Goal: Information Seeking & Learning: Learn about a topic

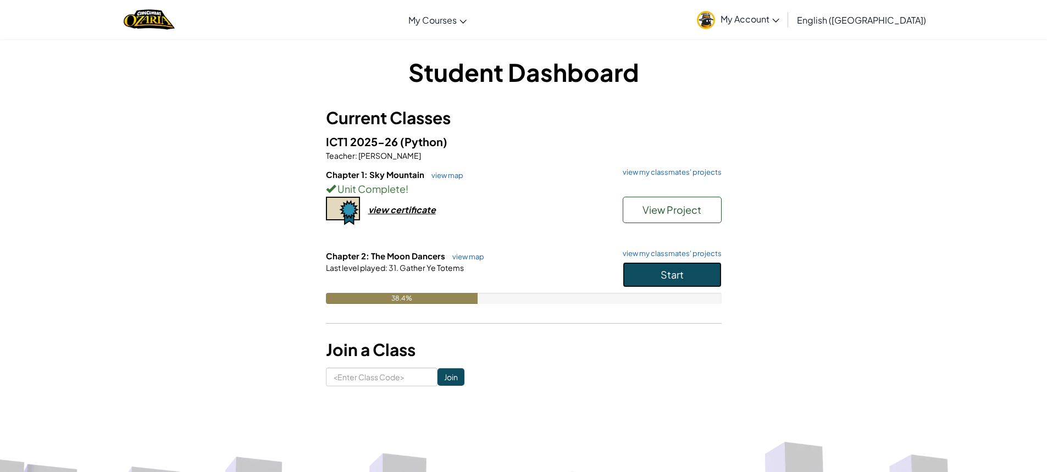
click at [648, 269] on button "Start" at bounding box center [672, 274] width 99 height 25
click at [396, 208] on div "view certificate" at bounding box center [402, 210] width 68 height 12
click at [639, 270] on button "Start" at bounding box center [672, 274] width 99 height 25
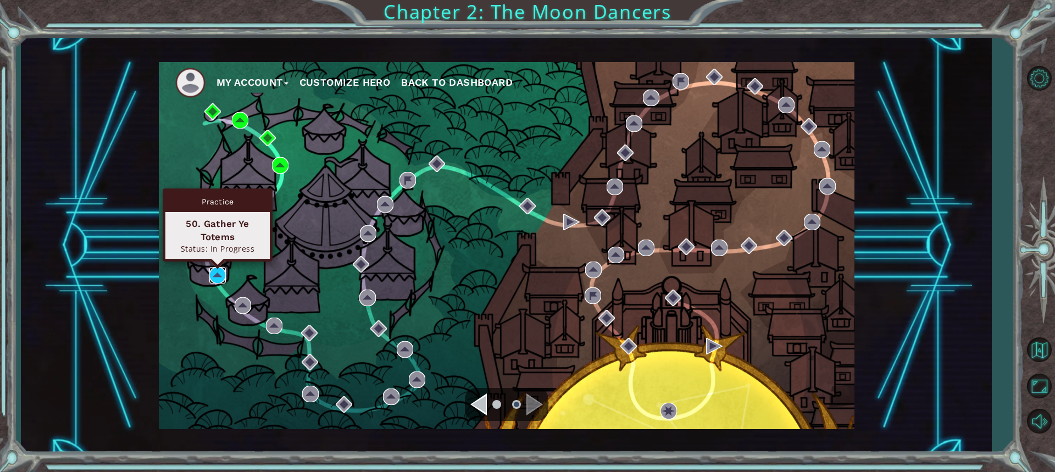
click at [219, 269] on img at bounding box center [217, 275] width 16 height 16
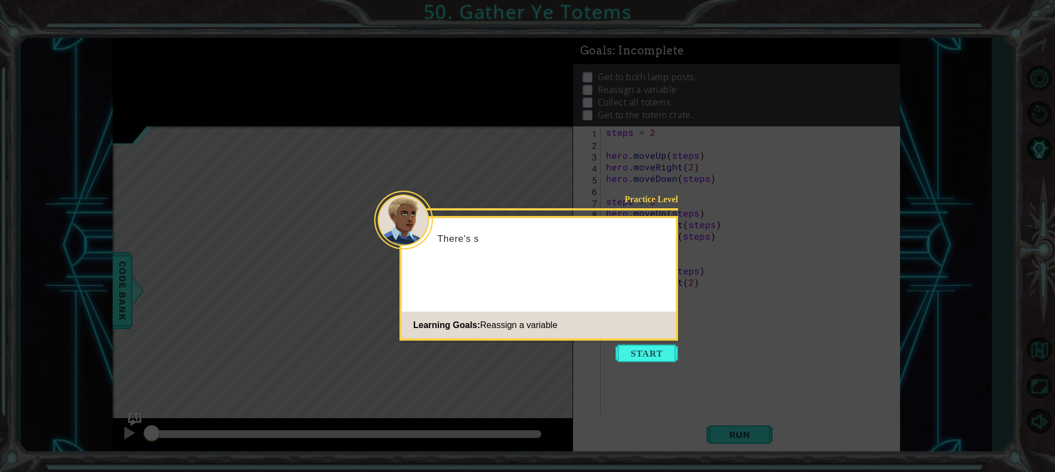
click at [631, 344] on icon at bounding box center [527, 236] width 1055 height 472
click at [640, 355] on button "Start" at bounding box center [647, 354] width 63 height 18
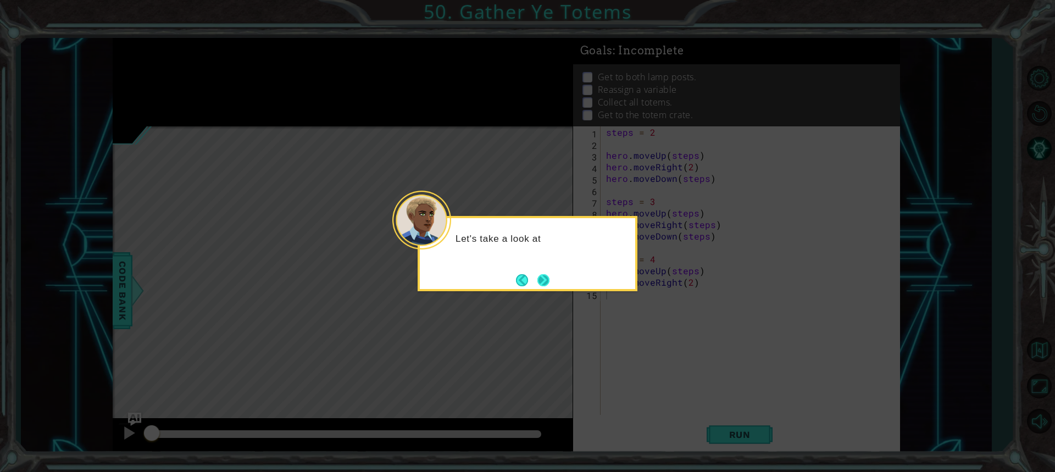
click at [543, 279] on button "Next" at bounding box center [544, 280] width 12 height 12
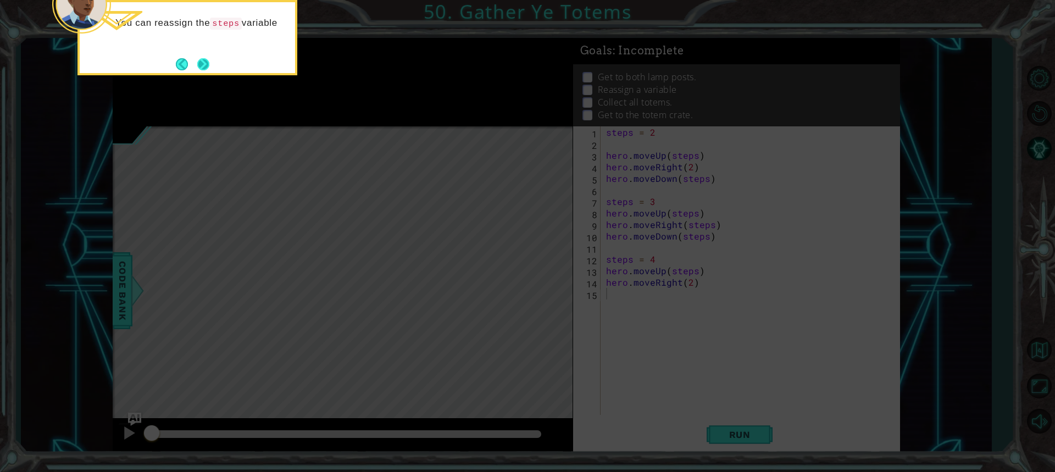
click at [202, 63] on button "Next" at bounding box center [204, 64] width 14 height 14
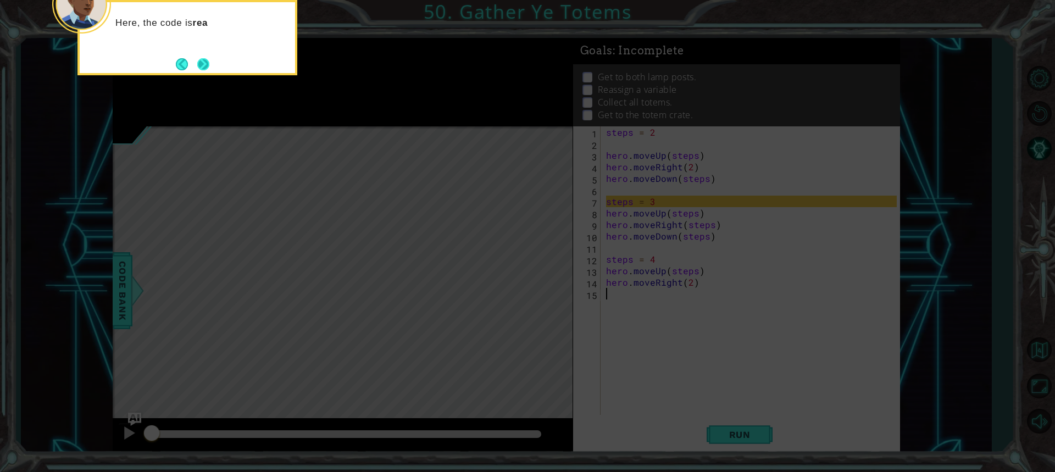
click at [197, 61] on button "Next" at bounding box center [203, 64] width 12 height 12
click at [207, 62] on button "Next" at bounding box center [203, 64] width 12 height 12
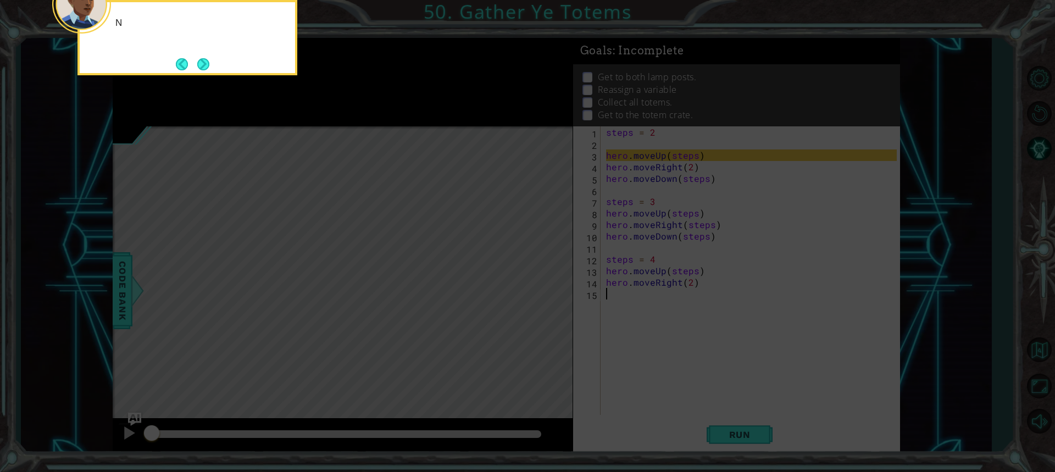
click at [207, 62] on button "Next" at bounding box center [203, 64] width 12 height 12
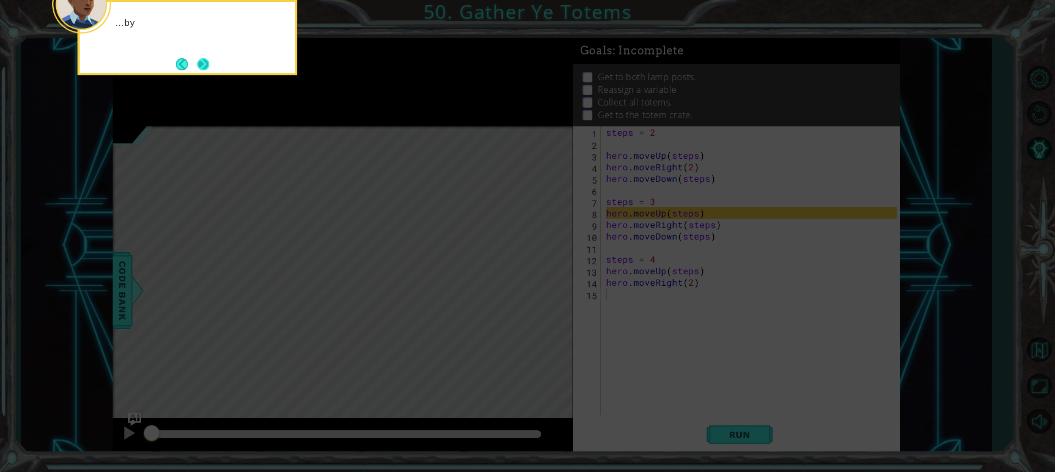
click at [207, 62] on button "Next" at bounding box center [203, 64] width 12 height 12
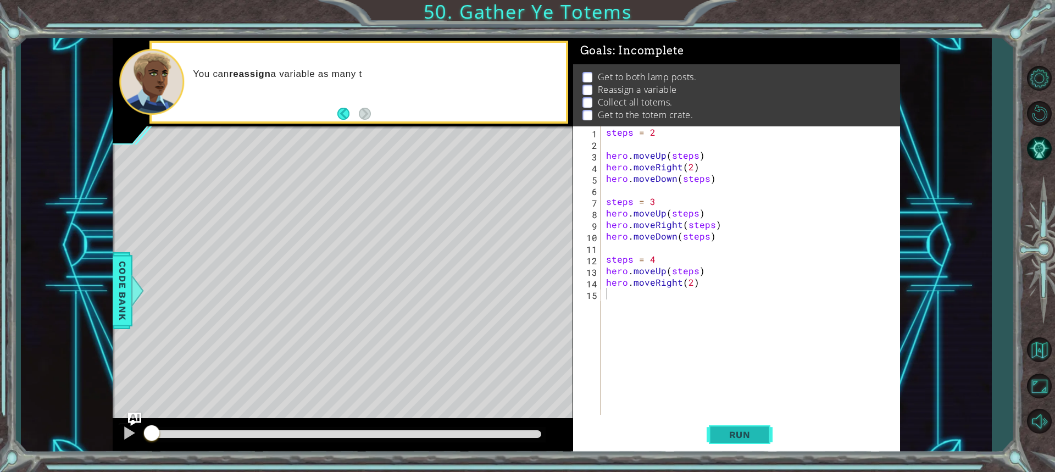
click at [749, 427] on button "Run" at bounding box center [740, 434] width 66 height 32
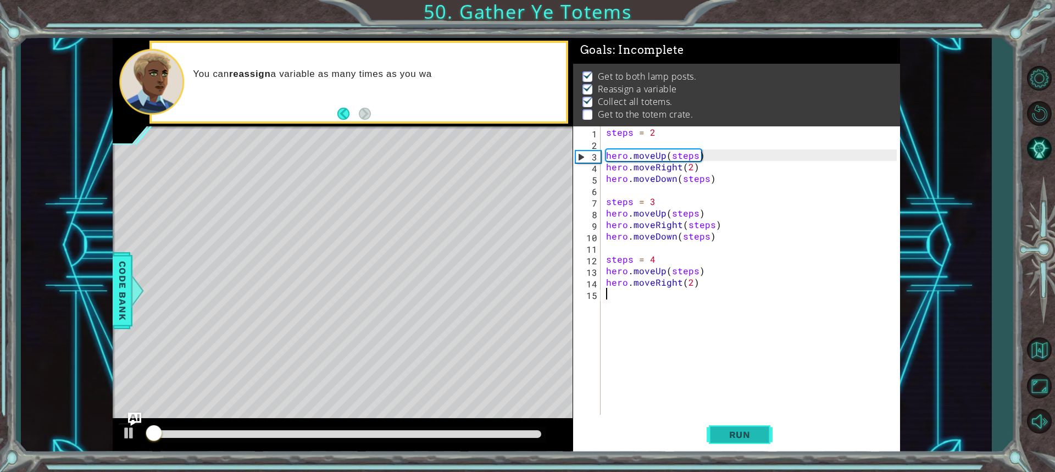
scroll to position [7, 0]
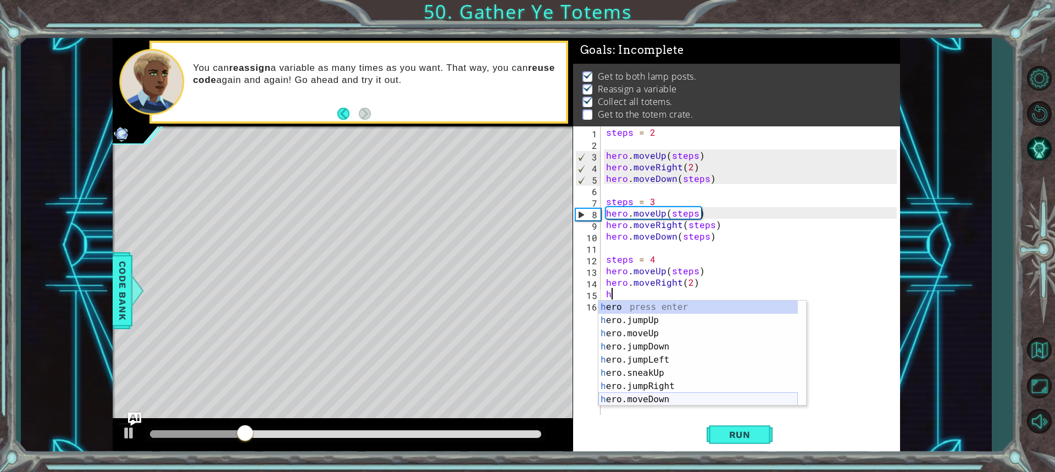
click at [667, 397] on div "h ero press enter h ero.jumpUp press enter h ero.moveUp press enter h ero.jumpD…" at bounding box center [699, 367] width 200 height 132
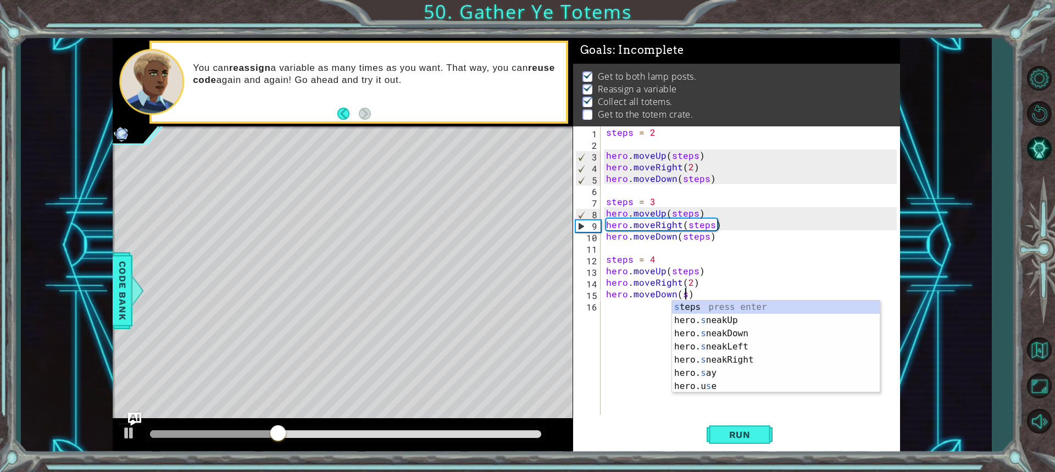
scroll to position [0, 4]
click at [753, 305] on div "s teps press enter hero. s neakUp press enter hero. s neakDown press enter hero…" at bounding box center [776, 360] width 208 height 119
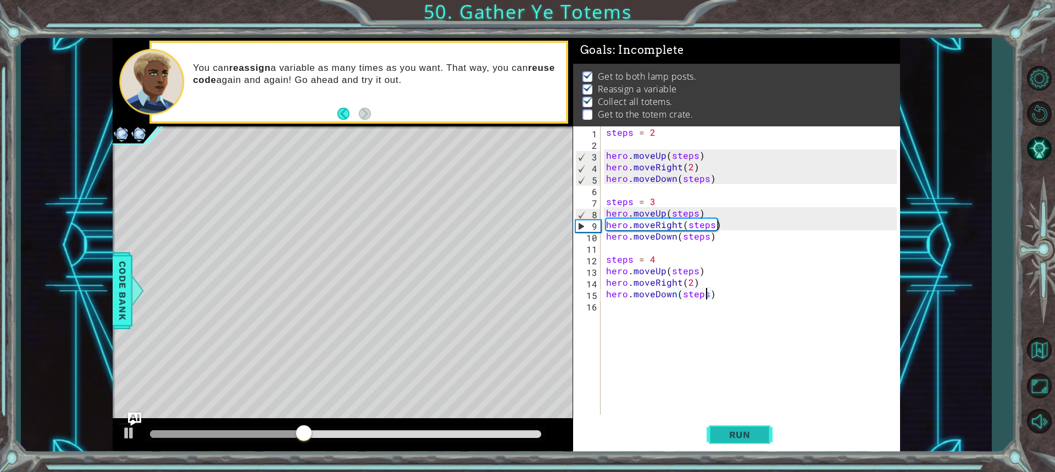
type textarea "hero.moveDown(steps)"
click at [742, 435] on span "Run" at bounding box center [739, 434] width 43 height 11
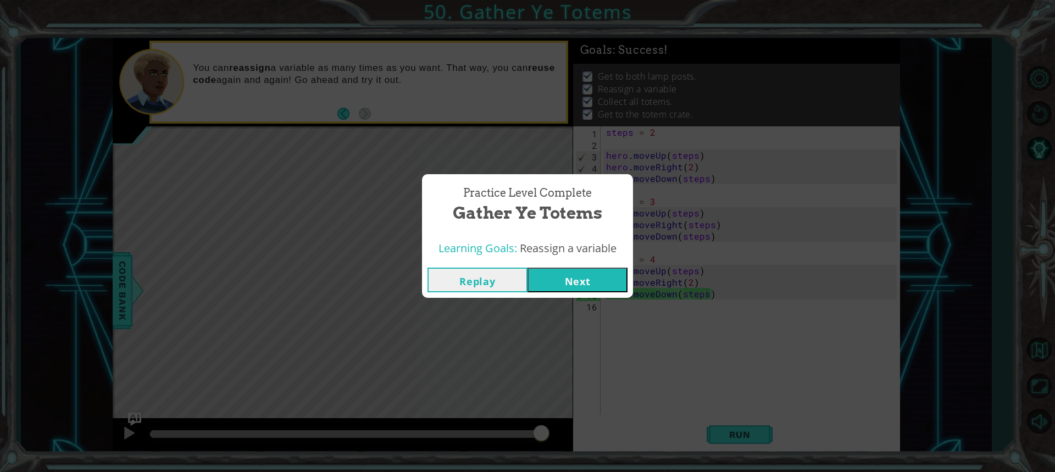
click at [589, 284] on button "Next" at bounding box center [578, 280] width 100 height 25
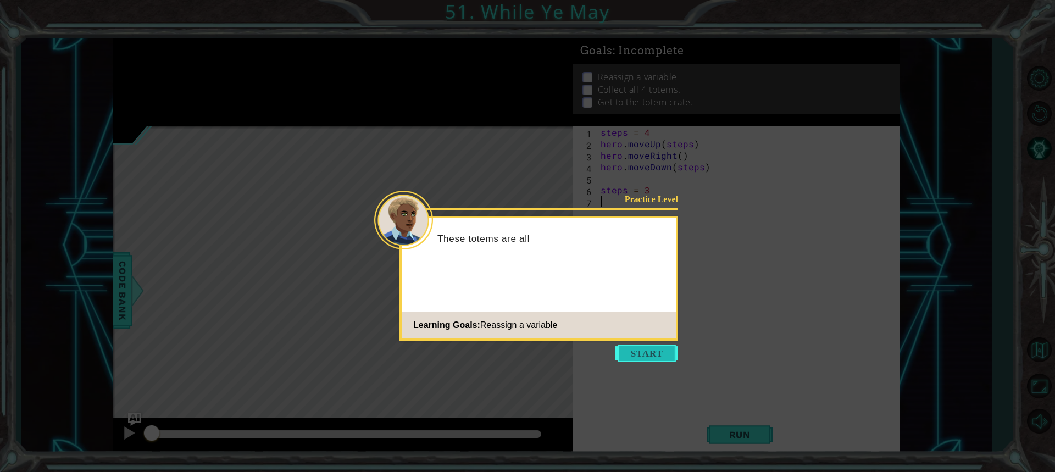
click at [643, 356] on button "Start" at bounding box center [647, 354] width 63 height 18
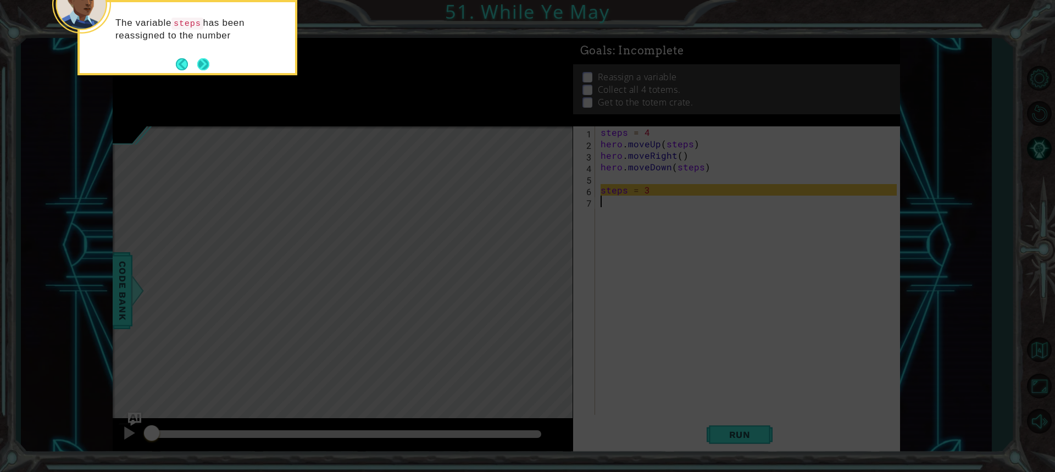
click at [209, 66] on button "Next" at bounding box center [203, 64] width 12 height 12
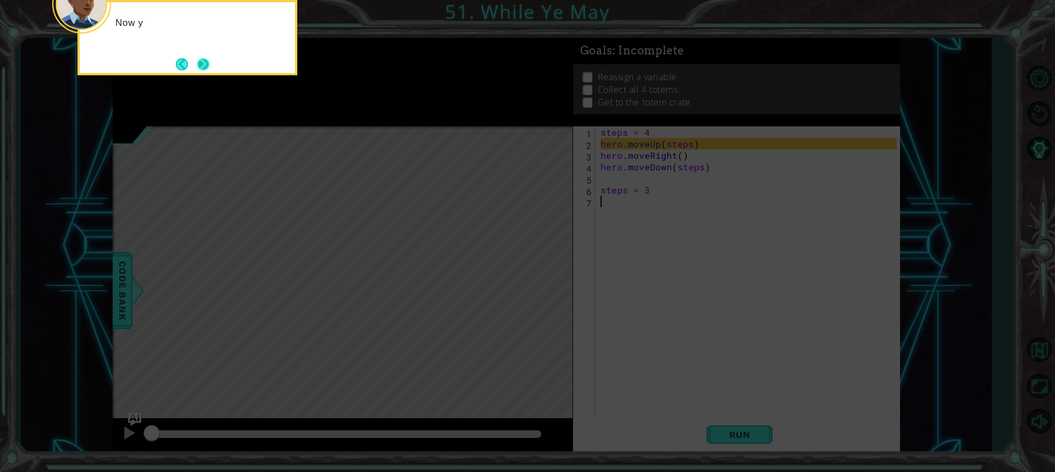
click at [197, 64] on button "Next" at bounding box center [203, 64] width 12 height 12
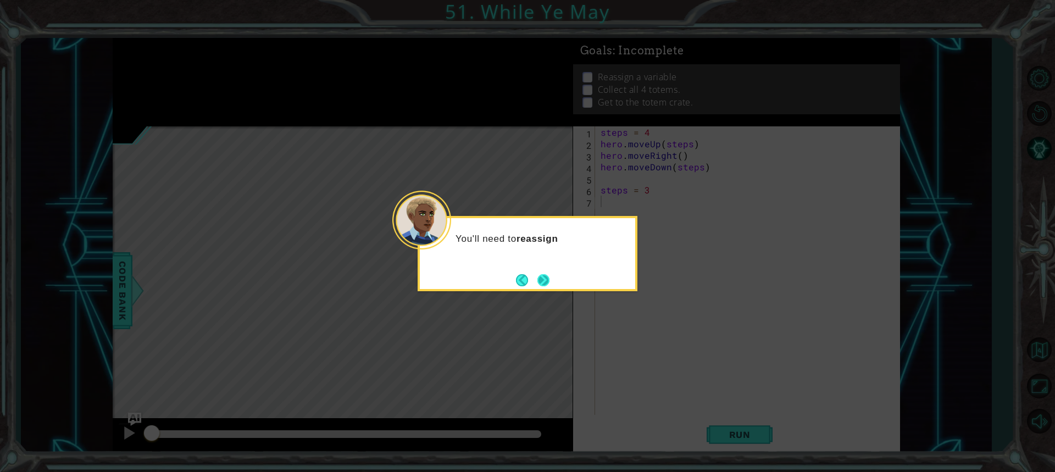
click at [548, 286] on button "Next" at bounding box center [544, 280] width 12 height 12
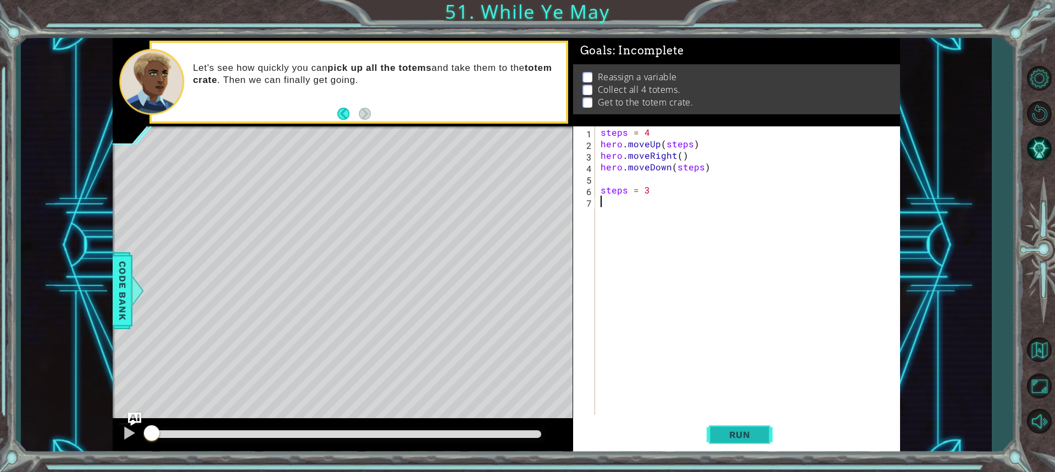
click at [722, 428] on button "Run" at bounding box center [740, 434] width 66 height 32
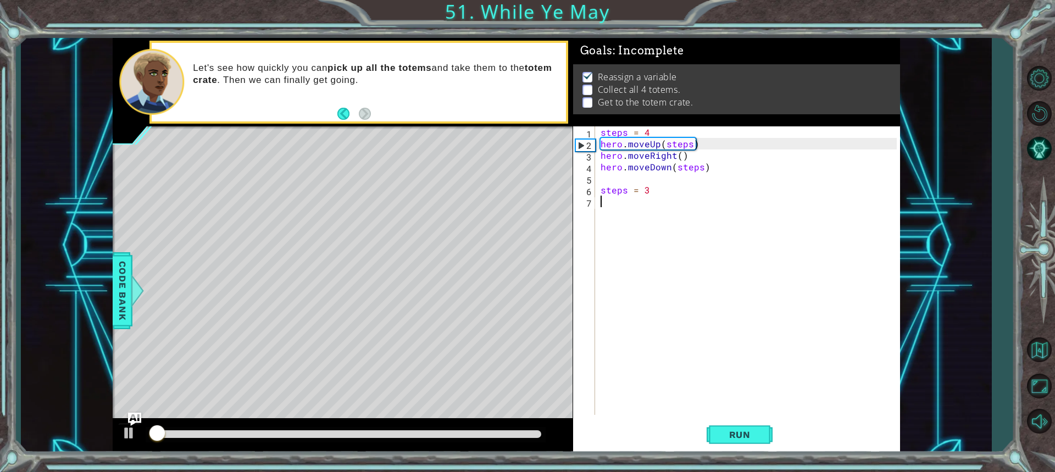
scroll to position [1, 0]
click at [630, 181] on div "steps = 4 hero . moveUp ( steps ) hero . moveRight ( ) hero . moveDown ( steps …" at bounding box center [751, 282] width 304 height 312
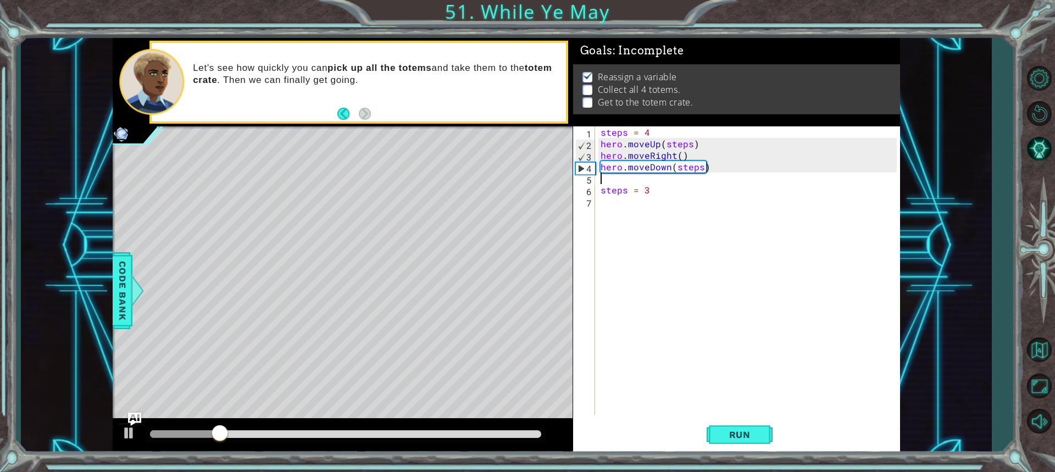
click at [613, 209] on div "steps = 4 hero . moveUp ( steps ) hero . moveRight ( ) hero . moveDown ( steps …" at bounding box center [751, 282] width 304 height 312
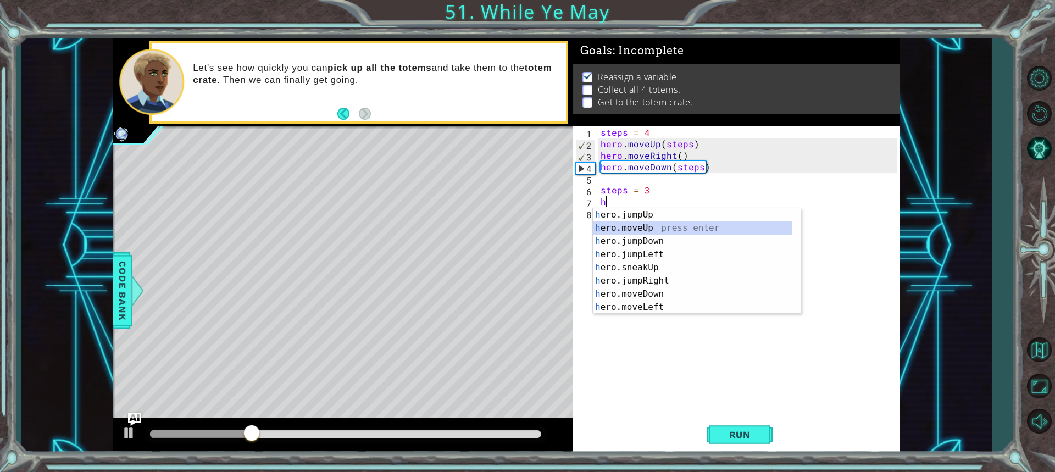
click at [687, 231] on div "h ero.jumpUp press enter h ero.moveUp press enter h ero.jumpDown press enter h …" at bounding box center [693, 274] width 200 height 132
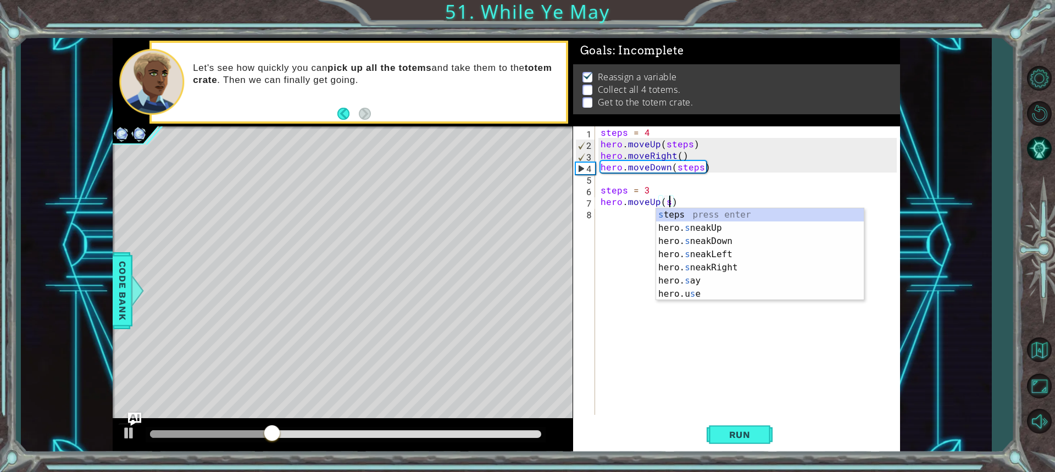
scroll to position [0, 4]
click at [777, 217] on div "s teps press enter hero. s neakUp press enter hero. s neakDown press enter hero…" at bounding box center [760, 267] width 208 height 119
type textarea "hero.moveUp(steps)"
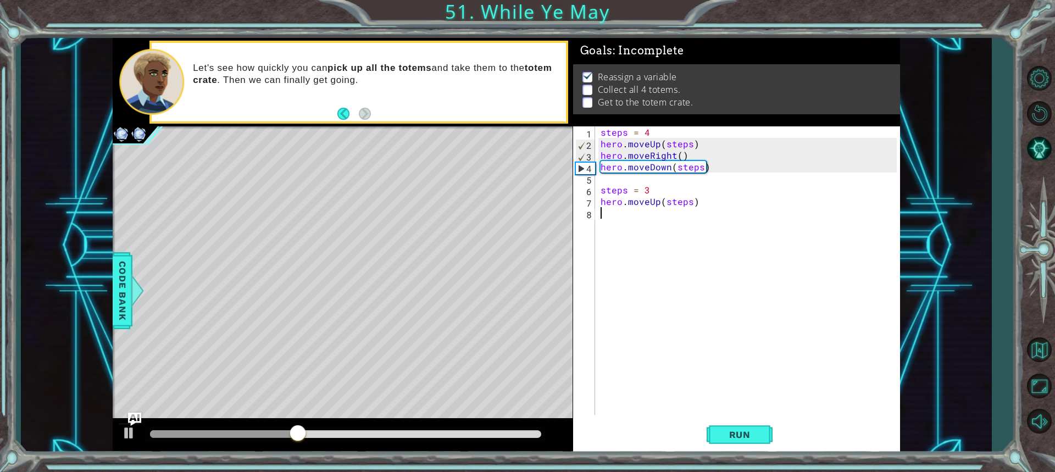
click at [611, 219] on div "steps = 4 hero . moveUp ( steps ) hero . moveRight ( ) hero . moveDown ( steps …" at bounding box center [751, 282] width 304 height 312
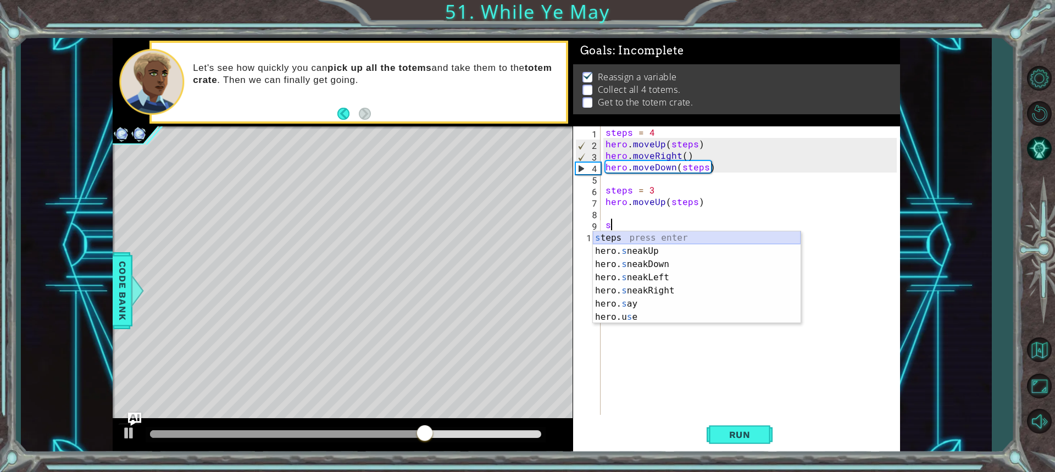
click at [662, 234] on div "s teps press enter hero. s neakUp press enter hero. s neakDown press enter hero…" at bounding box center [697, 290] width 208 height 119
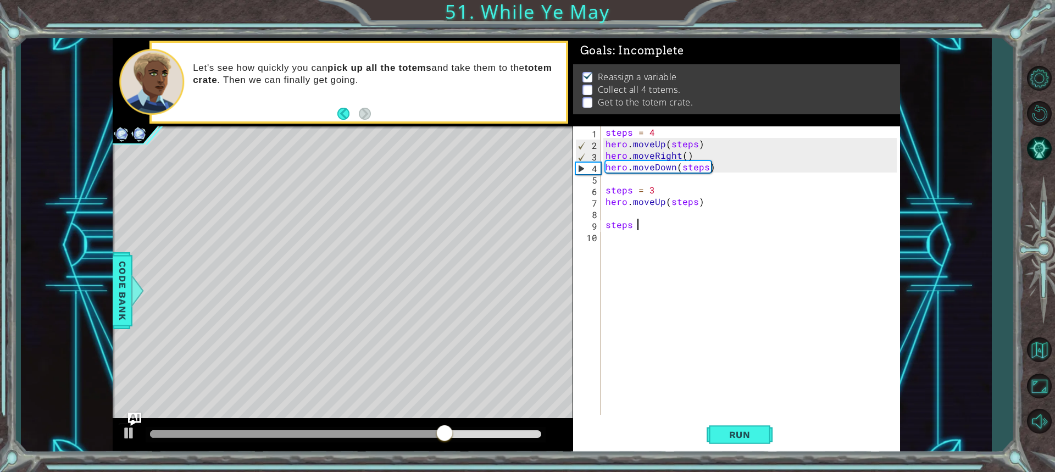
scroll to position [0, 2]
type textarea "steps = 2"
click at [619, 239] on div "steps = 4 hero . moveUp ( steps ) hero . moveRight ( ) hero . moveDown ( steps …" at bounding box center [753, 282] width 299 height 312
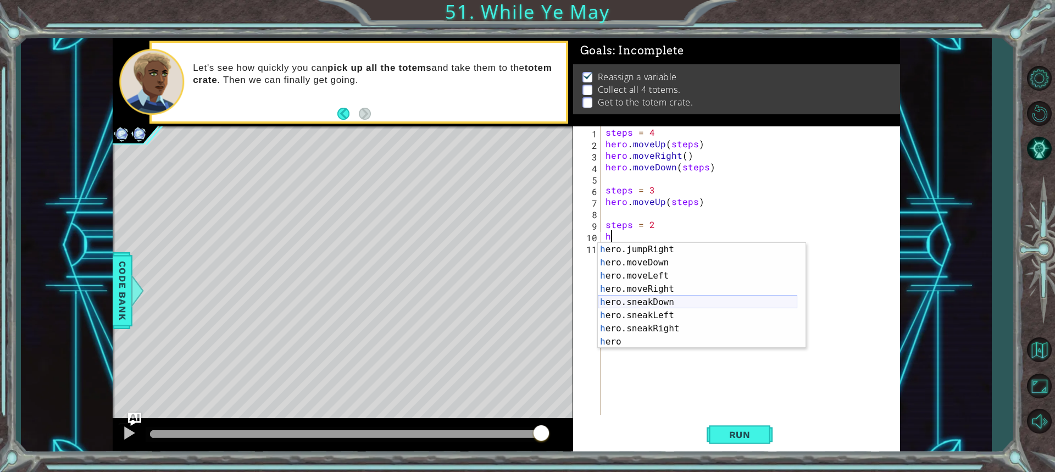
scroll to position [66, 0]
click at [688, 324] on div "h ero.jumpRight press enter h ero.moveDown press enter h ero.moveLeft press ent…" at bounding box center [698, 309] width 200 height 132
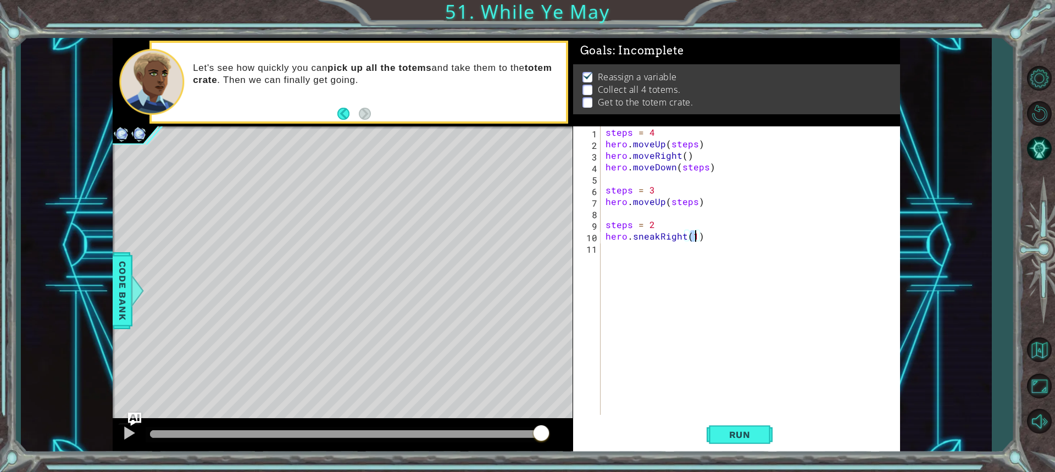
scroll to position [0, 5]
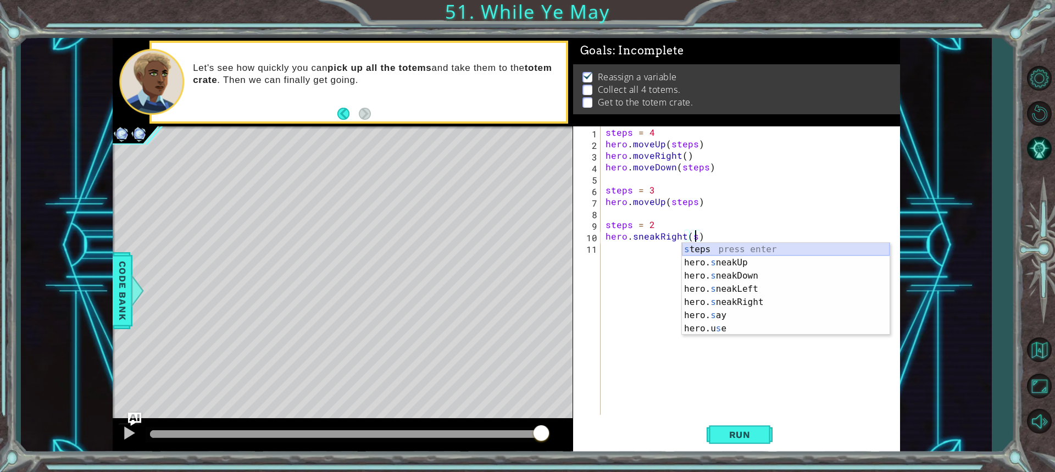
click at [704, 252] on div "s teps press enter hero. s neakUp press enter hero. s neakDown press enter hero…" at bounding box center [786, 302] width 208 height 119
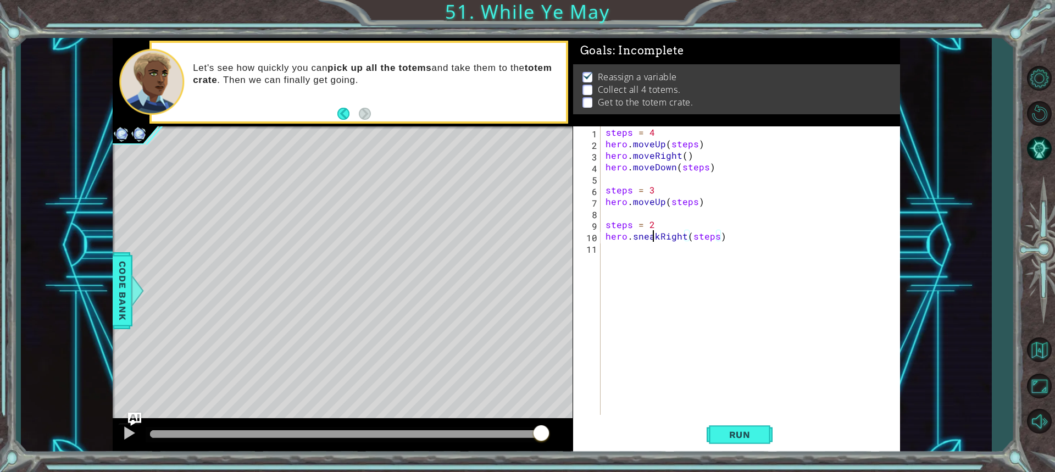
click at [652, 237] on div "steps = 4 hero . moveUp ( steps ) hero . moveRight ( ) hero . moveDown ( steps …" at bounding box center [753, 282] width 299 height 312
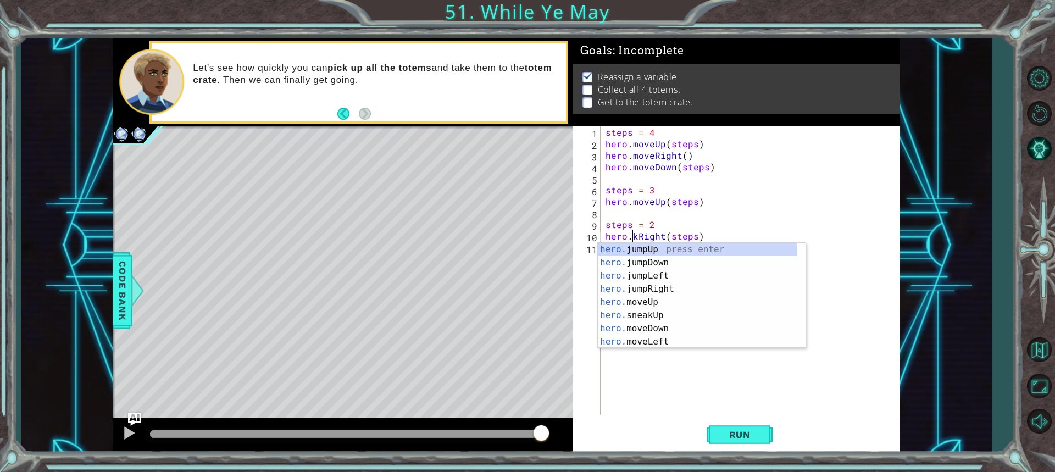
scroll to position [0, 0]
click at [661, 305] on div "hero. jumpUp press enter hero. jumpDown press enter hero. jumpLeft press enter …" at bounding box center [698, 309] width 200 height 132
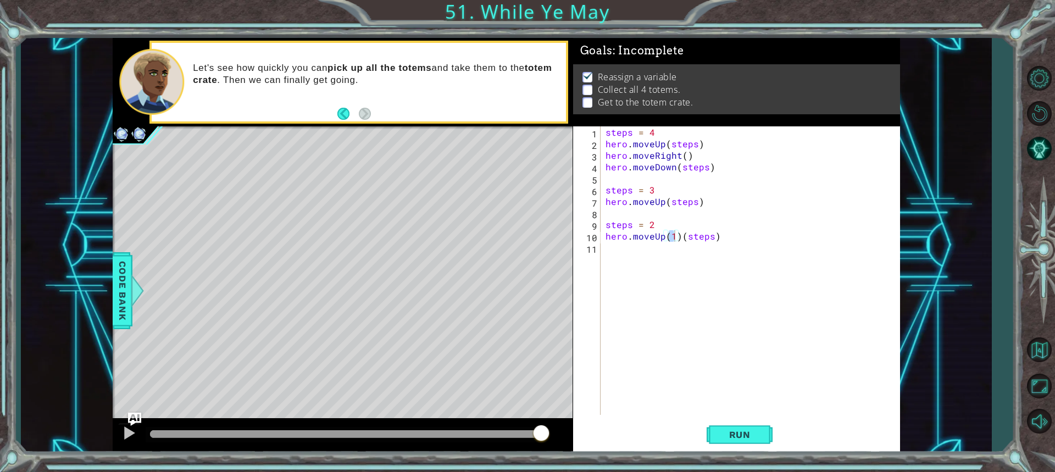
click at [667, 240] on div "steps = 4 hero . moveUp ( steps ) hero . moveRight ( ) hero . moveDown ( steps …" at bounding box center [751, 270] width 294 height 289
click at [661, 240] on div "steps = 4 hero . moveUp ( steps ) hero . moveRight ( ) hero . moveDown ( steps …" at bounding box center [753, 282] width 299 height 312
click at [742, 442] on button "Run" at bounding box center [740, 434] width 66 height 32
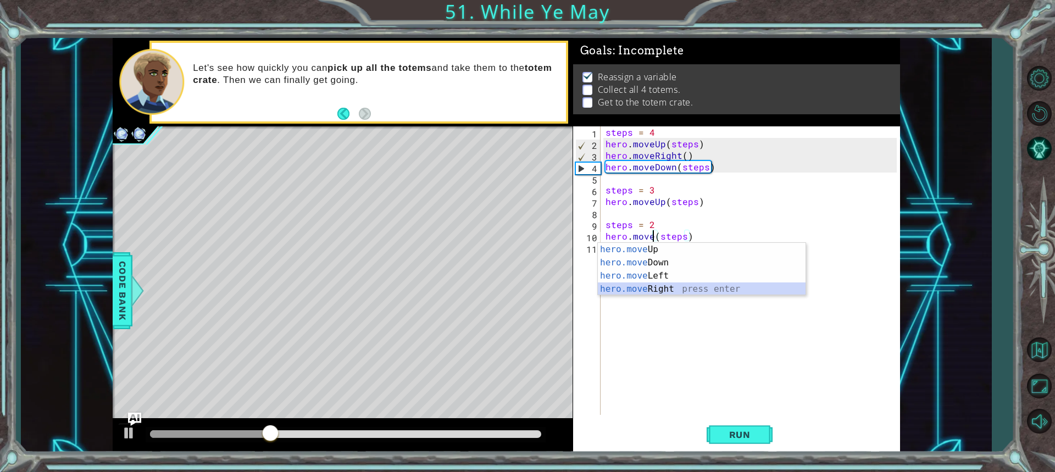
click at [680, 291] on div "hero.move Up press enter hero.move Down press enter hero.move Left press enter …" at bounding box center [702, 282] width 208 height 79
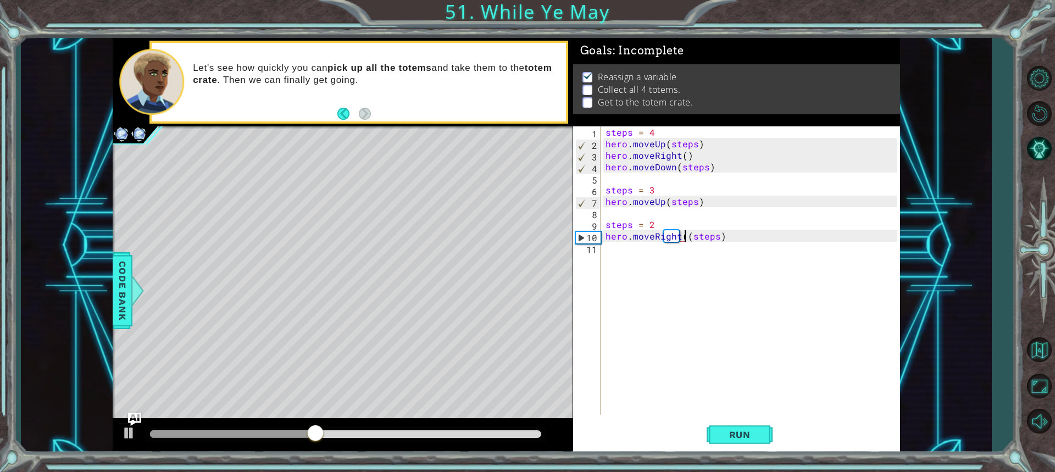
type textarea "hero.moveRight(steps)"
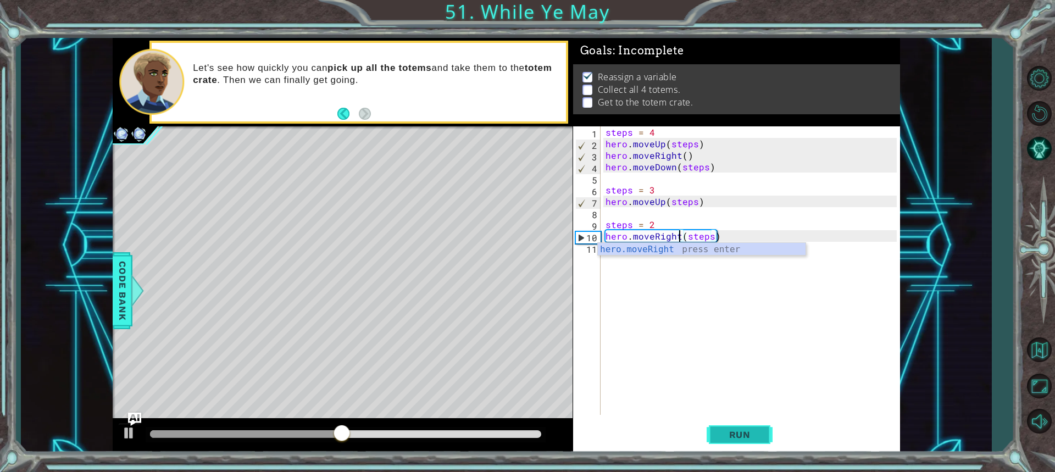
click at [731, 433] on span "Run" at bounding box center [739, 434] width 43 height 11
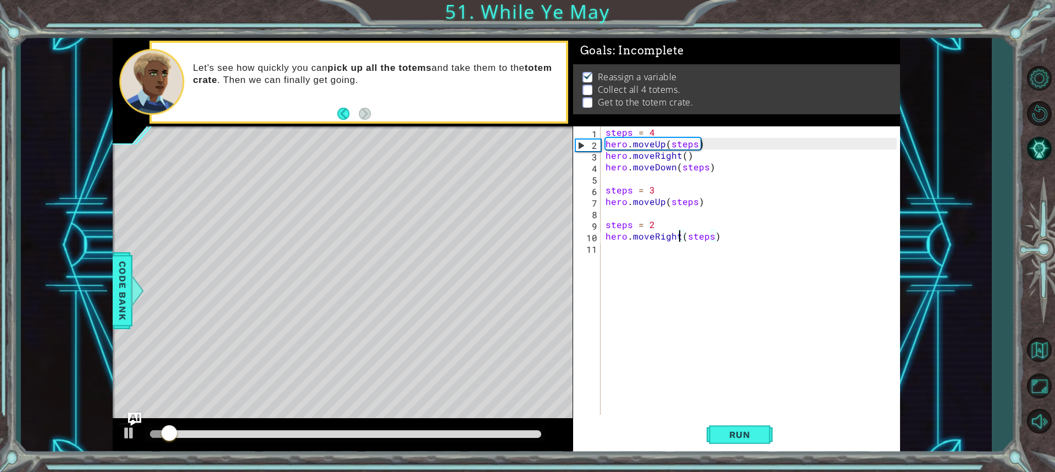
click at [630, 258] on div "steps = 4 hero . moveUp ( steps ) hero . moveRight ( ) hero . moveDown ( steps …" at bounding box center [753, 282] width 299 height 312
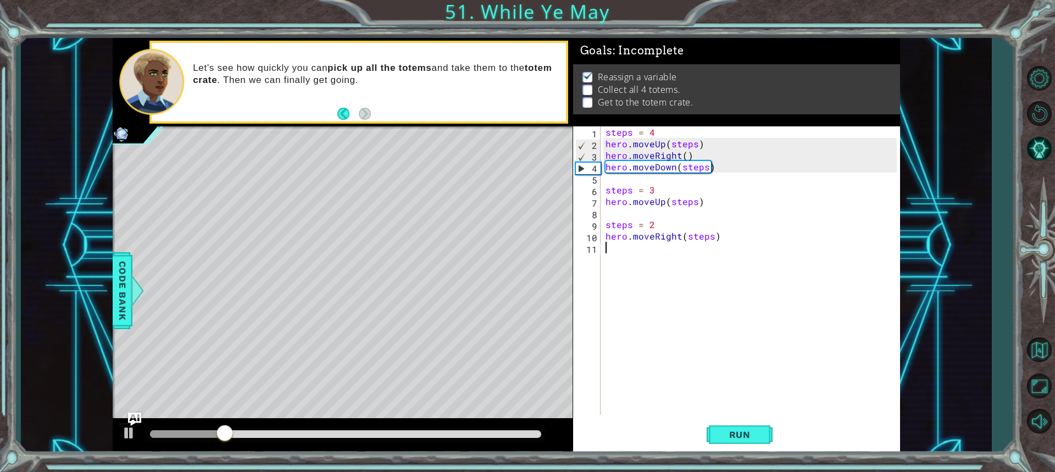
click at [626, 253] on div "steps = 4 hero . moveUp ( steps ) hero . moveRight ( ) hero . moveDown ( steps …" at bounding box center [753, 282] width 299 height 312
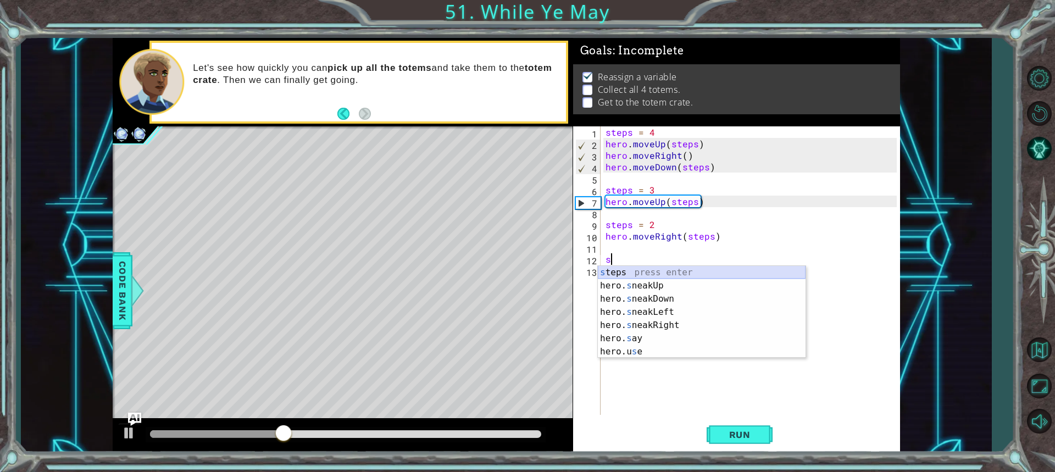
click at [662, 269] on div "s teps press enter hero. s neakUp press enter hero. s neakDown press enter hero…" at bounding box center [702, 325] width 208 height 119
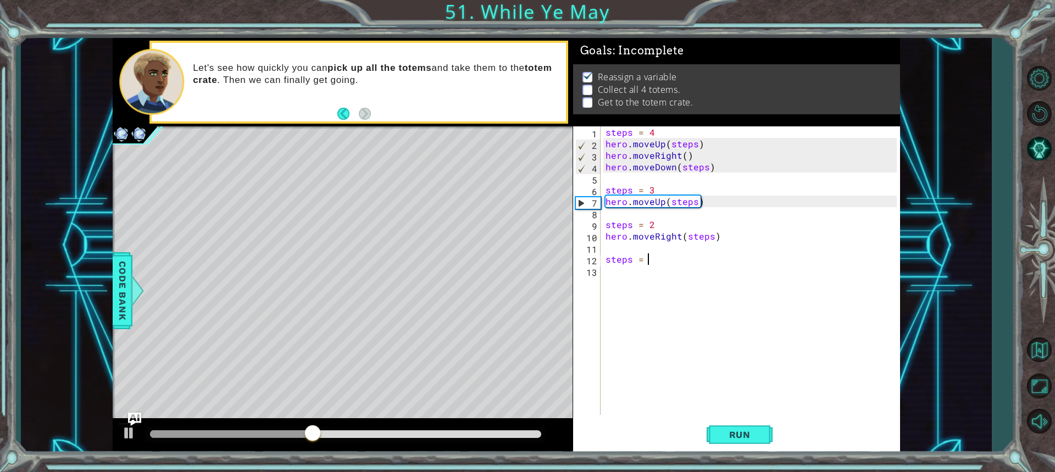
type textarea "steps = 3"
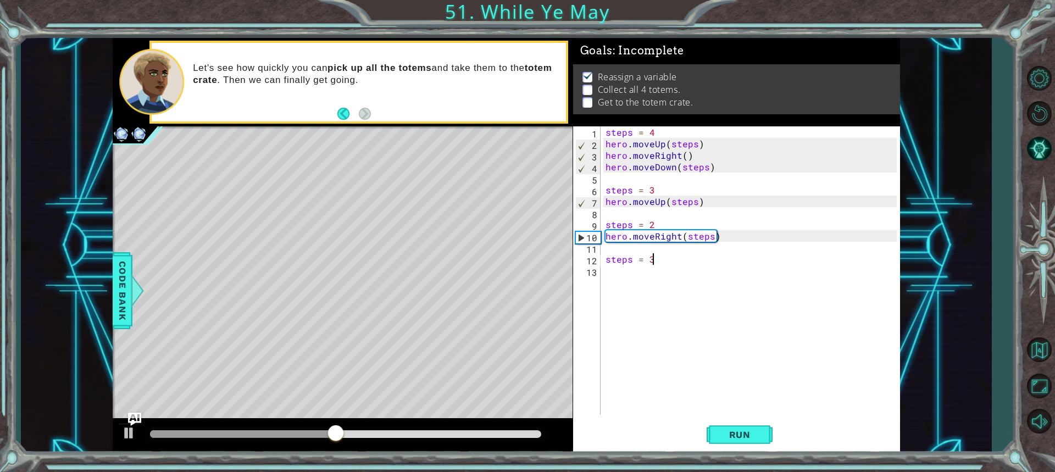
click at [610, 297] on div "steps = 4 hero . moveUp ( steps ) hero . moveRight ( ) hero . moveDown ( steps …" at bounding box center [753, 282] width 299 height 312
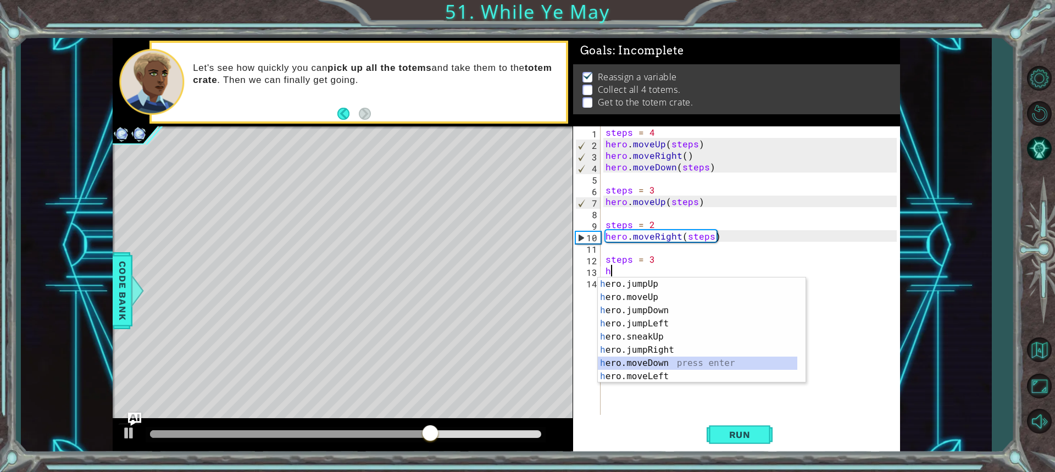
click at [672, 363] on div "h ero.jumpUp press enter h ero.moveUp press enter h ero.jumpDown press enter h …" at bounding box center [698, 344] width 200 height 132
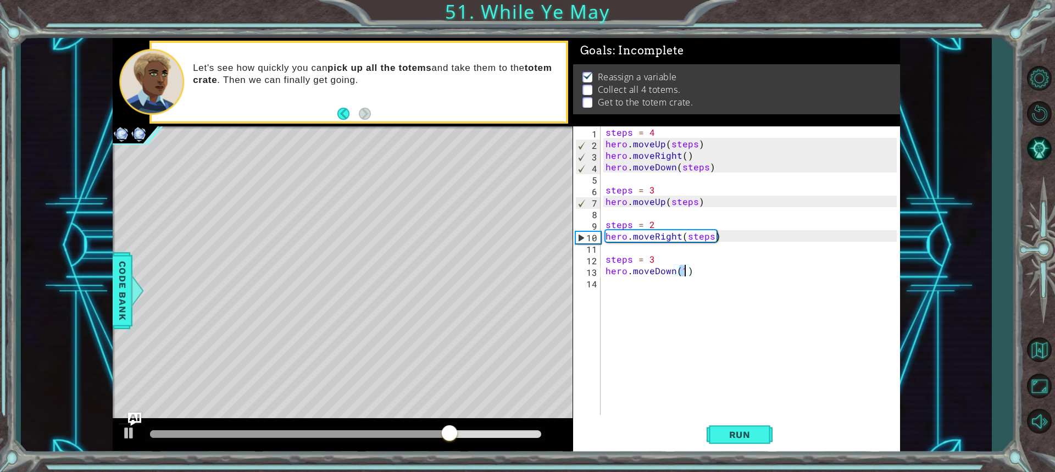
scroll to position [0, 4]
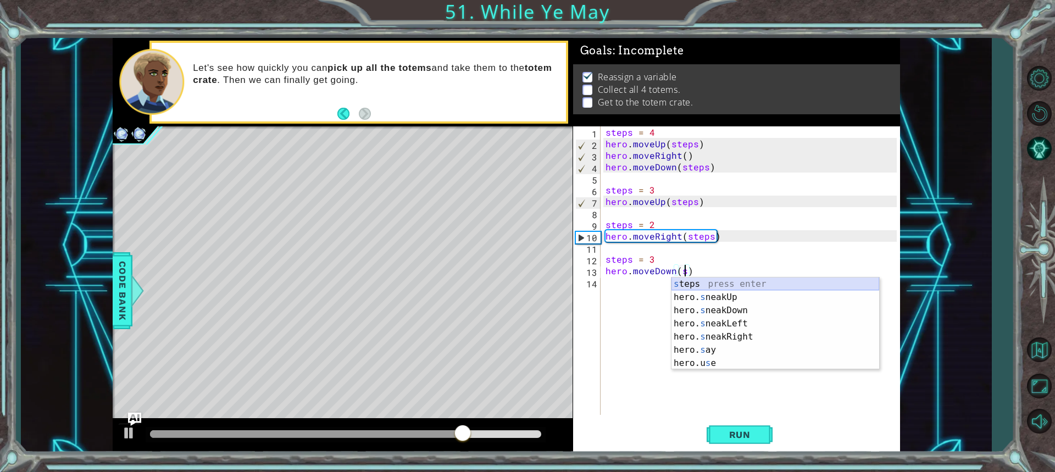
click at [708, 285] on div "s teps press enter hero. s neakUp press enter hero. s neakDown press enter hero…" at bounding box center [776, 337] width 208 height 119
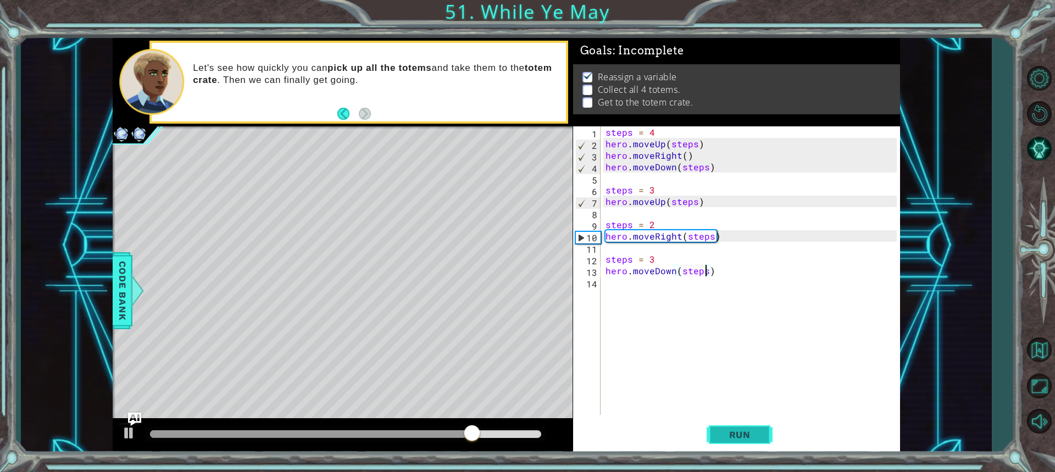
type textarea "hero.moveDown(steps)"
click at [726, 438] on span "Run" at bounding box center [739, 434] width 43 height 11
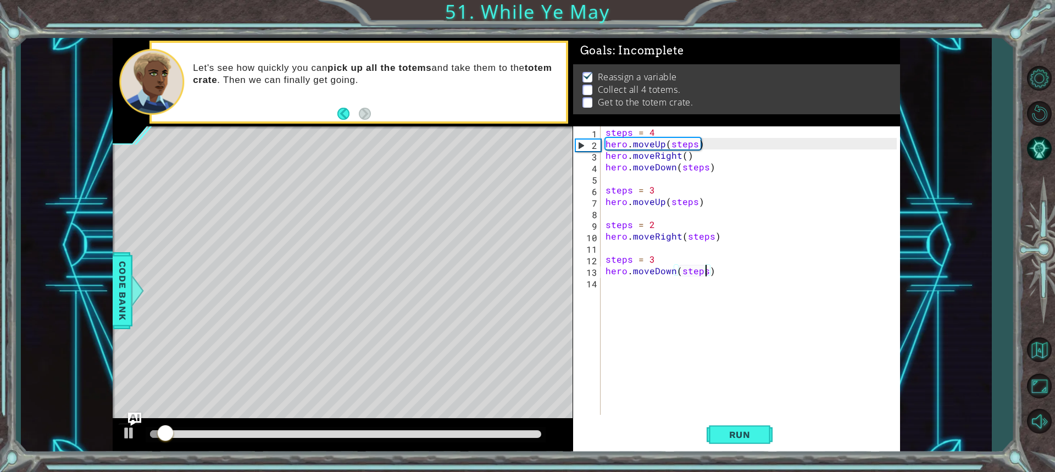
click at [606, 286] on div "steps = 4 hero . moveUp ( steps ) hero . moveRight ( ) hero . moveDown ( steps …" at bounding box center [753, 282] width 299 height 312
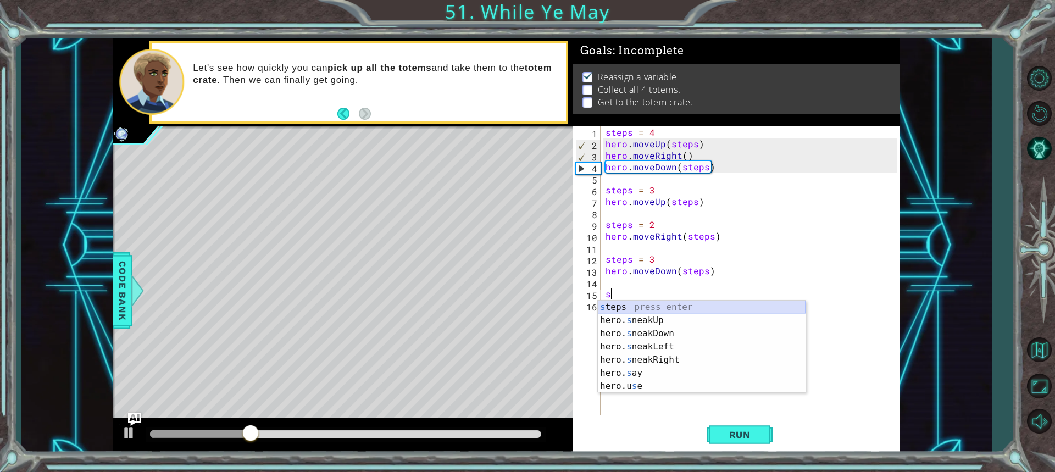
click at [635, 311] on div "s teps press enter hero. s neakUp press enter hero. s neakDown press enter hero…" at bounding box center [702, 360] width 208 height 119
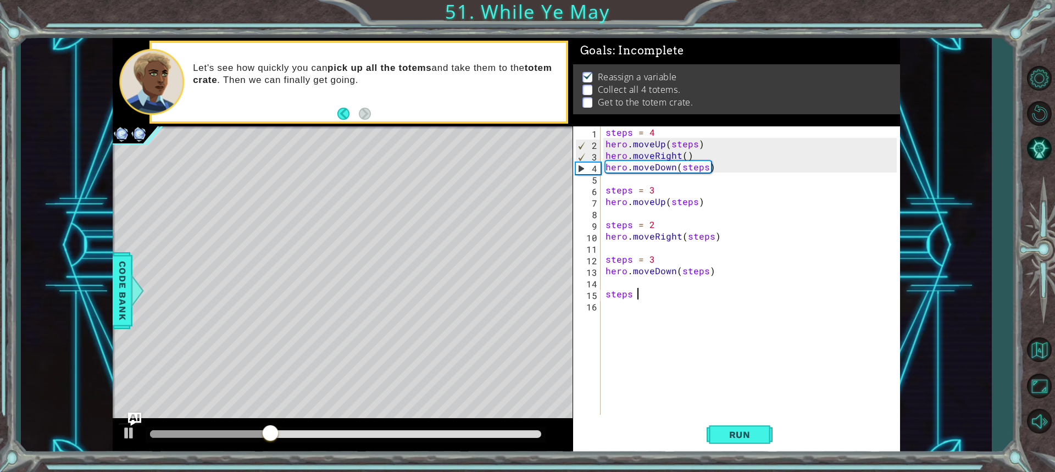
scroll to position [0, 2]
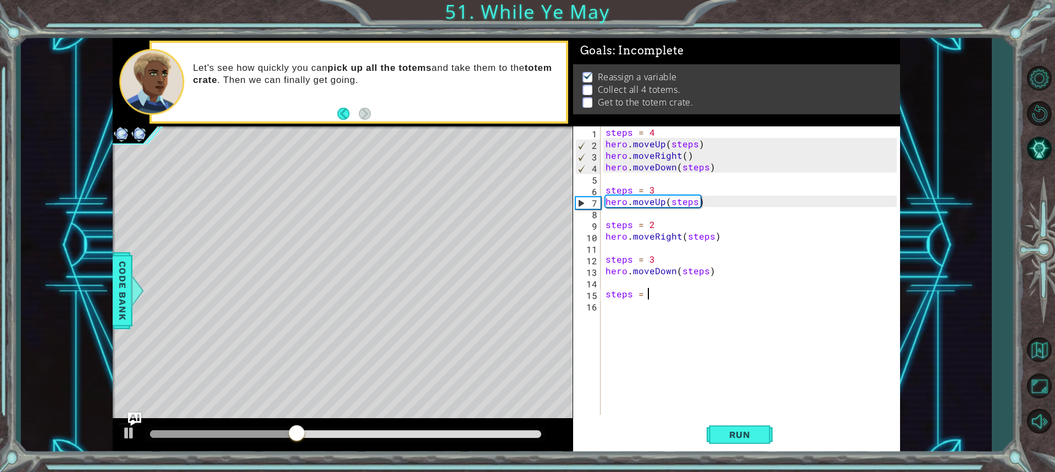
type textarea "steps = 2"
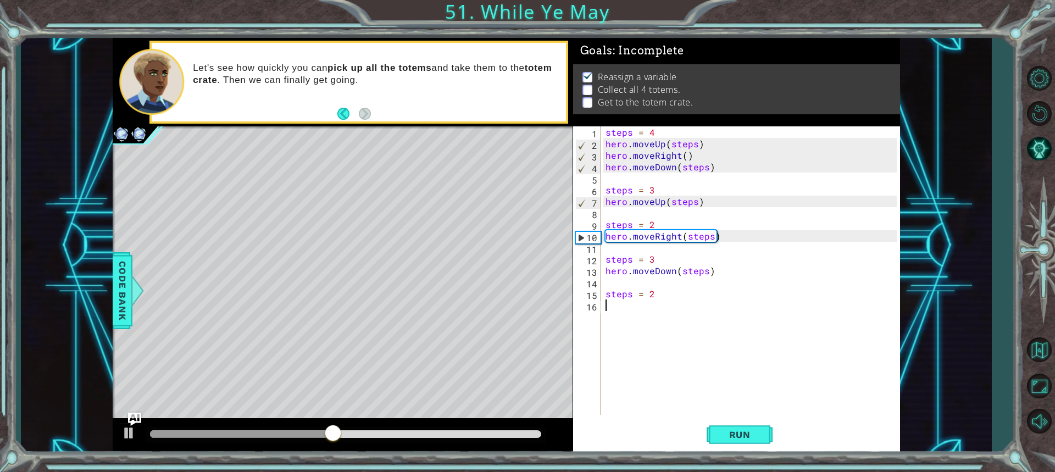
scroll to position [0, 0]
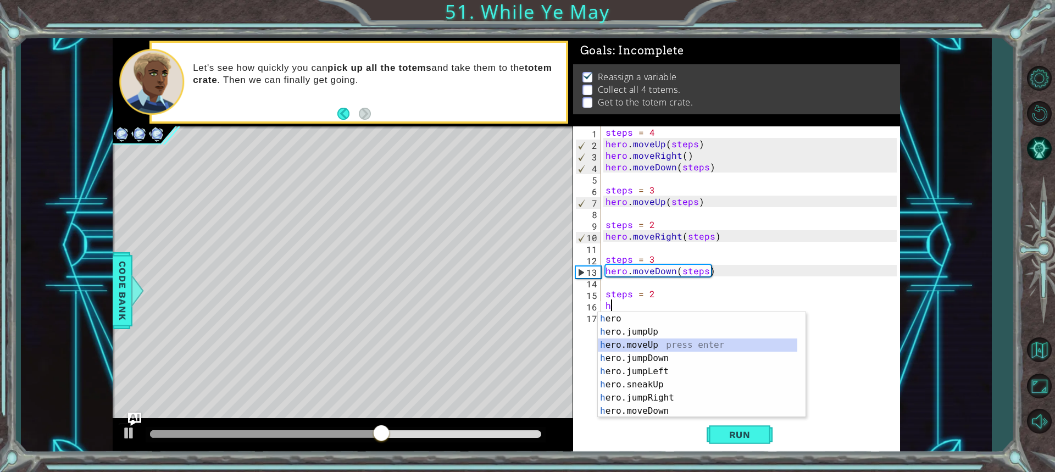
click at [668, 342] on div "h ero press enter h ero.jumpUp press enter h ero.moveUp press enter h ero.jumpD…" at bounding box center [698, 378] width 200 height 132
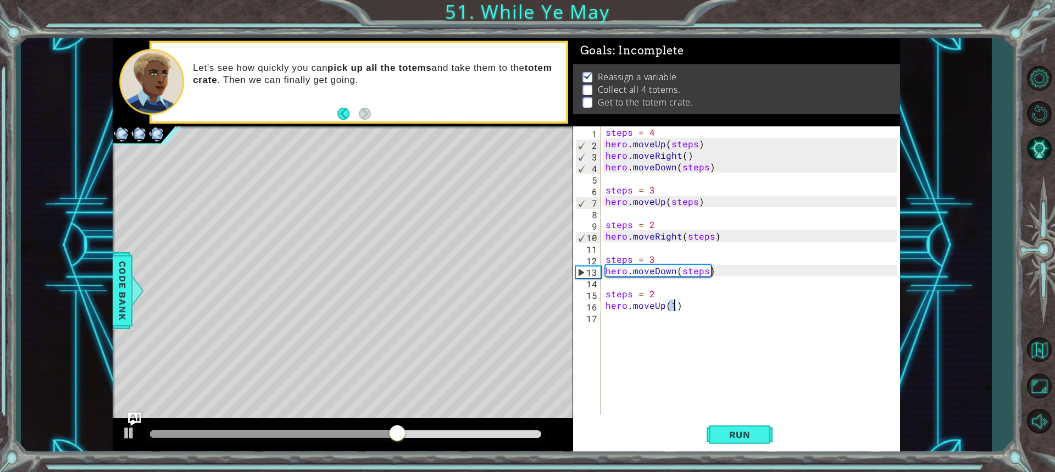
scroll to position [0, 4]
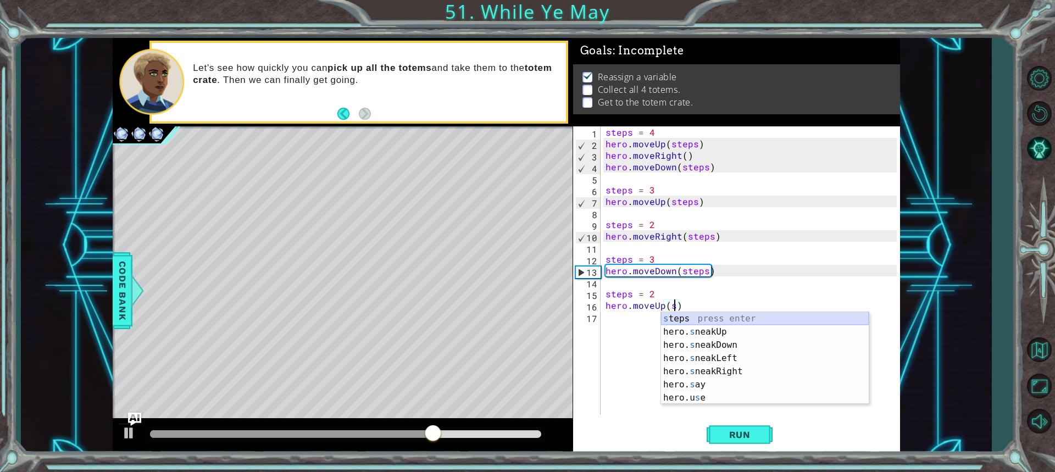
click at [688, 322] on div "s teps press enter hero. s neakUp press enter hero. s neakDown press enter hero…" at bounding box center [765, 371] width 208 height 119
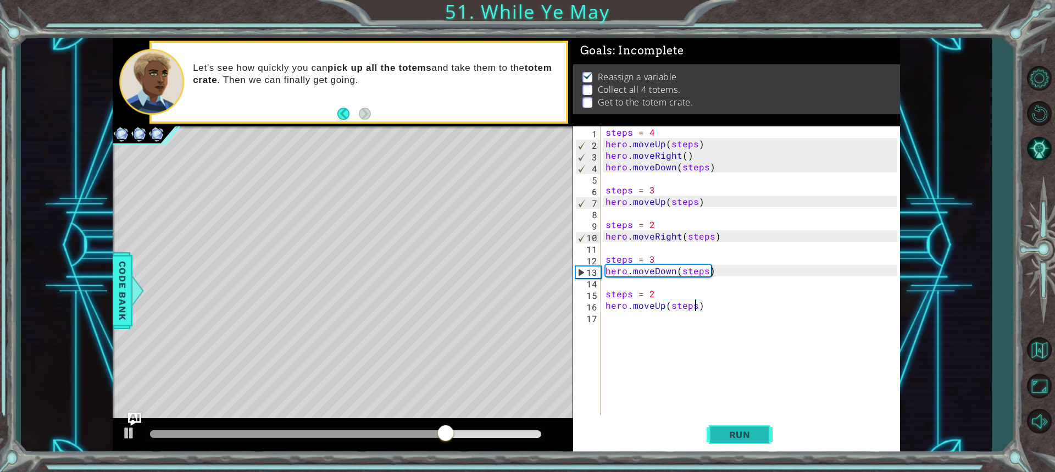
type textarea "hero.moveUp(steps)"
click at [731, 429] on span "Run" at bounding box center [739, 434] width 43 height 11
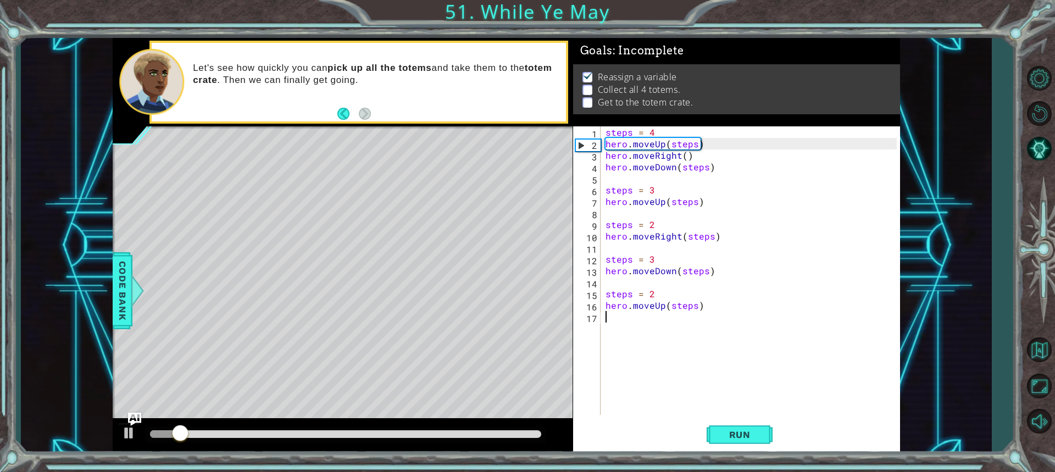
click at [614, 323] on div "steps = 4 hero . moveUp ( steps ) hero . moveRight ( ) hero . moveDown ( steps …" at bounding box center [753, 282] width 299 height 312
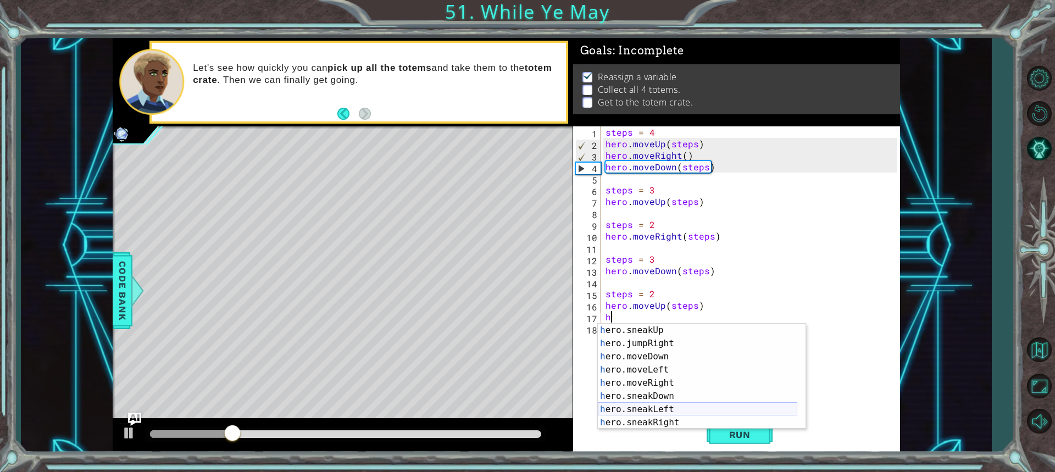
scroll to position [66, 0]
click at [685, 425] on div "h ero.sneakUp press enter h ero.jumpRight press enter h ero.moveDown press ente…" at bounding box center [698, 390] width 200 height 132
type textarea "hero.sneakRight(1)"
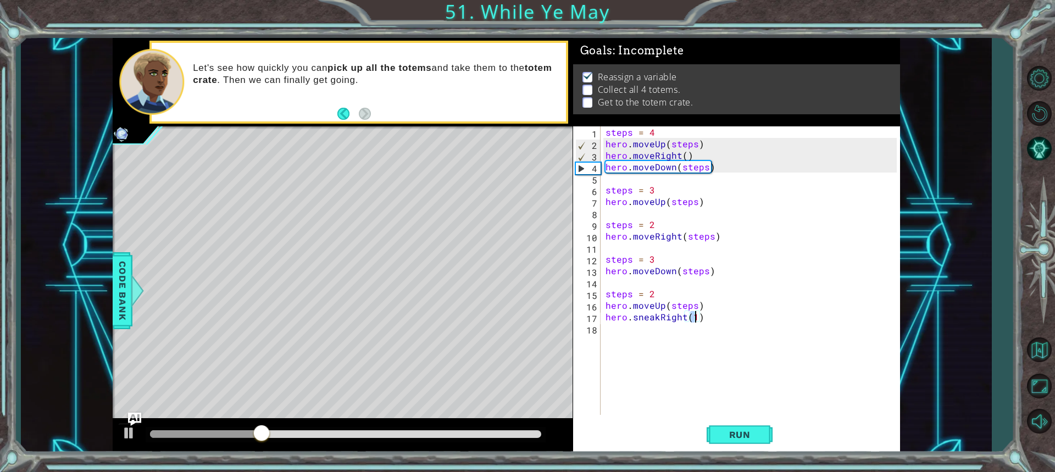
drag, startPoint x: 640, startPoint y: 350, endPoint x: 633, endPoint y: 348, distance: 7.0
click at [633, 348] on div "steps = 4 hero . moveUp ( steps ) hero . moveRight ( ) hero . moveDown ( steps …" at bounding box center [753, 282] width 299 height 312
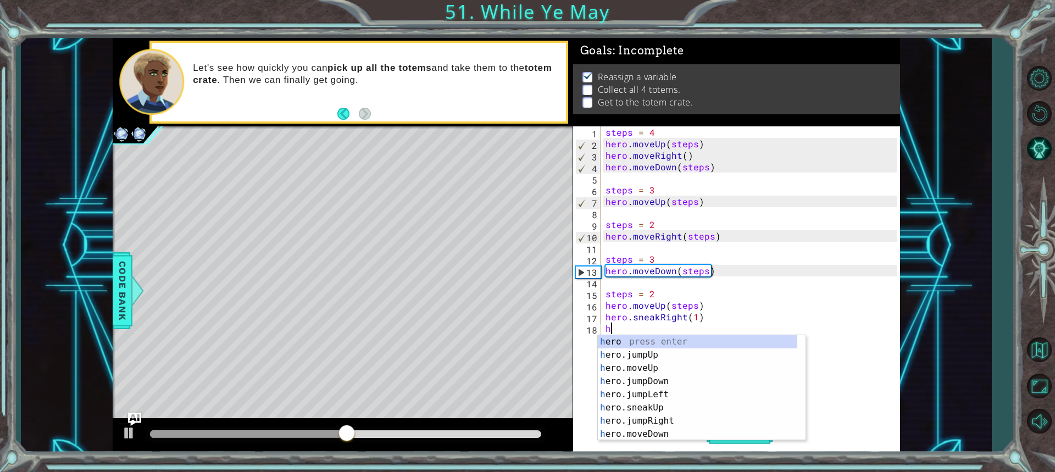
scroll to position [0, 0]
click at [665, 431] on div "h ero press enter h ero.jumpUp press enter h ero.moveUp press enter h ero.jumpD…" at bounding box center [698, 401] width 200 height 132
type textarea "hero.moveDown(1)"
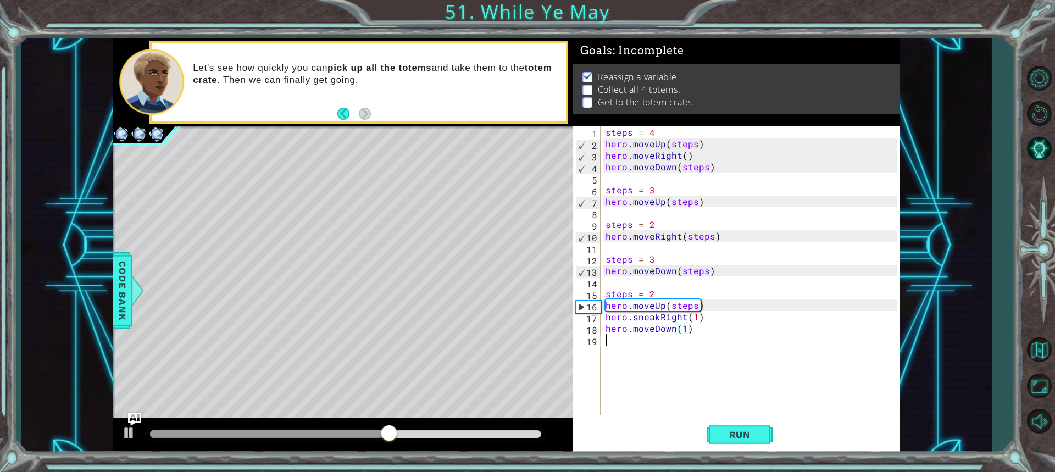
click at [610, 348] on div "steps = 4 hero . moveUp ( steps ) hero . moveRight ( ) hero . moveDown ( steps …" at bounding box center [753, 282] width 299 height 312
click at [684, 336] on div "steps = 4 hero . moveUp ( steps ) hero . moveRight ( ) hero . moveDown ( steps …" at bounding box center [753, 282] width 299 height 312
click at [683, 328] on div "steps = 4 hero . moveUp ( steps ) hero . moveRight ( ) hero . moveDown ( steps …" at bounding box center [753, 282] width 299 height 312
type textarea "hero.moveDown(2)"
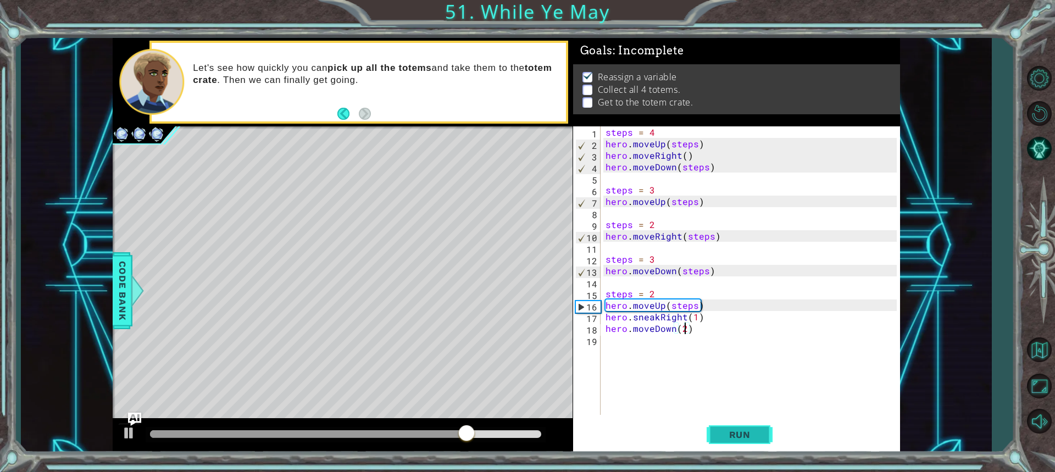
click at [761, 440] on span "Run" at bounding box center [739, 434] width 43 height 11
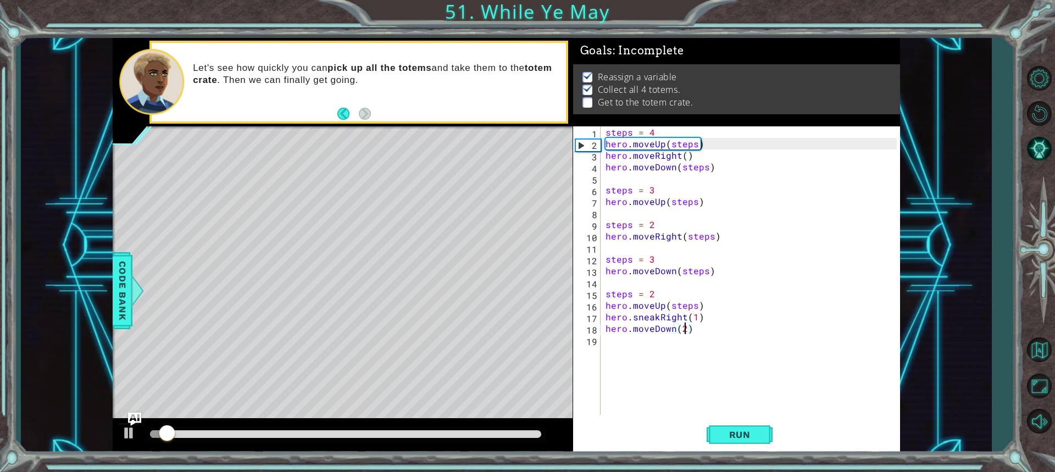
click at [654, 356] on div "steps = 4 hero . moveUp ( steps ) hero . moveRight ( ) hero . moveDown ( steps …" at bounding box center [753, 282] width 299 height 312
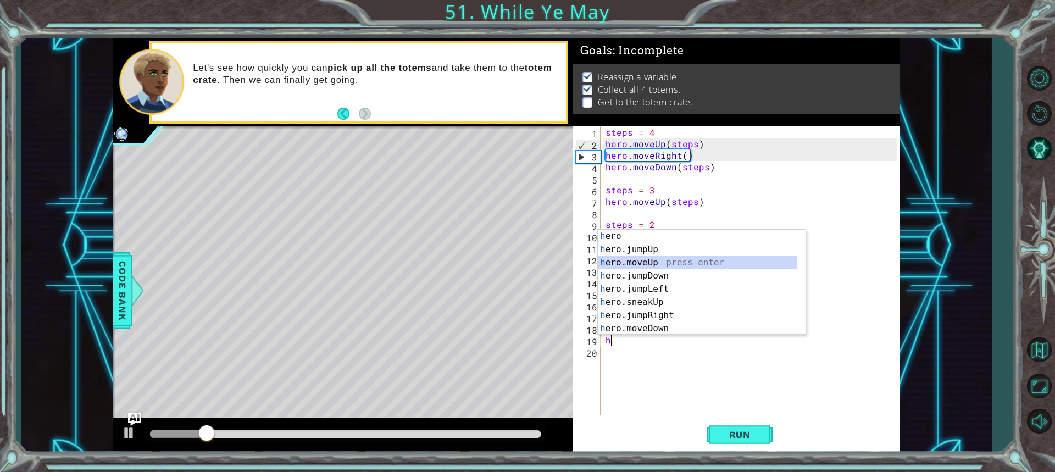
click at [687, 262] on div "h ero press enter h ero.jumpUp press enter h ero.moveUp press enter h ero.jumpD…" at bounding box center [698, 296] width 200 height 132
type textarea "hero.moveUp(1)"
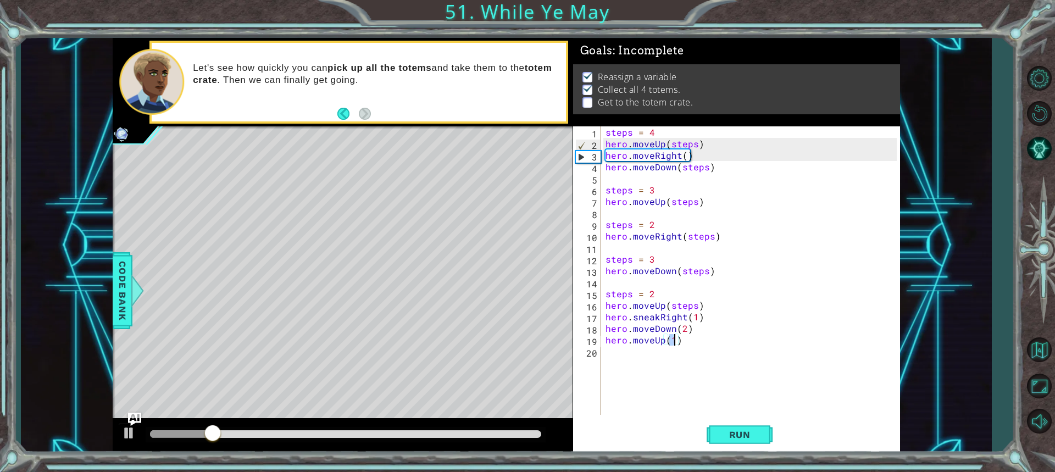
click at [623, 357] on div "steps = 4 hero . moveUp ( steps ) hero . moveRight ( ) hero . moveDown ( steps …" at bounding box center [753, 282] width 299 height 312
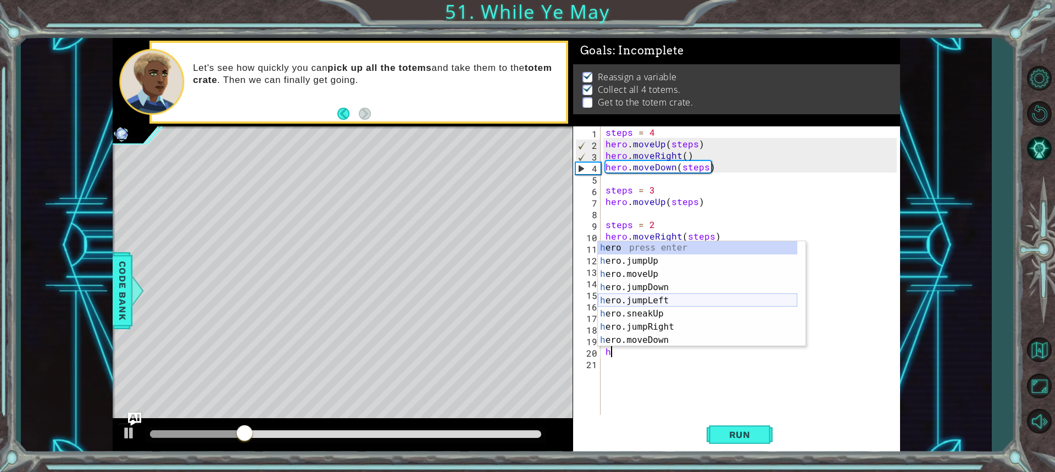
scroll to position [33, 0]
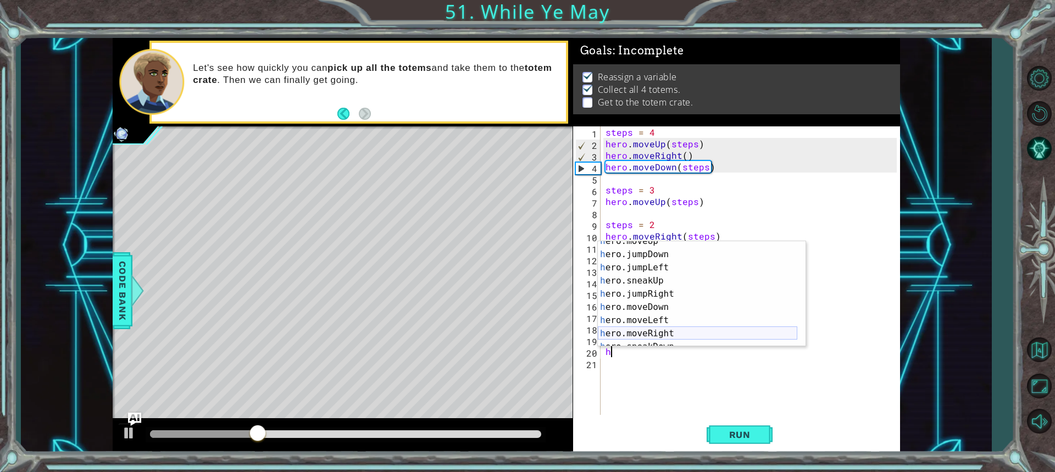
click at [663, 337] on div "h ero.moveUp press enter h ero.jumpDown press enter h ero.jumpLeft press enter …" at bounding box center [698, 301] width 200 height 132
type textarea "hero.moveRight(1)"
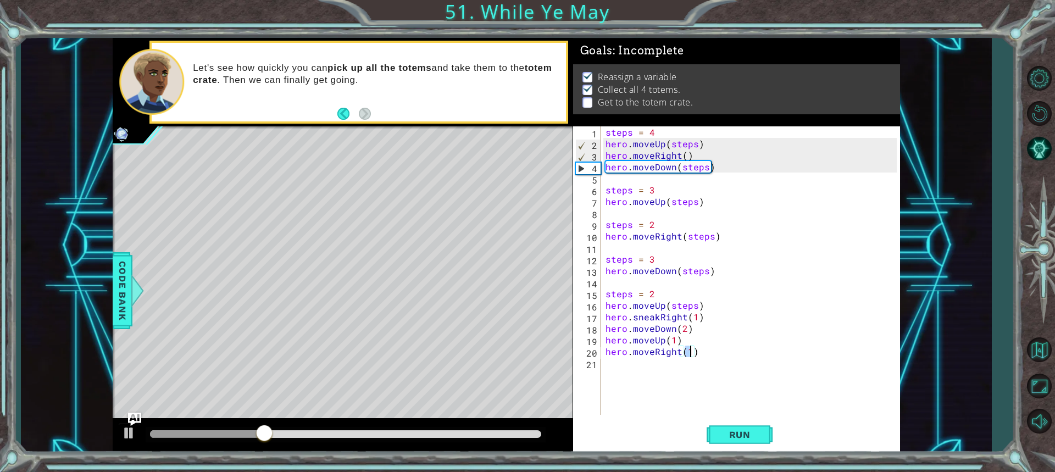
click at [628, 377] on div "steps = 4 hero . moveUp ( steps ) hero . moveRight ( ) hero . moveDown ( steps …" at bounding box center [753, 282] width 299 height 312
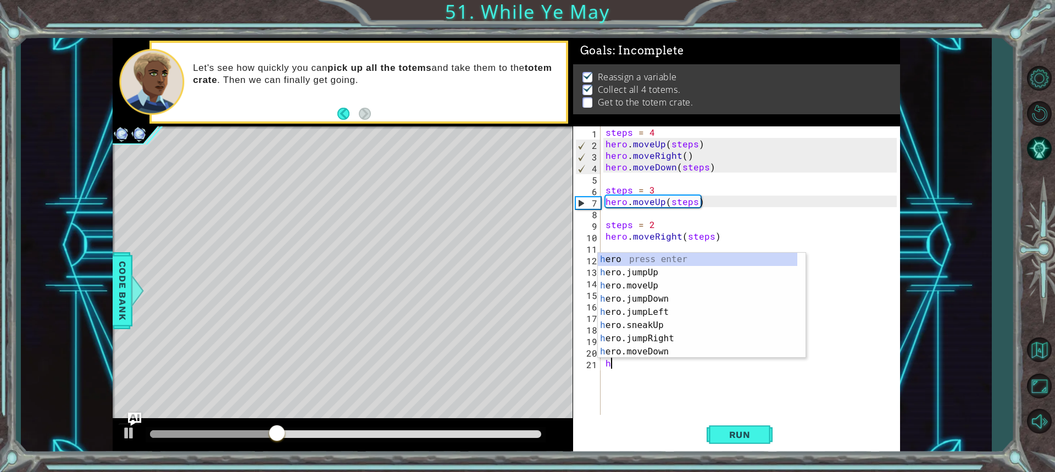
scroll to position [0, 0]
click at [672, 350] on div "h ero press enter h ero.jumpUp press enter h ero.moveUp press enter h ero.jumpD…" at bounding box center [698, 319] width 200 height 132
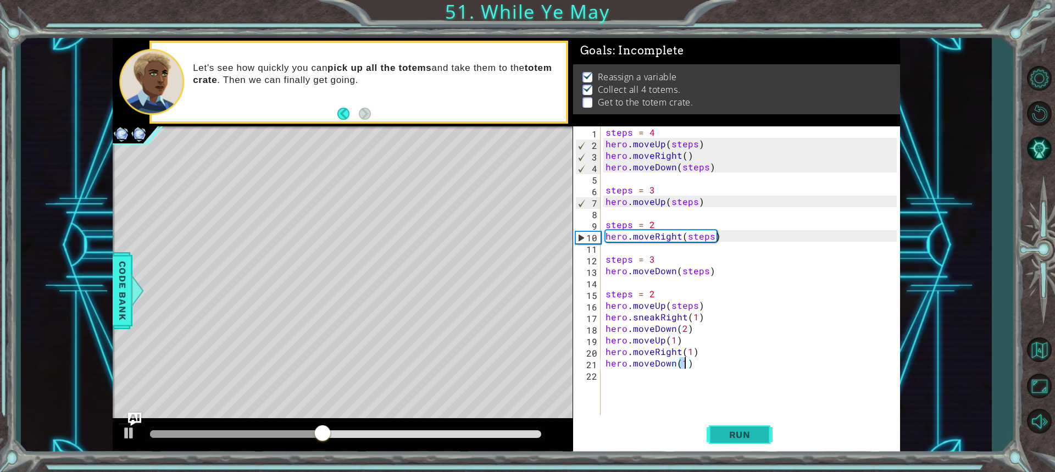
type textarea "hero.moveDown(1)"
click at [752, 439] on span "Run" at bounding box center [739, 434] width 43 height 11
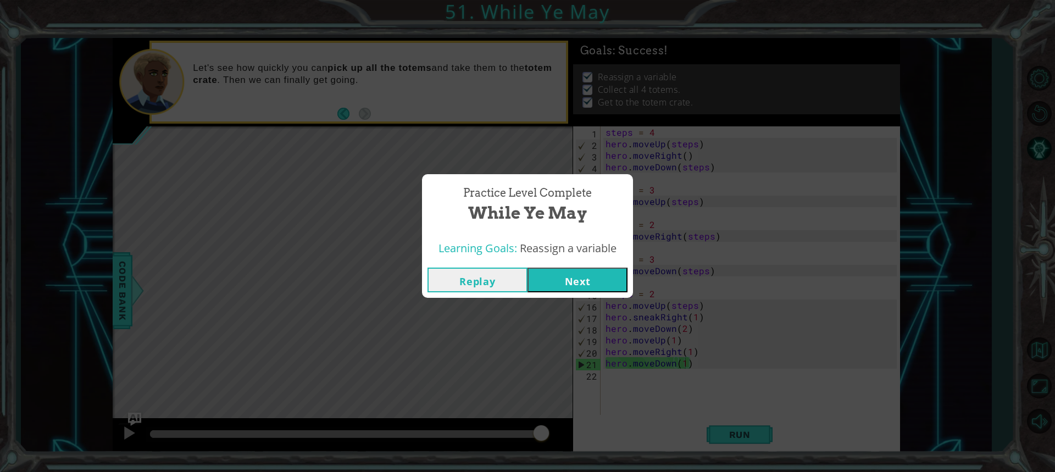
click at [587, 285] on button "Next" at bounding box center [578, 280] width 100 height 25
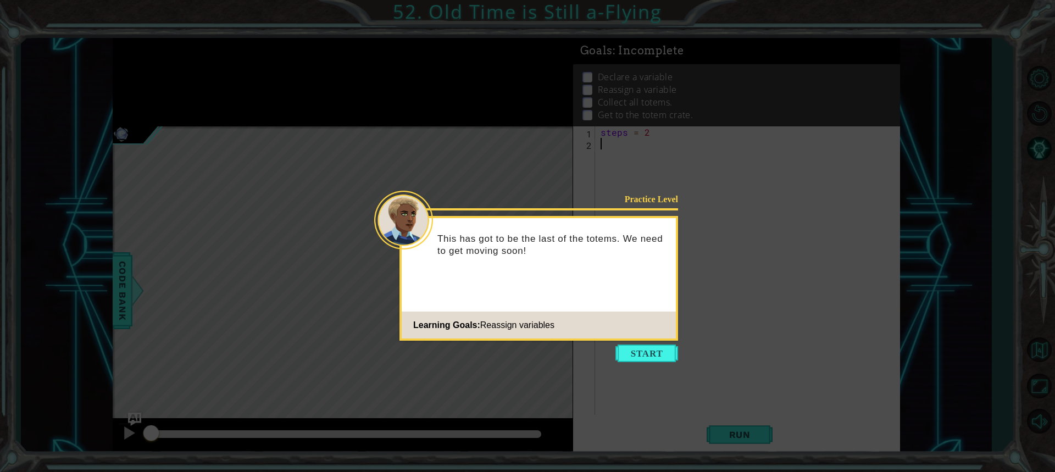
drag, startPoint x: 608, startPoint y: 289, endPoint x: 612, endPoint y: 302, distance: 13.2
click at [610, 290] on div "Practice Level This has got to be the last of the totems. We need to get moving…" at bounding box center [539, 278] width 279 height 125
click at [640, 348] on button "Start" at bounding box center [647, 354] width 63 height 18
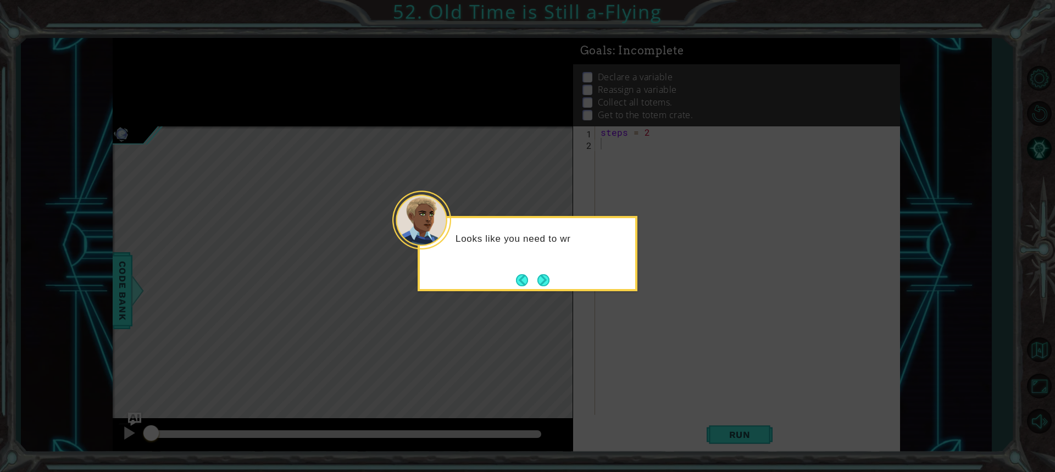
click at [567, 270] on div "Looks like you need to wr" at bounding box center [528, 253] width 220 height 75
click at [543, 281] on button "Next" at bounding box center [544, 280] width 12 height 12
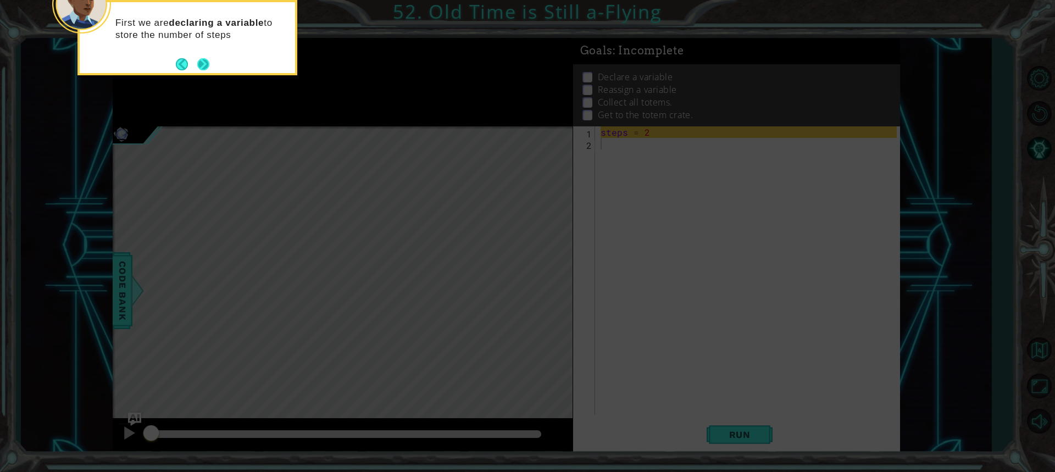
drag, startPoint x: 202, startPoint y: 66, endPoint x: 202, endPoint y: 60, distance: 6.1
click at [202, 60] on button "Next" at bounding box center [203, 64] width 12 height 12
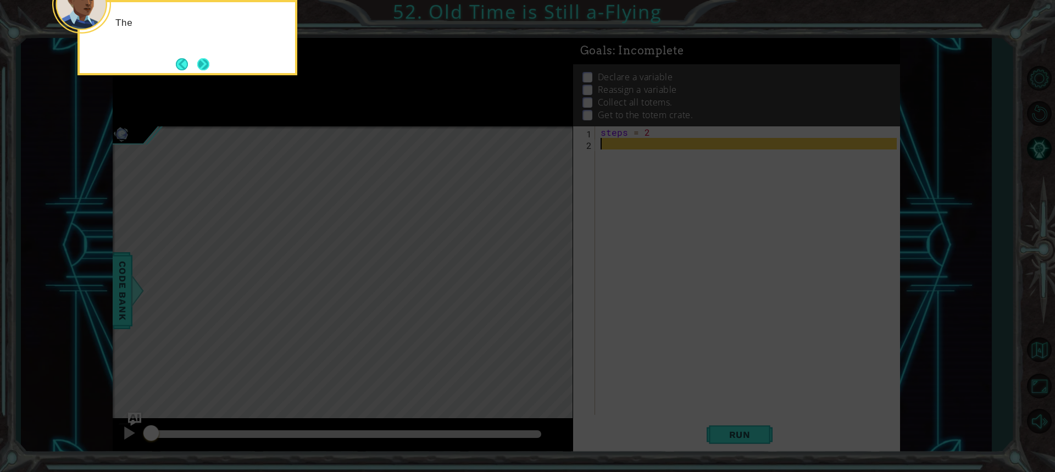
click at [201, 62] on button "Next" at bounding box center [203, 64] width 12 height 12
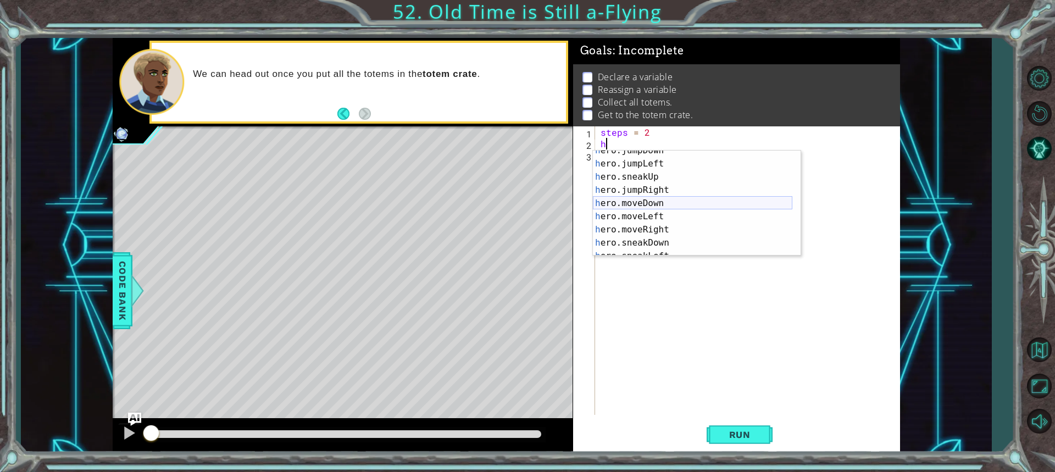
scroll to position [33, 0]
click at [661, 229] on div "h ero.jumpDown press enter h ero.jumpLeft press enter h ero.sneakUp press enter…" at bounding box center [693, 210] width 200 height 132
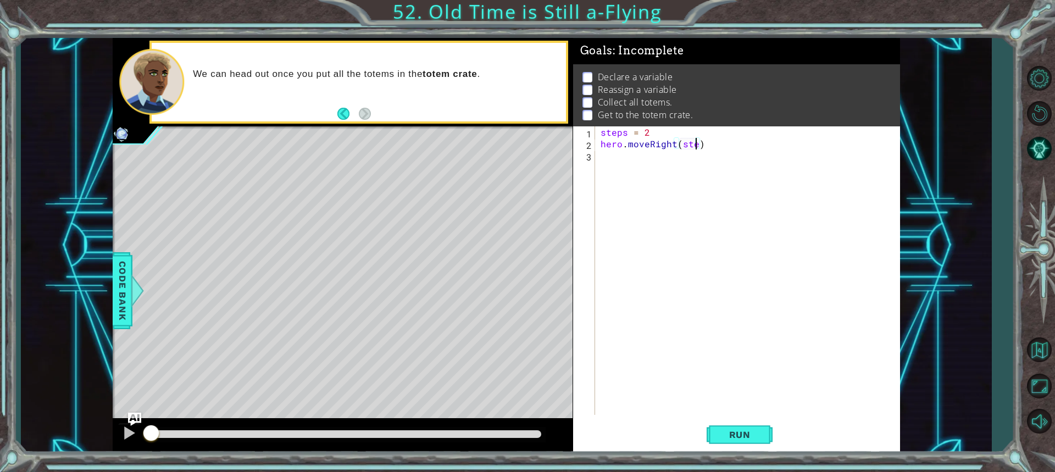
scroll to position [0, 6]
type textarea "hero.moveRight(steps)"
click at [628, 174] on div "steps = 2 hero . moveRight ( steps )" at bounding box center [751, 282] width 304 height 312
click at [735, 422] on button "Run" at bounding box center [740, 434] width 66 height 32
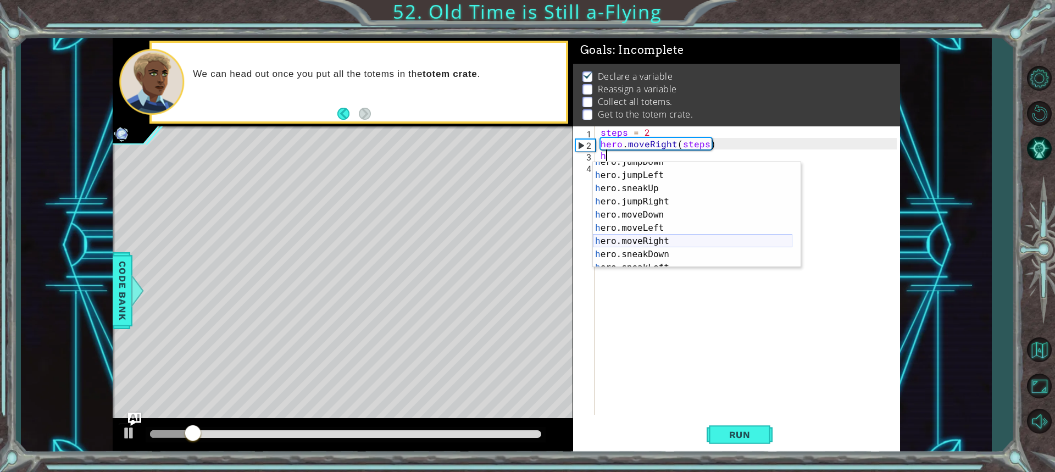
scroll to position [66, 0]
click at [644, 185] on div "h ero.jumpRight press enter h ero.moveDown press enter h ero.moveLeft press ent…" at bounding box center [693, 228] width 200 height 132
type textarea "hero.moveDown(1)"
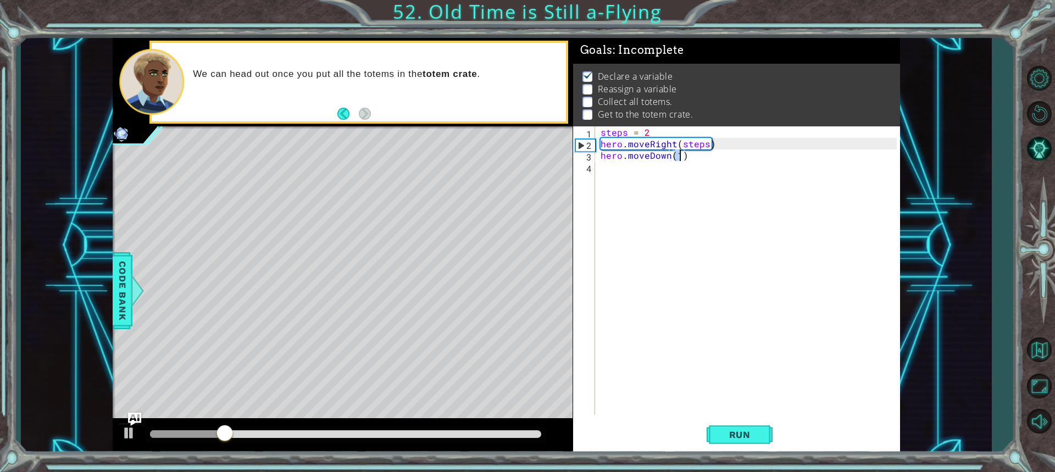
click at [618, 178] on div "steps = 2 hero . moveRight ( steps ) hero . moveDown ( 1 )" at bounding box center [751, 282] width 304 height 312
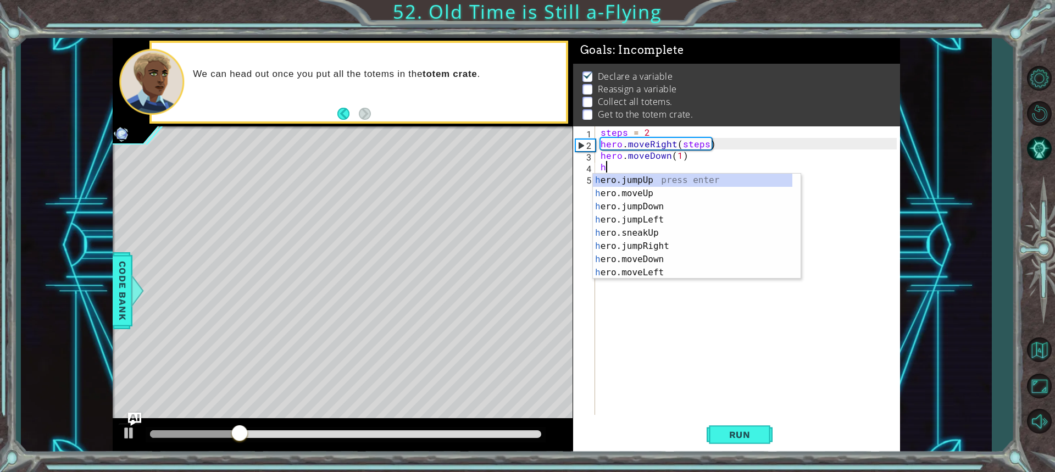
scroll to position [0, 0]
click at [650, 274] on div "h ero.jumpUp press enter h ero.moveUp press enter h ero.jumpDown press enter h …" at bounding box center [693, 240] width 200 height 132
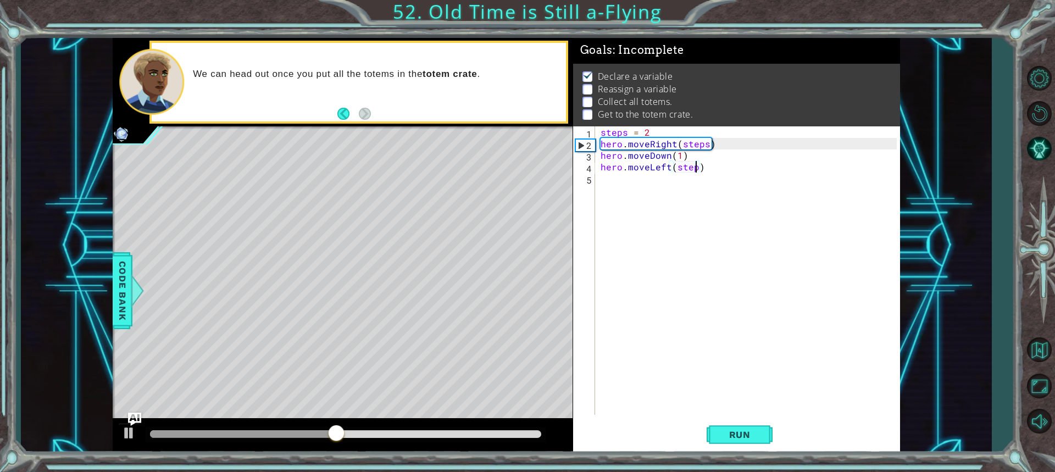
scroll to position [0, 5]
type textarea "hero.moveLeft(steps)"
click at [653, 194] on div "steps = 2 hero . moveRight ( steps ) hero . moveDown ( 1 ) hero . moveLeft ( st…" at bounding box center [751, 282] width 304 height 312
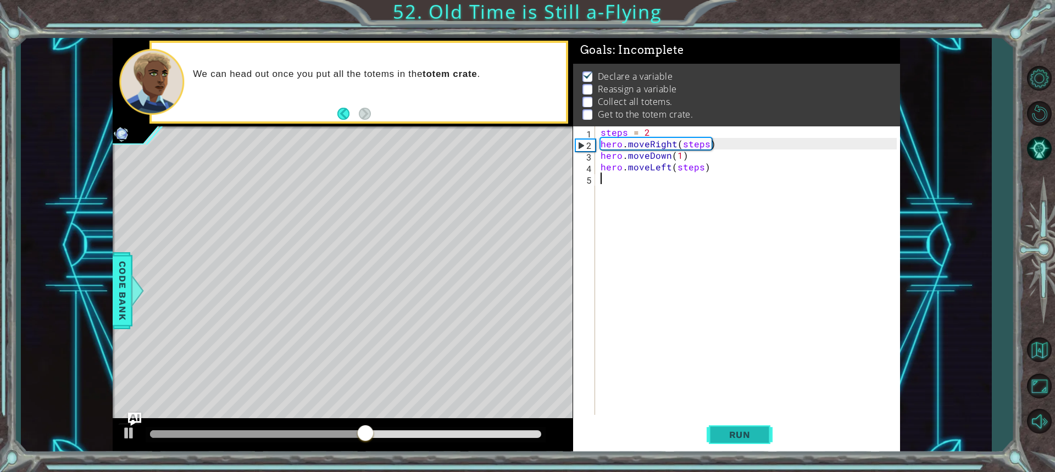
click at [725, 434] on span "Run" at bounding box center [739, 434] width 43 height 11
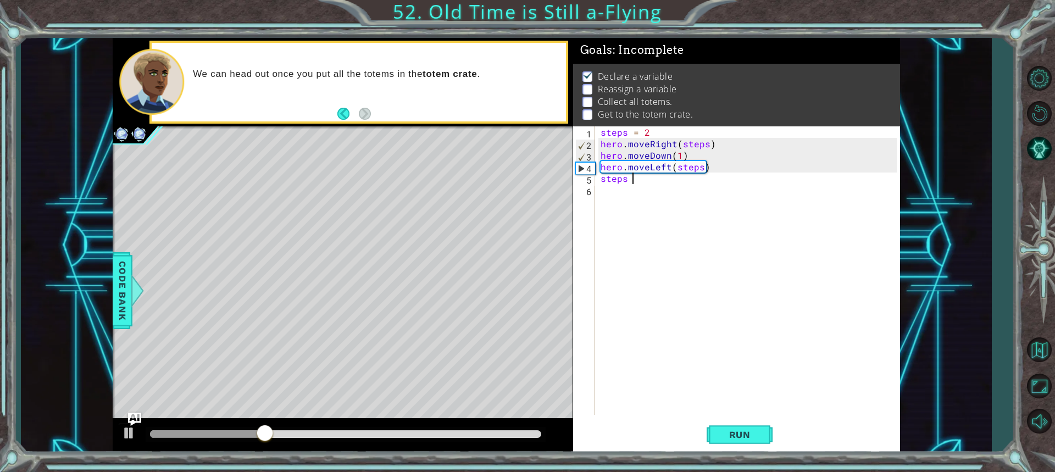
scroll to position [0, 2]
type textarea "steps = 4"
click at [611, 193] on div "steps = 2 hero . moveRight ( steps ) hero . moveDown ( 1 ) hero . moveLeft ( st…" at bounding box center [751, 282] width 304 height 312
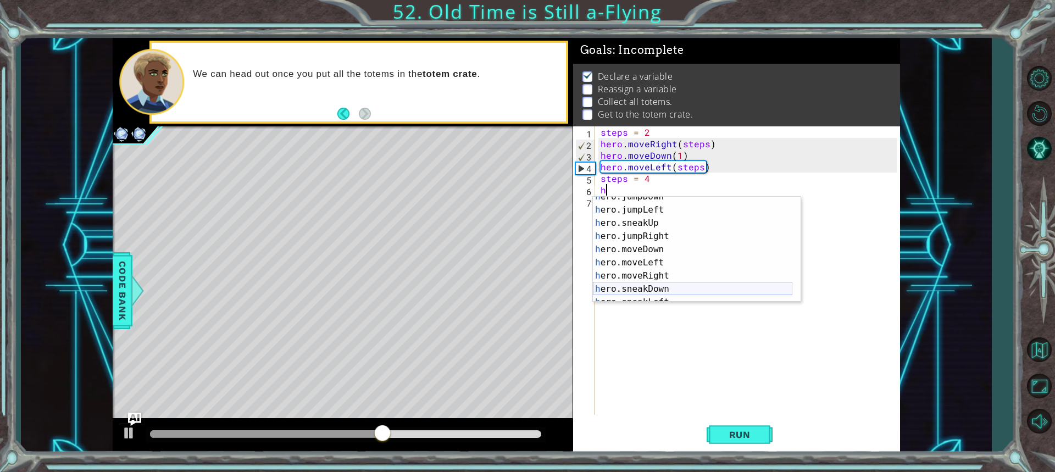
scroll to position [33, 0]
click at [690, 281] on div "h ero.jumpDown press enter h ero.jumpLeft press enter h ero.sneakUp press enter…" at bounding box center [693, 256] width 200 height 132
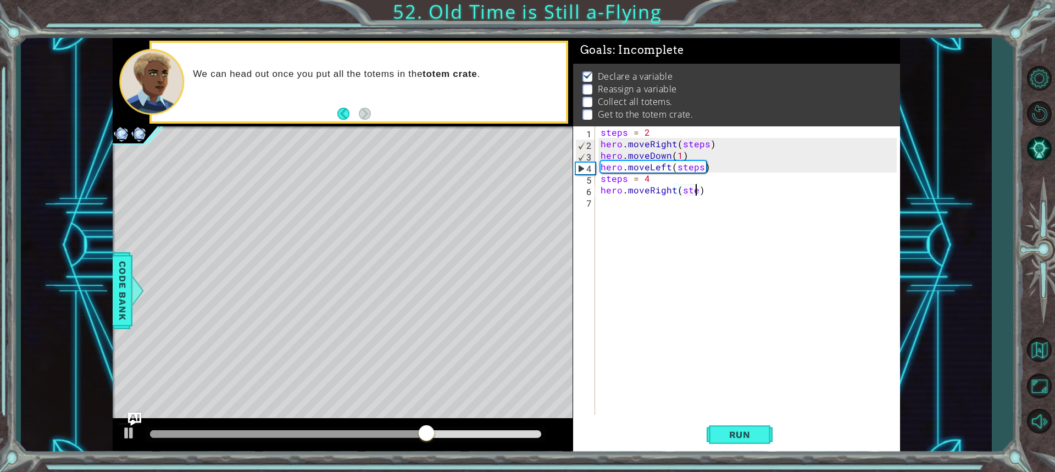
scroll to position [0, 6]
type textarea "hero.moveRight(steps)"
click at [634, 203] on div "steps = 2 hero . moveRight ( steps ) hero . moveDown ( 1 ) hero . moveLeft ( st…" at bounding box center [751, 282] width 304 height 312
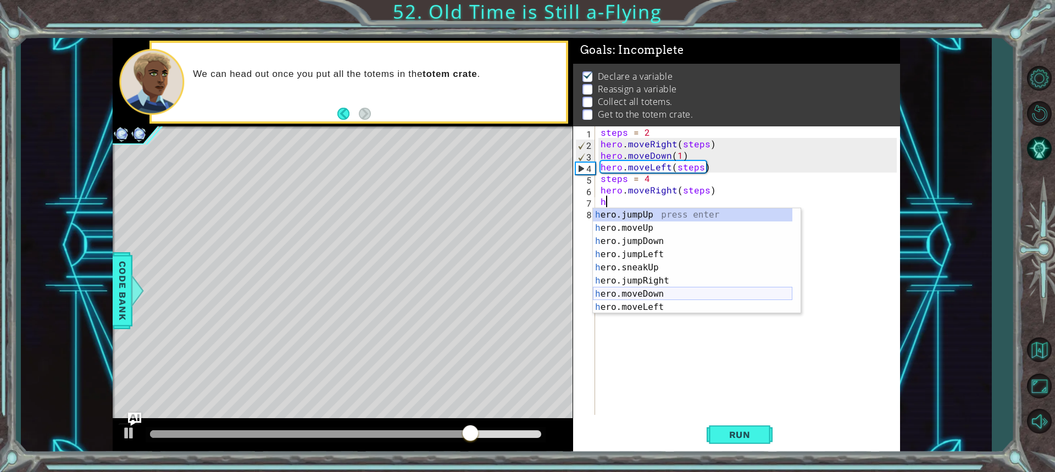
click at [668, 294] on div "h ero.jumpUp press enter h ero.moveUp press enter h ero.jumpDown press enter h …" at bounding box center [693, 274] width 200 height 132
type textarea "hero.moveDown(1)"
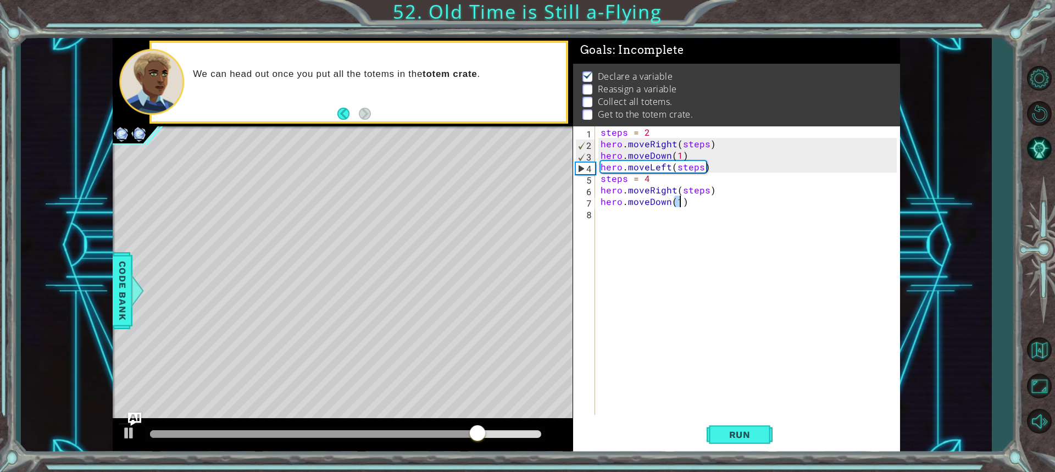
click at [619, 219] on div "steps = 2 hero . moveRight ( steps ) hero . moveDown ( 1 ) hero . moveLeft ( st…" at bounding box center [751, 282] width 304 height 312
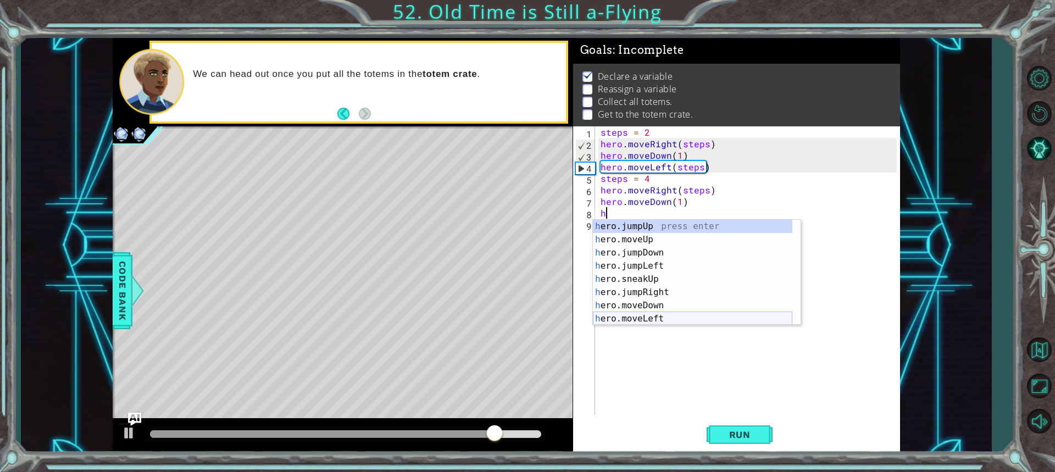
click at [656, 322] on div "h ero.jumpUp press enter h ero.moveUp press enter h ero.jumpDown press enter h …" at bounding box center [693, 286] width 200 height 132
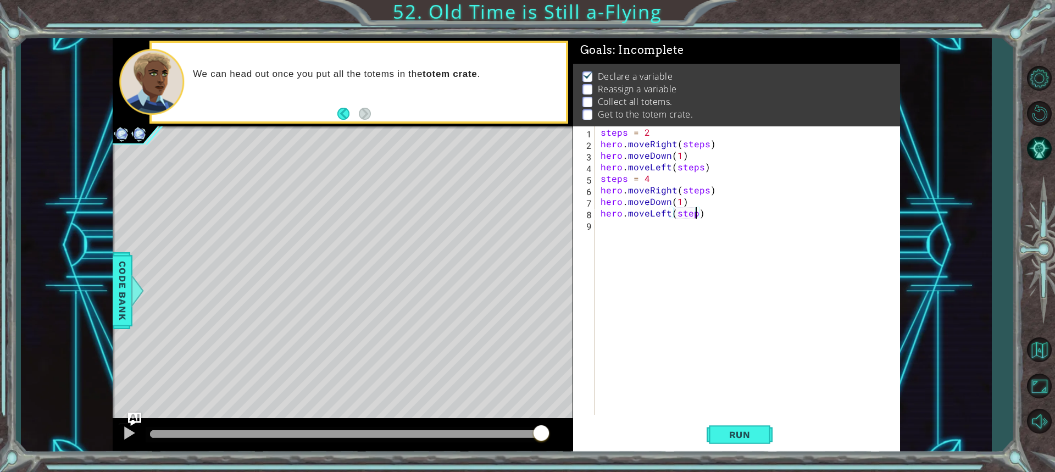
scroll to position [0, 6]
type textarea "hero.moveLeft(steps)"
click at [754, 438] on span "Run" at bounding box center [739, 434] width 43 height 11
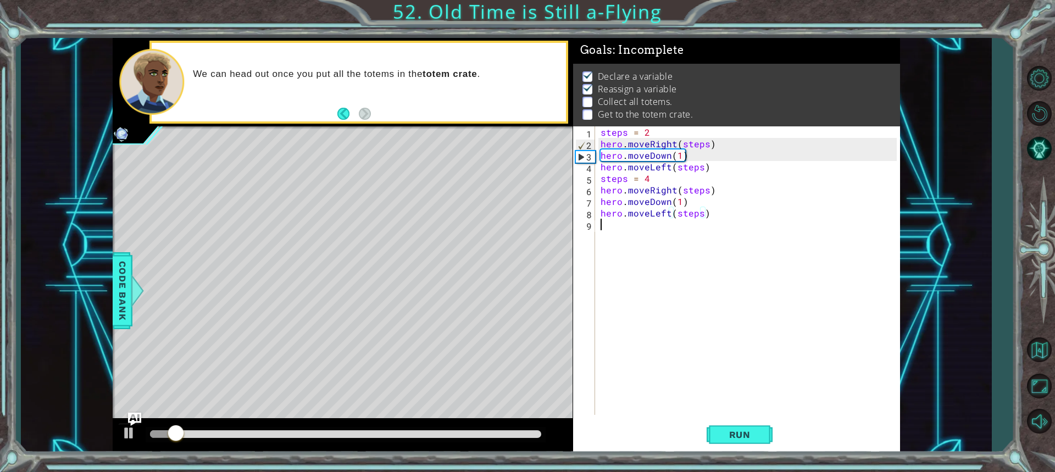
click at [641, 231] on div "steps = 2 hero . moveRight ( steps ) hero . moveDown ( 1 ) hero . moveLeft ( st…" at bounding box center [751, 282] width 304 height 312
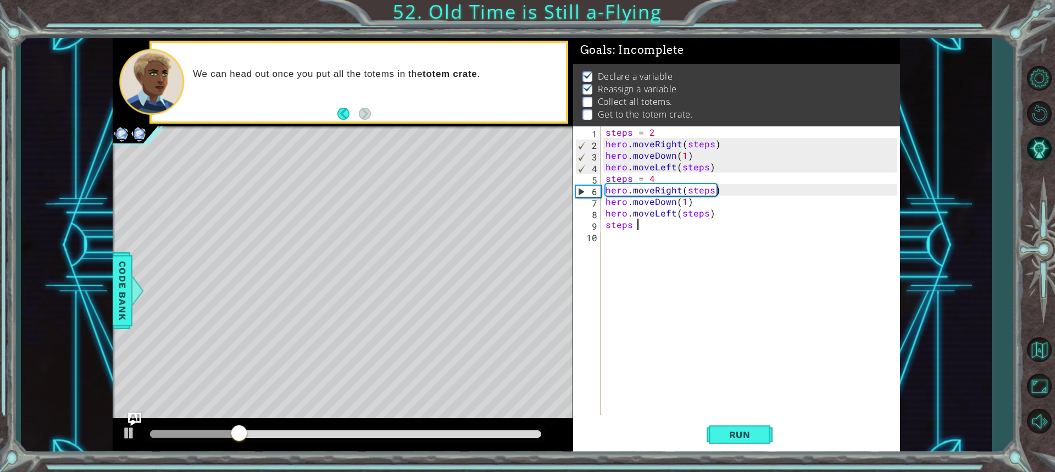
scroll to position [0, 2]
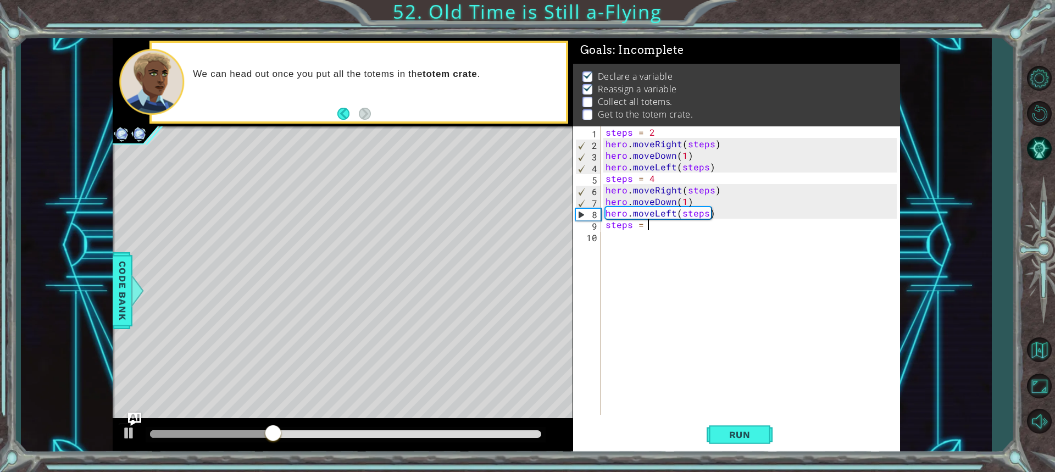
type textarea "steps = 6"
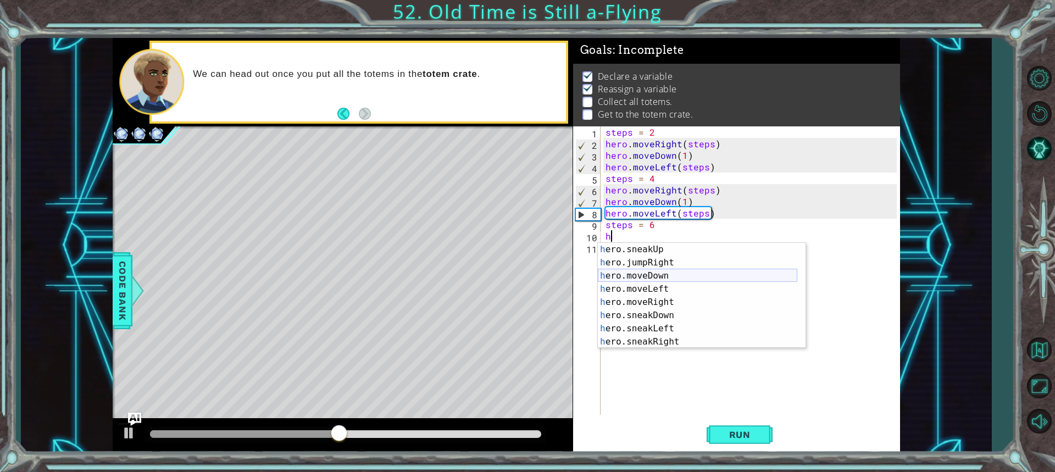
scroll to position [66, 0]
click at [672, 307] on div "h ero.sneakUp press enter h ero.jumpRight press enter h ero.moveDown press ente…" at bounding box center [698, 309] width 200 height 132
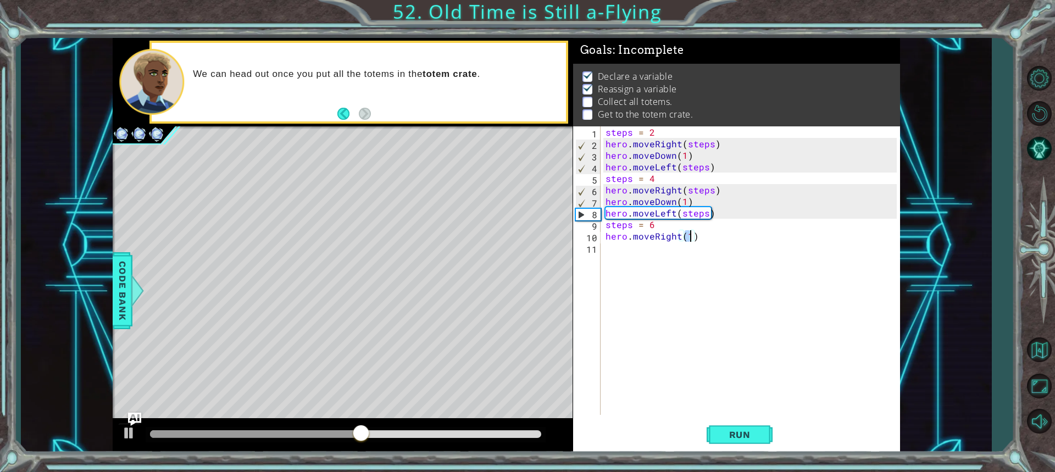
scroll to position [0, 5]
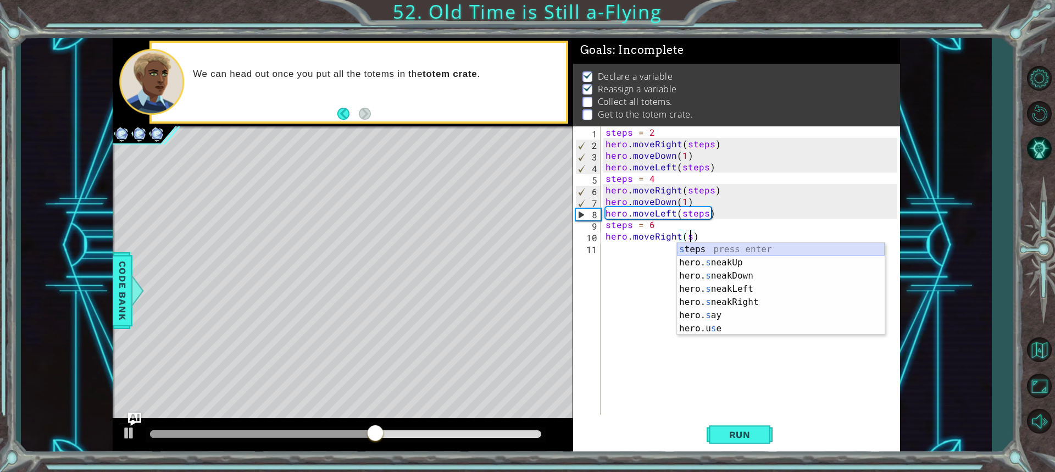
click at [698, 252] on div "s teps press enter hero. s neakUp press enter hero. s neakDown press enter hero…" at bounding box center [781, 302] width 208 height 119
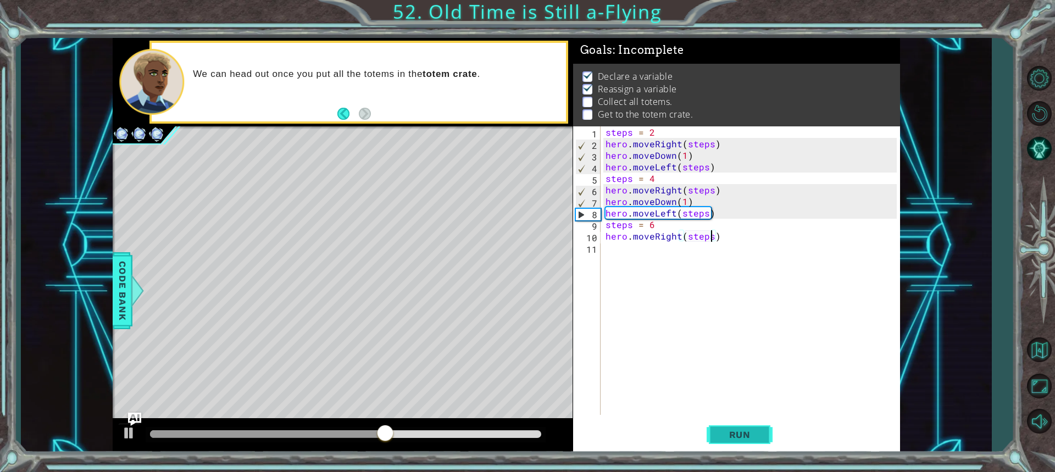
type textarea "hero.moveRight(steps)"
click at [738, 436] on span "Run" at bounding box center [739, 434] width 43 height 11
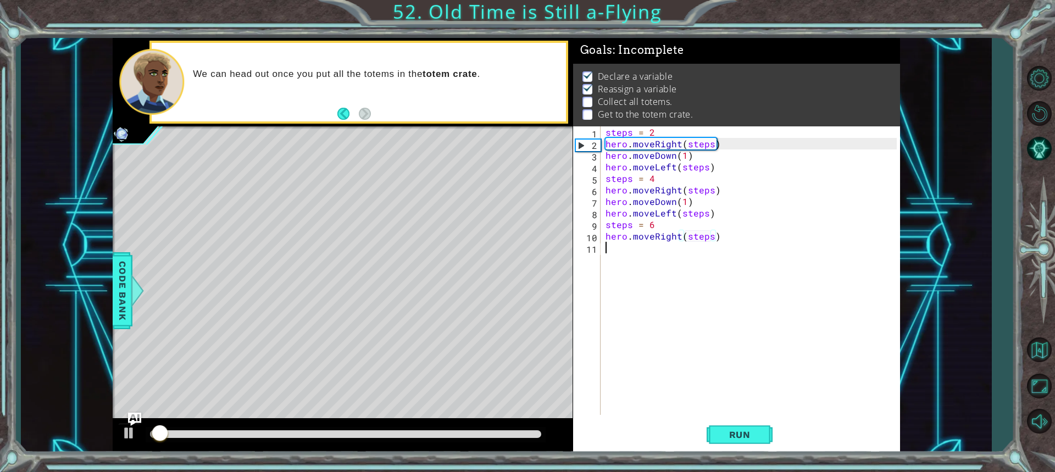
click at [613, 253] on div "steps = 2 hero . moveRight ( steps ) hero . moveDown ( 1 ) hero . moveLeft ( st…" at bounding box center [753, 282] width 299 height 312
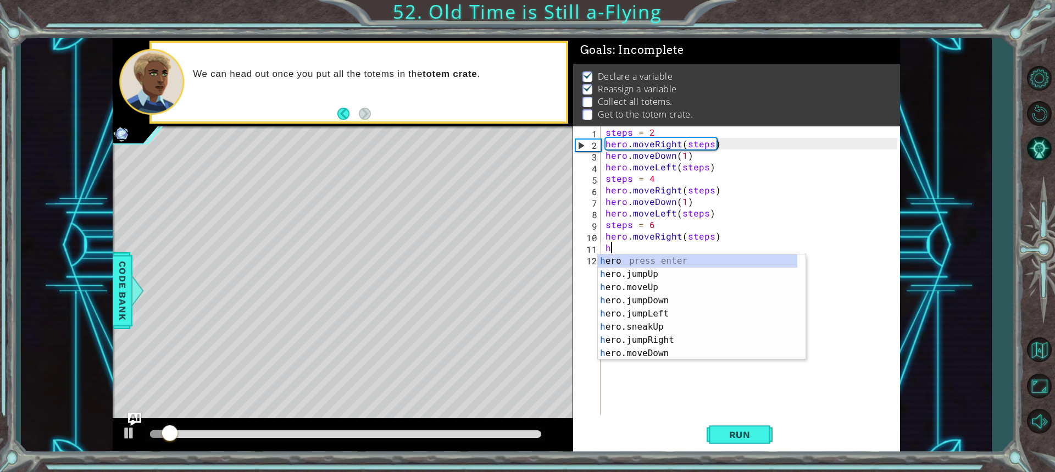
scroll to position [0, 0]
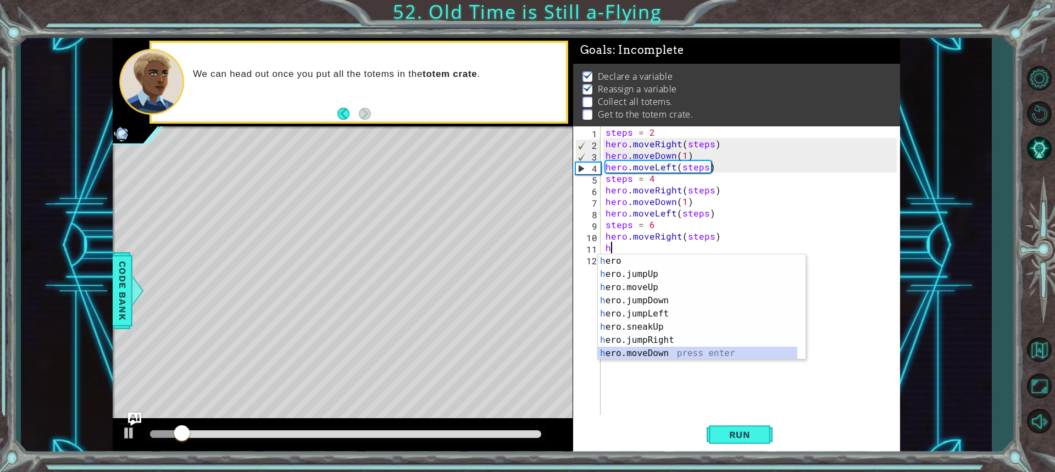
click at [665, 357] on div "h ero press enter h ero.jumpUp press enter h ero.moveUp press enter h ero.jumpD…" at bounding box center [698, 320] width 200 height 132
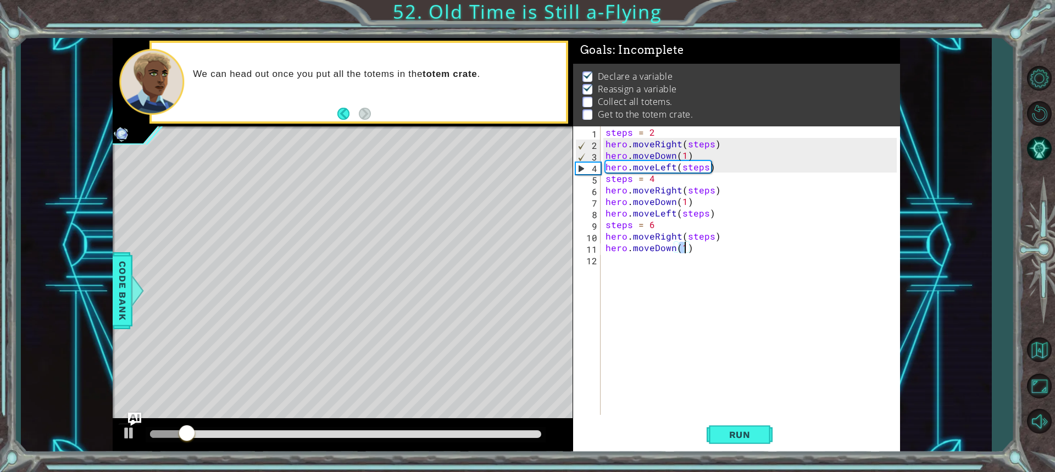
click at [627, 265] on div "steps = 2 hero . moveRight ( steps ) hero . moveDown ( 1 ) hero . moveLeft ( st…" at bounding box center [753, 282] width 299 height 312
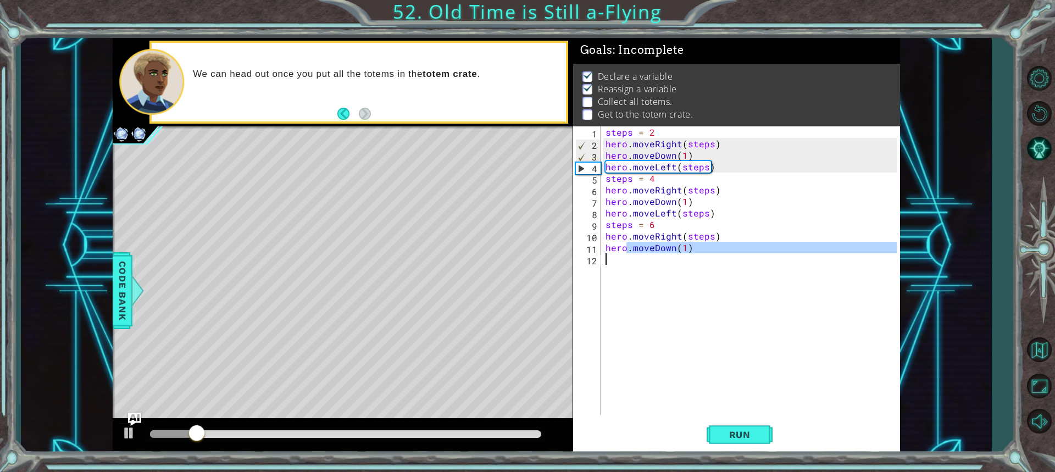
type textarea "heroh"
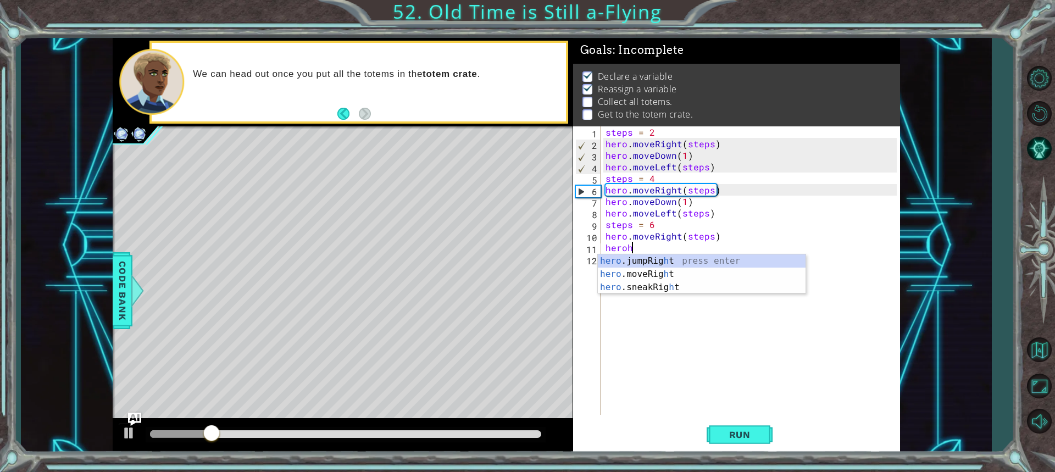
click at [630, 335] on div "steps = 2 hero . moveRight ( steps ) hero . moveDown ( 1 ) hero . moveLeft ( st…" at bounding box center [753, 282] width 299 height 312
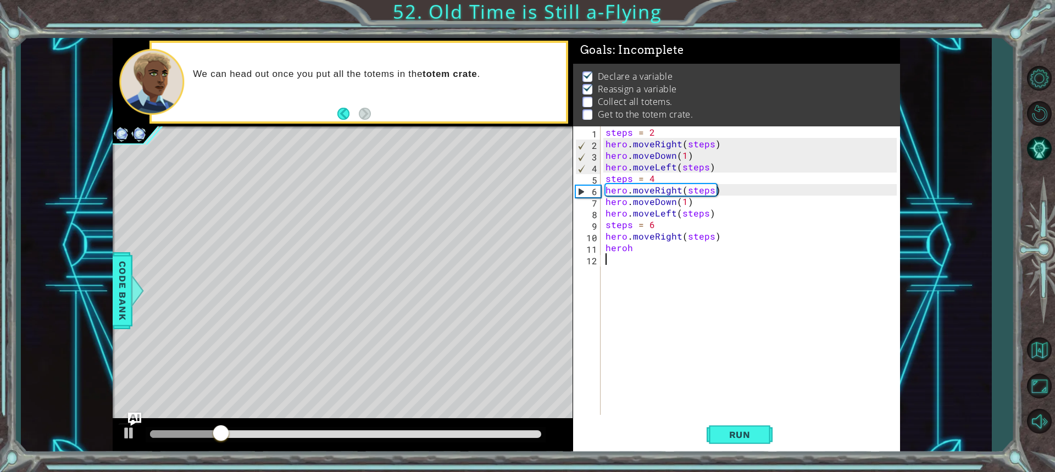
click at [641, 249] on div "steps = 2 hero . moveRight ( steps ) hero . moveDown ( 1 ) hero . moveLeft ( st…" at bounding box center [753, 282] width 299 height 312
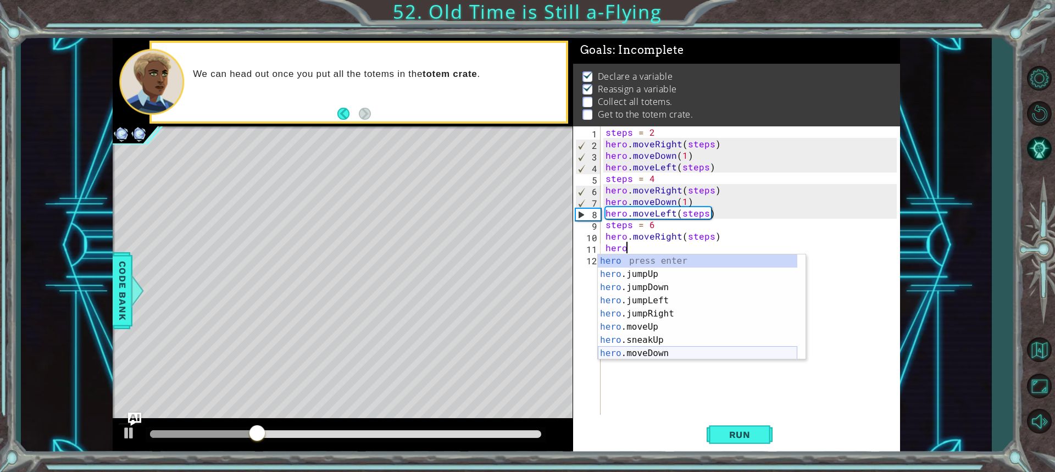
click at [670, 354] on div "hero press enter hero .jumpUp press enter hero .jumpDown press enter hero .jump…" at bounding box center [698, 320] width 200 height 132
type textarea "hero.moveDown(1)"
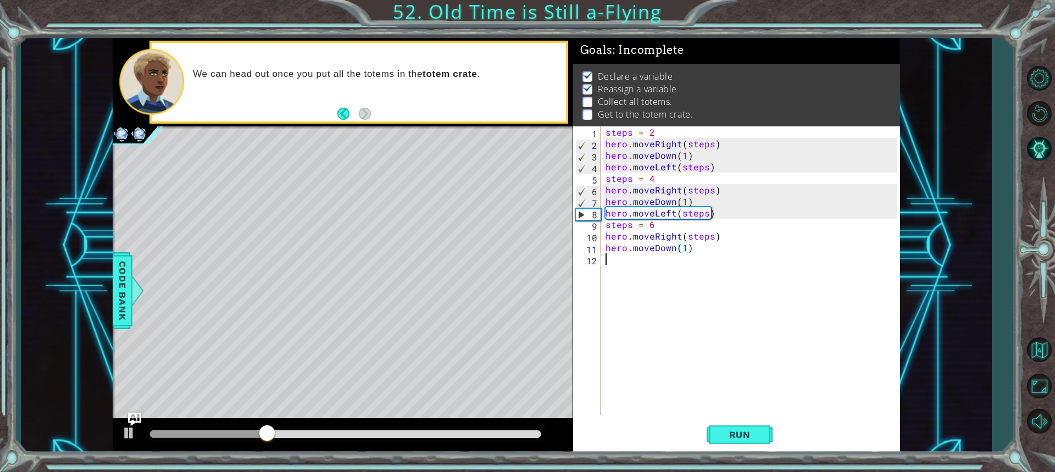
click at [638, 268] on div "steps = 2 hero . moveRight ( steps ) hero . moveDown ( 1 ) hero . moveLeft ( st…" at bounding box center [753, 282] width 299 height 312
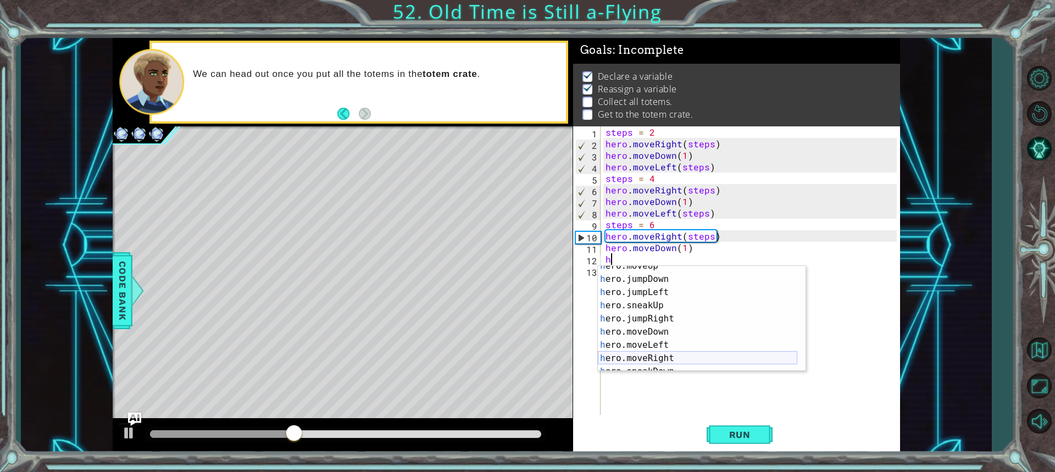
scroll to position [33, 0]
click at [662, 347] on div "h ero.moveUp press enter h ero.jumpDown press enter h ero.jumpLeft press enter …" at bounding box center [698, 325] width 200 height 132
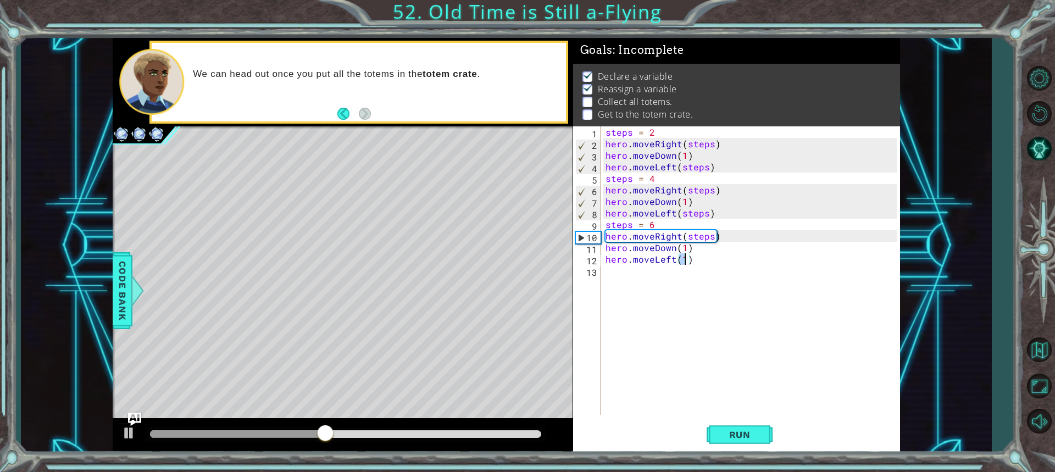
scroll to position [0, 4]
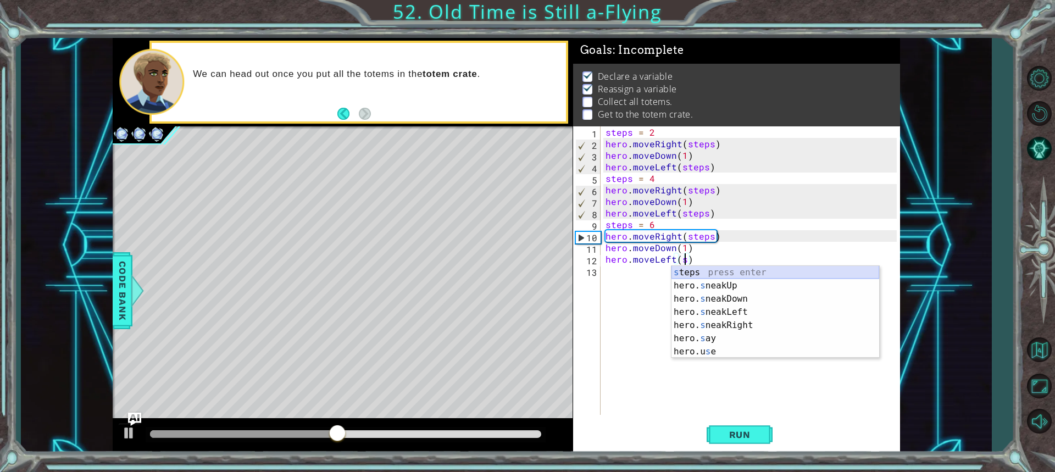
click at [730, 274] on div "s teps press enter hero. s neakUp press enter hero. s neakDown press enter hero…" at bounding box center [776, 325] width 208 height 119
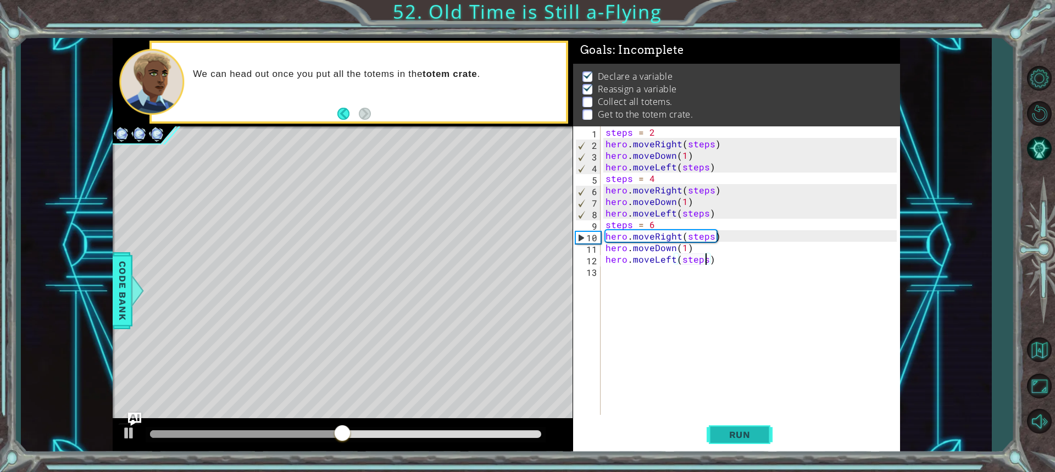
type textarea "hero.moveLeft(steps)"
click at [734, 431] on span "Run" at bounding box center [739, 434] width 43 height 11
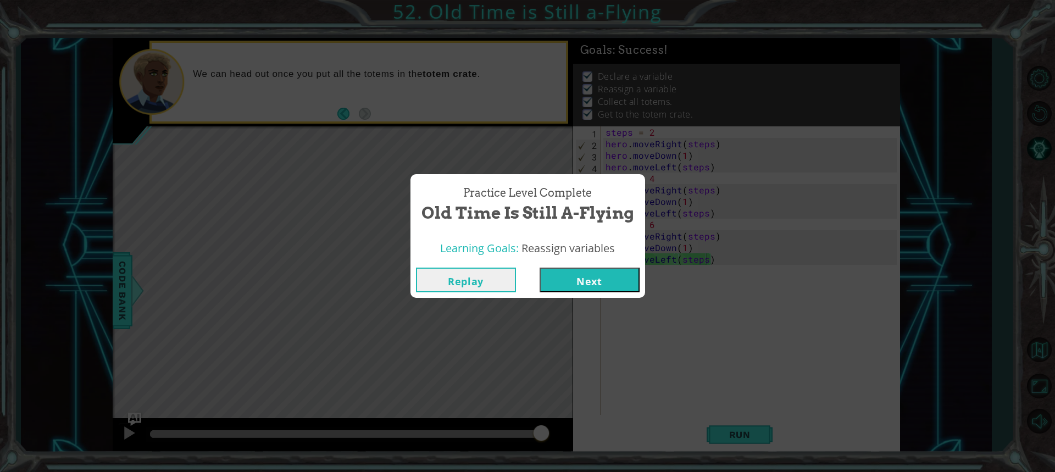
click at [563, 278] on button "Next" at bounding box center [590, 280] width 100 height 25
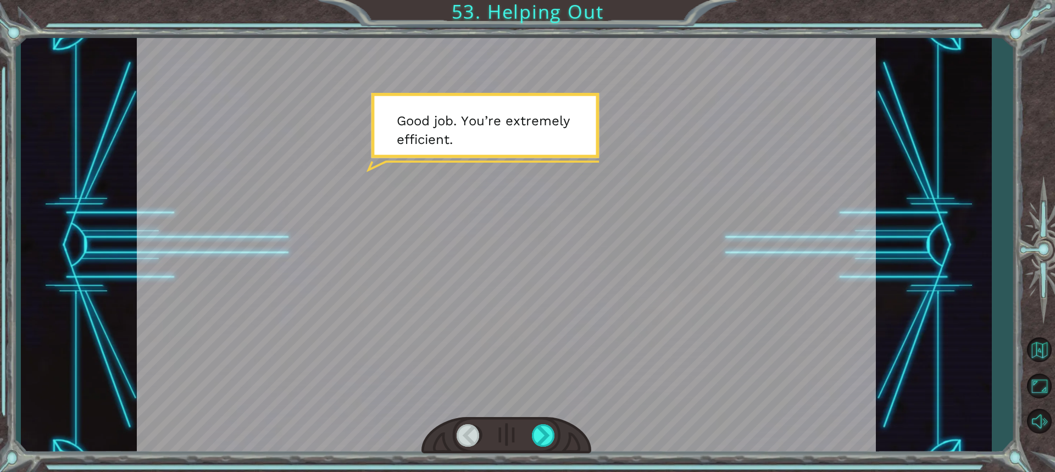
click at [605, 212] on div at bounding box center [506, 246] width 739 height 416
click at [542, 433] on div at bounding box center [544, 435] width 24 height 23
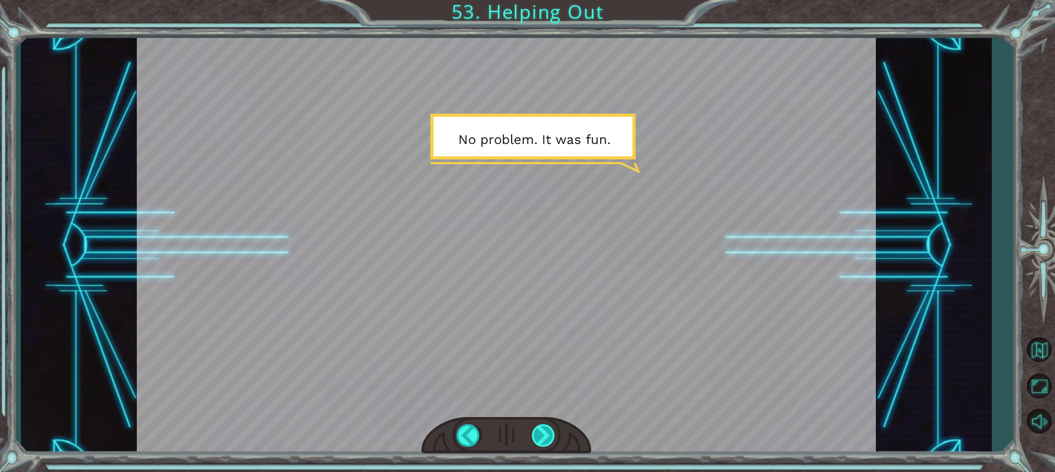
click at [542, 431] on div at bounding box center [544, 435] width 24 height 23
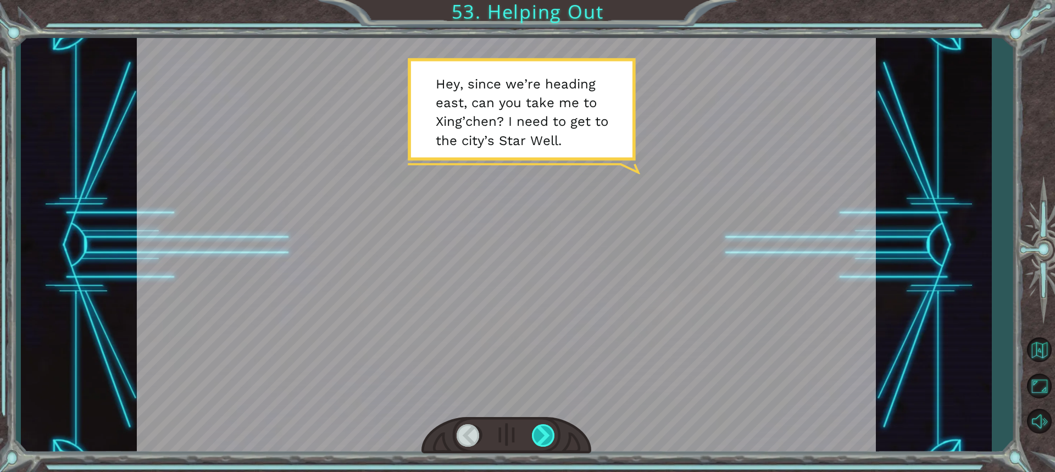
click at [542, 431] on div at bounding box center [544, 435] width 24 height 23
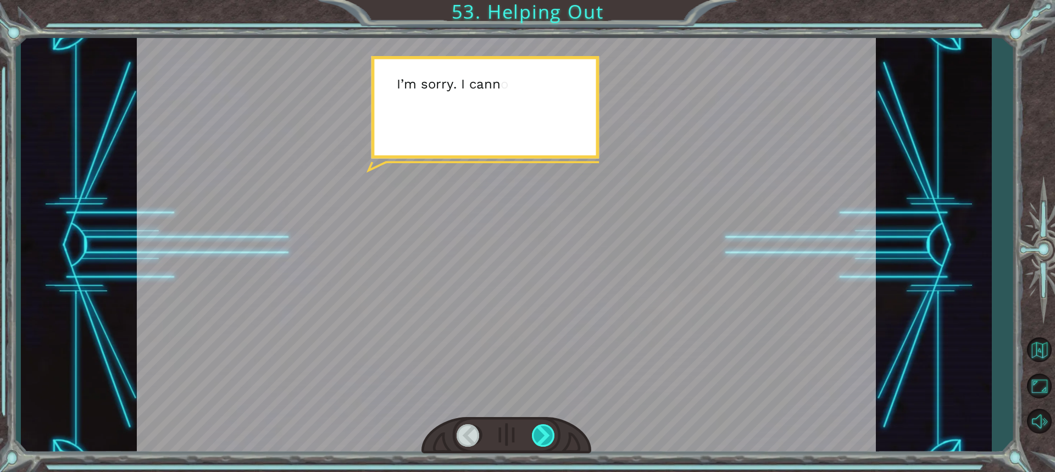
click at [542, 431] on div at bounding box center [544, 435] width 24 height 23
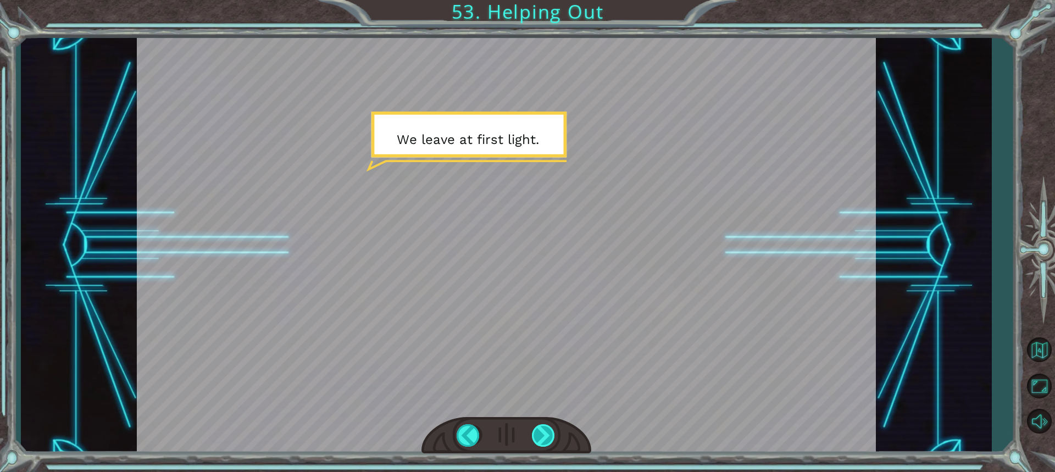
click at [542, 431] on div at bounding box center [544, 435] width 24 height 23
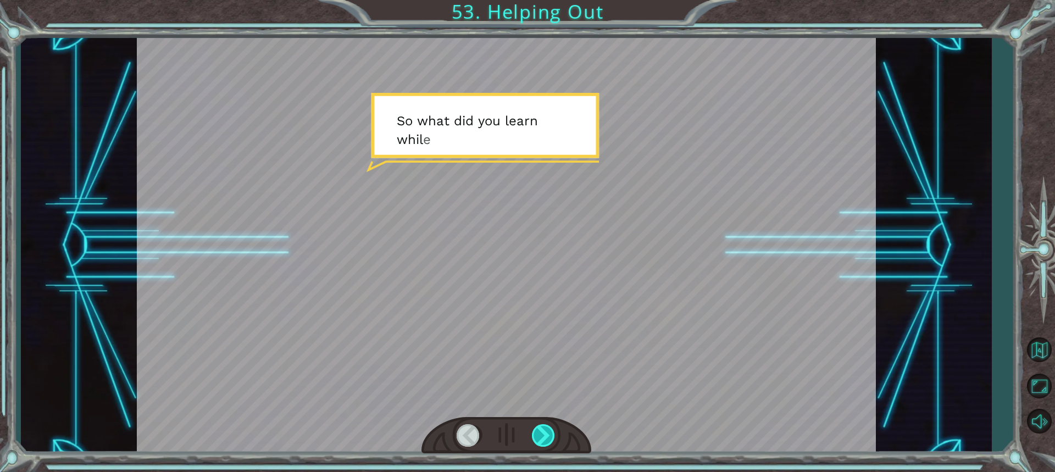
click at [542, 431] on div at bounding box center [544, 435] width 24 height 23
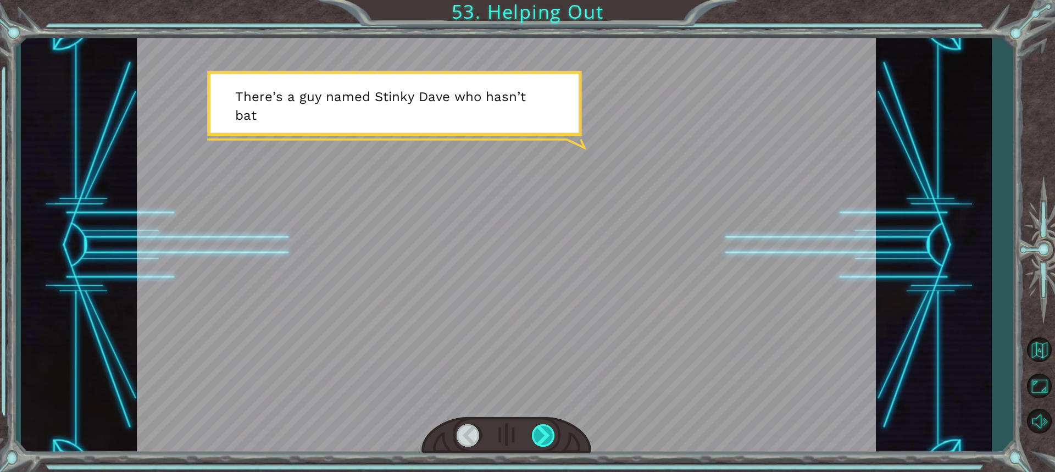
click at [542, 431] on div at bounding box center [544, 435] width 24 height 23
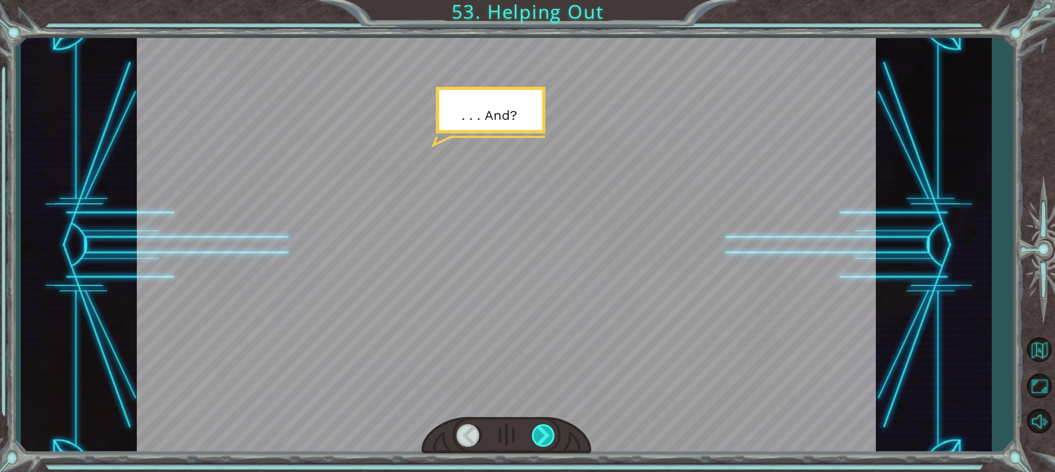
click at [542, 431] on div at bounding box center [544, 435] width 24 height 23
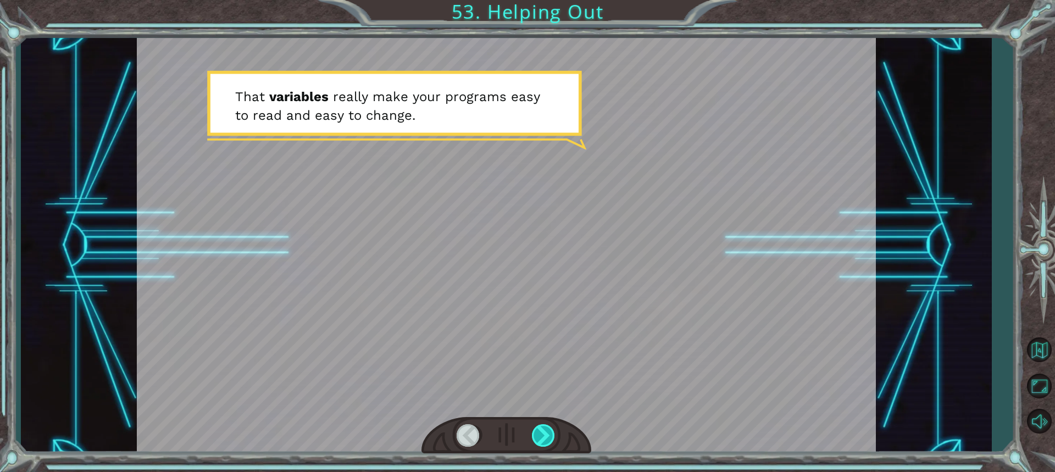
click at [542, 431] on div at bounding box center [544, 435] width 24 height 23
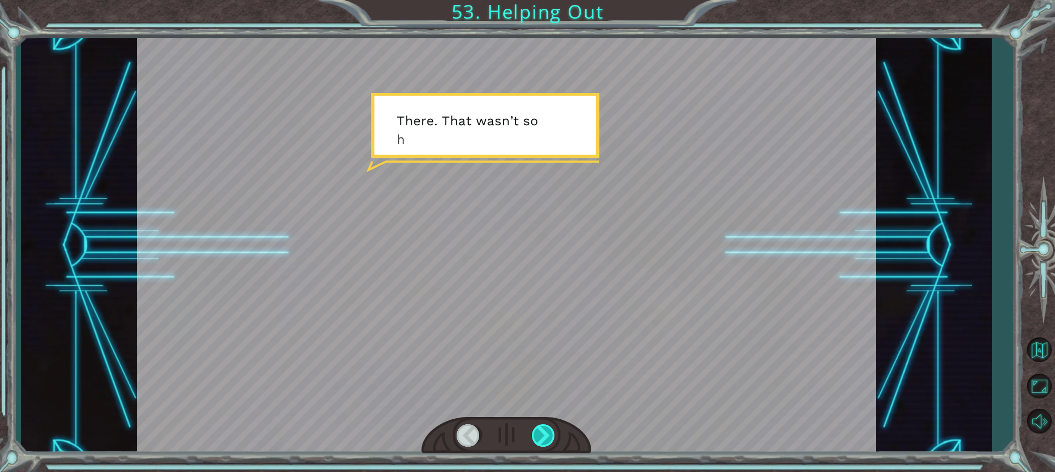
click at [542, 431] on div at bounding box center [544, 435] width 24 height 23
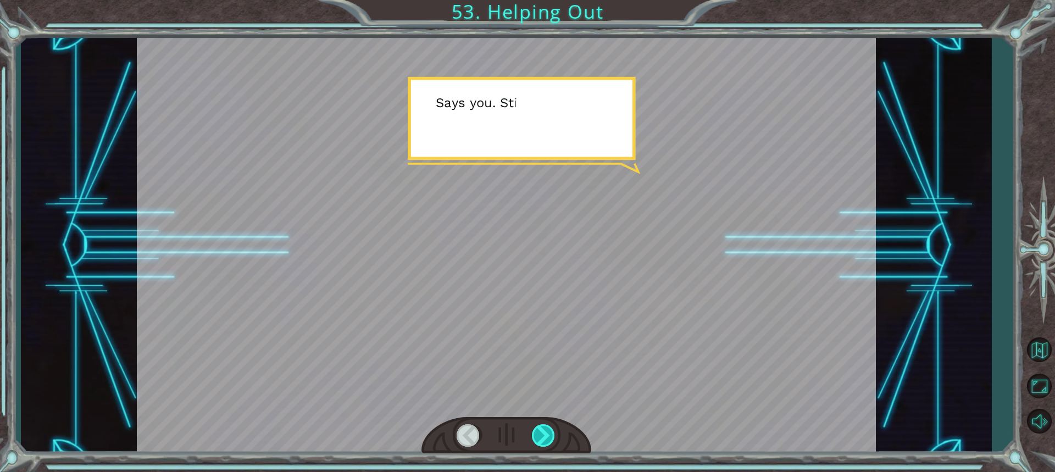
click at [542, 431] on div at bounding box center [544, 435] width 24 height 23
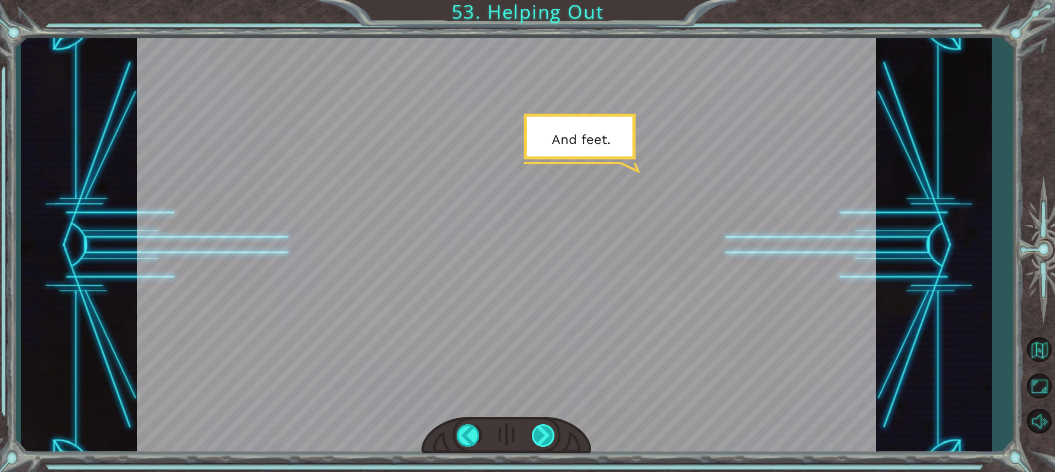
click at [542, 431] on div at bounding box center [544, 435] width 24 height 23
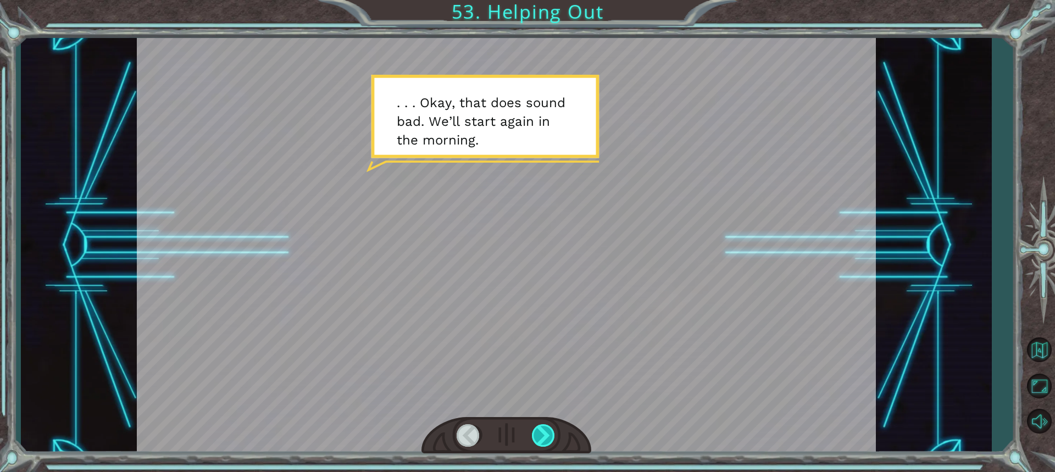
click at [546, 433] on div at bounding box center [544, 435] width 24 height 23
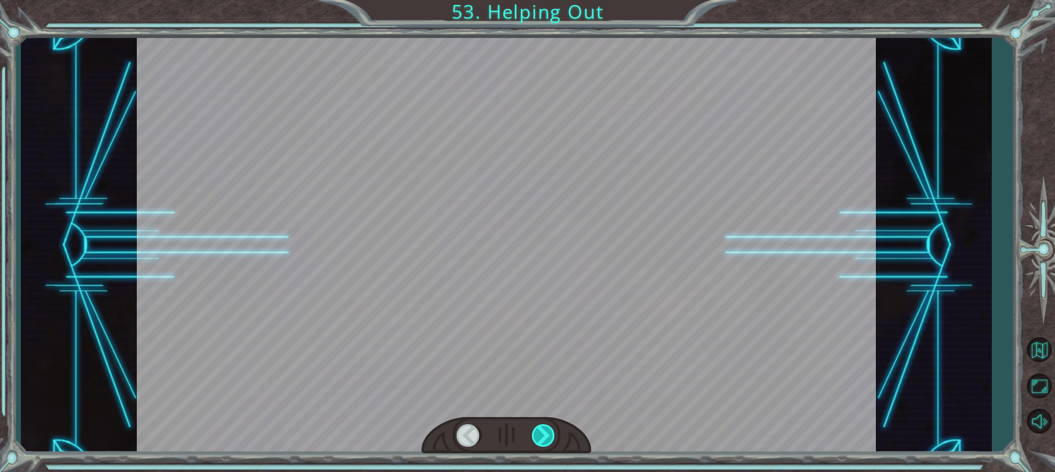
click at [544, 433] on div at bounding box center [544, 435] width 24 height 23
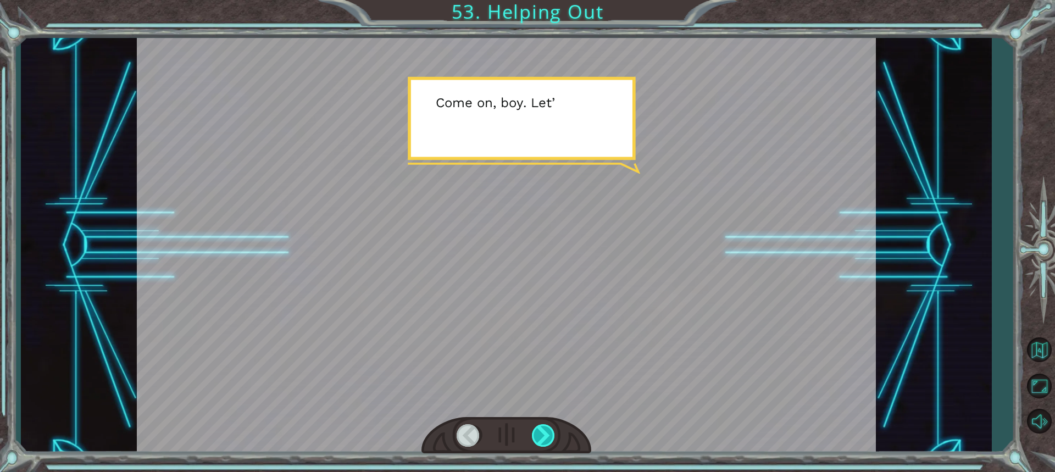
click at [544, 433] on div at bounding box center [544, 435] width 24 height 23
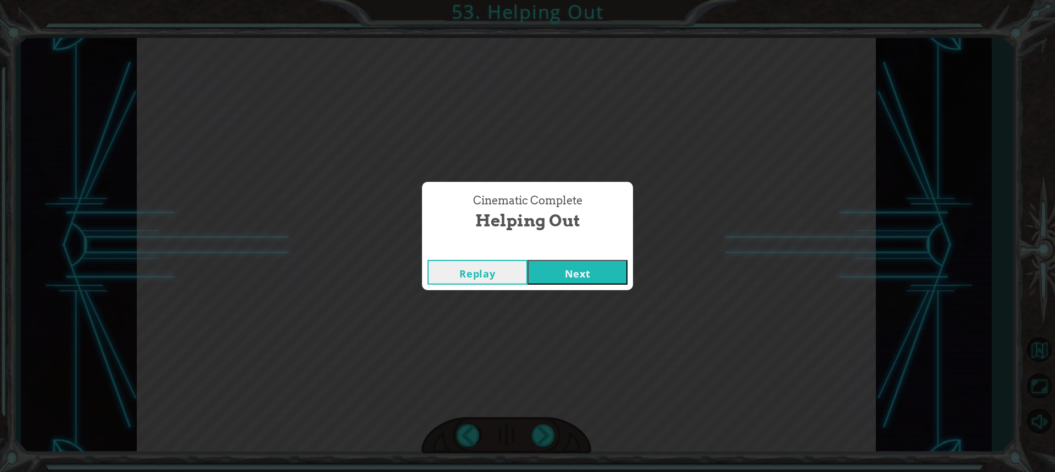
click at [542, 274] on button "Next" at bounding box center [578, 272] width 100 height 25
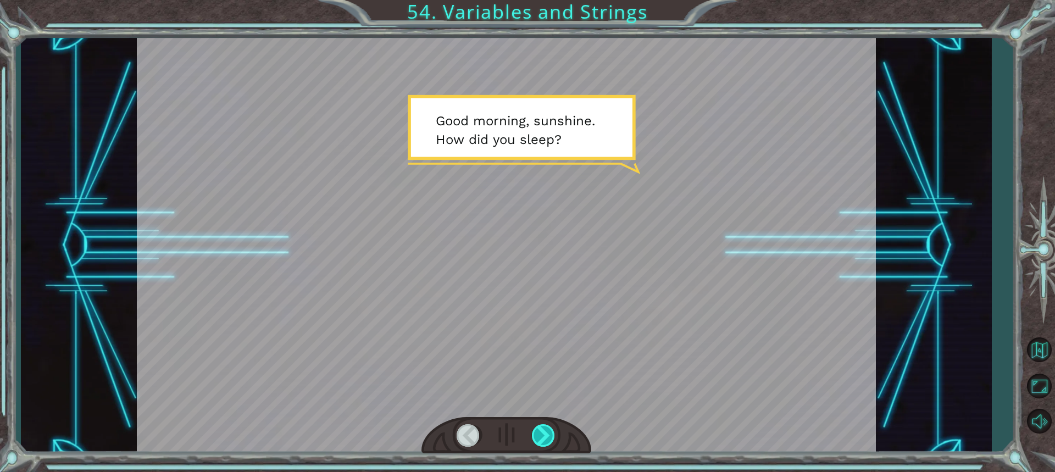
click at [546, 428] on div at bounding box center [544, 435] width 24 height 23
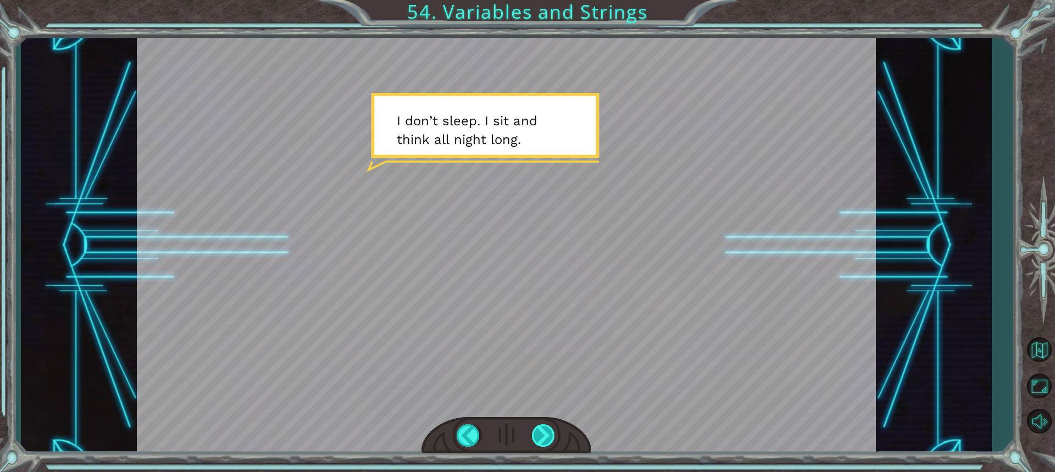
click at [545, 438] on div at bounding box center [544, 435] width 24 height 23
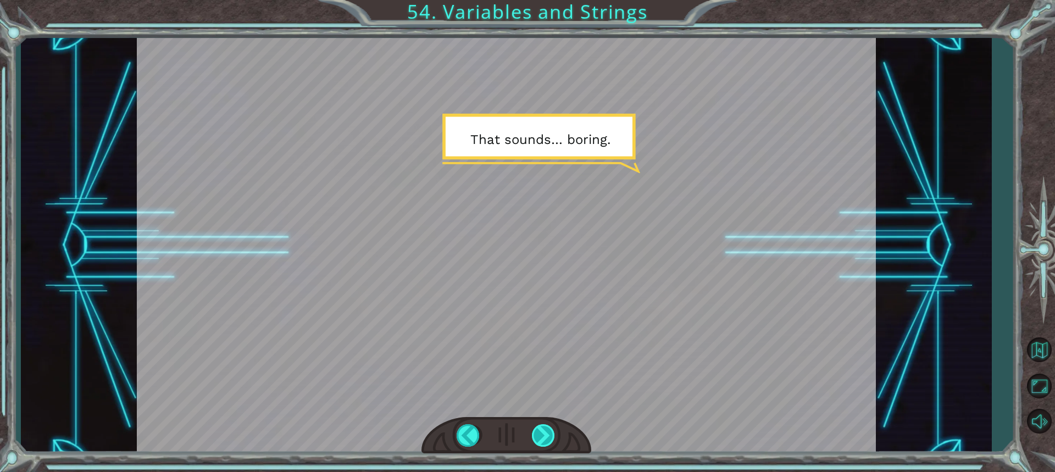
click at [539, 437] on div at bounding box center [544, 435] width 24 height 23
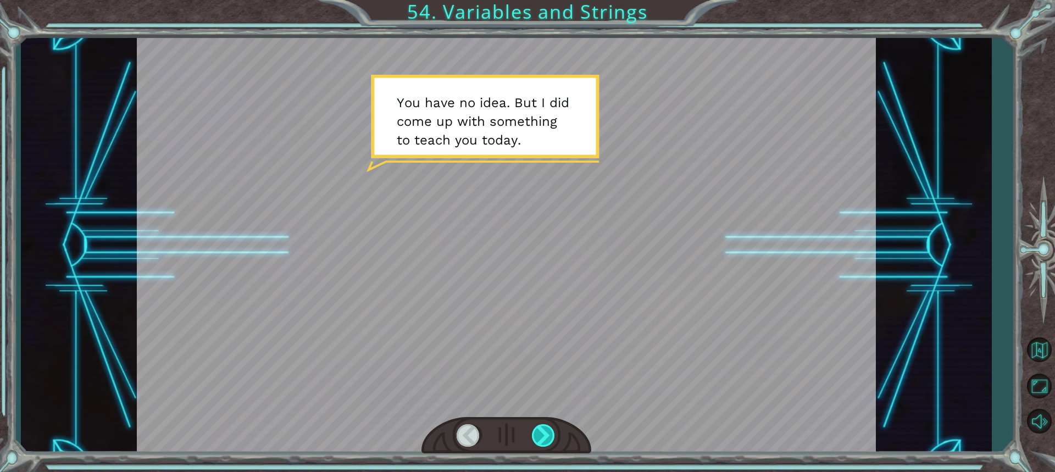
click at [539, 437] on div at bounding box center [544, 435] width 24 height 23
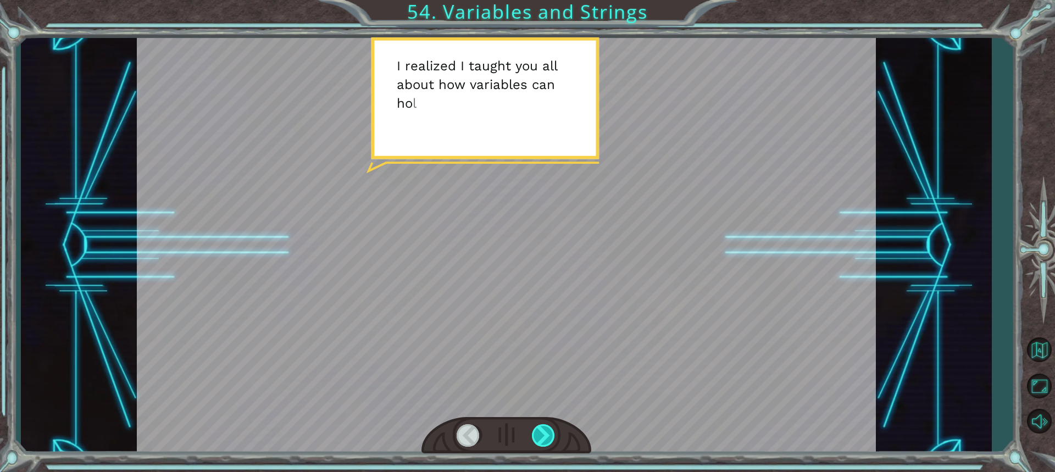
click at [539, 437] on div at bounding box center [544, 435] width 24 height 23
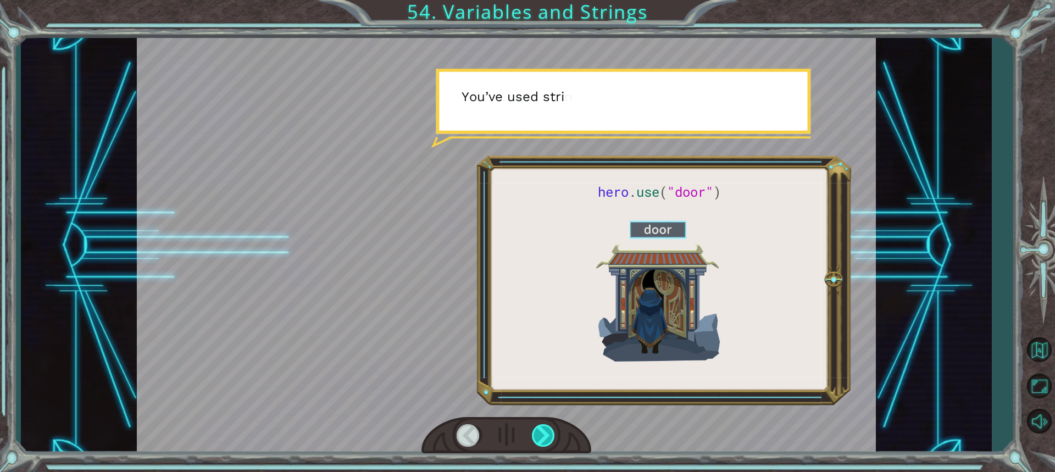
click at [539, 437] on div at bounding box center [544, 435] width 24 height 23
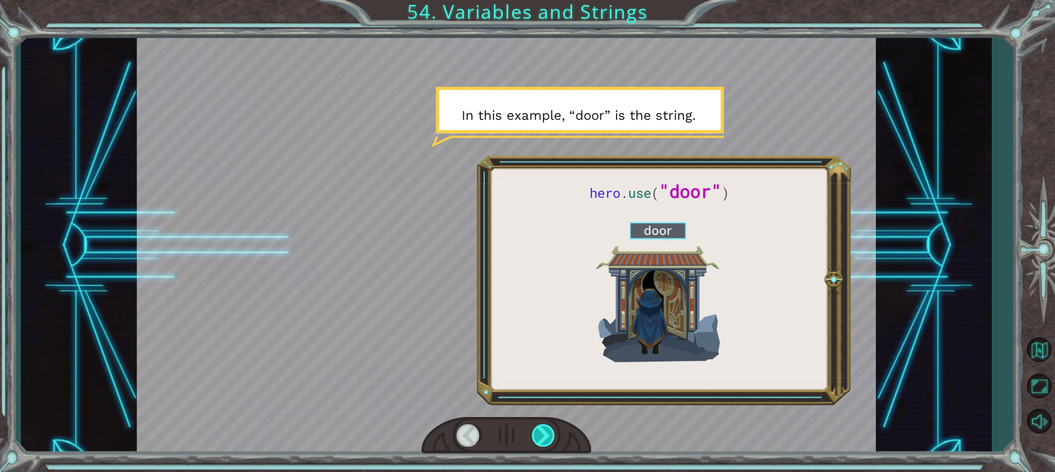
click at [539, 437] on div at bounding box center [544, 435] width 24 height 23
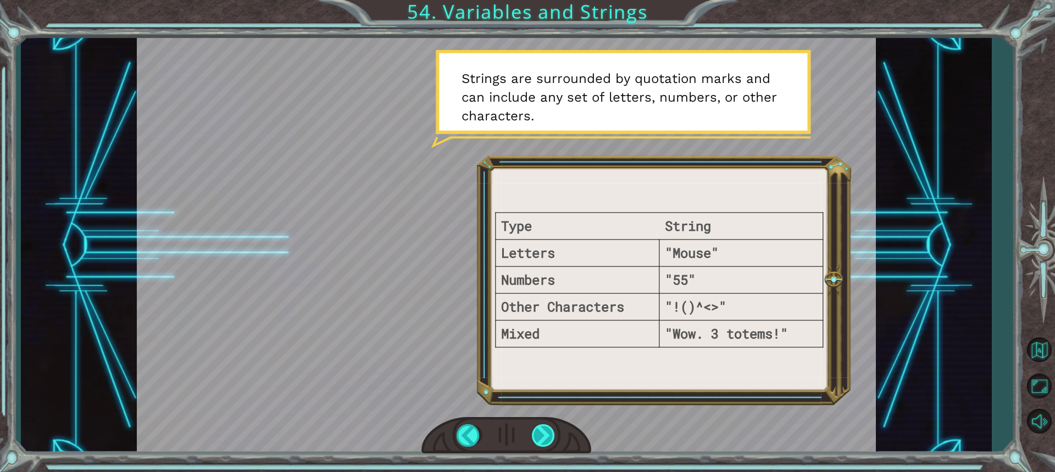
click at [539, 437] on div at bounding box center [544, 435] width 24 height 23
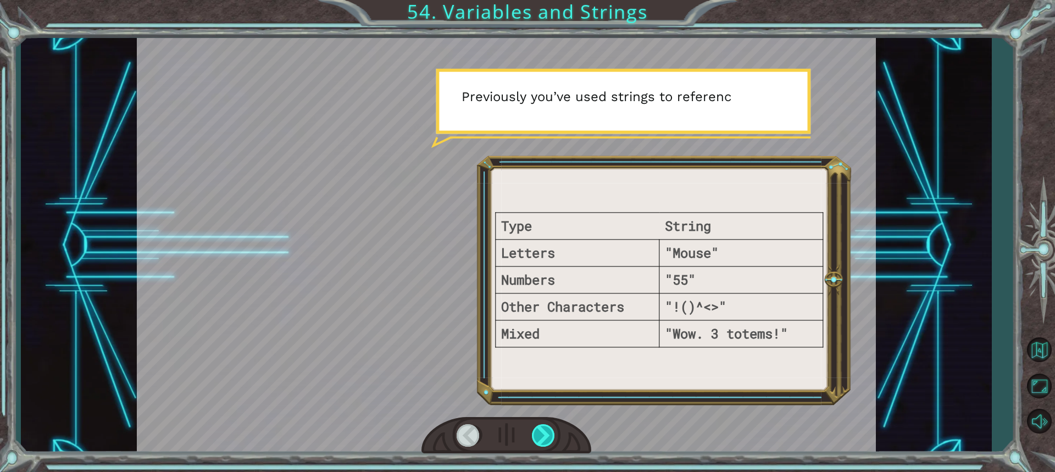
click at [539, 437] on div at bounding box center [544, 435] width 24 height 23
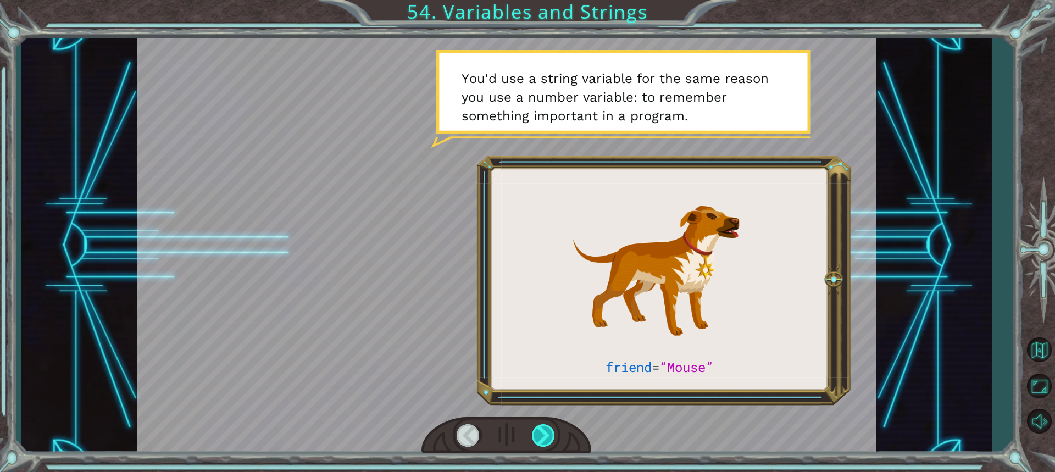
click at [539, 437] on div at bounding box center [544, 435] width 24 height 23
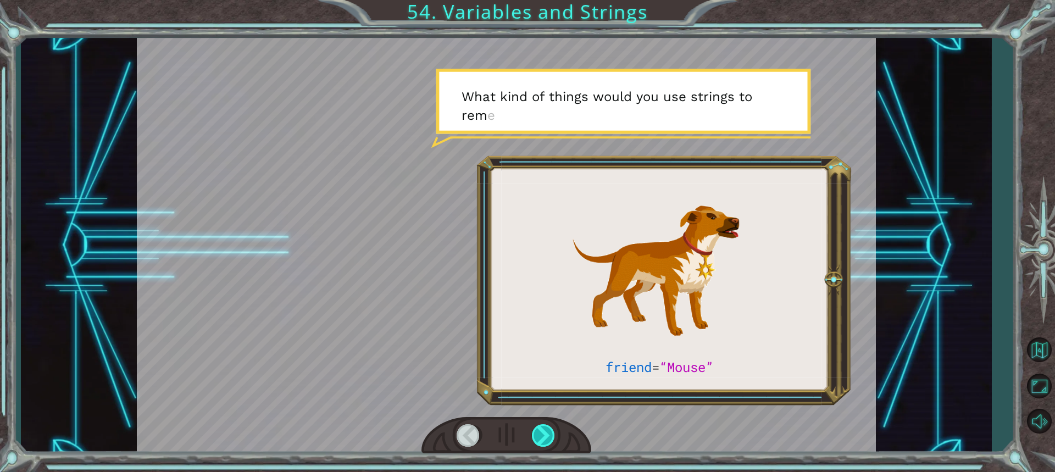
click at [539, 437] on div at bounding box center [544, 435] width 24 height 23
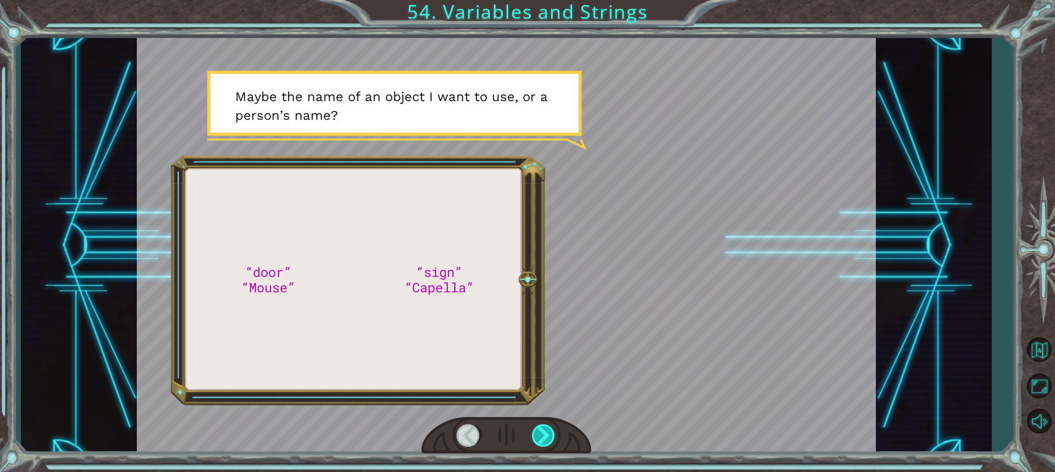
click at [539, 433] on div at bounding box center [544, 435] width 24 height 23
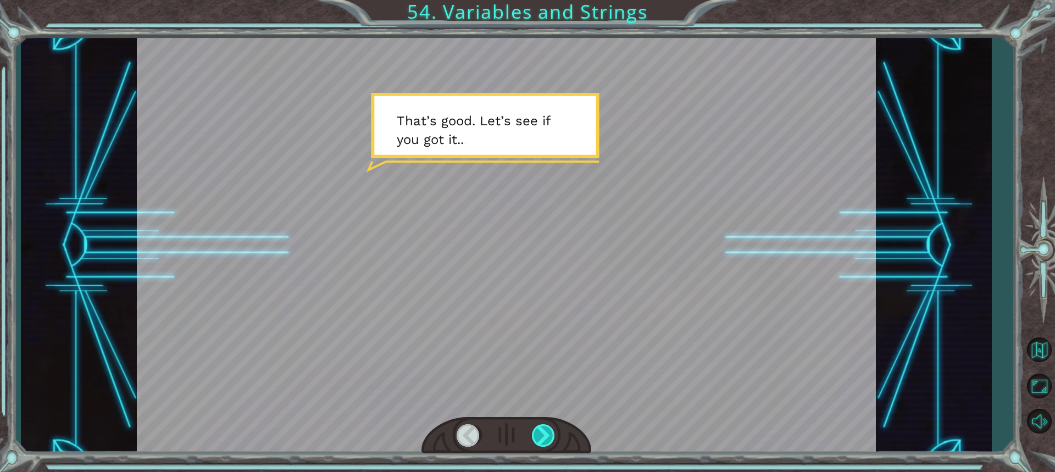
click at [539, 433] on div at bounding box center [544, 435] width 24 height 23
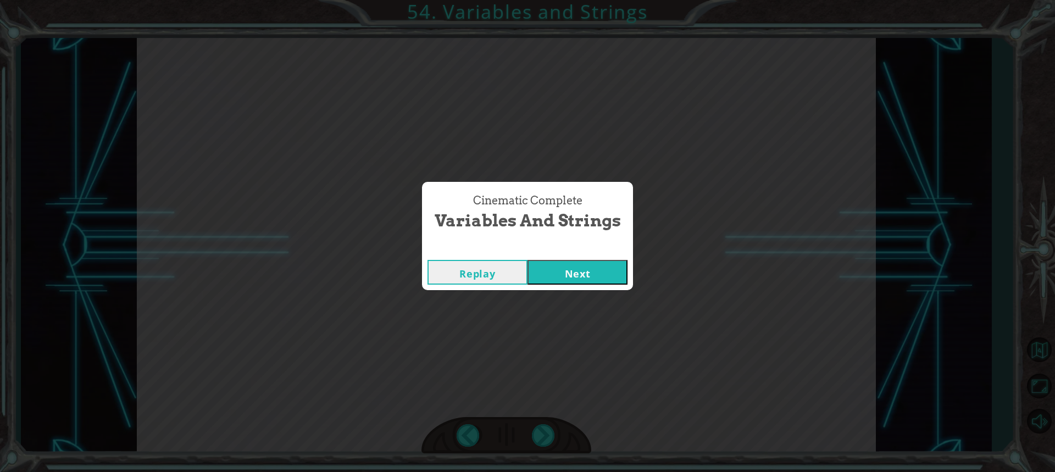
click at [556, 274] on button "Next" at bounding box center [578, 272] width 100 height 25
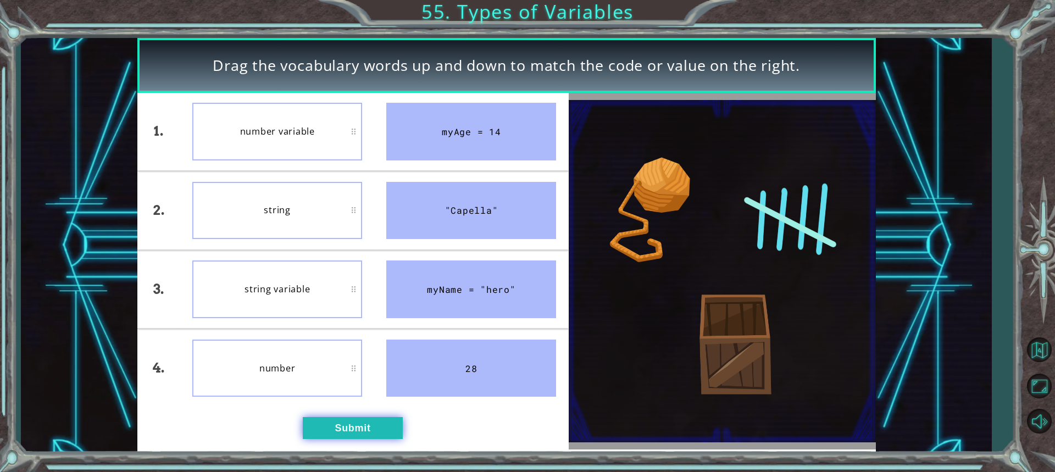
click at [378, 428] on button "Submit" at bounding box center [353, 428] width 100 height 22
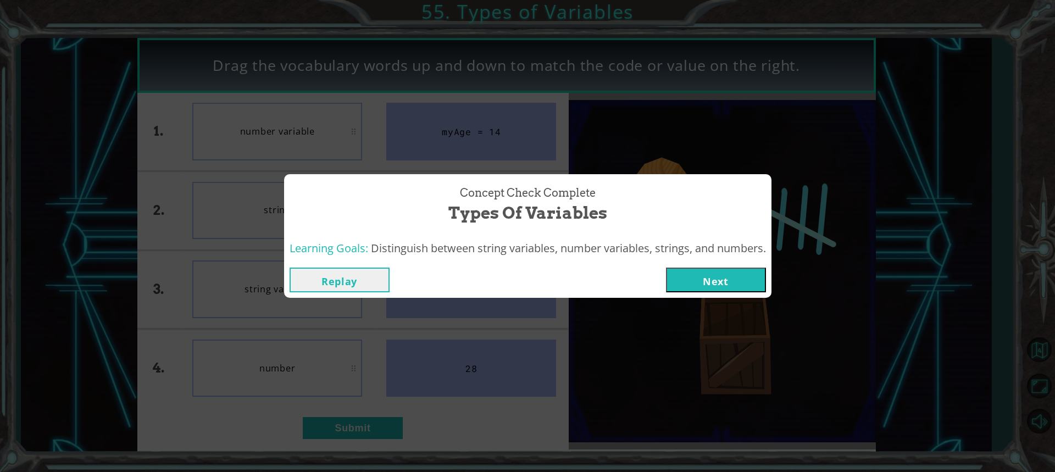
click at [698, 275] on button "Next" at bounding box center [716, 280] width 100 height 25
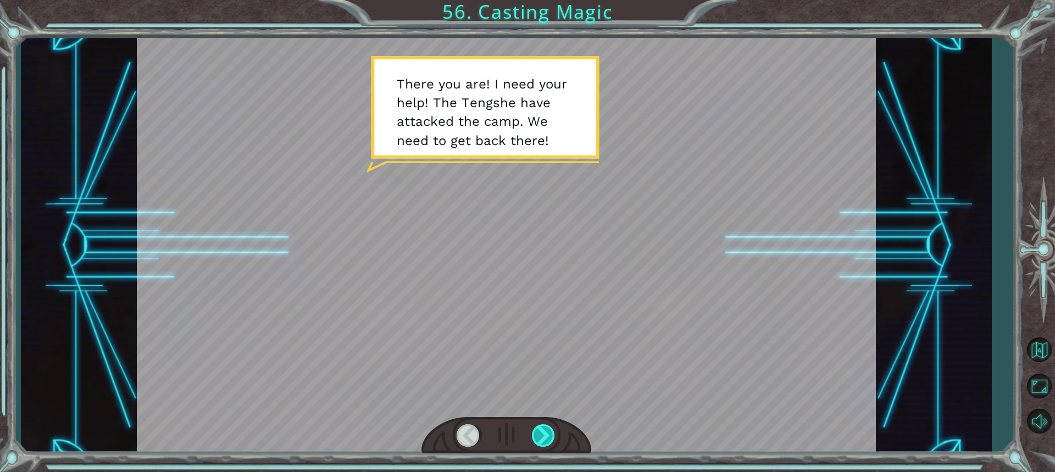
click at [554, 428] on div at bounding box center [544, 435] width 24 height 23
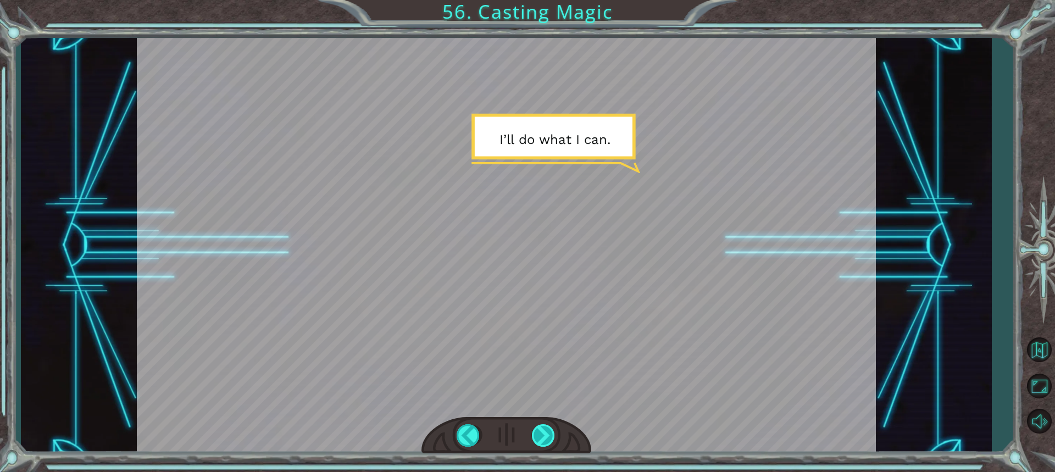
click at [554, 428] on div at bounding box center [544, 435] width 24 height 23
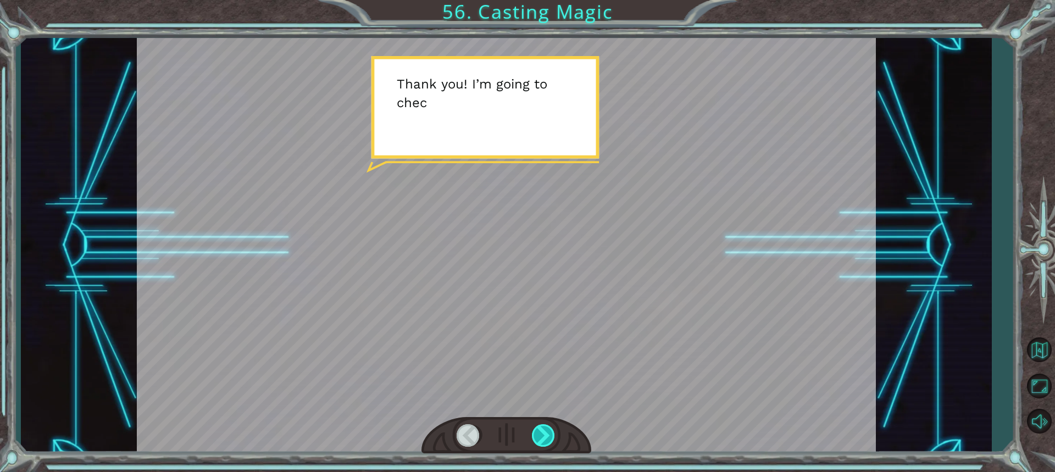
click at [554, 428] on div at bounding box center [544, 435] width 24 height 23
click at [547, 429] on div at bounding box center [544, 435] width 24 height 23
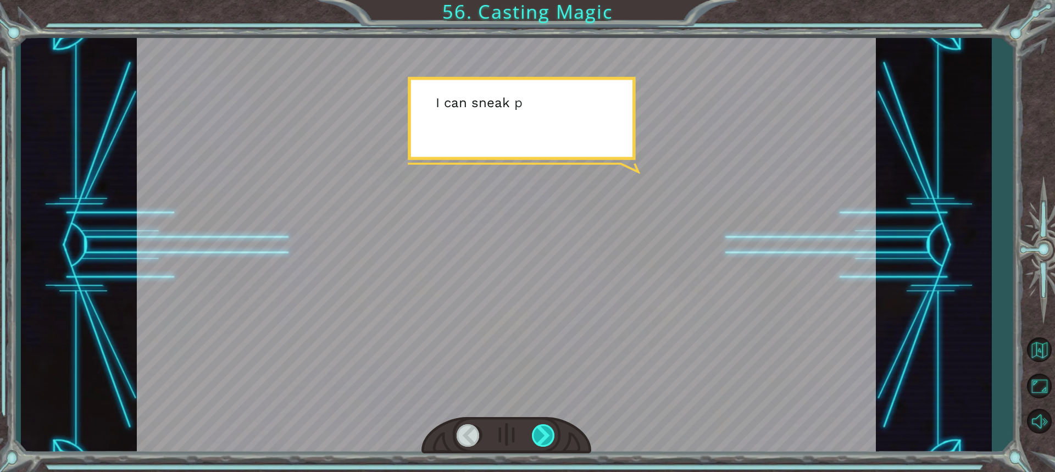
click at [547, 429] on div at bounding box center [544, 435] width 24 height 23
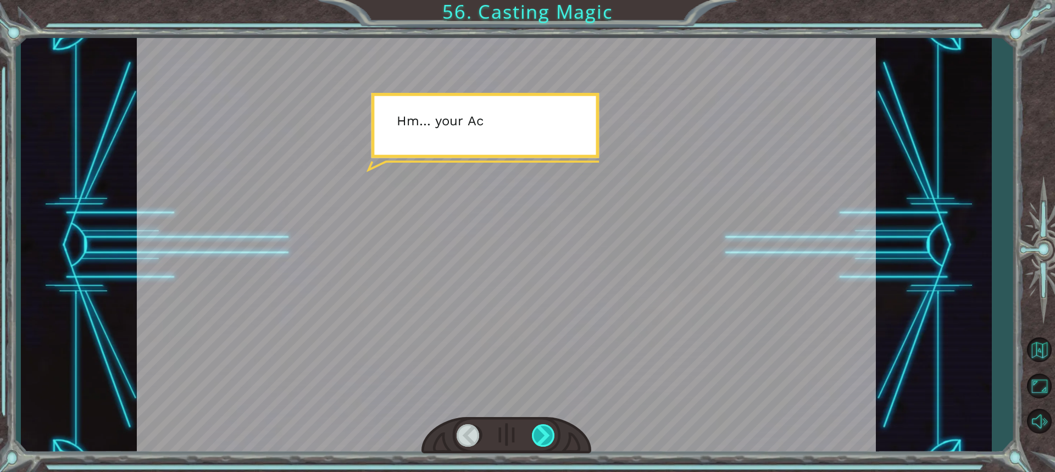
click at [547, 429] on div at bounding box center [544, 435] width 24 height 23
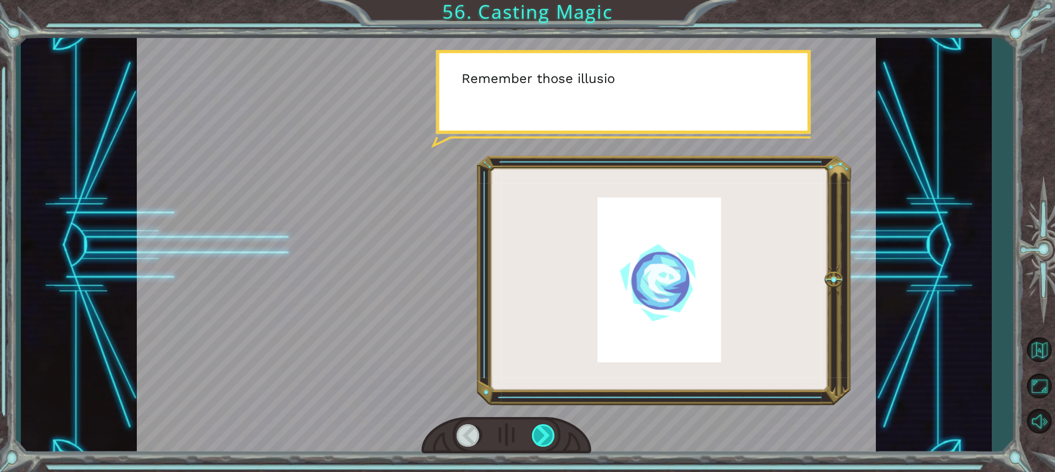
click at [547, 429] on div at bounding box center [544, 435] width 24 height 23
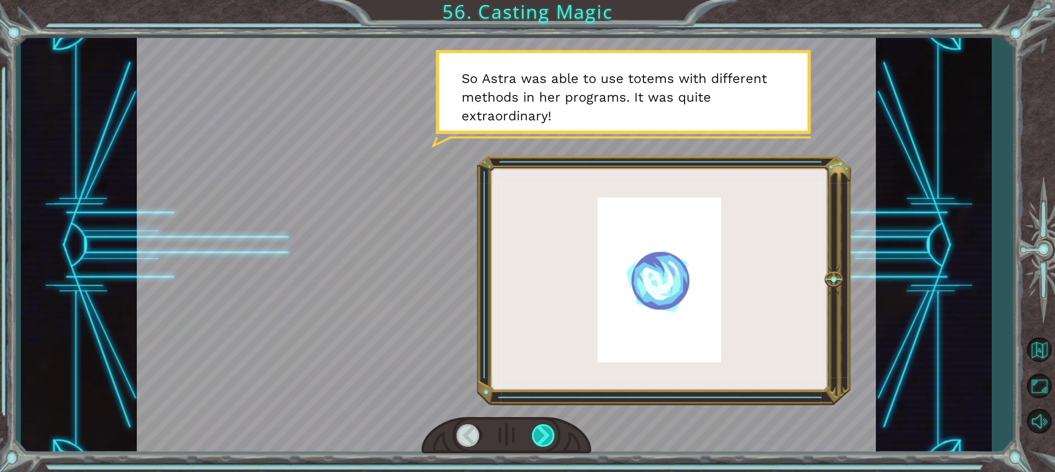
click at [540, 428] on div at bounding box center [544, 435] width 24 height 23
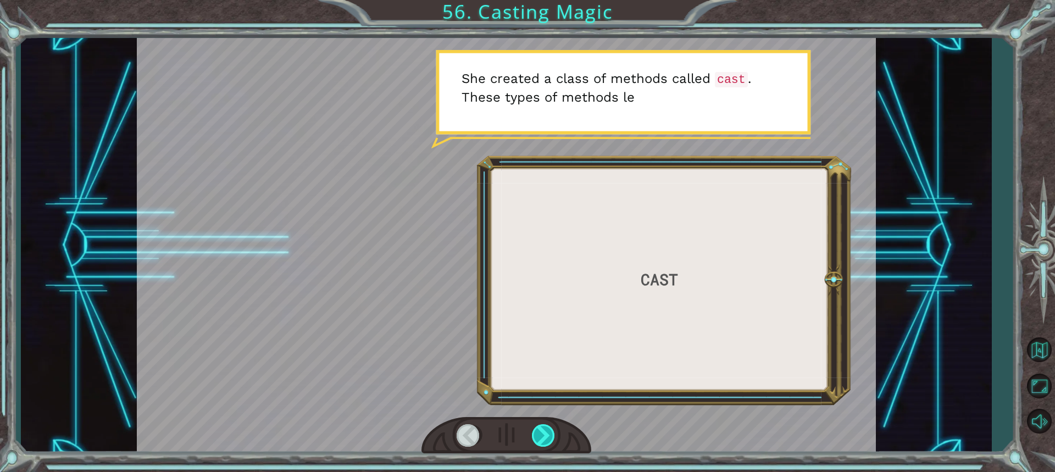
click at [540, 428] on div at bounding box center [544, 435] width 24 height 23
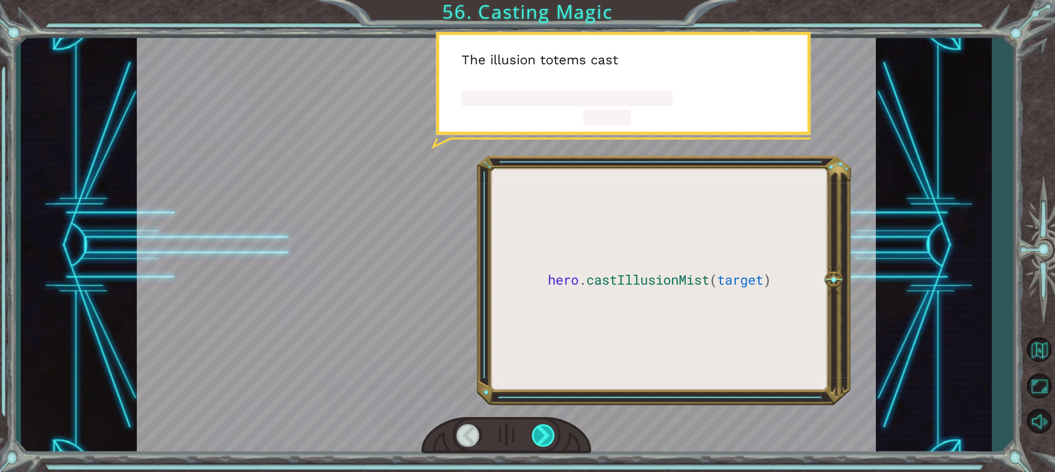
click at [540, 428] on div at bounding box center [544, 435] width 24 height 23
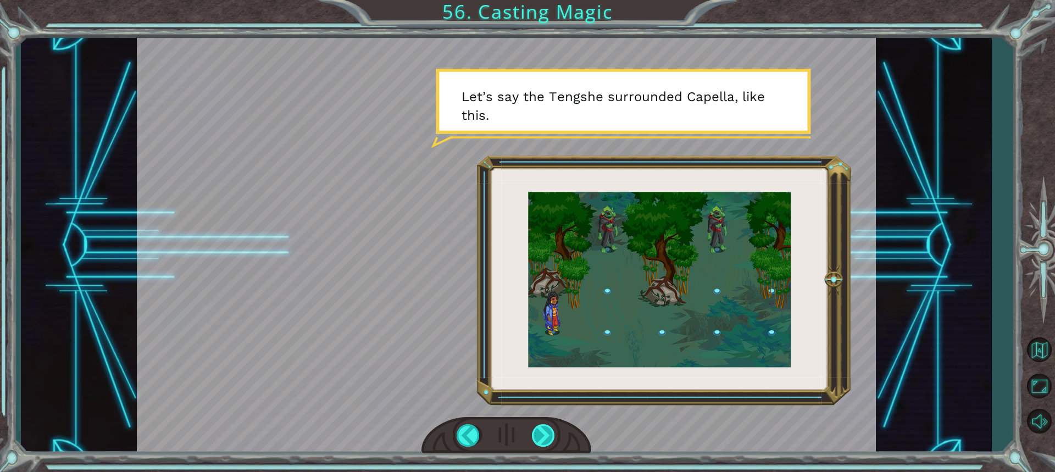
click at [536, 440] on div at bounding box center [544, 435] width 24 height 23
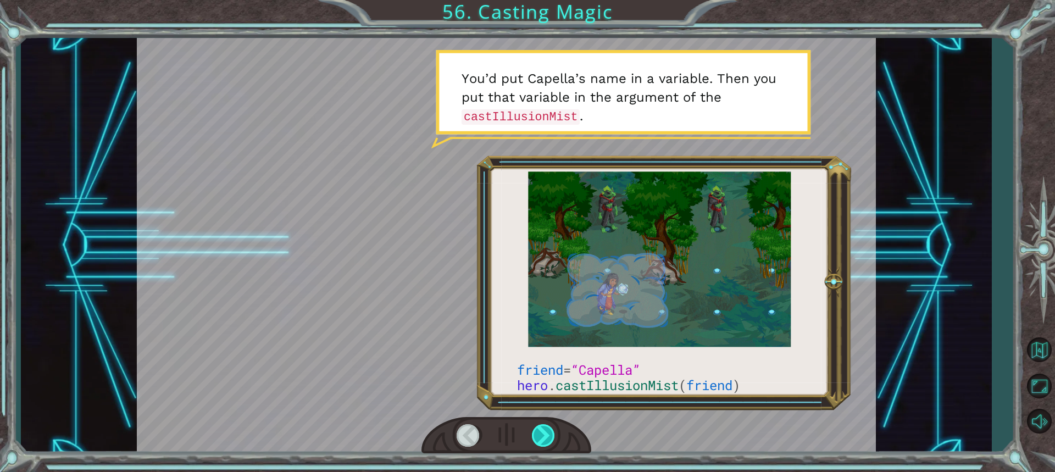
click at [543, 431] on div at bounding box center [544, 435] width 24 height 23
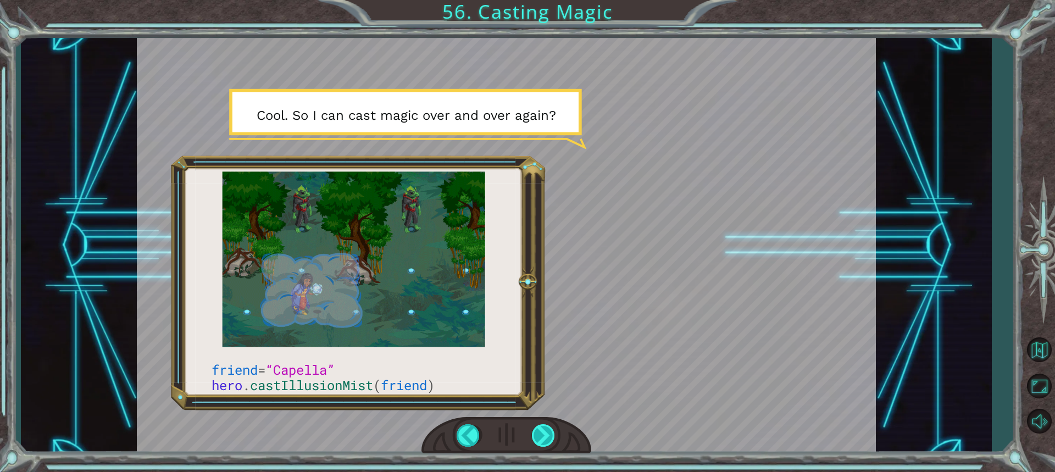
click at [552, 434] on div at bounding box center [544, 435] width 24 height 23
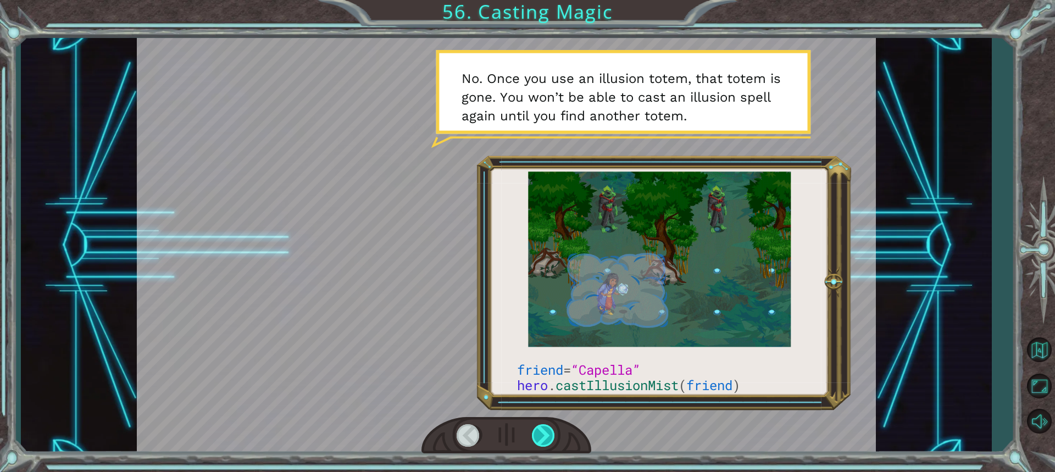
click at [533, 434] on div at bounding box center [544, 435] width 24 height 23
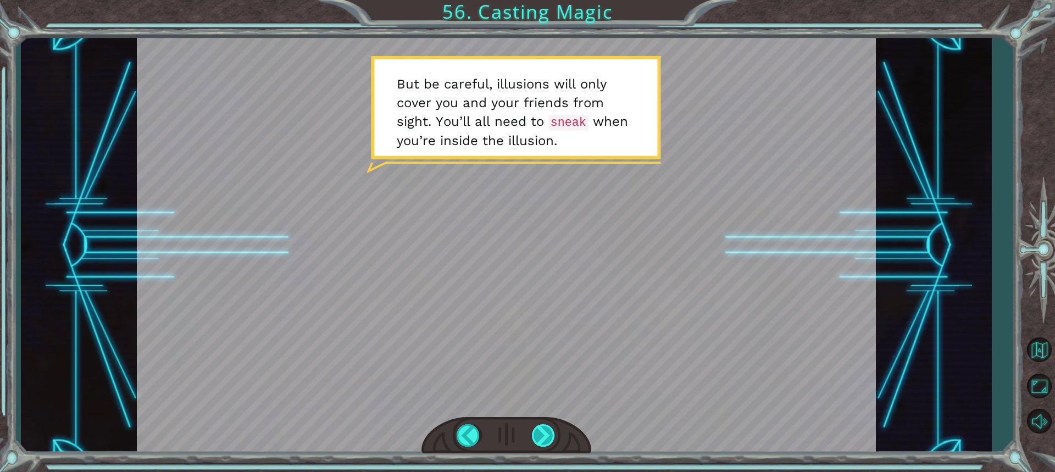
click at [540, 438] on div at bounding box center [544, 435] width 24 height 23
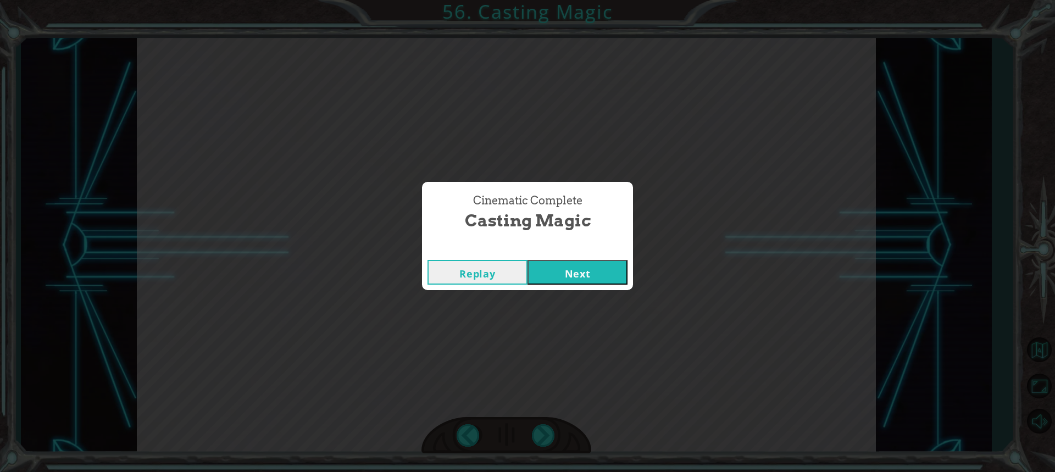
click at [561, 273] on button "Next" at bounding box center [578, 272] width 100 height 25
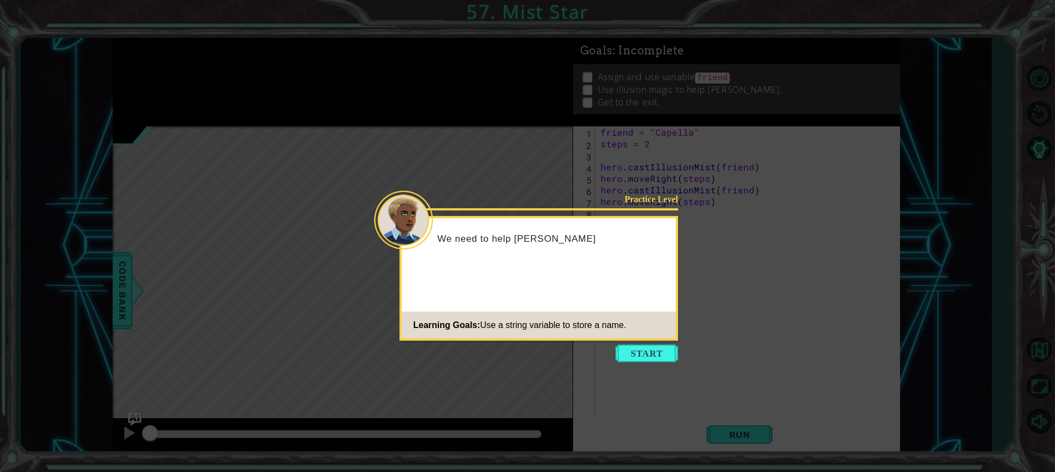
click at [630, 346] on button "Start" at bounding box center [647, 354] width 63 height 18
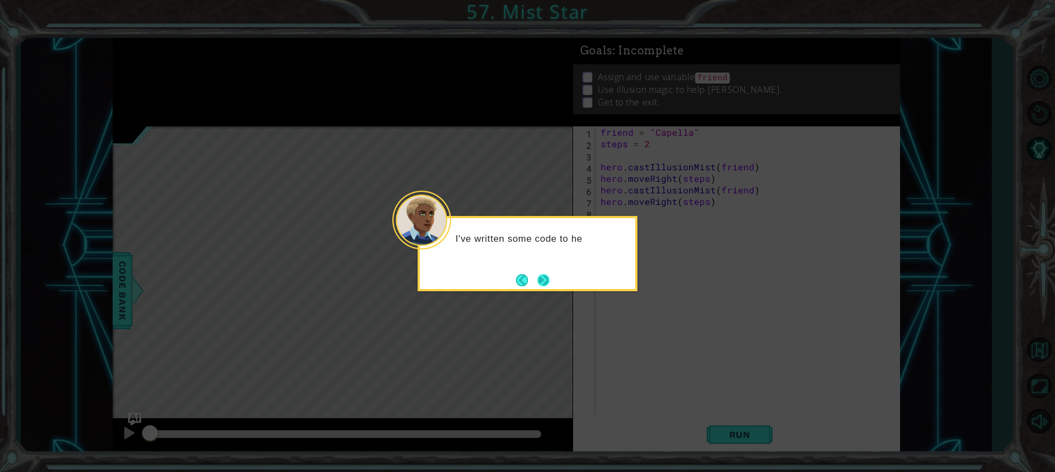
click at [546, 275] on button "Next" at bounding box center [544, 280] width 12 height 12
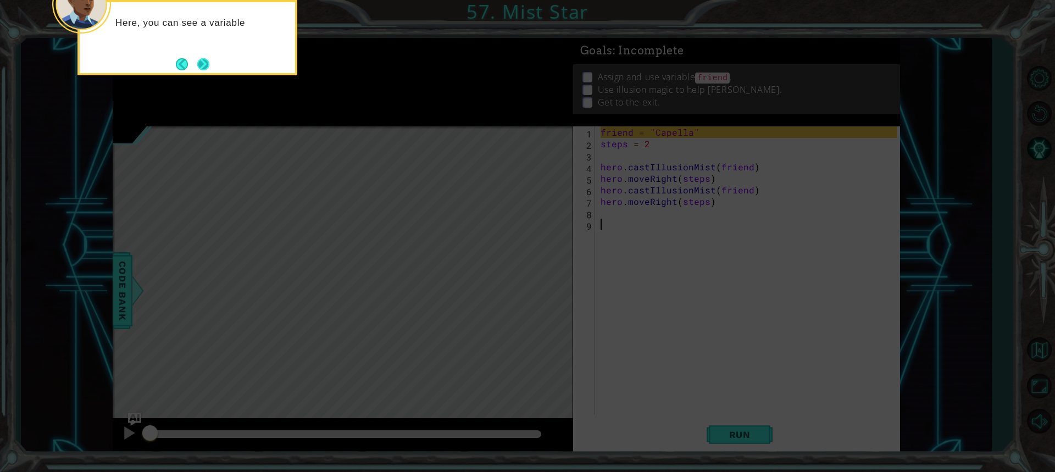
click at [207, 62] on button "Next" at bounding box center [203, 64] width 12 height 12
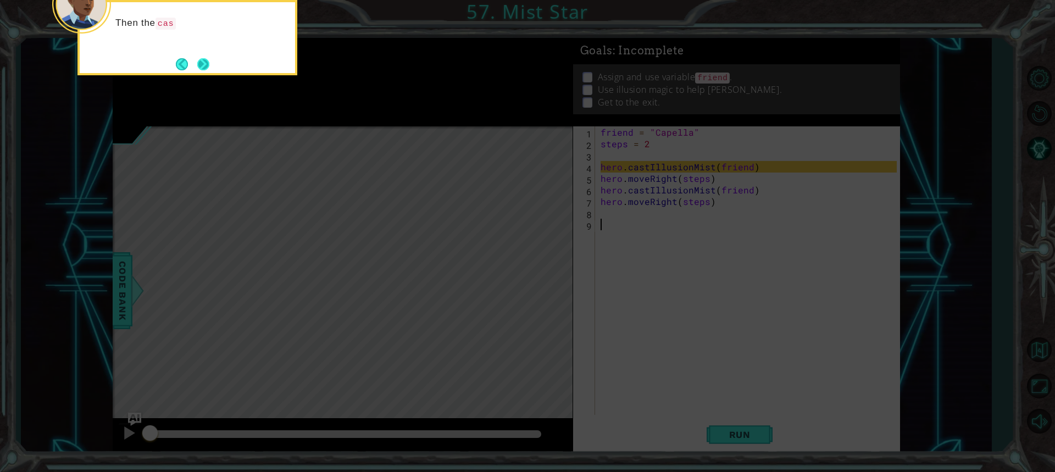
click at [202, 62] on button "Next" at bounding box center [203, 64] width 12 height 12
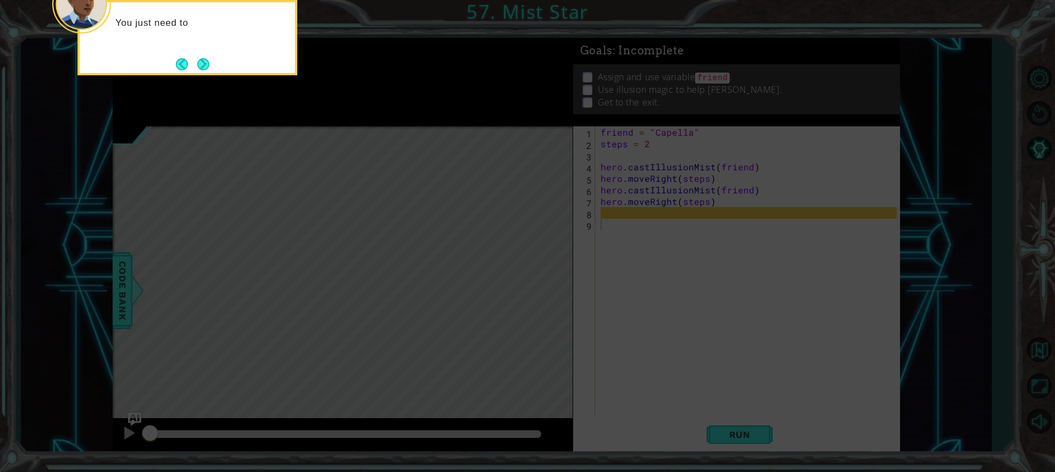
click at [202, 62] on button "Next" at bounding box center [203, 64] width 12 height 12
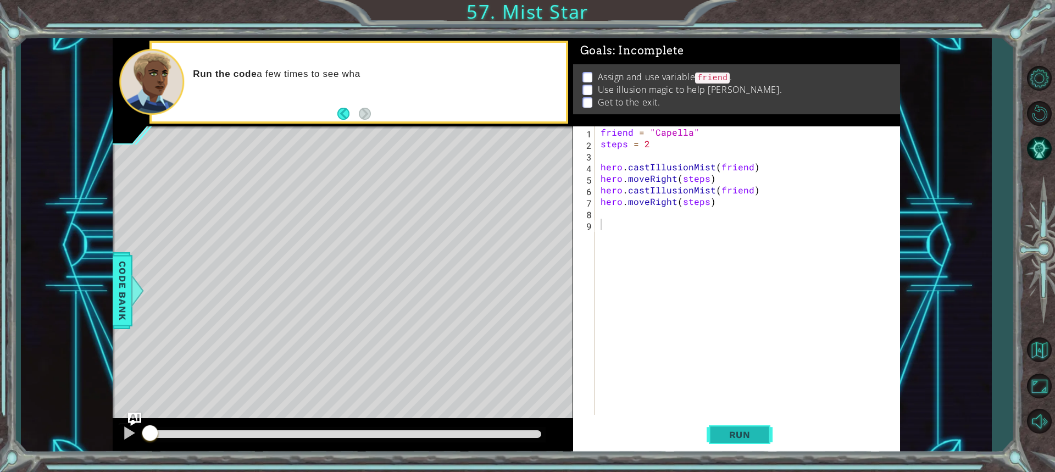
click at [753, 434] on span "Run" at bounding box center [739, 434] width 43 height 11
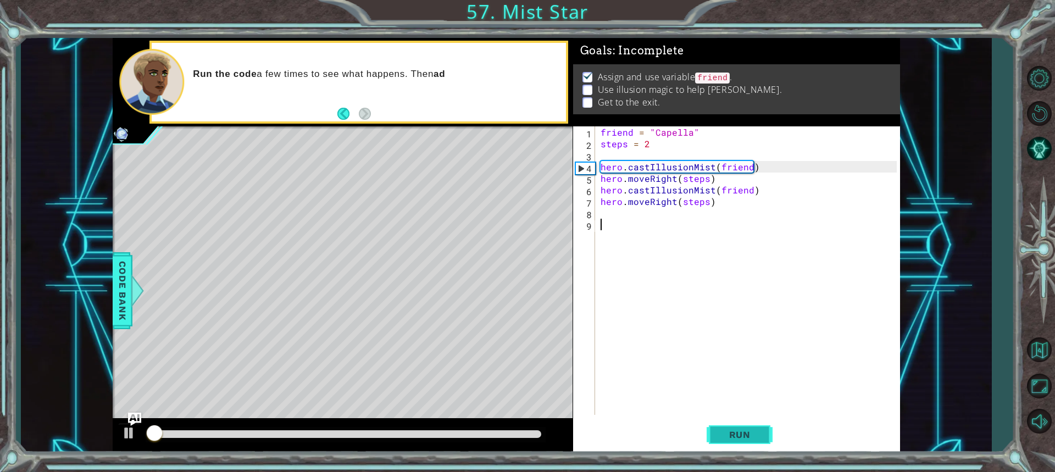
scroll to position [1, 0]
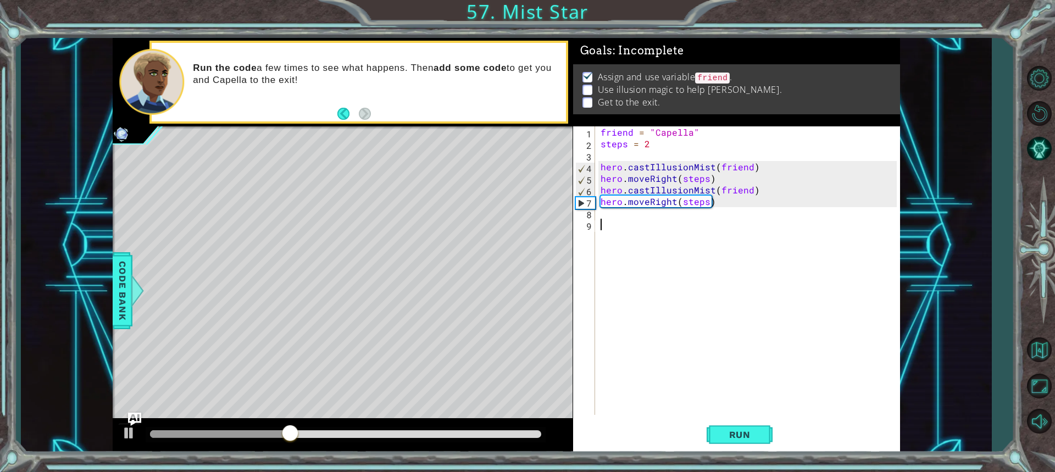
click at [622, 219] on div "friend = "Capella" steps = 2 hero . castIllusionMist ( friend ) hero . moveRigh…" at bounding box center [751, 282] width 304 height 312
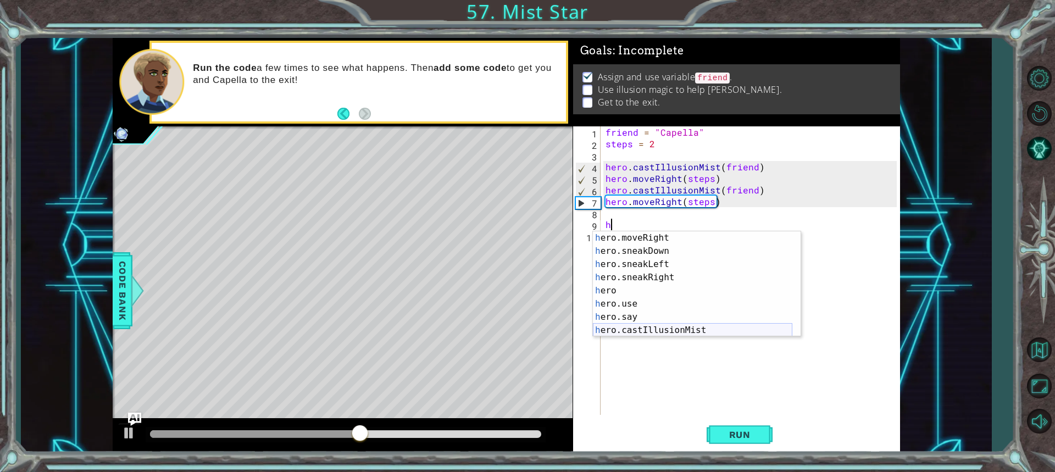
scroll to position [106, 0]
click at [643, 329] on div "h ero.moveRight press enter h ero.sneakDown press enter h ero.sneakLeft press e…" at bounding box center [693, 297] width 200 height 132
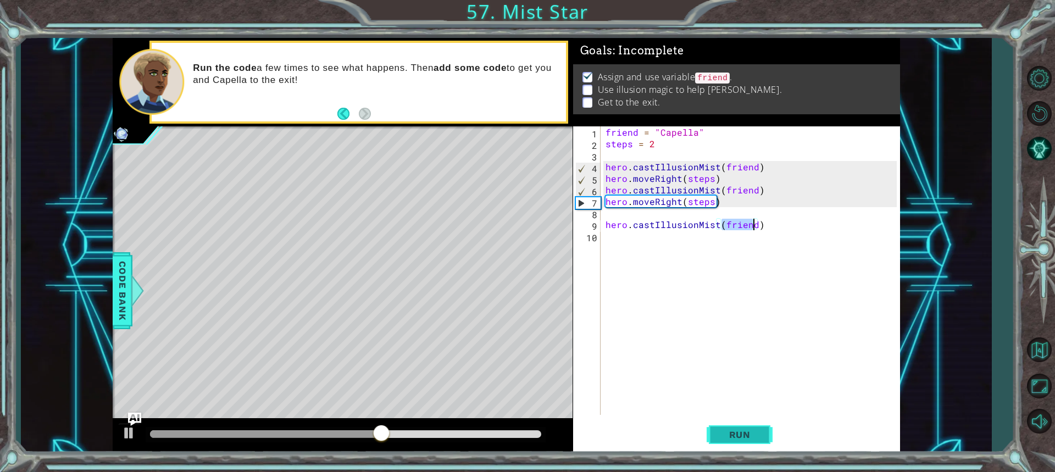
type textarea "hero.castIllusionMist(friend)"
click at [729, 431] on span "Run" at bounding box center [739, 434] width 43 height 11
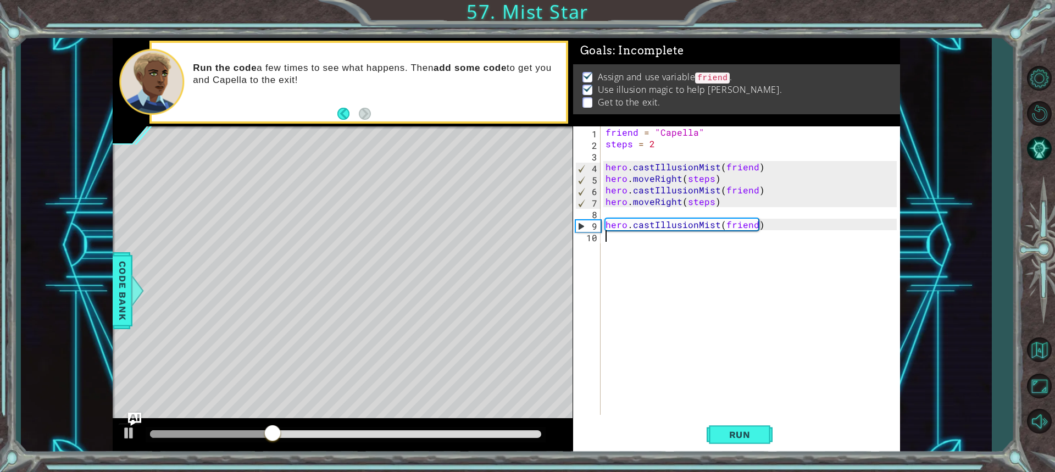
click at [627, 245] on div "friend = "Capella" steps = 2 hero . castIllusionMist ( friend ) hero . moveRigh…" at bounding box center [753, 282] width 299 height 312
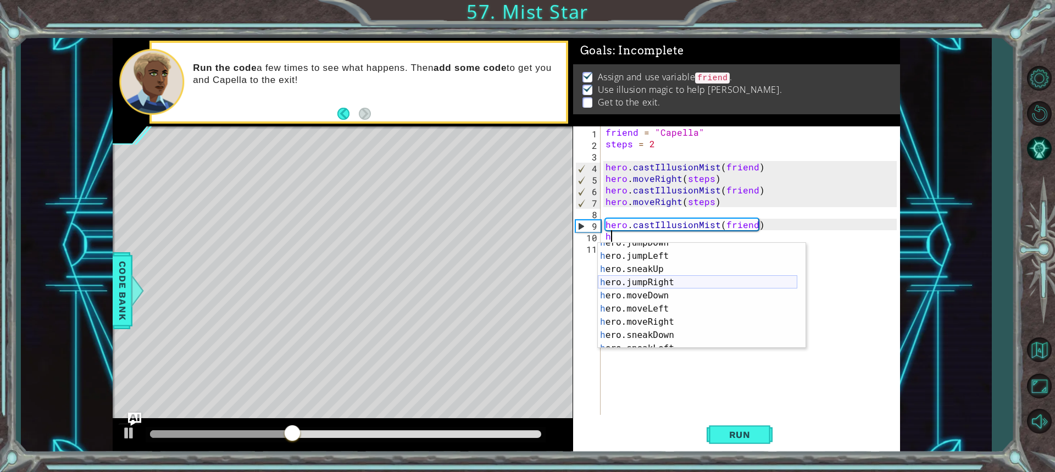
scroll to position [33, 0]
click at [666, 321] on div "h ero.jumpDown press enter h ero.jumpLeft press enter h ero.sneakUp press enter…" at bounding box center [698, 302] width 200 height 132
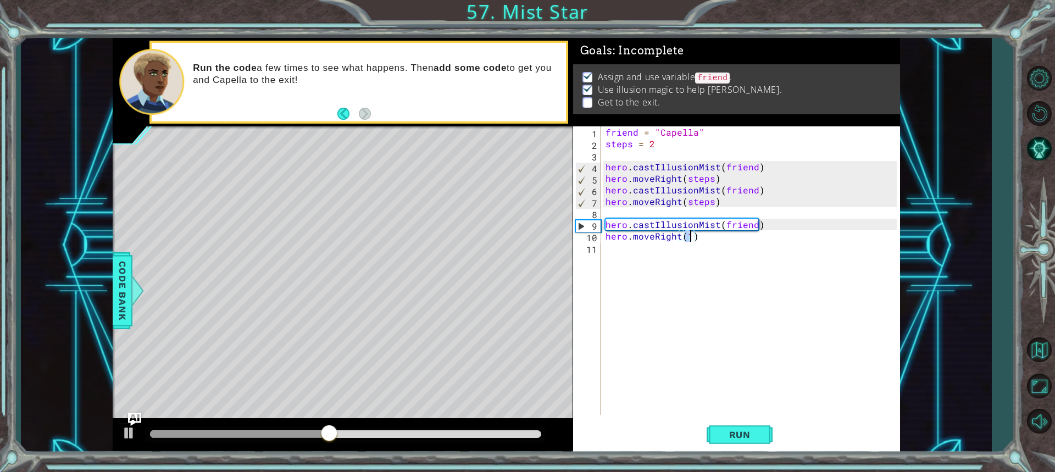
scroll to position [0, 5]
type textarea "hero.moveRight(2)"
click at [729, 438] on span "Run" at bounding box center [739, 434] width 43 height 11
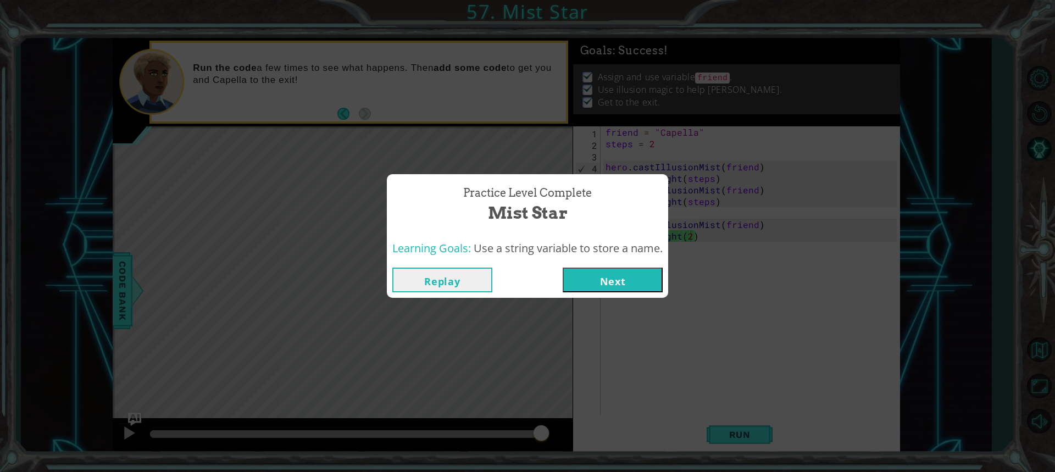
click at [627, 275] on button "Next" at bounding box center [613, 280] width 100 height 25
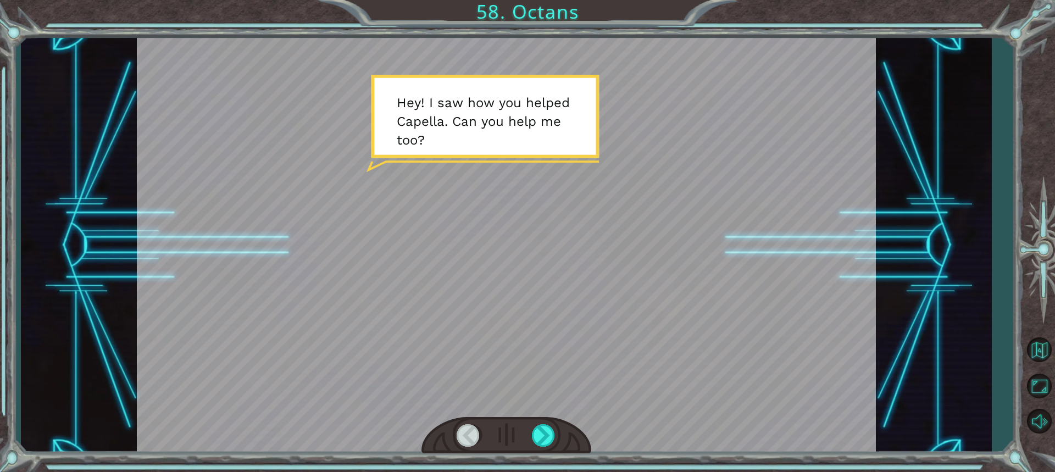
click at [508, 148] on div at bounding box center [506, 246] width 739 height 416
click at [514, 171] on div at bounding box center [506, 246] width 739 height 416
click at [544, 436] on div at bounding box center [544, 435] width 24 height 23
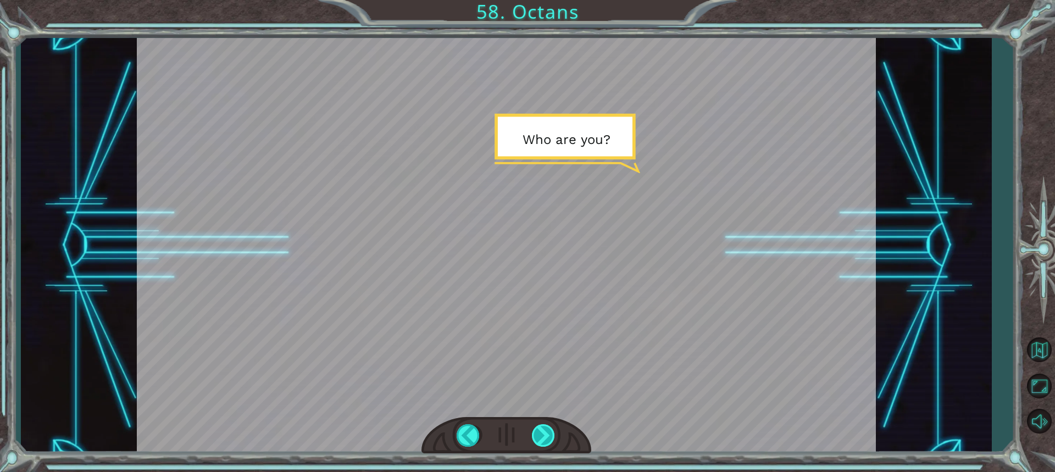
click at [544, 436] on div at bounding box center [544, 435] width 24 height 23
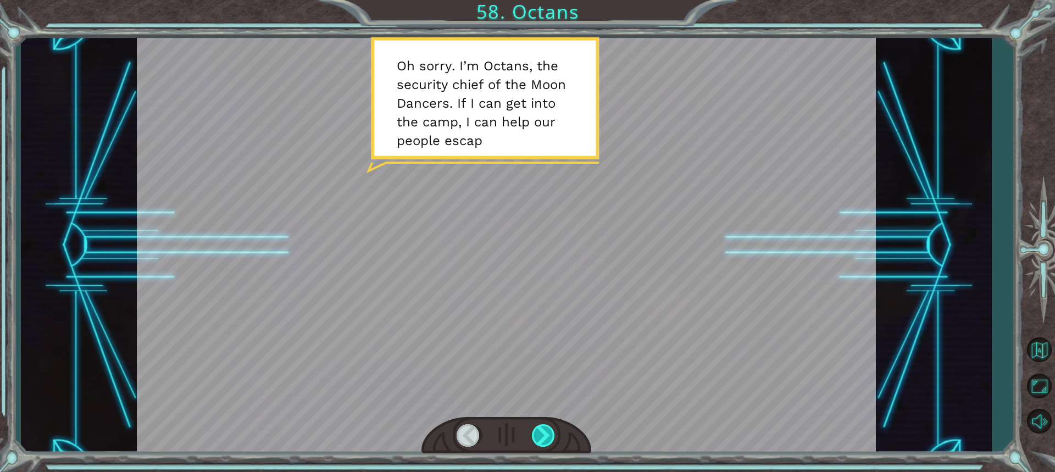
click at [544, 436] on div at bounding box center [544, 435] width 24 height 23
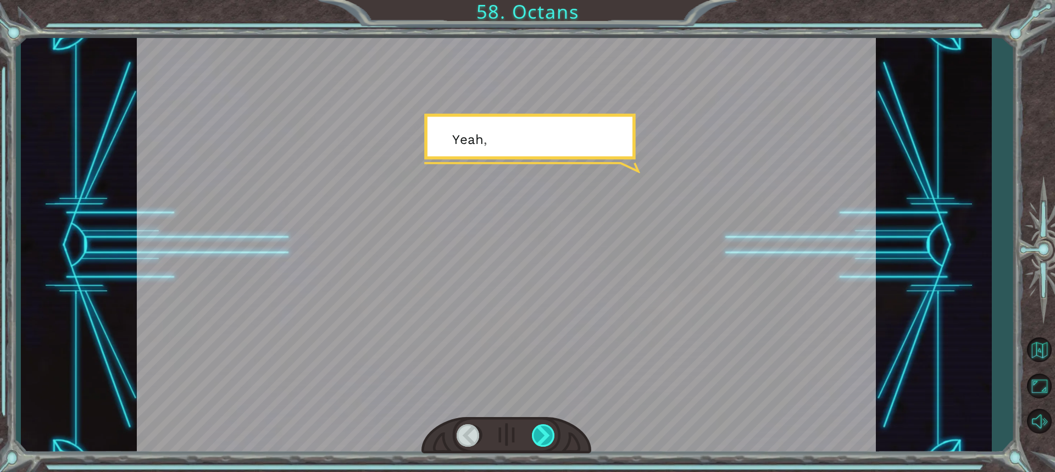
click at [544, 436] on div at bounding box center [544, 435] width 24 height 23
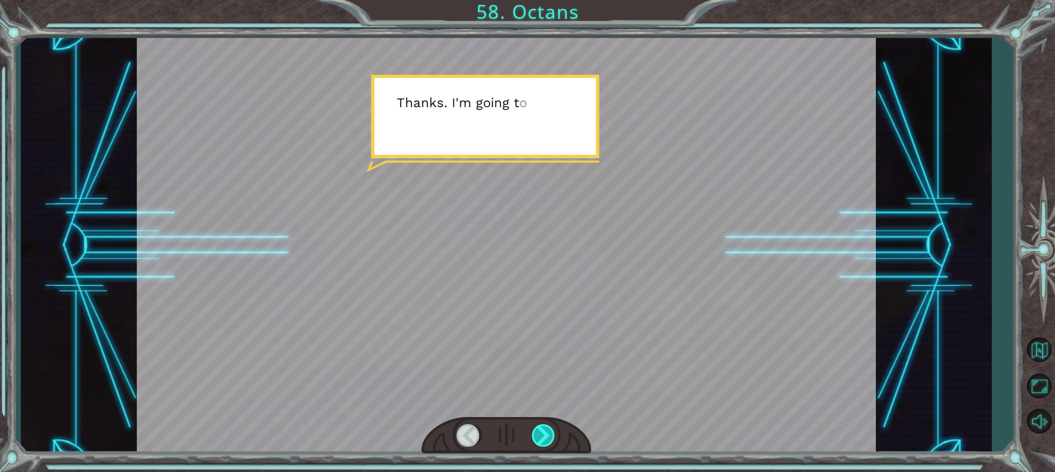
click at [544, 436] on div at bounding box center [544, 435] width 24 height 23
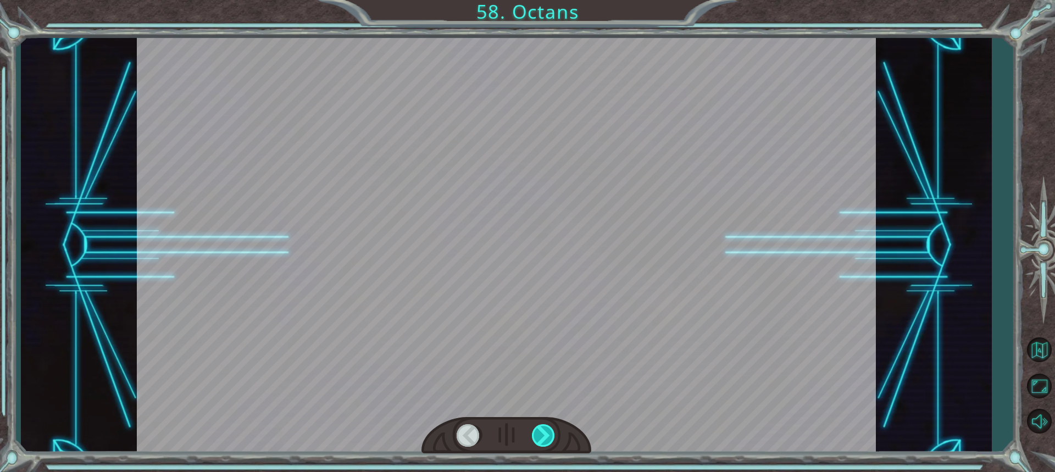
click at [544, 436] on div at bounding box center [544, 435] width 24 height 23
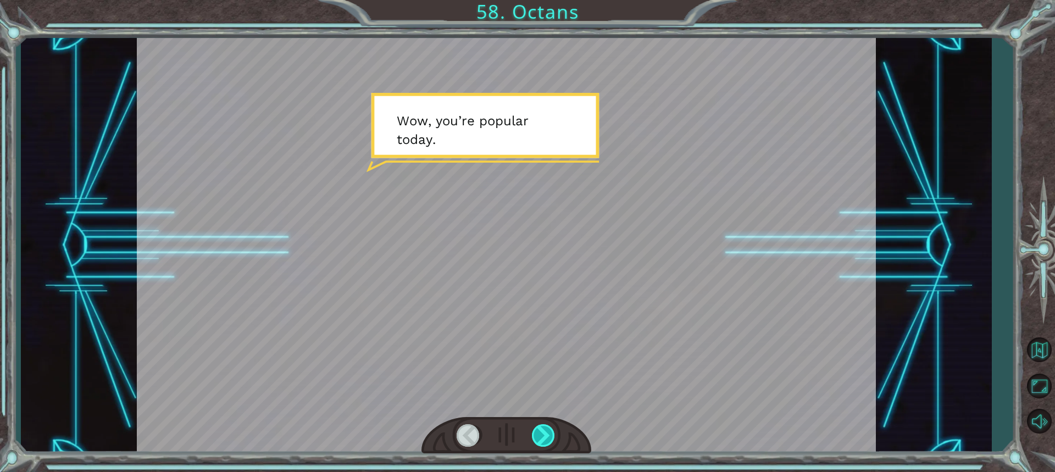
click at [544, 436] on div at bounding box center [544, 435] width 24 height 23
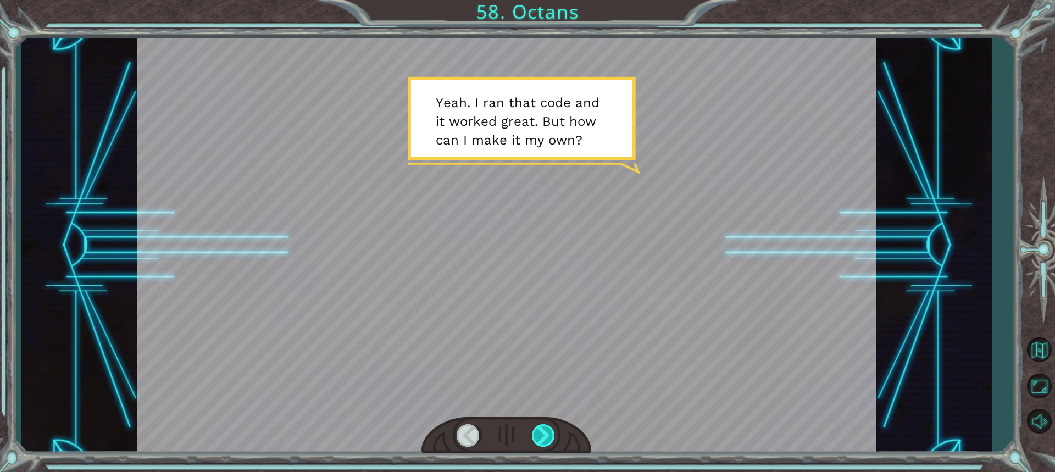
click at [544, 436] on div at bounding box center [544, 435] width 24 height 23
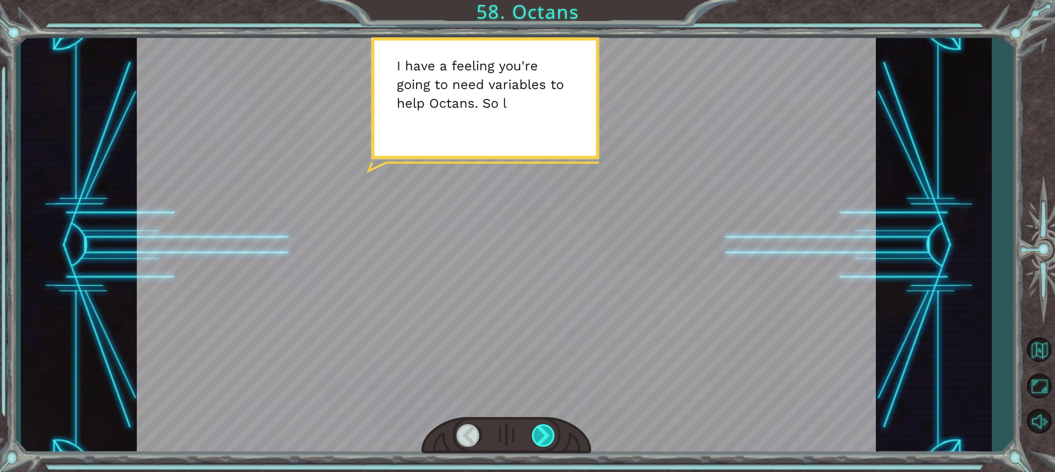
click at [535, 440] on div at bounding box center [544, 435] width 24 height 23
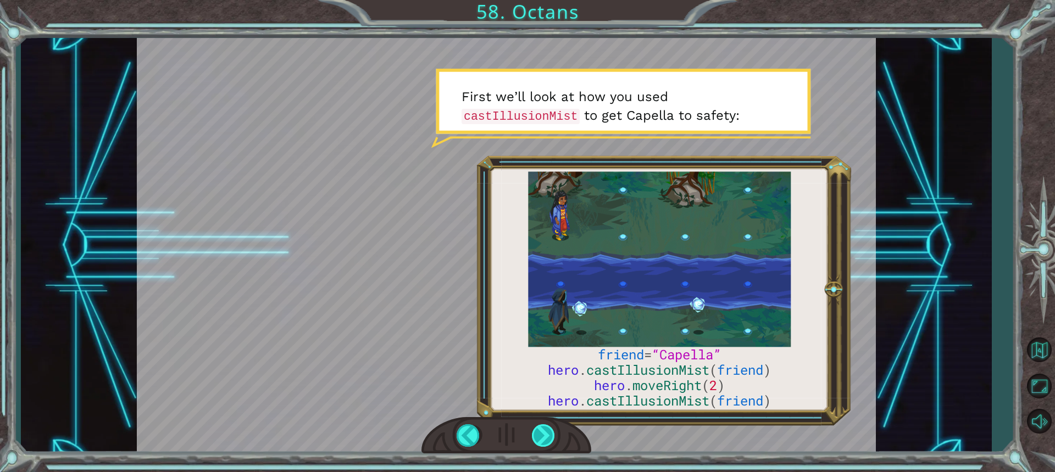
click at [547, 439] on div at bounding box center [544, 435] width 24 height 23
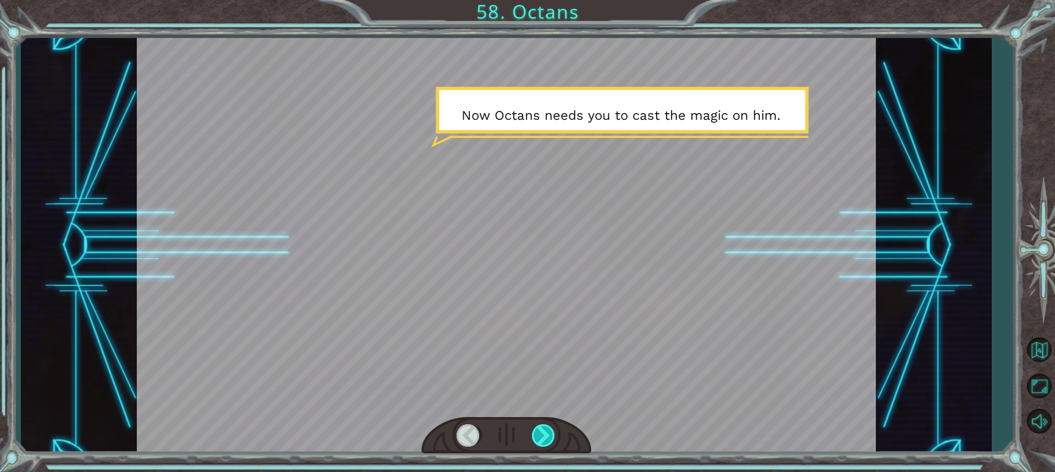
click at [544, 433] on div at bounding box center [544, 435] width 24 height 23
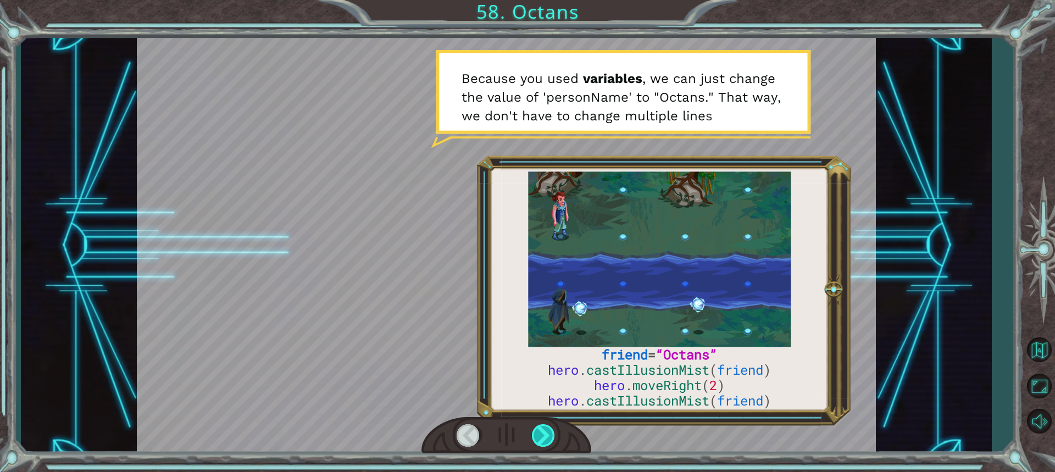
click at [539, 436] on div at bounding box center [544, 435] width 24 height 23
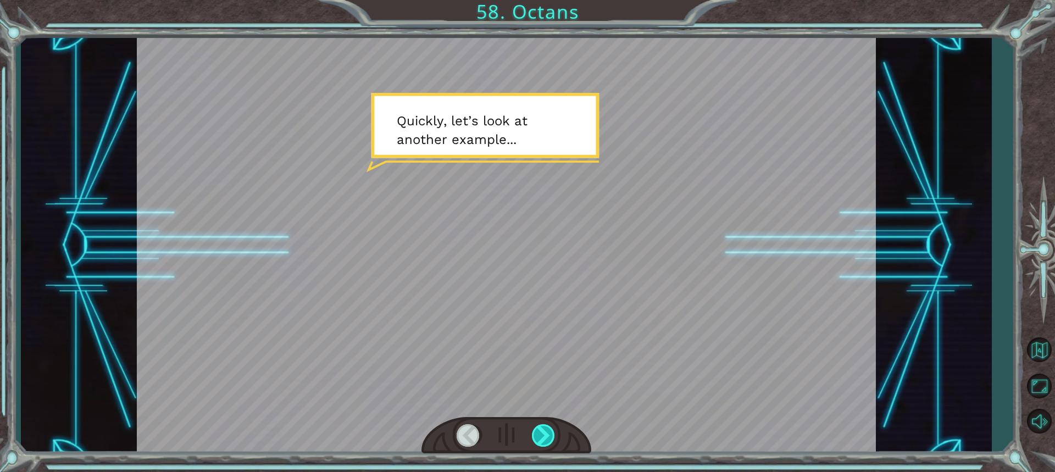
click at [539, 436] on div at bounding box center [544, 435] width 24 height 23
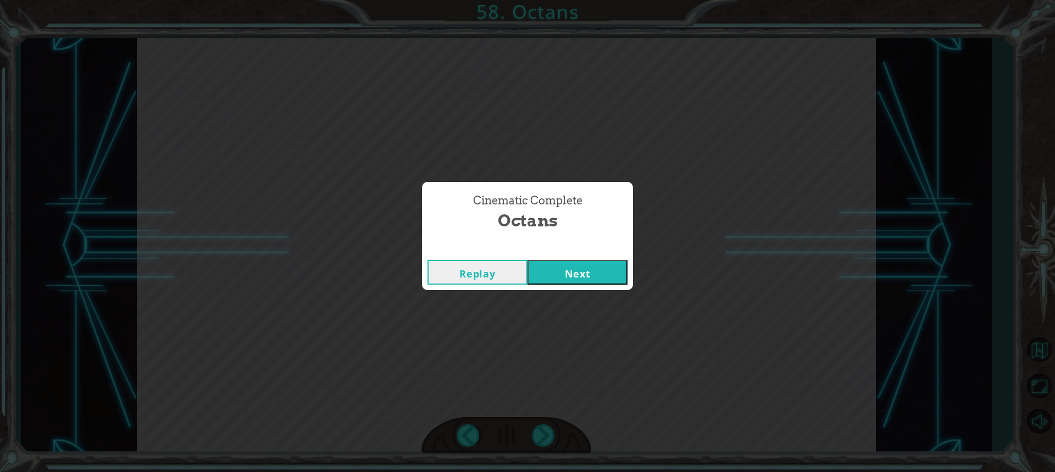
click at [569, 266] on button "Next" at bounding box center [578, 272] width 100 height 25
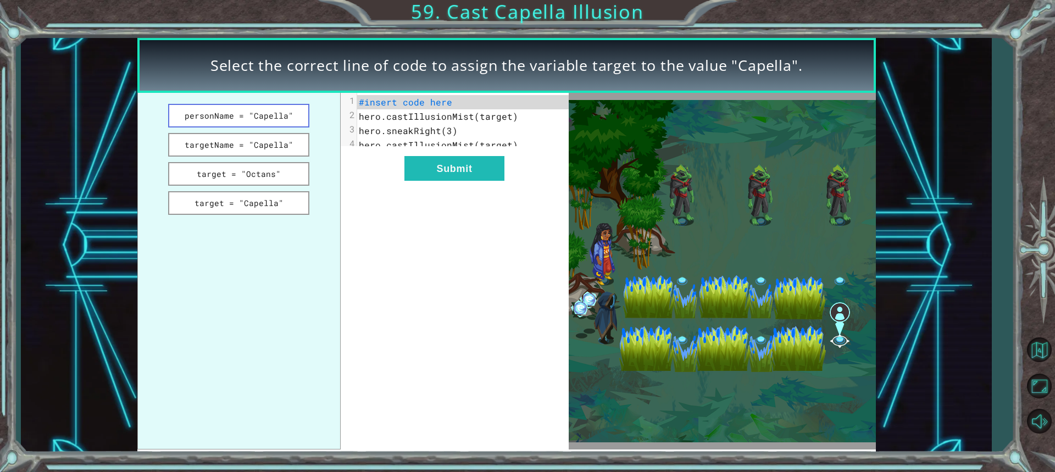
click at [207, 113] on button "personName = "Capella"" at bounding box center [239, 116] width 142 height 24
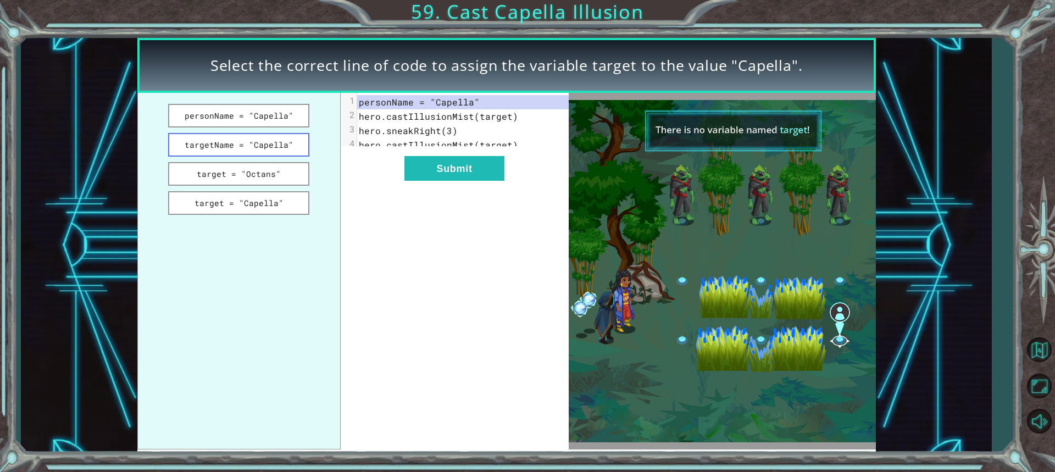
click at [240, 148] on button "targetName = "Capella"" at bounding box center [239, 145] width 142 height 24
click at [241, 171] on button "target = "Octans"" at bounding box center [239, 174] width 142 height 24
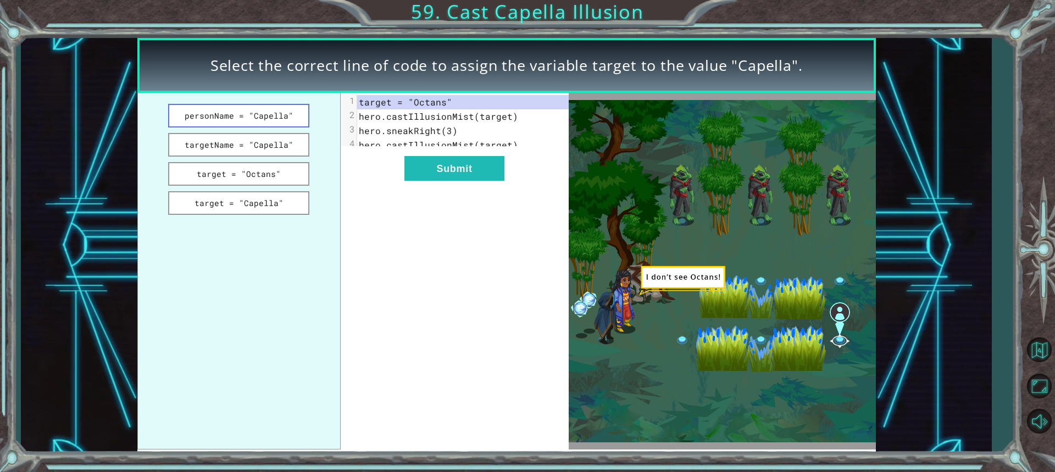
click at [261, 118] on button "personName = "Capella"" at bounding box center [239, 116] width 142 height 24
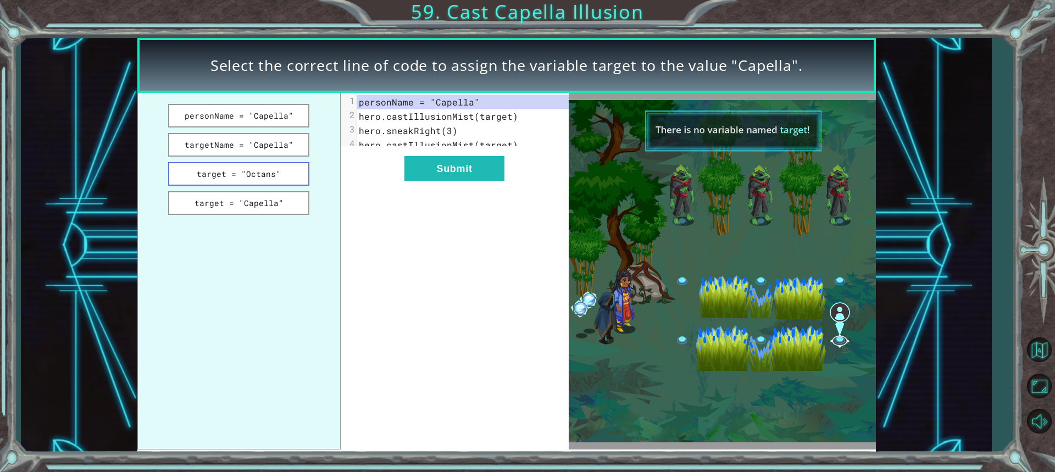
click at [233, 181] on button "target = "Octans"" at bounding box center [239, 174] width 142 height 24
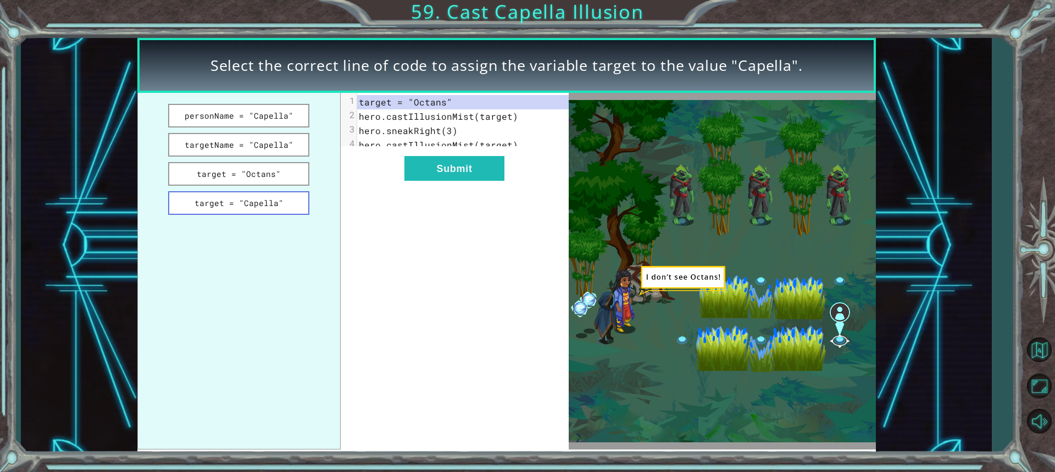
click at [215, 202] on button "target = "Capella"" at bounding box center [239, 203] width 142 height 24
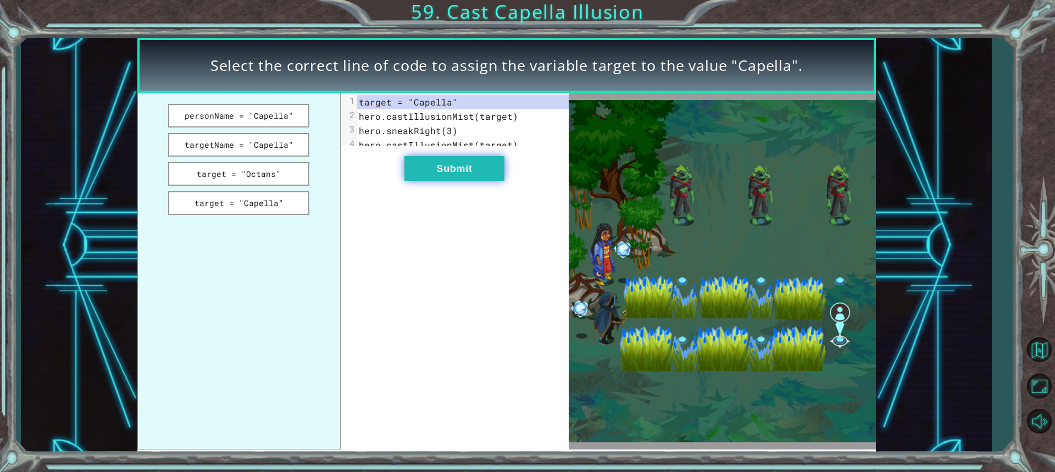
click at [449, 165] on button "Submit" at bounding box center [455, 168] width 100 height 25
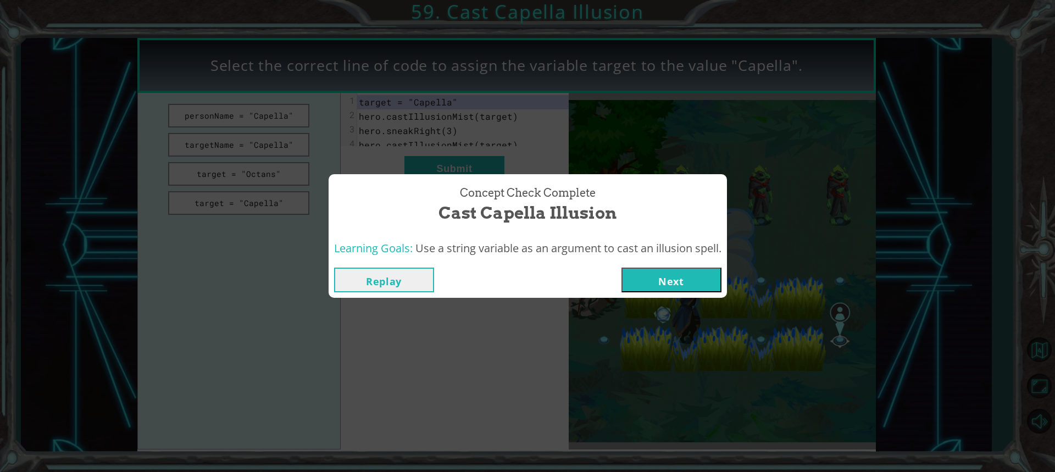
click at [685, 278] on button "Next" at bounding box center [672, 280] width 100 height 25
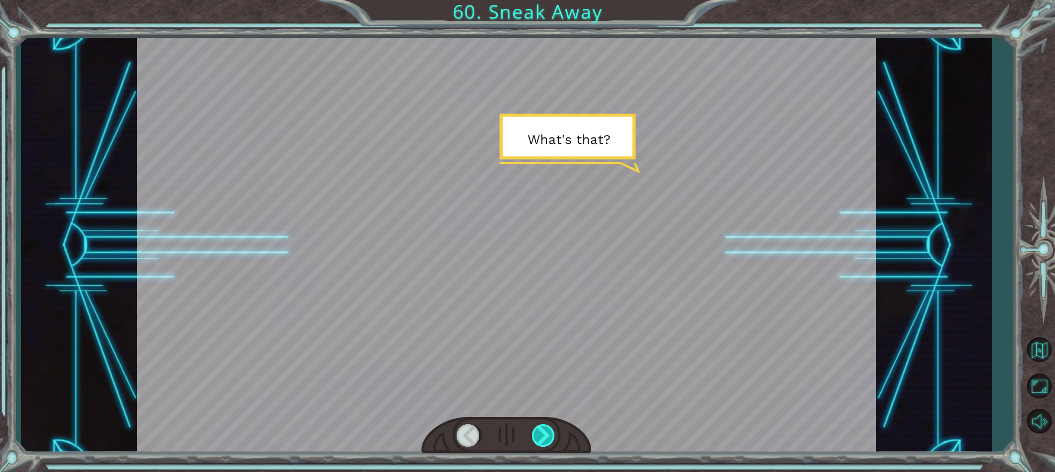
click at [544, 428] on div at bounding box center [544, 435] width 24 height 23
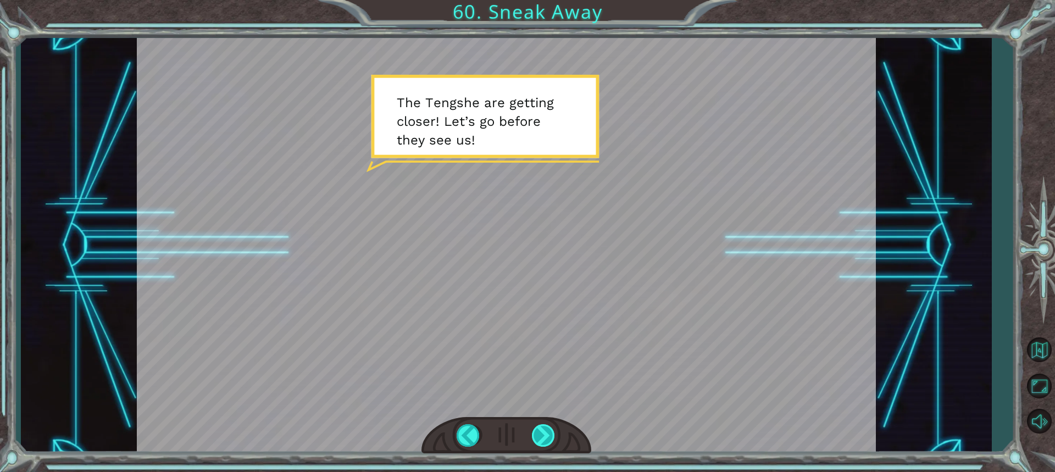
click at [541, 433] on div at bounding box center [544, 435] width 24 height 23
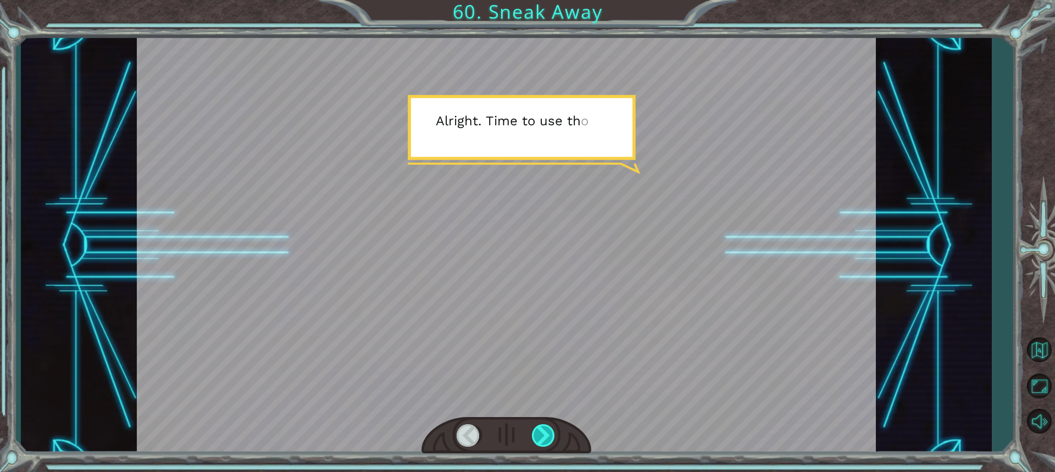
click at [541, 433] on div at bounding box center [544, 435] width 24 height 23
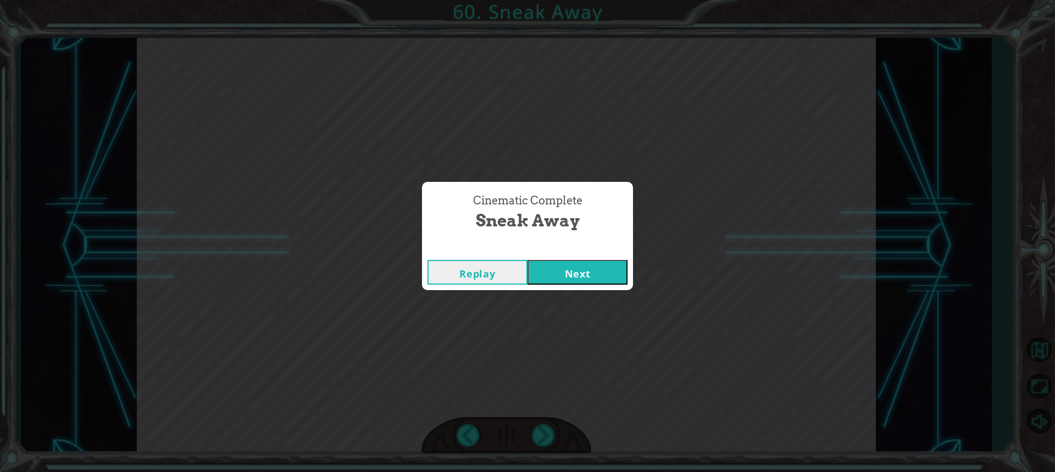
click at [546, 270] on button "Next" at bounding box center [578, 272] width 100 height 25
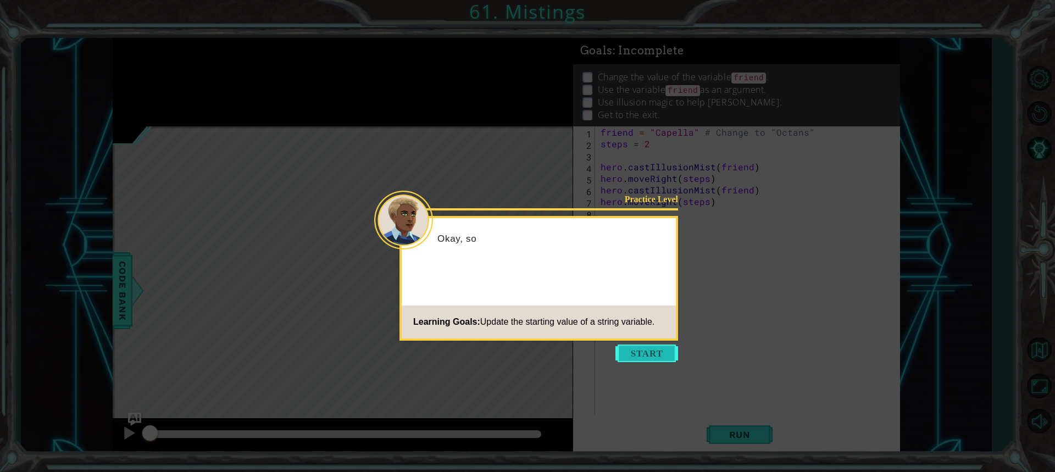
click at [646, 352] on button "Start" at bounding box center [647, 354] width 63 height 18
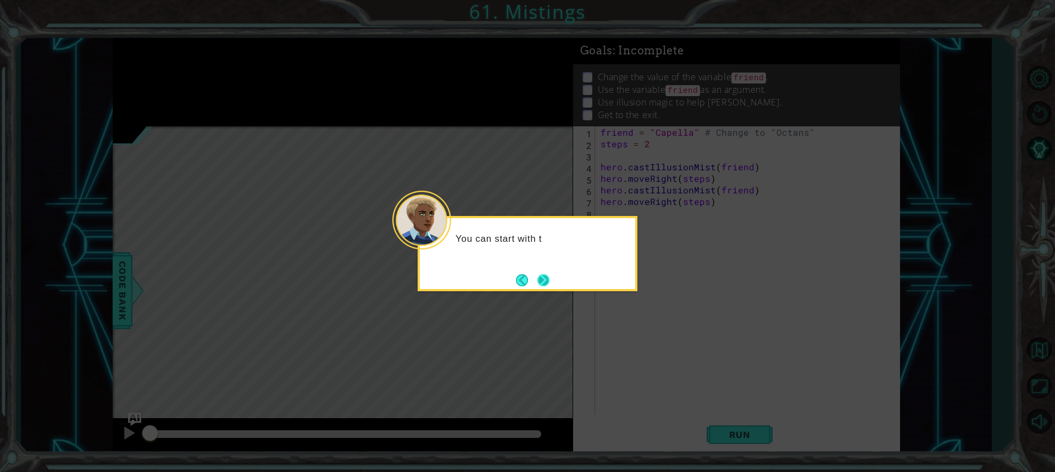
click at [550, 284] on button "Next" at bounding box center [544, 280] width 12 height 12
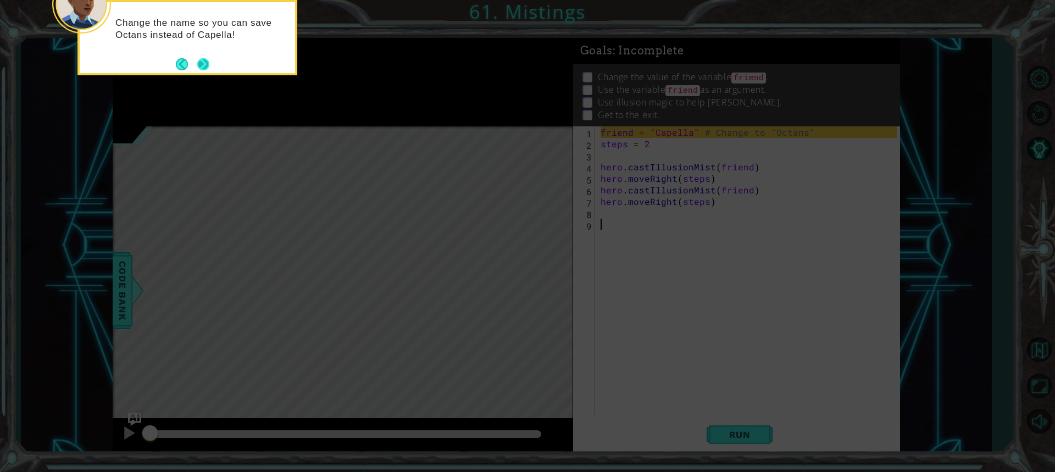
click at [208, 68] on button "Next" at bounding box center [203, 64] width 12 height 12
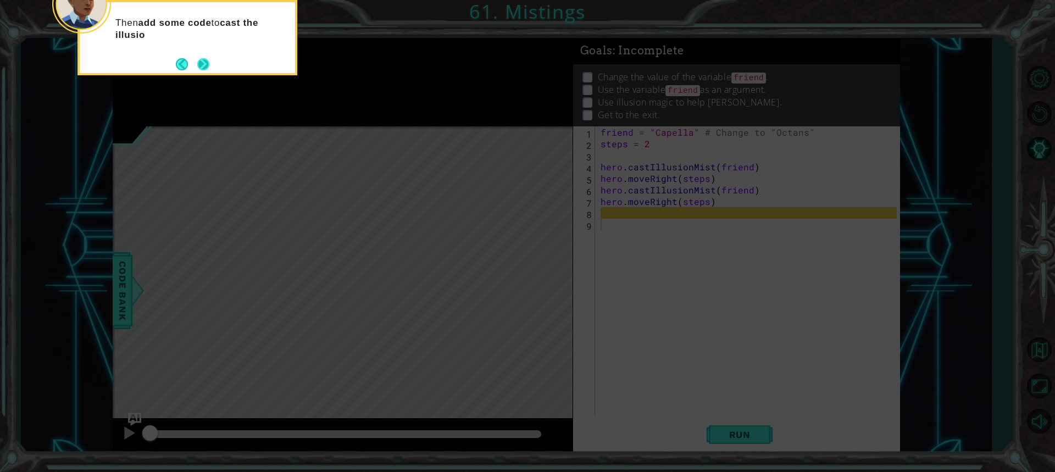
click at [197, 61] on button "Next" at bounding box center [203, 64] width 12 height 12
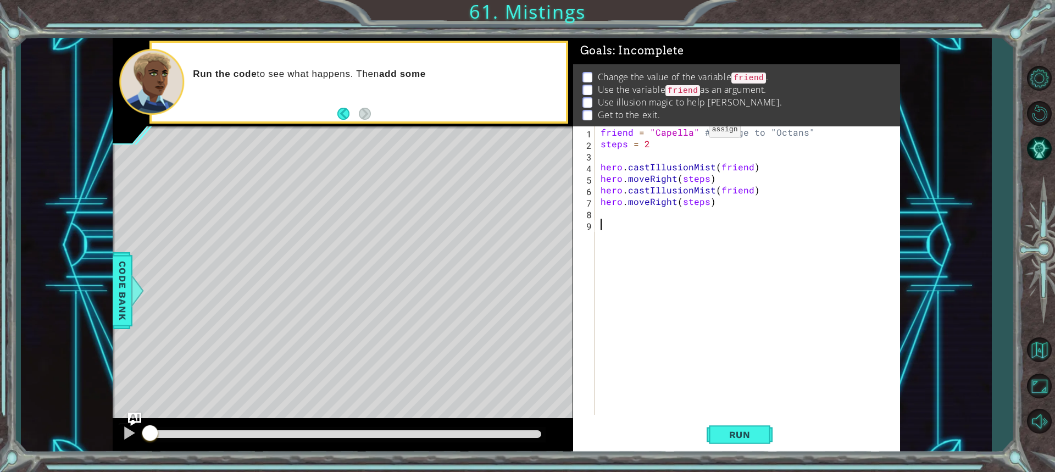
click at [690, 133] on div "friend = "Capella" # Change to "Octans" steps = 2 hero . castIllusionMist ( fri…" at bounding box center [751, 282] width 304 height 312
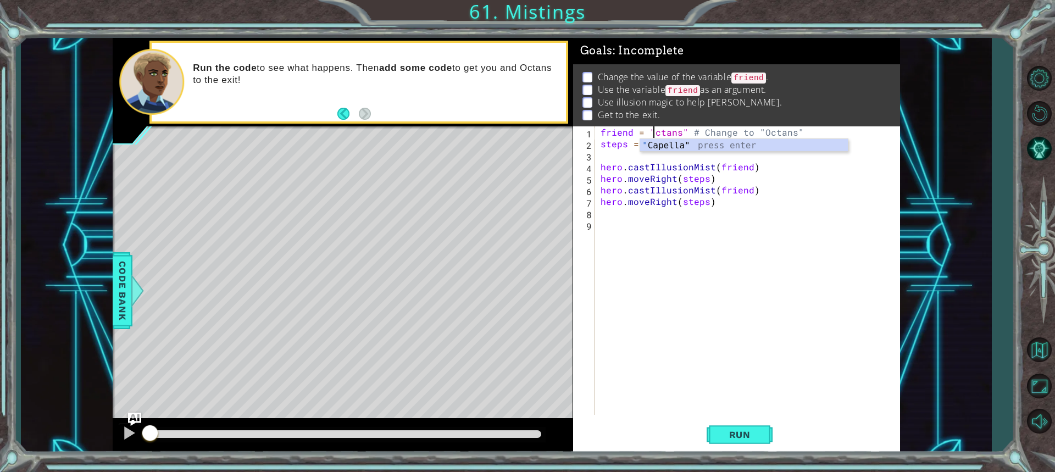
scroll to position [0, 3]
type textarea "friend = "Octans" # Change to "Octans""
click at [721, 432] on span "Run" at bounding box center [739, 434] width 43 height 11
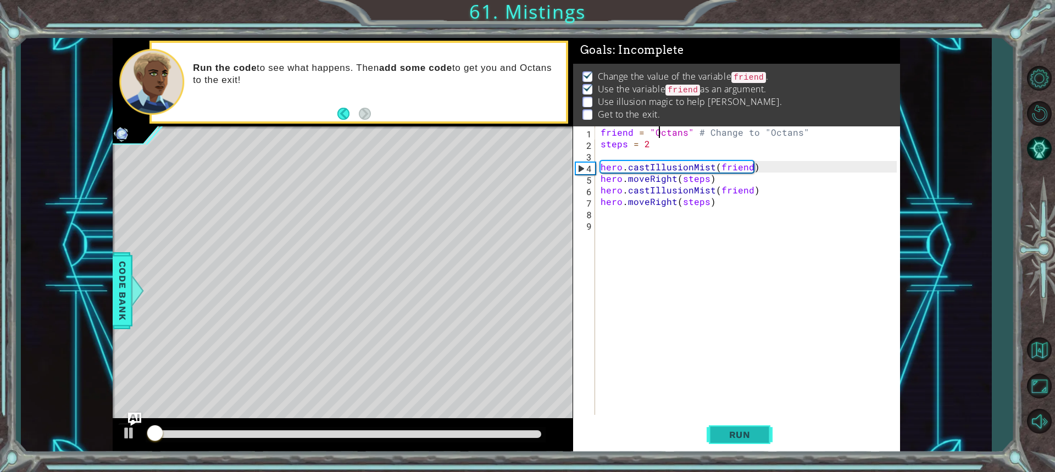
scroll to position [7, 0]
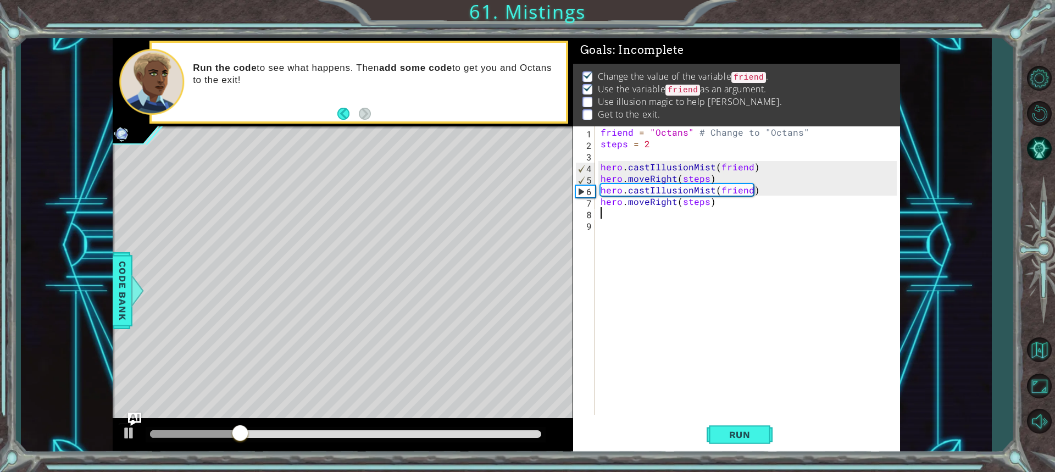
click at [615, 215] on div "friend = "Octans" # Change to "Octans" steps = 2 hero . castIllusionMist ( frie…" at bounding box center [751, 282] width 304 height 312
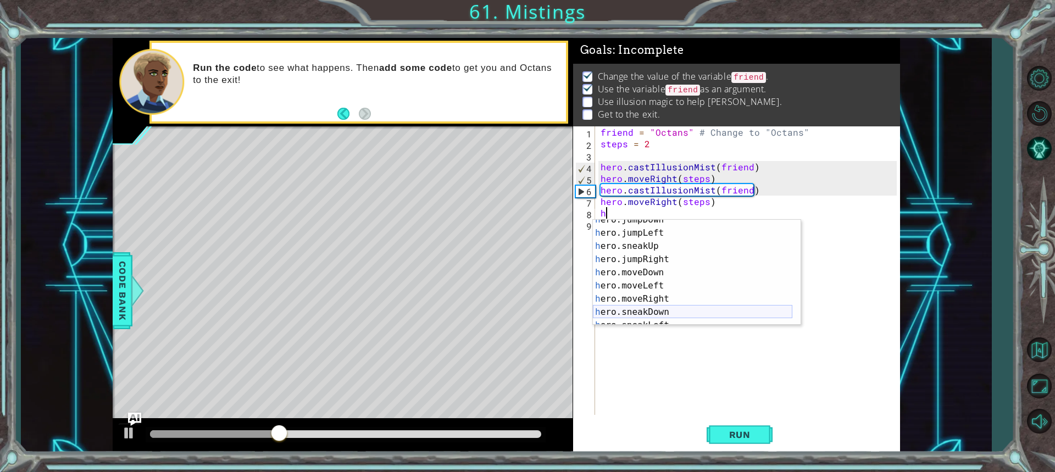
scroll to position [99, 0]
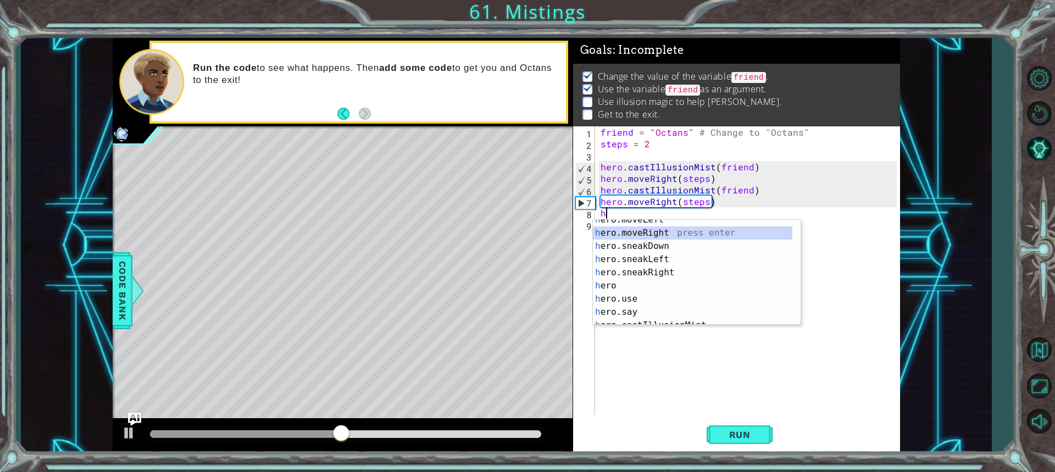
click at [671, 234] on div "h ero.moveLeft press enter h ero.moveRight press enter h ero.sneakDown press en…" at bounding box center [693, 279] width 200 height 132
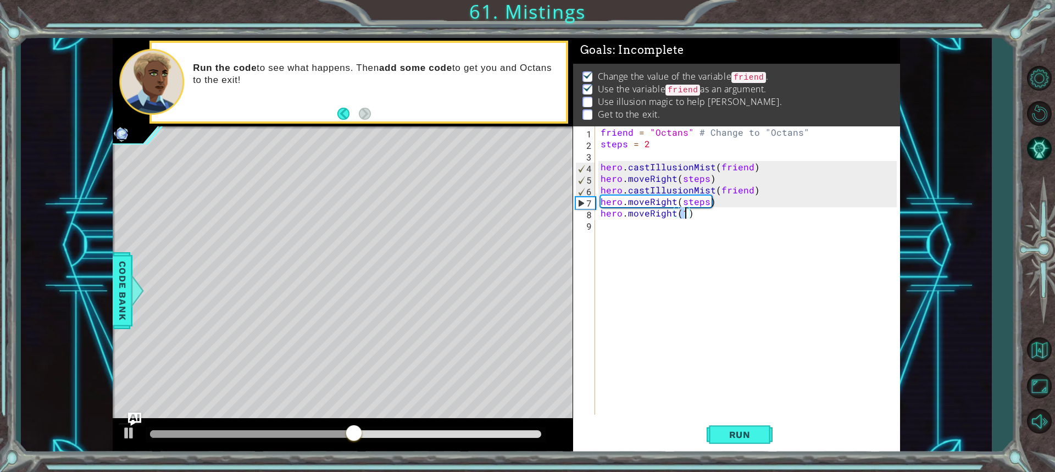
type textarea "hero.moveRight(2)"
click at [702, 340] on div "friend = "Octans" # Change to "Octans" steps = 2 hero . castIllusionMist ( frie…" at bounding box center [751, 282] width 304 height 312
click at [737, 445] on button "Run" at bounding box center [740, 434] width 66 height 32
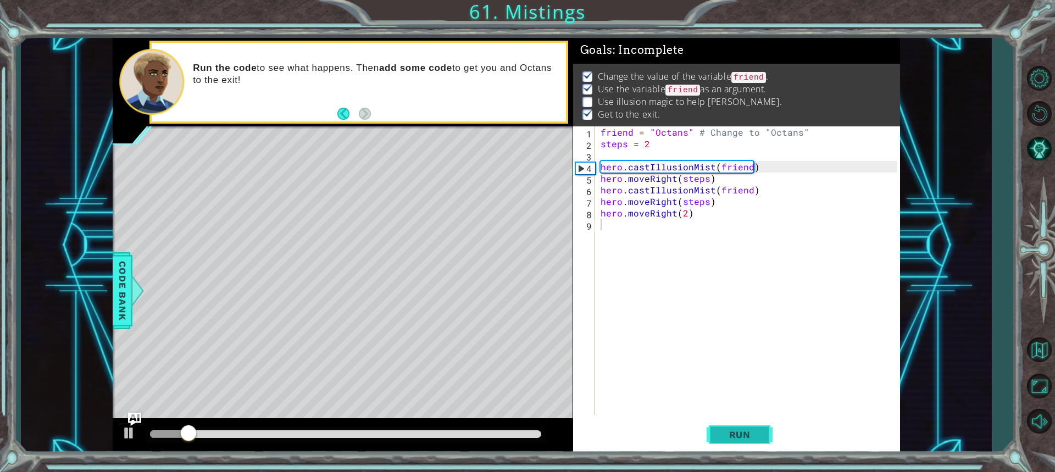
click at [728, 432] on span "Run" at bounding box center [739, 434] width 43 height 11
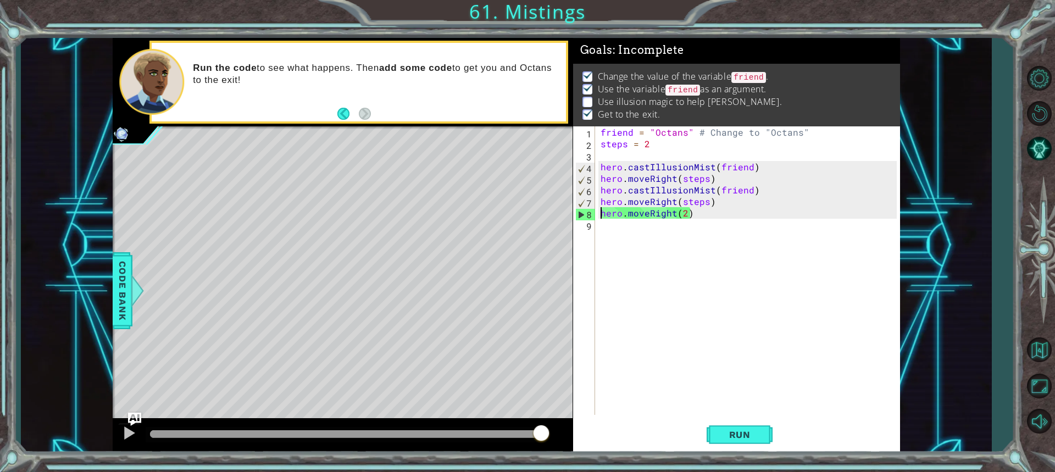
click at [600, 213] on div "friend = "Octans" # Change to "Octans" steps = 2 hero . castIllusionMist ( frie…" at bounding box center [751, 282] width 304 height 312
type textarea "hero.moveRight(2)"
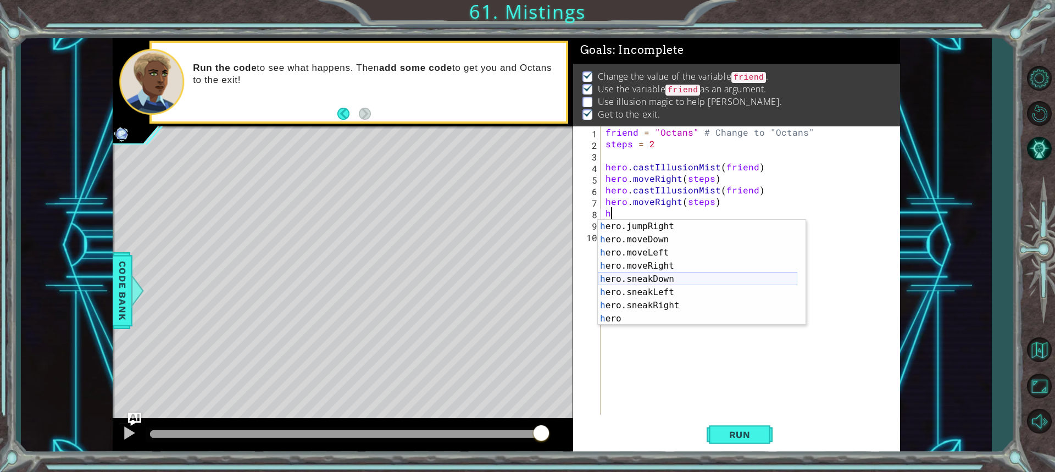
scroll to position [106, 0]
click at [686, 318] on div "h ero.moveRight press enter h ero.sneakDown press enter h ero.sneakLeft press e…" at bounding box center [698, 286] width 200 height 132
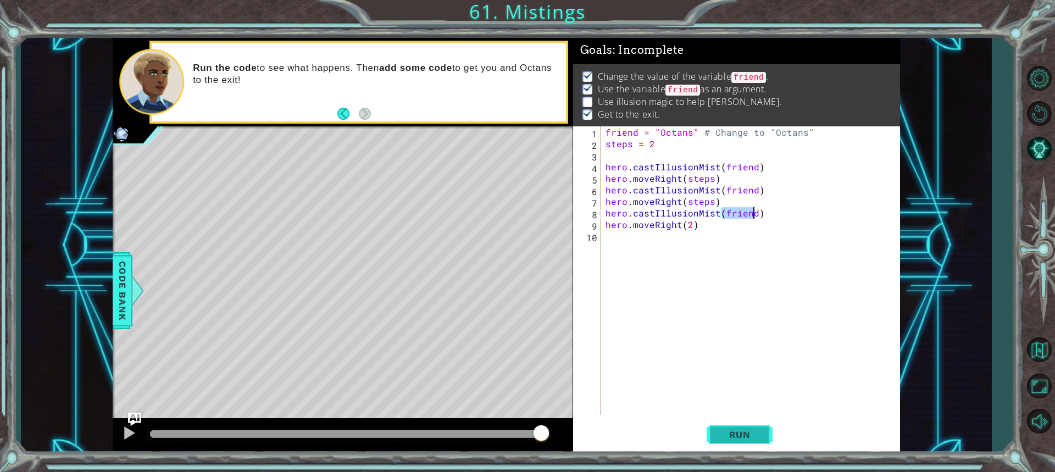
type textarea "hero.castIllusionMist(friend)"
click at [739, 430] on span "Run" at bounding box center [739, 434] width 43 height 11
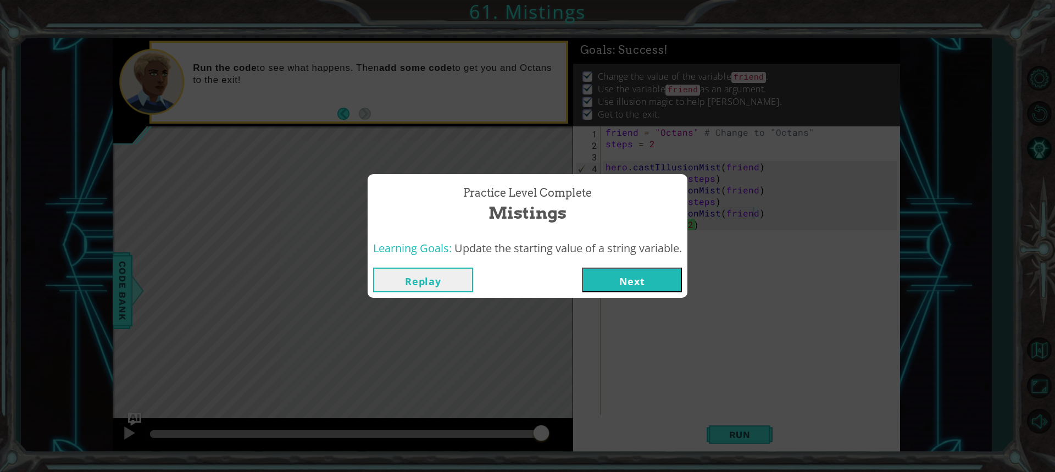
click at [615, 275] on button "Next" at bounding box center [632, 280] width 100 height 25
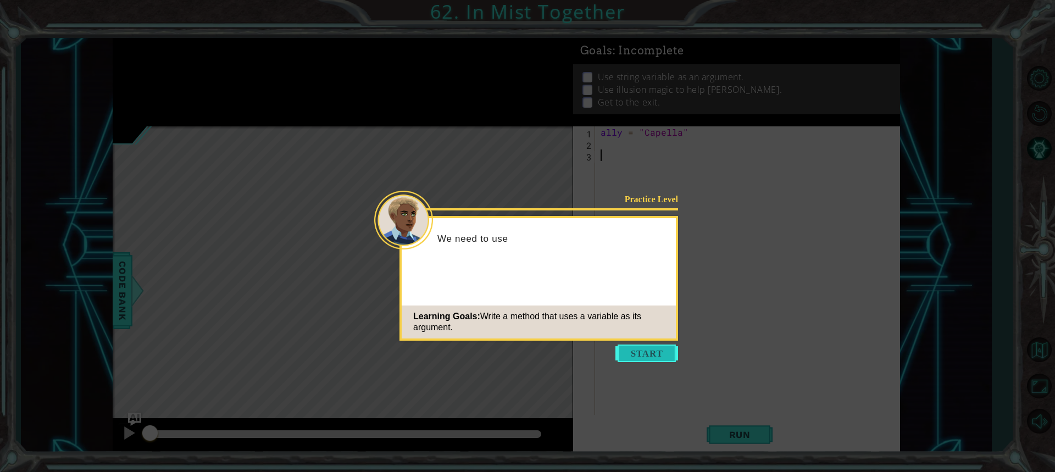
click at [637, 358] on button "Start" at bounding box center [647, 354] width 63 height 18
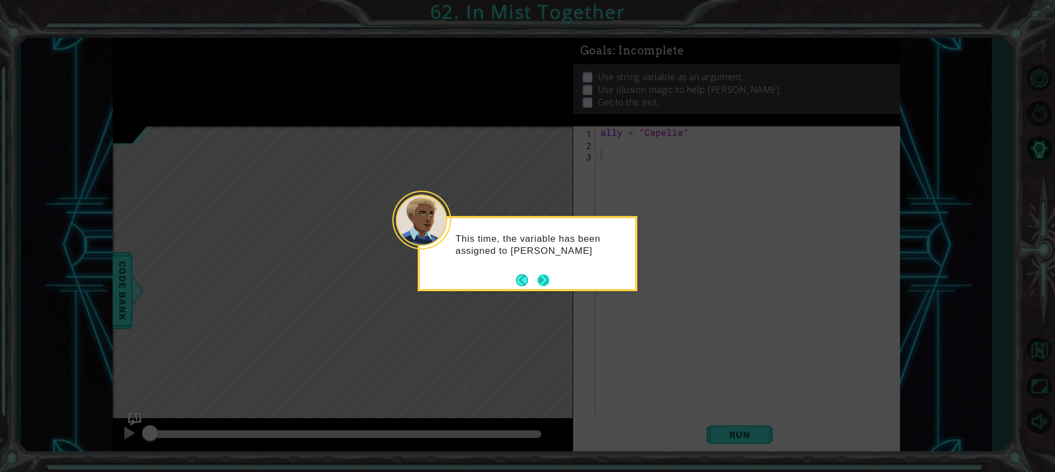
click at [538, 280] on button "Next" at bounding box center [544, 280] width 12 height 12
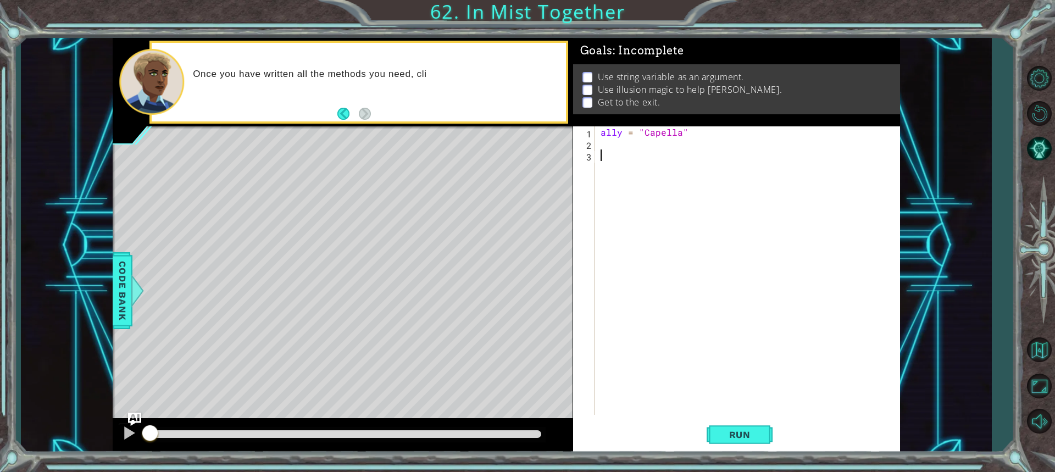
click at [601, 149] on div "ally = "Capella"" at bounding box center [751, 282] width 304 height 312
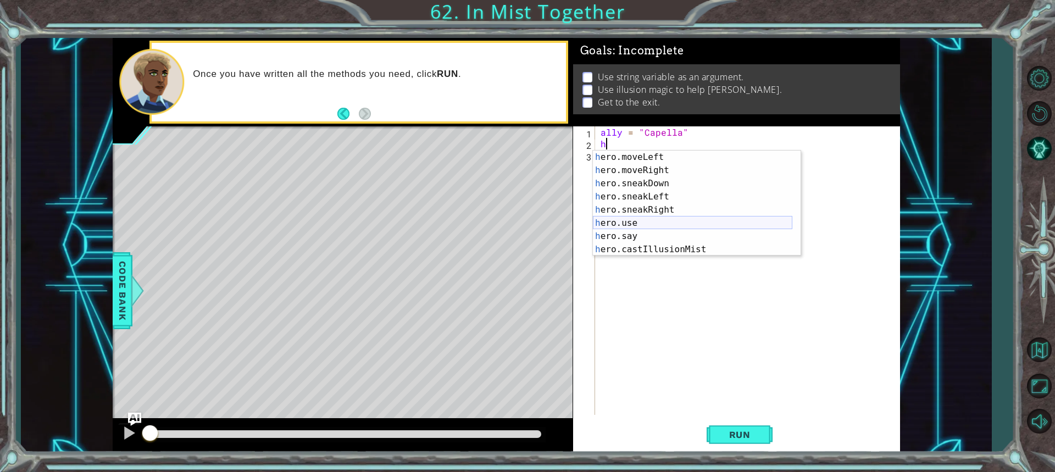
scroll to position [92, 0]
click at [680, 244] on div "h ero.moveLeft press enter h ero.moveRight press enter h ero.sneakDown press en…" at bounding box center [693, 217] width 200 height 132
type textarea "hero.castIllusionMist(friend)"
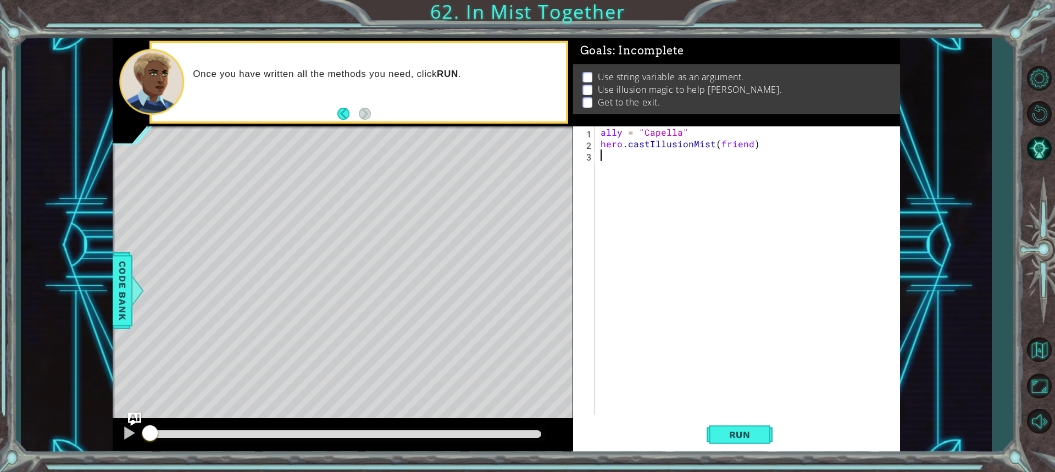
click at [611, 160] on div "ally = "Capella" hero . castIllusionMist ( friend )" at bounding box center [751, 282] width 304 height 312
click at [749, 147] on div "ally = "Capella" hero . castIllusionMist ( friend )" at bounding box center [751, 282] width 304 height 312
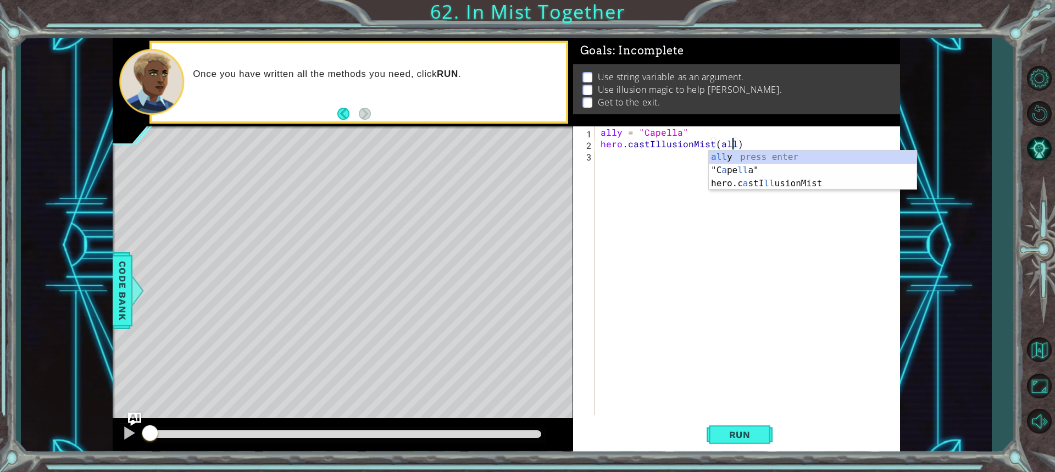
type textarea "hero.castIllusionMist(ally)"
click at [659, 157] on div "ally = "Capella" hero . castIllusionMist ( ally )" at bounding box center [751, 282] width 304 height 312
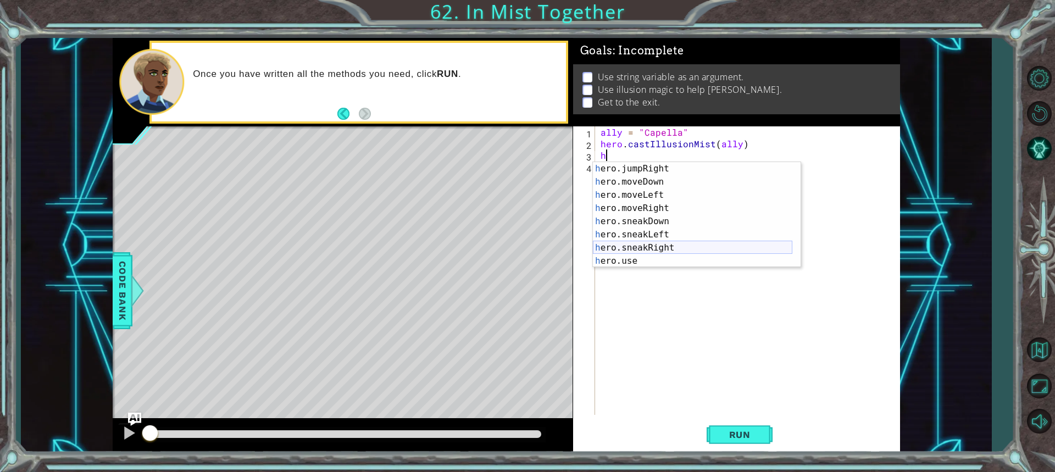
scroll to position [66, 0]
click at [698, 247] on div "h ero.jumpRight press enter h ero.moveDown press enter h ero.moveLeft press ent…" at bounding box center [693, 228] width 200 height 132
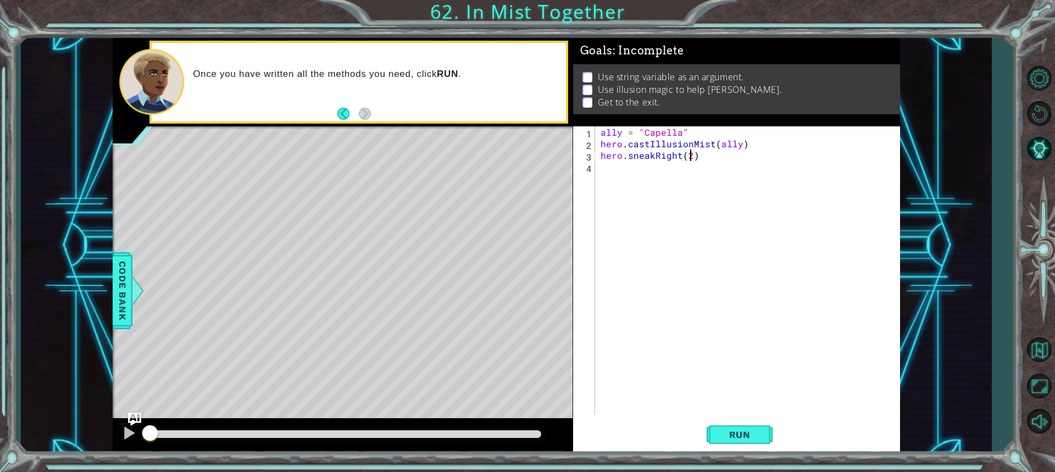
scroll to position [0, 5]
type textarea "hero.sneakRight(2)"
click at [769, 434] on button "Run" at bounding box center [740, 434] width 66 height 32
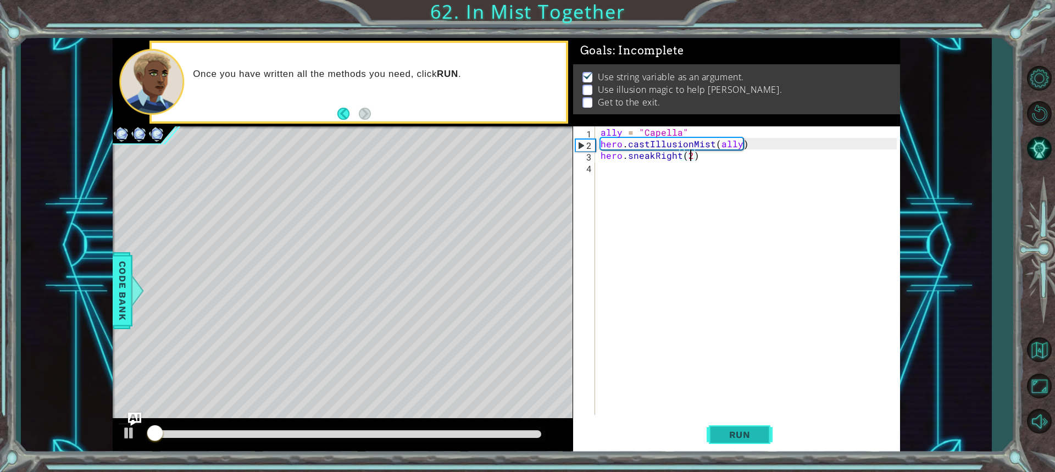
scroll to position [1, 0]
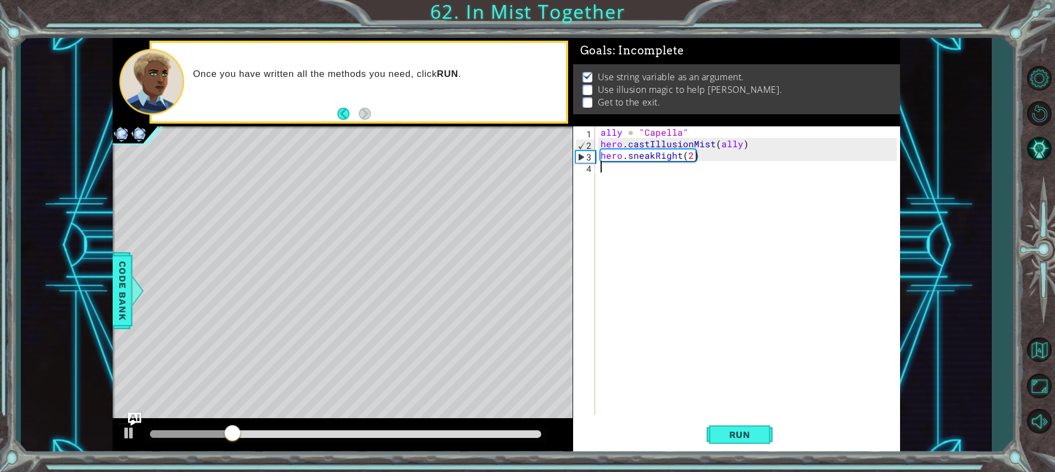
click at [623, 175] on div "ally = "Capella" hero . castIllusionMist ( ally ) hero . sneakRight ( 2 )" at bounding box center [751, 282] width 304 height 312
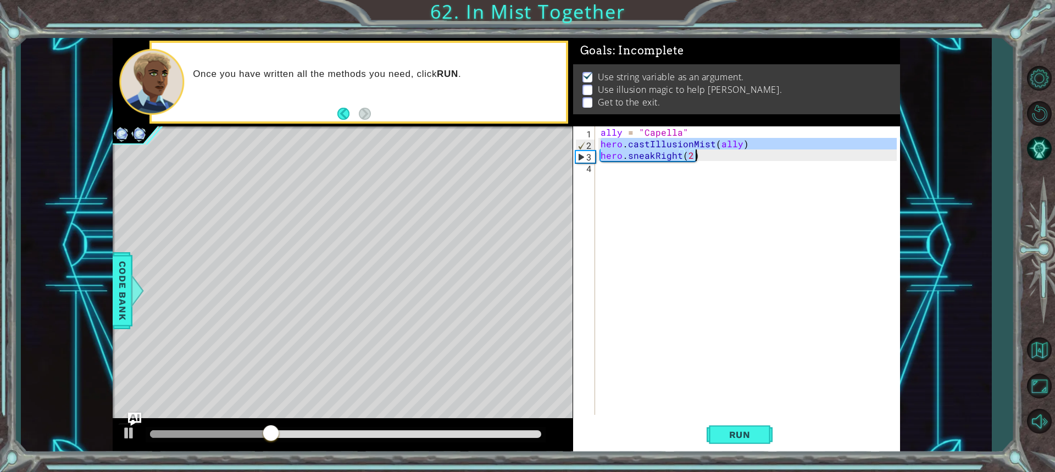
drag, startPoint x: 601, startPoint y: 142, endPoint x: 709, endPoint y: 158, distance: 108.9
click at [709, 158] on div "ally = "Capella" hero . castIllusionMist ( ally ) hero . sneakRight ( 2 )" at bounding box center [751, 282] width 304 height 312
type textarea "hero.castIllusionMist(ally) hero.sneakRight(2)"
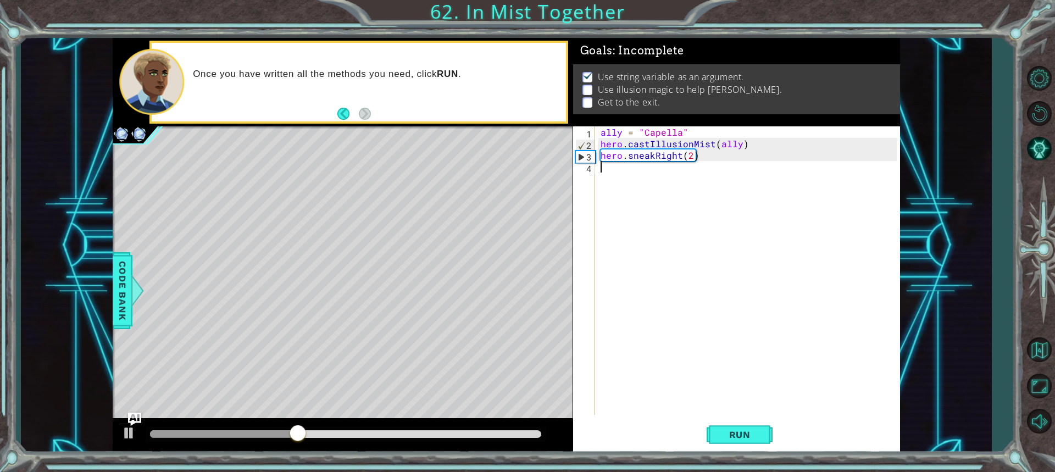
click at [606, 174] on div "ally = "Capella" hero . castIllusionMist ( ally ) hero . sneakRight ( 2 )" at bounding box center [751, 282] width 304 height 312
paste textarea "hero.sneakRight(2)"
type textarea "hero.sneakRight(2)"
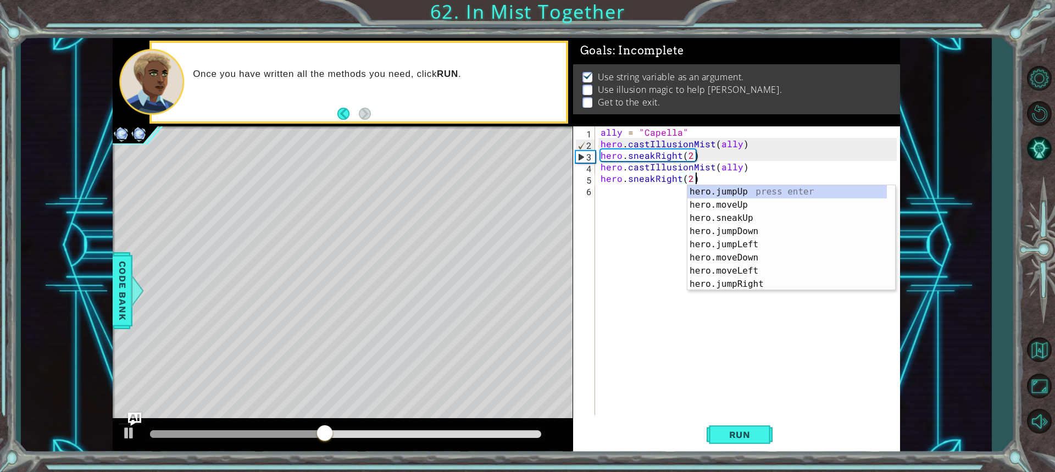
click at [602, 188] on div "ally = "Capella" hero . castIllusionMist ( ally ) hero . sneakRight ( 2 ) hero …" at bounding box center [751, 282] width 304 height 312
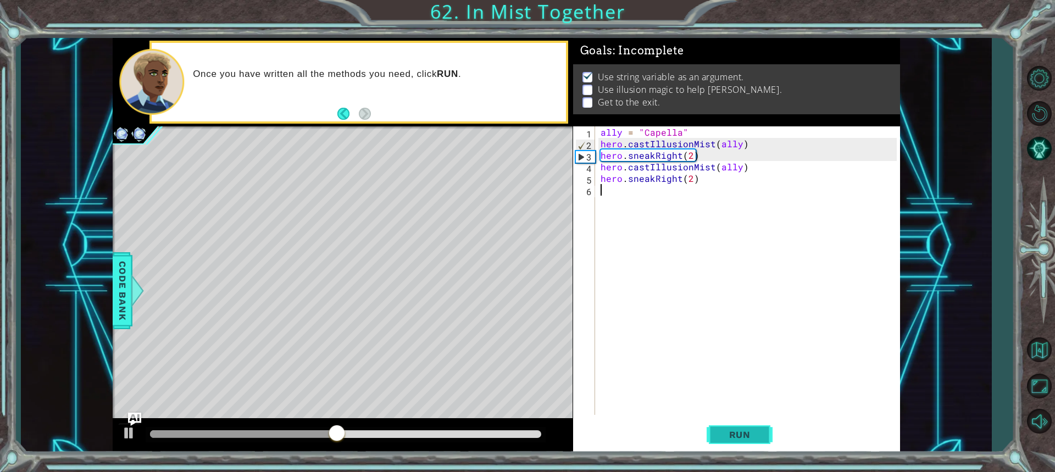
click at [729, 436] on span "Run" at bounding box center [739, 434] width 43 height 11
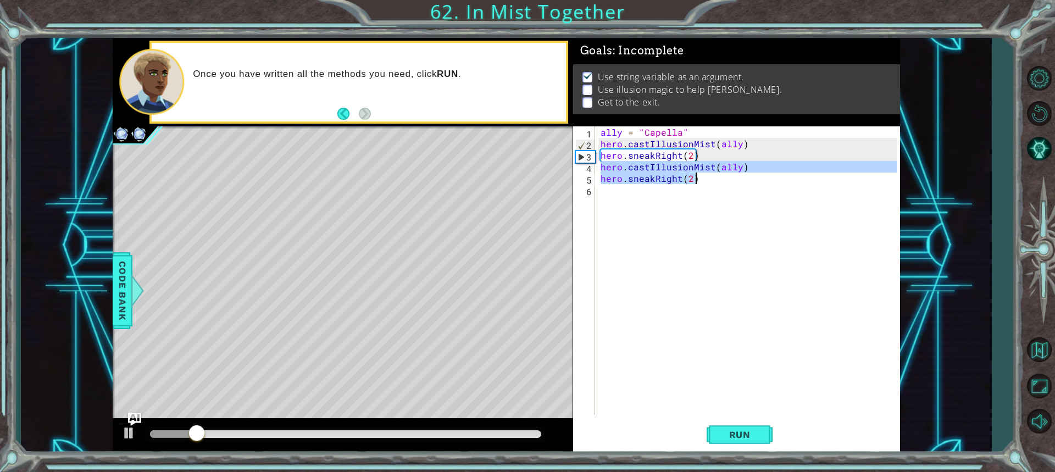
drag, startPoint x: 600, startPoint y: 165, endPoint x: 699, endPoint y: 182, distance: 100.4
click at [699, 182] on div "ally = "Capella" hero . castIllusionMist ( ally ) hero . sneakRight ( 2 ) hero …" at bounding box center [751, 282] width 304 height 312
type textarea "hero.castIllusionMist(ally) hero.sneakRight(2)"
click at [604, 197] on div "ally = "Capella" hero . castIllusionMist ( ally ) hero . sneakRight ( 2 ) hero …" at bounding box center [751, 282] width 304 height 312
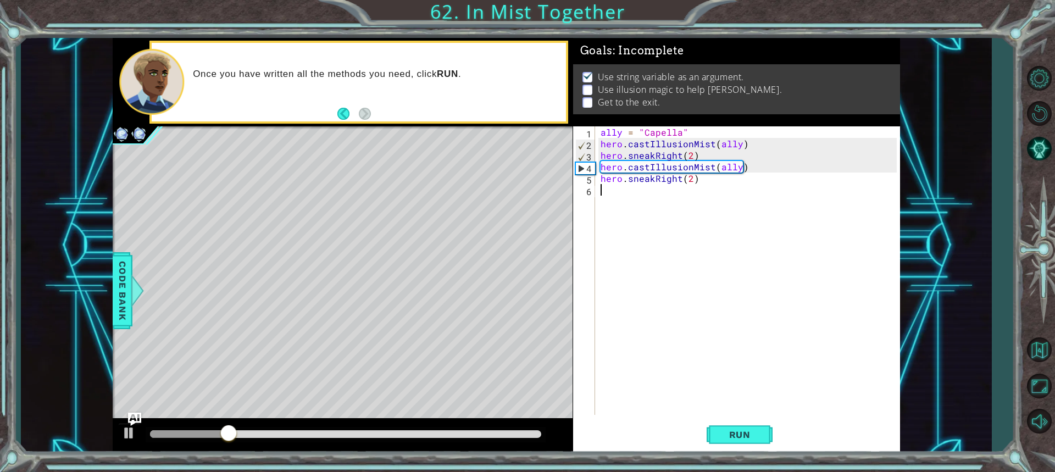
paste textarea "hero.sneakRight(2)"
type textarea "hero.sneakRight(2)"
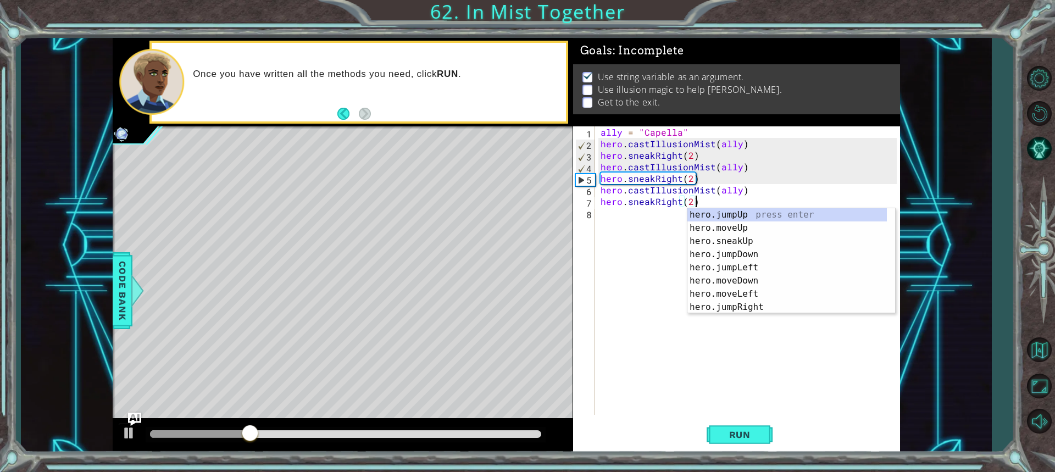
drag, startPoint x: 646, startPoint y: 348, endPoint x: 652, endPoint y: 351, distance: 6.1
click at [647, 348] on div "ally = "Capella" hero . castIllusionMist ( ally ) hero . sneakRight ( 2 ) hero …" at bounding box center [751, 282] width 304 height 312
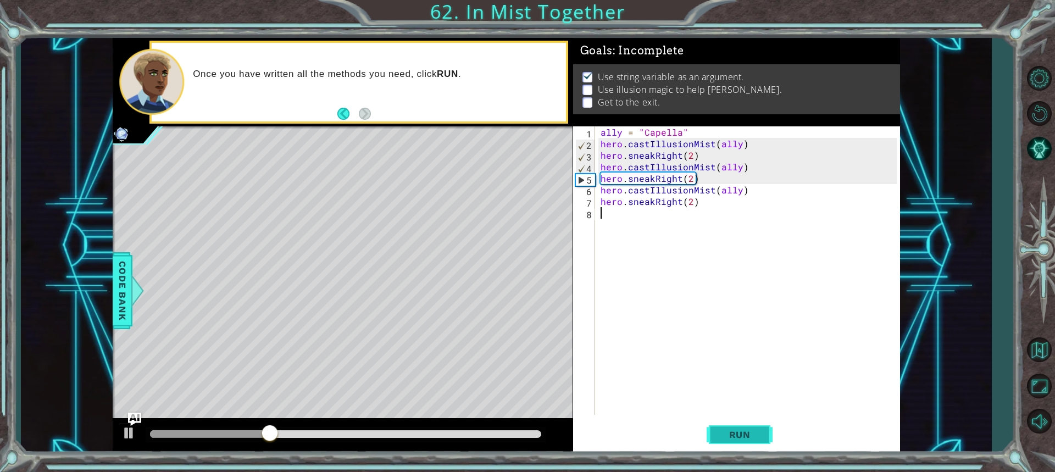
click at [718, 438] on span "Run" at bounding box center [739, 434] width 43 height 11
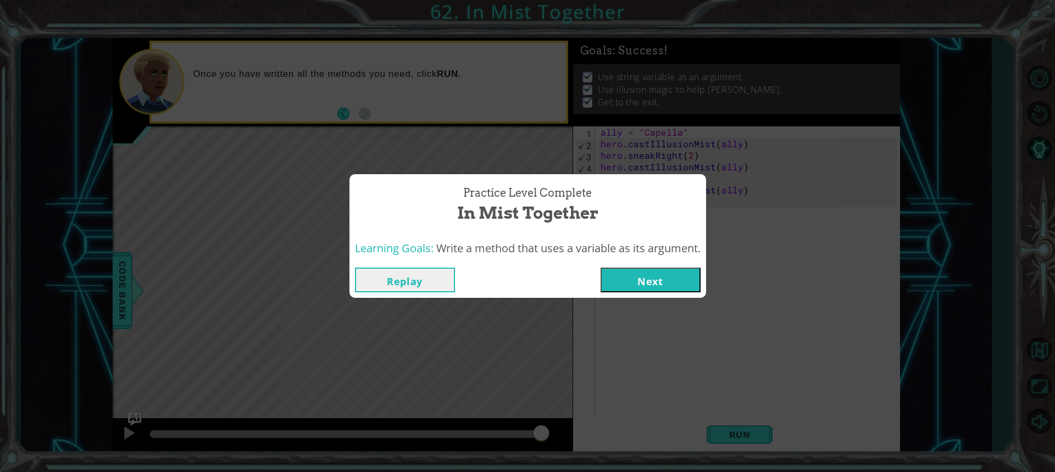
click at [623, 279] on button "Next" at bounding box center [651, 280] width 100 height 25
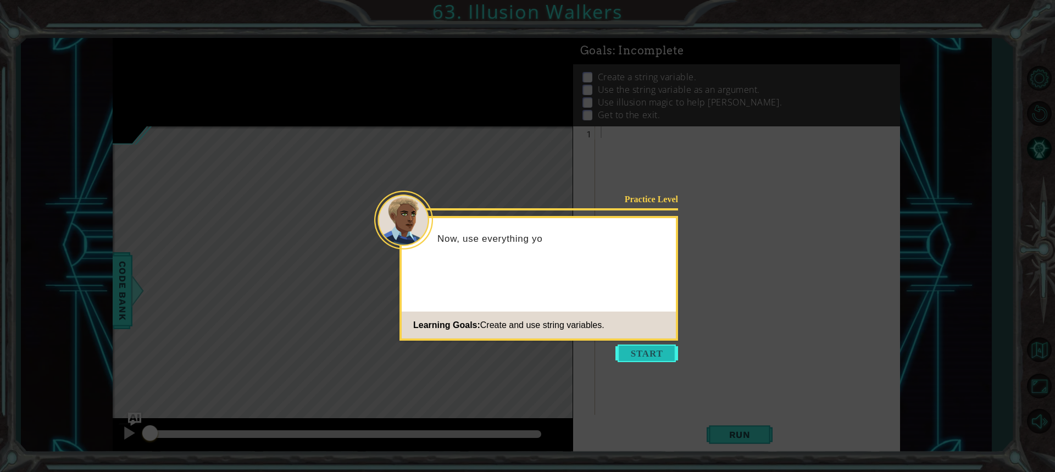
click at [641, 354] on button "Start" at bounding box center [647, 354] width 63 height 18
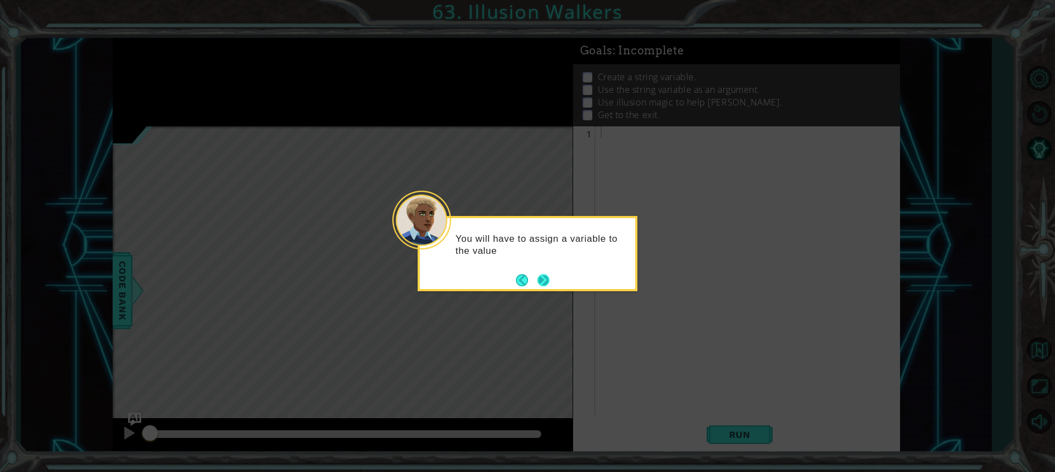
click at [542, 274] on button "Next" at bounding box center [544, 280] width 12 height 12
click at [544, 275] on button "Next" at bounding box center [543, 280] width 16 height 16
click at [540, 280] on button "Next" at bounding box center [544, 280] width 12 height 12
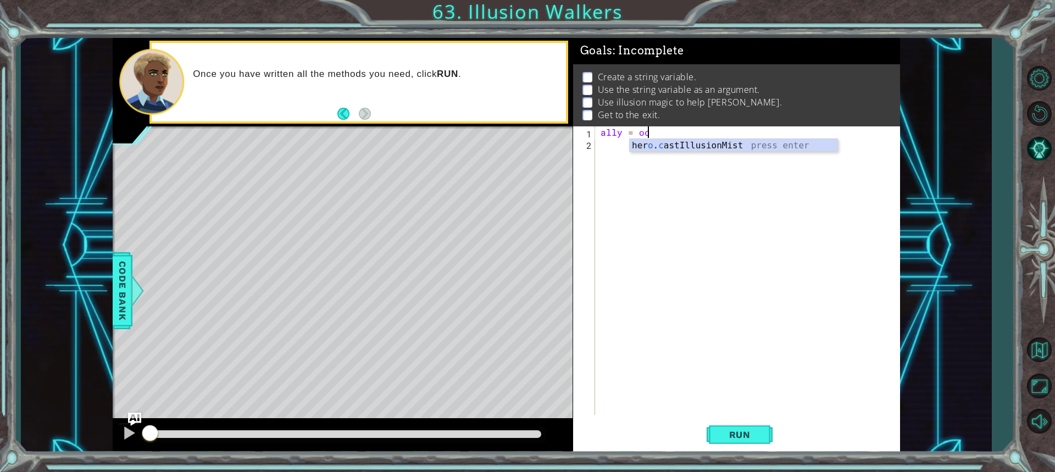
scroll to position [0, 3]
type textarea "ally = octus"
click at [704, 199] on div "ally = octus" at bounding box center [751, 282] width 304 height 312
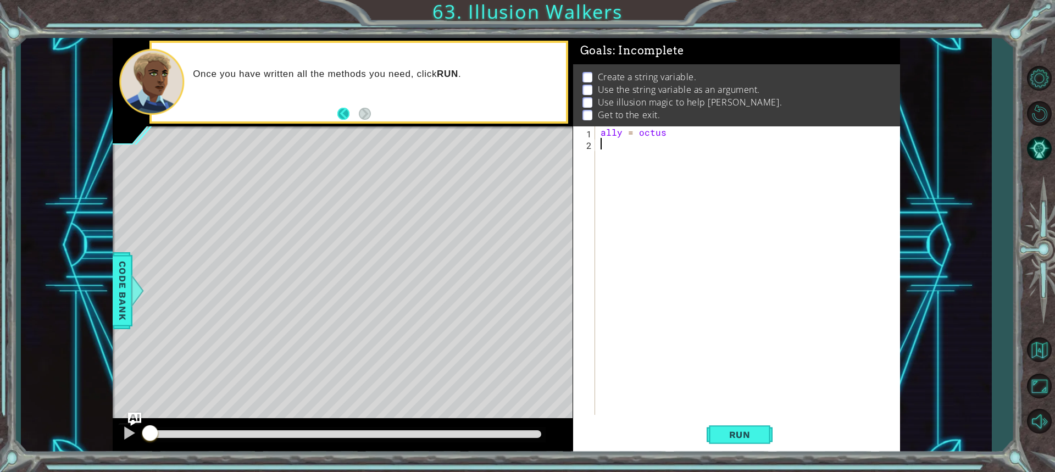
click at [344, 118] on button "Back" at bounding box center [347, 114] width 21 height 12
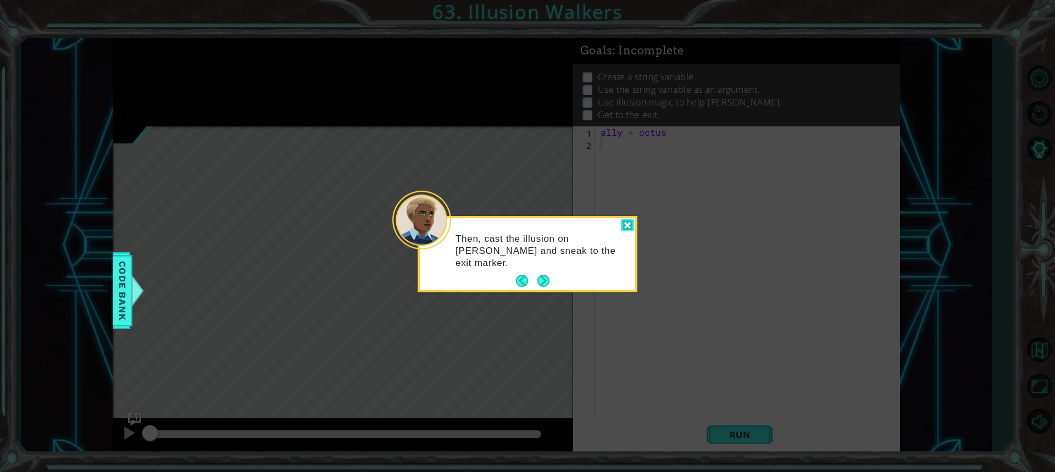
click at [627, 225] on div at bounding box center [627, 225] width 13 height 13
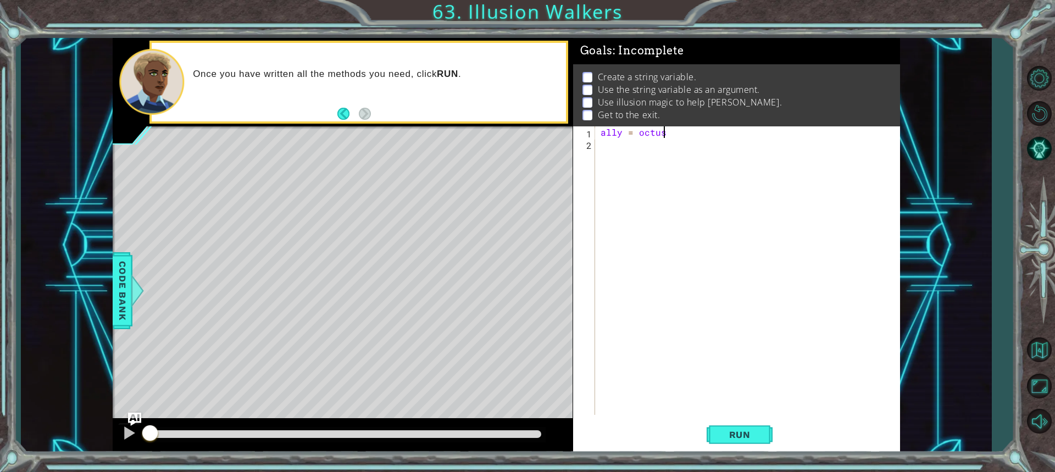
click at [662, 135] on div "ally = octus" at bounding box center [751, 282] width 304 height 312
type textarea "ally = octans"
click at [610, 148] on div "ally = octans" at bounding box center [751, 282] width 304 height 312
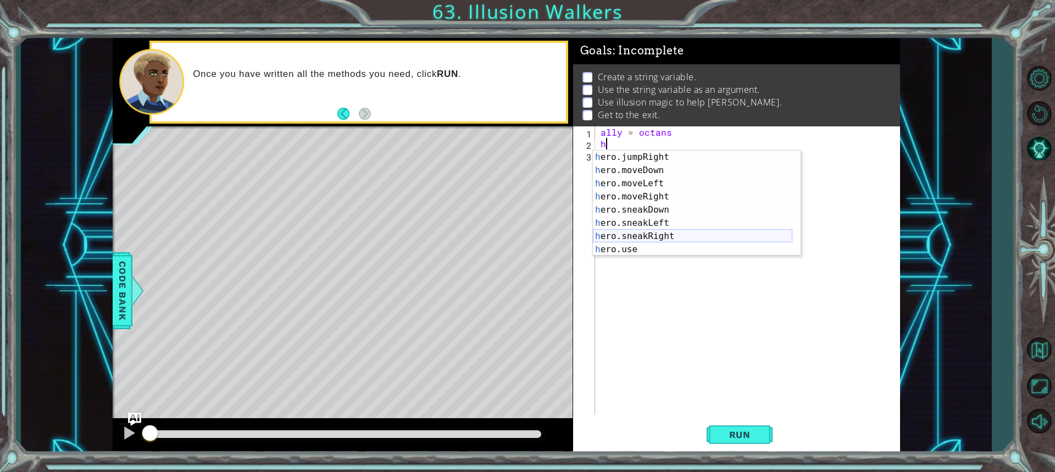
scroll to position [92, 0]
click at [643, 250] on div "h ero.moveLeft press enter h ero.moveRight press enter h ero.sneakDown press en…" at bounding box center [693, 217] width 200 height 132
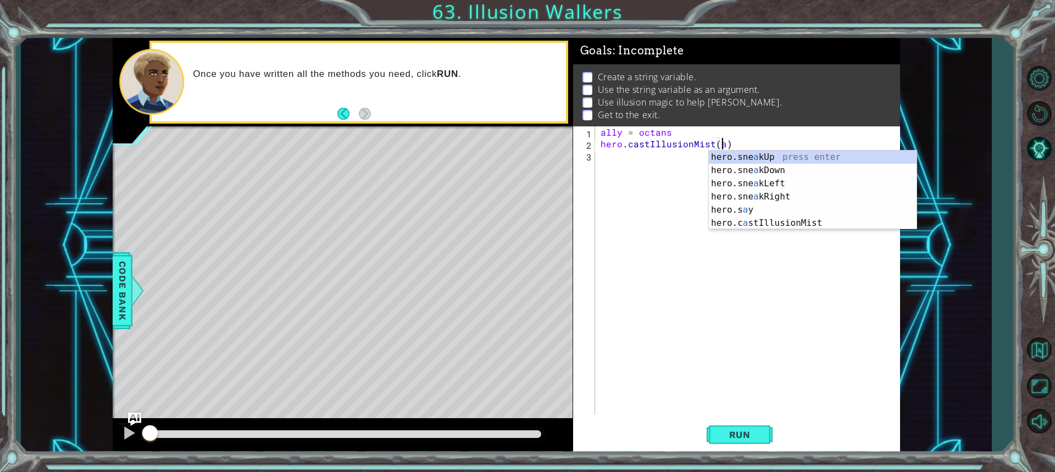
scroll to position [0, 7]
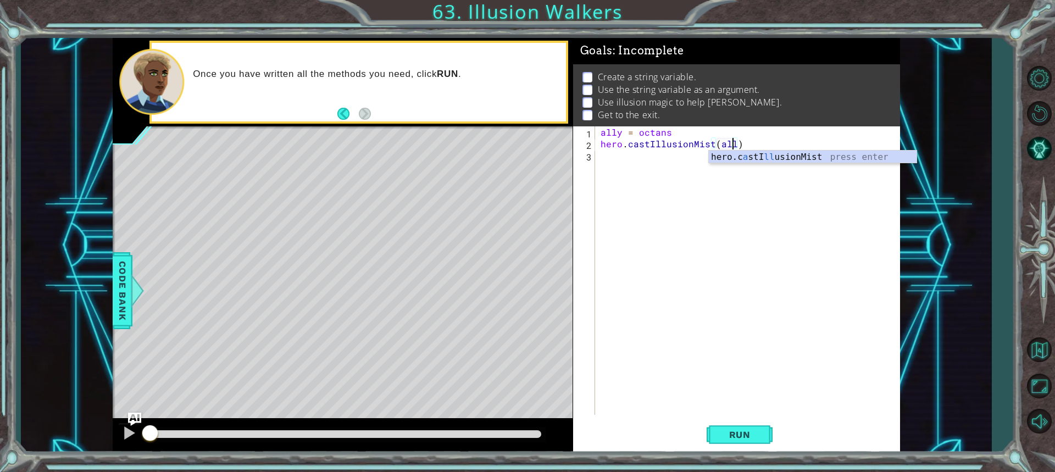
type textarea "hero.castIllusionMist(ally)"
click at [618, 165] on div "ally = octans hero . castIllusionMist ( ally )" at bounding box center [751, 282] width 304 height 312
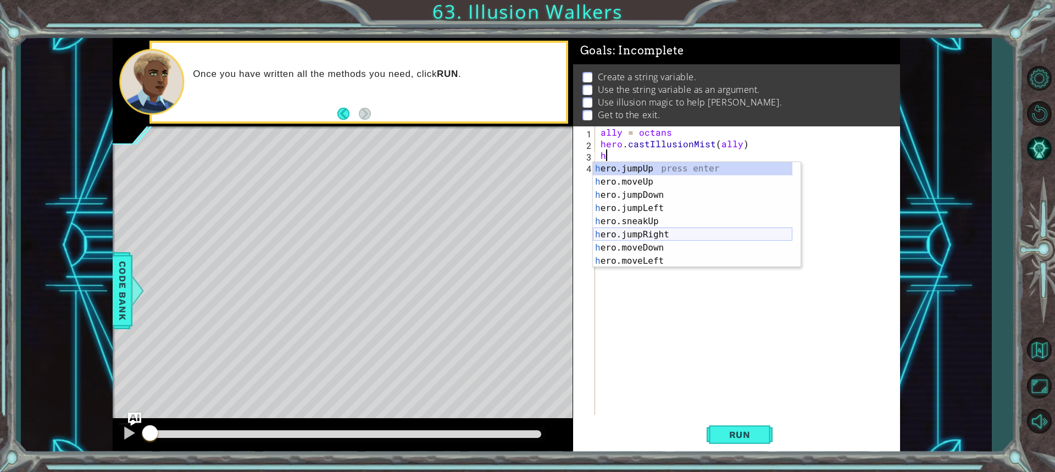
scroll to position [0, 0]
click at [659, 219] on div "h ero.jumpUp press enter h ero.moveUp press enter h ero.jumpDown press enter h …" at bounding box center [693, 228] width 200 height 132
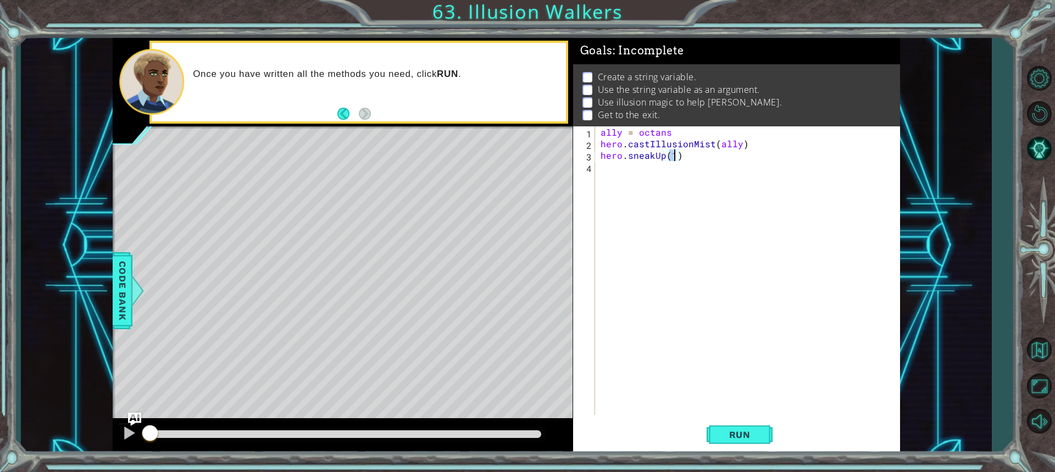
scroll to position [0, 4]
click at [733, 443] on button "Run" at bounding box center [740, 434] width 66 height 32
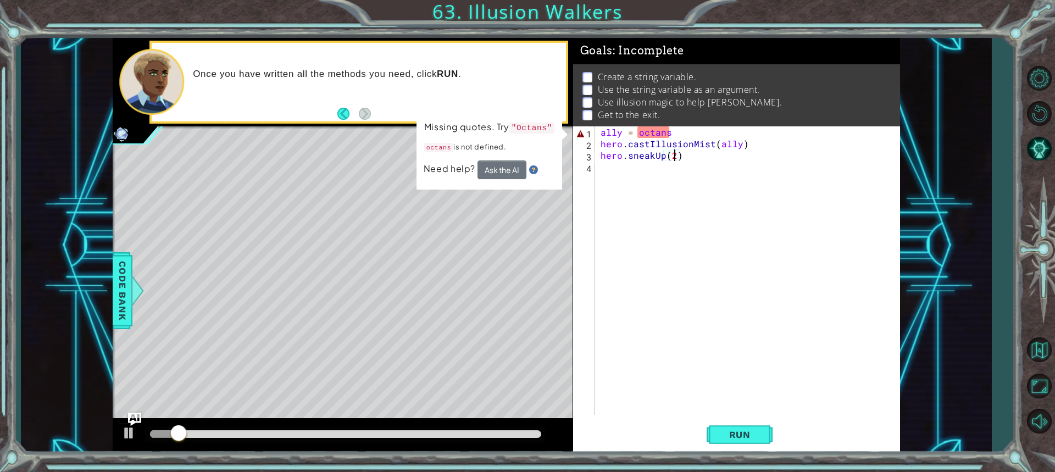
click at [645, 132] on div "ally = octans hero . castIllusionMist ( ally ) hero . sneakUp ( 2 )" at bounding box center [751, 282] width 304 height 312
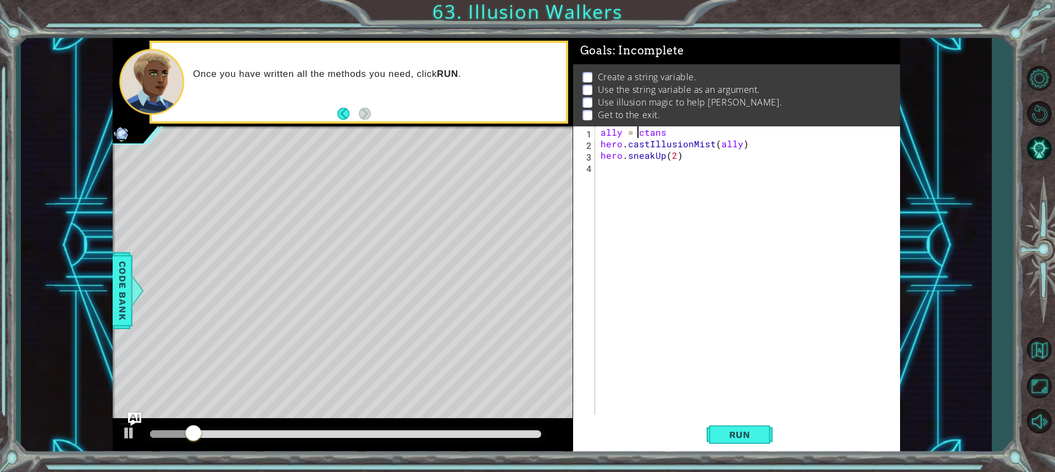
scroll to position [0, 2]
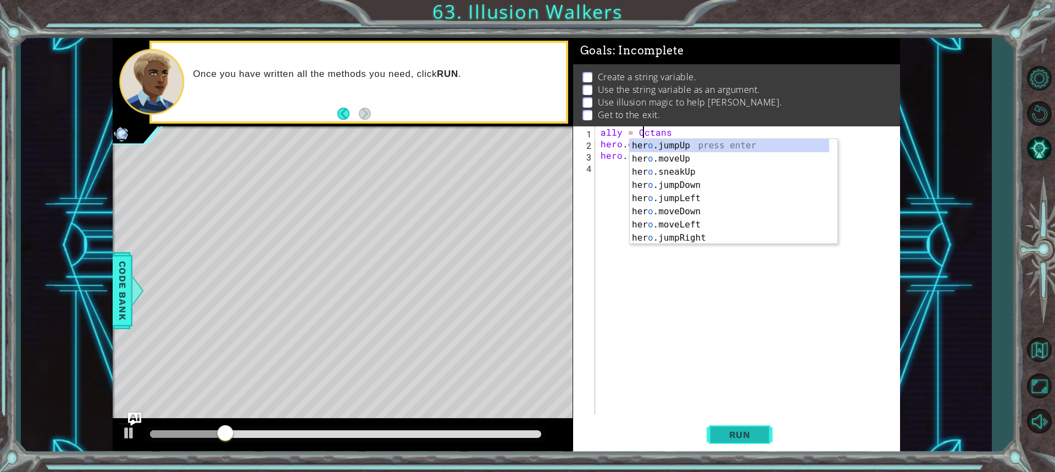
click at [749, 435] on span "Run" at bounding box center [739, 434] width 43 height 11
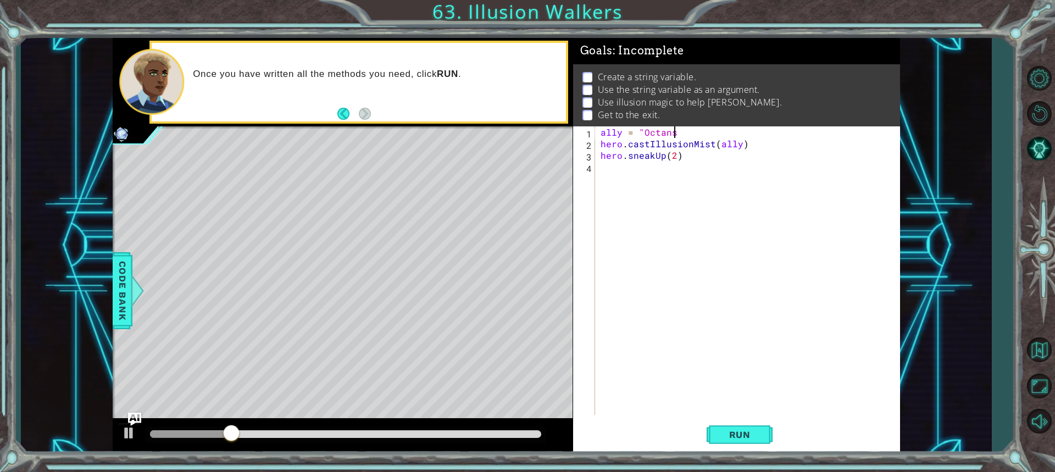
scroll to position [0, 4]
click at [737, 429] on span "Run" at bounding box center [739, 434] width 43 height 11
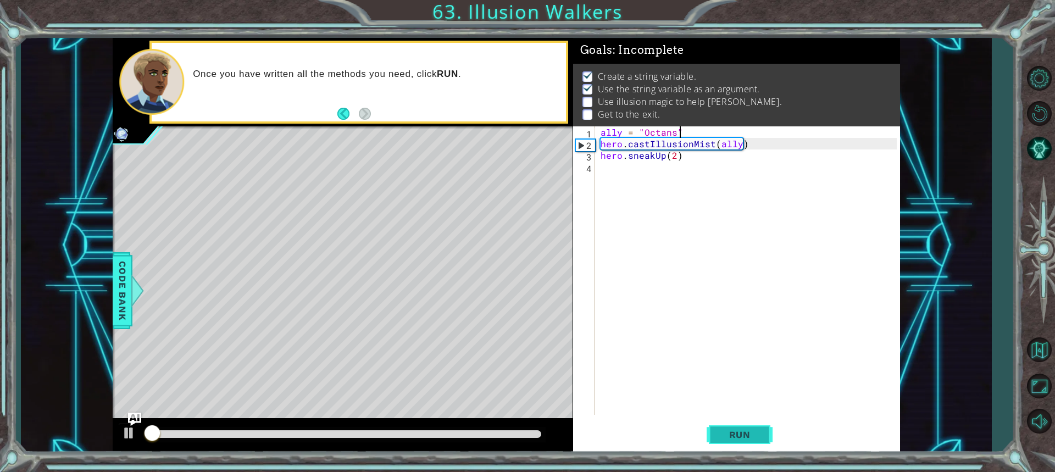
scroll to position [7, 0]
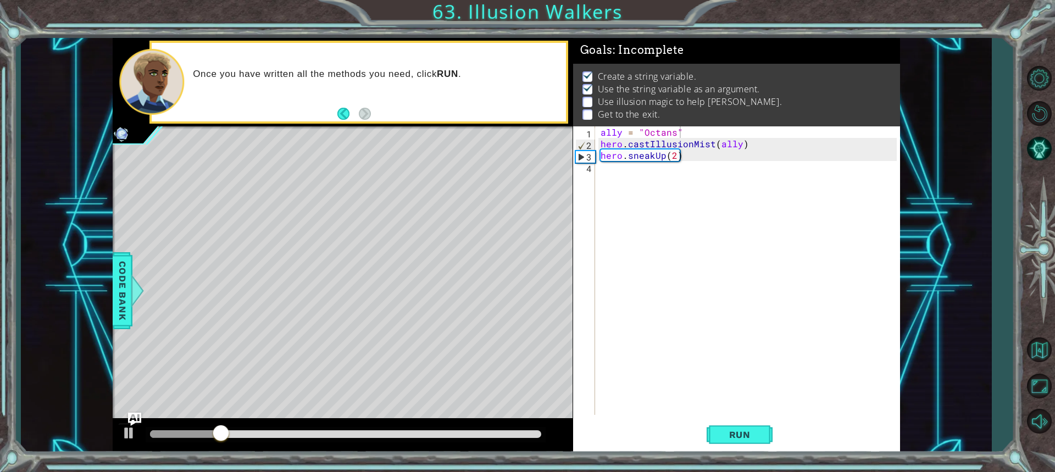
click at [600, 142] on div "ally = "Octans" 1 2 3 4 ally = "Octans" hero . castIllusionMist ( ally ) hero .…" at bounding box center [735, 270] width 324 height 289
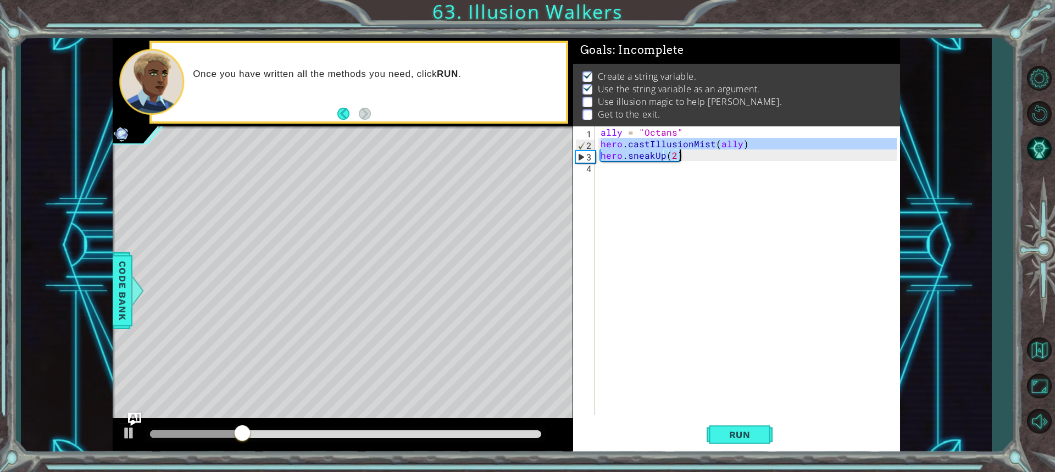
drag, startPoint x: 600, startPoint y: 142, endPoint x: 685, endPoint y: 159, distance: 87.3
click at [685, 159] on div "ally = "Octans" hero . castIllusionMist ( ally ) hero . sneakUp ( 2 )" at bounding box center [751, 282] width 304 height 312
type textarea "hero.castIllusionMist(ally) hero.sneakUp(2)"
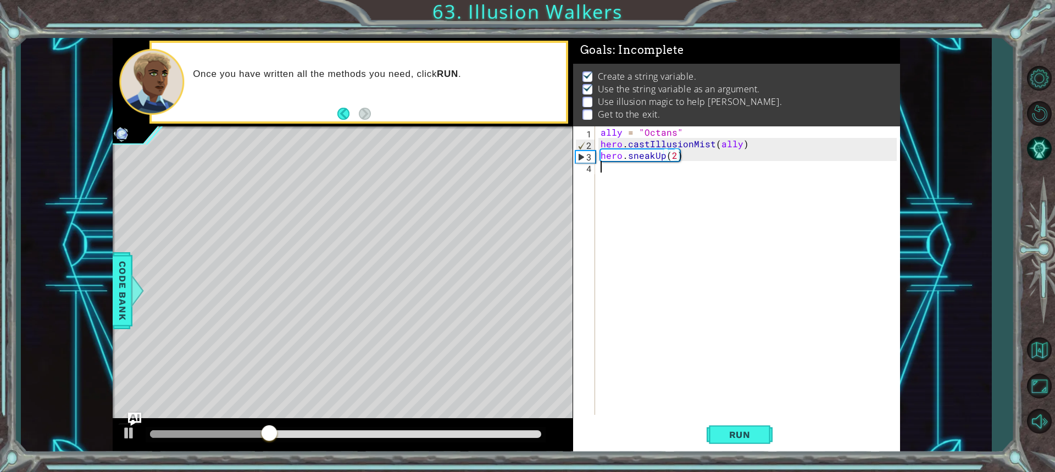
click at [599, 178] on div "ally = "Octans" hero . castIllusionMist ( ally ) hero . sneakUp ( 2 )" at bounding box center [748, 270] width 298 height 289
paste textarea "hero.sneakUp(2)"
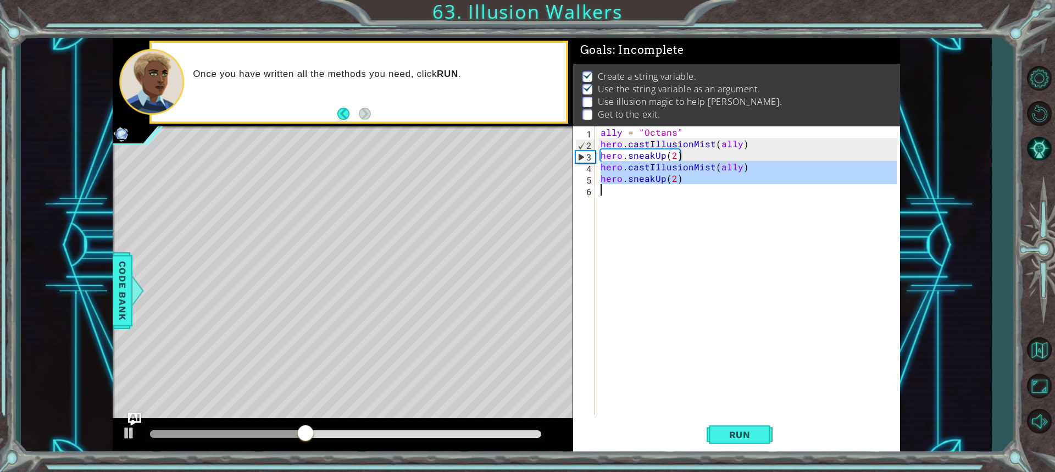
drag, startPoint x: 600, startPoint y: 166, endPoint x: 689, endPoint y: 185, distance: 91.5
click at [689, 185] on div "ally = "Octans" hero . castIllusionMist ( ally ) hero . sneakUp ( 2 ) hero . ca…" at bounding box center [751, 282] width 304 height 312
type textarea "hero.sneakUp(2)"
paste textarea "Code Area"
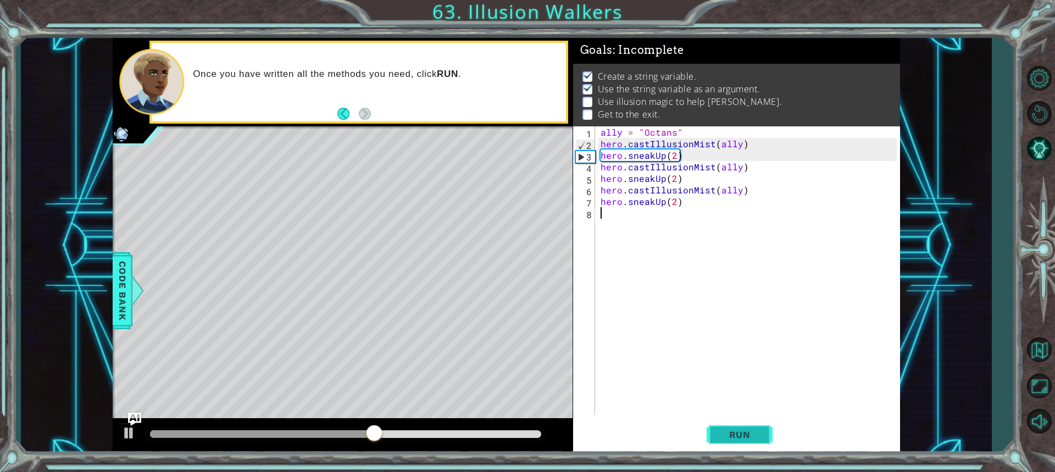
click at [748, 433] on span "Run" at bounding box center [739, 434] width 43 height 11
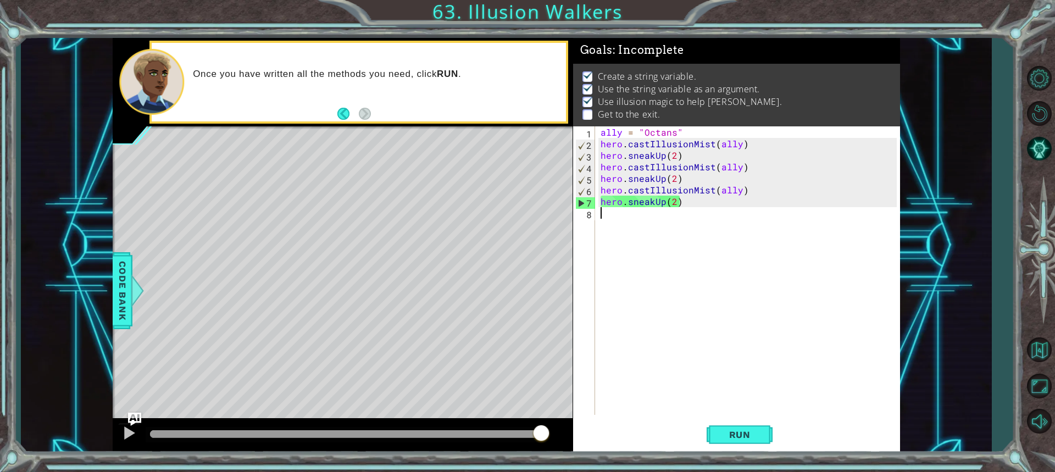
click at [683, 204] on div "ally = "Octans" hero . castIllusionMist ( ally ) hero . sneakUp ( 2 ) hero . ca…" at bounding box center [751, 282] width 304 height 312
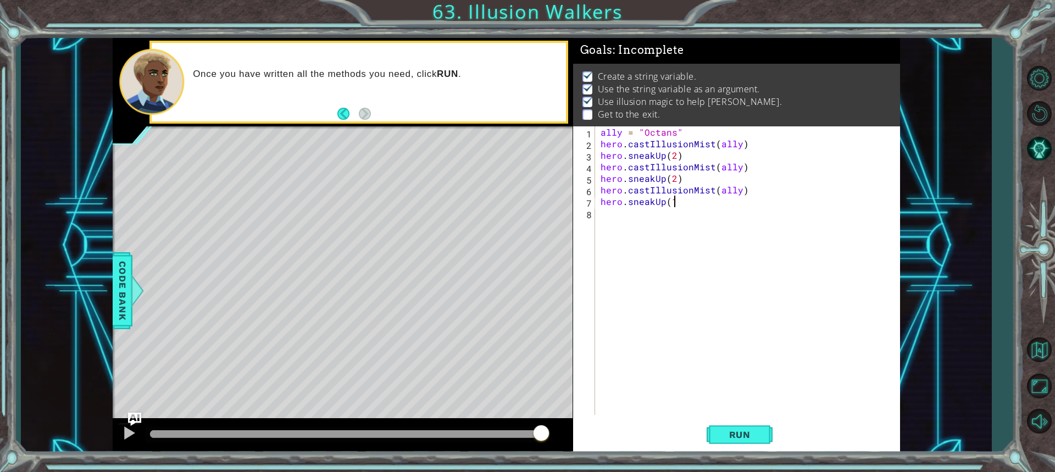
scroll to position [0, 4]
type textarea "hero.sneakUp(1)"
click at [759, 443] on button "Run" at bounding box center [740, 434] width 66 height 32
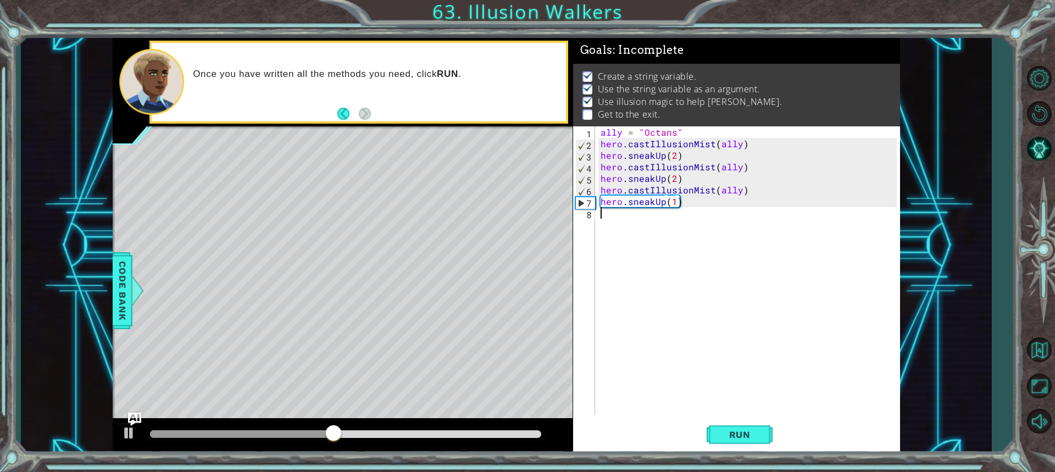
click at [661, 234] on div "ally = "Octans" hero . castIllusionMist ( ally ) hero . sneakUp ( 2 ) hero . ca…" at bounding box center [751, 282] width 304 height 312
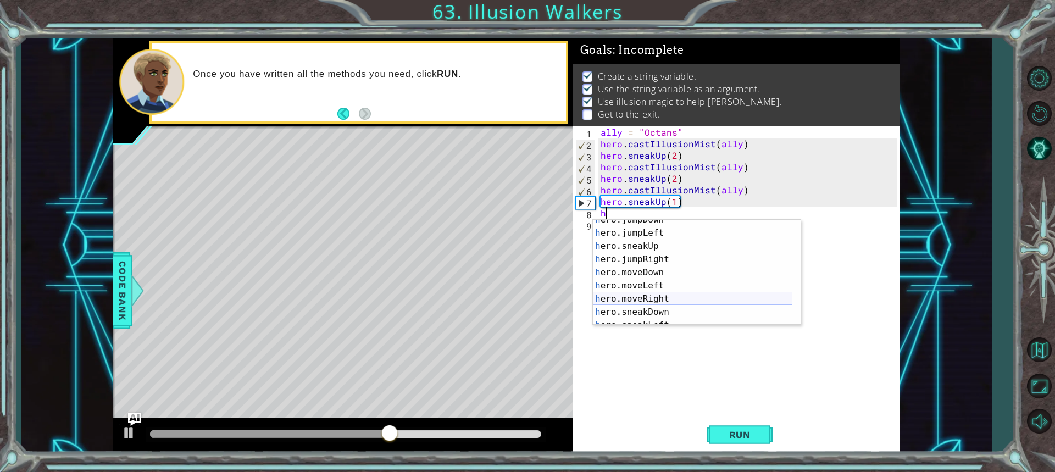
scroll to position [66, 0]
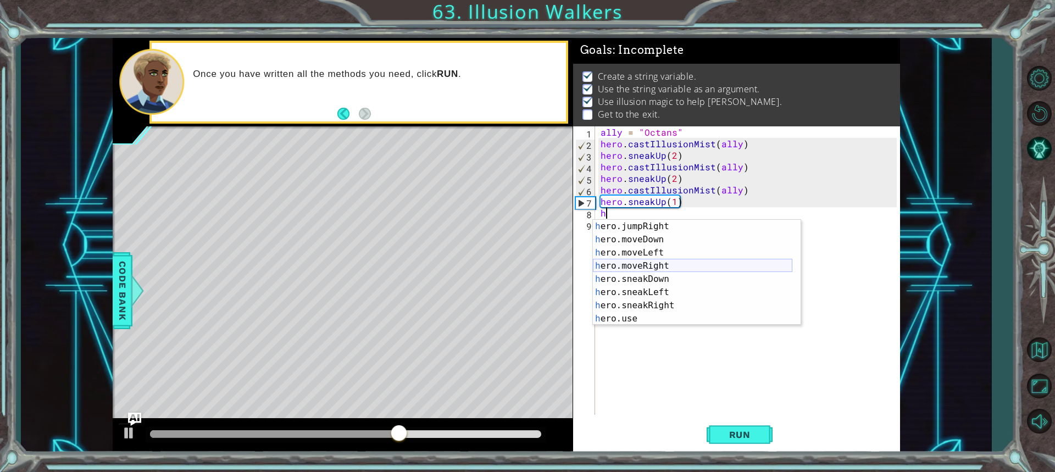
click at [682, 267] on div "h ero.jumpRight press enter h ero.moveDown press enter h ero.moveLeft press ent…" at bounding box center [693, 286] width 200 height 132
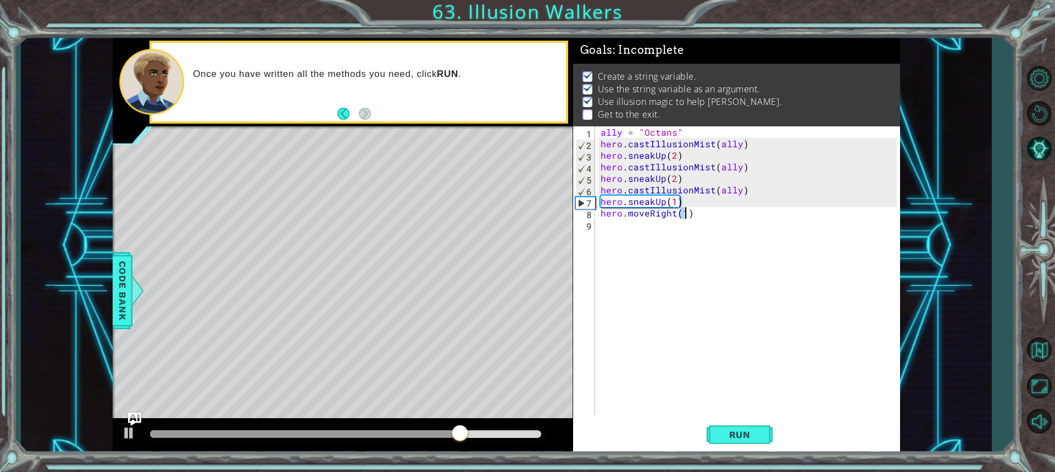
scroll to position [0, 5]
type textarea "hero.moveRight(3)"
click at [754, 431] on span "Run" at bounding box center [739, 434] width 43 height 11
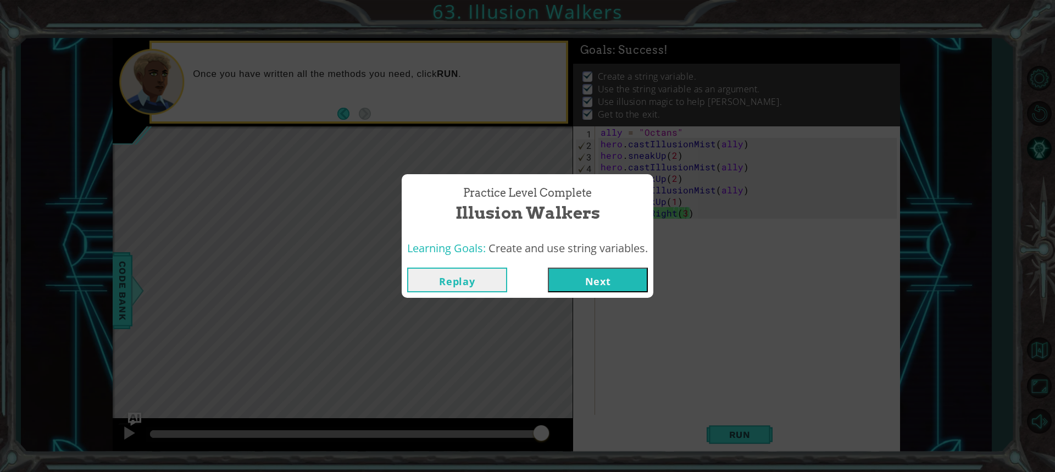
click at [632, 272] on button "Next" at bounding box center [598, 280] width 100 height 25
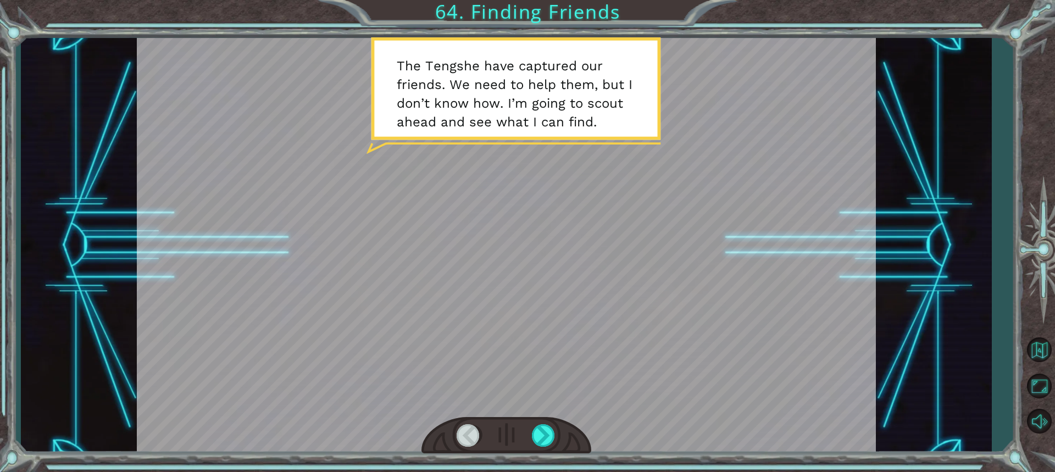
click at [525, 284] on div at bounding box center [506, 246] width 739 height 416
click at [546, 425] on div at bounding box center [544, 435] width 24 height 23
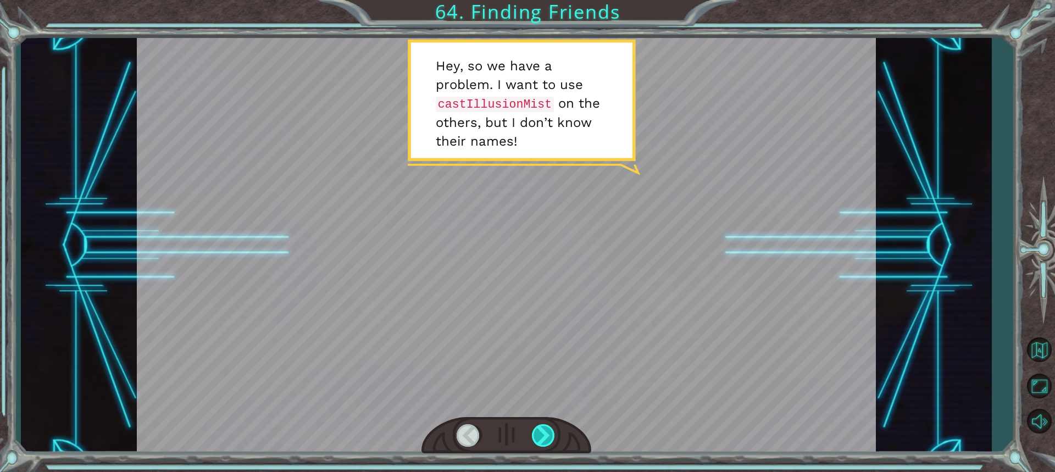
click at [544, 429] on div at bounding box center [544, 435] width 24 height 23
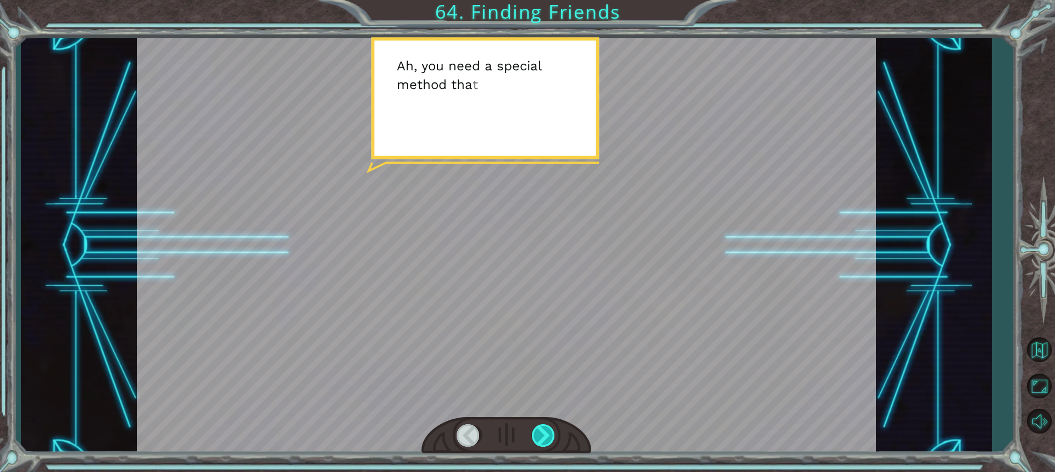
click at [545, 430] on div at bounding box center [544, 435] width 24 height 23
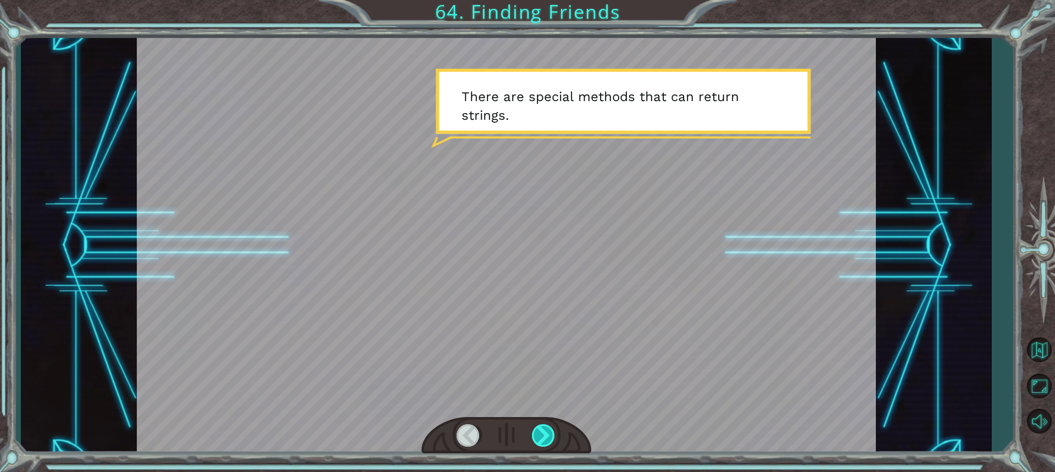
click at [539, 428] on div at bounding box center [544, 435] width 24 height 23
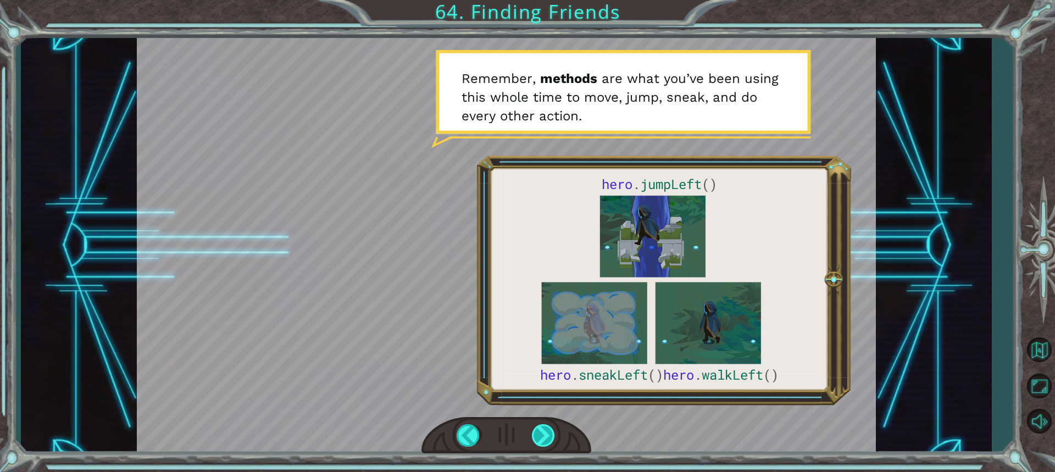
click at [543, 433] on div at bounding box center [544, 435] width 24 height 23
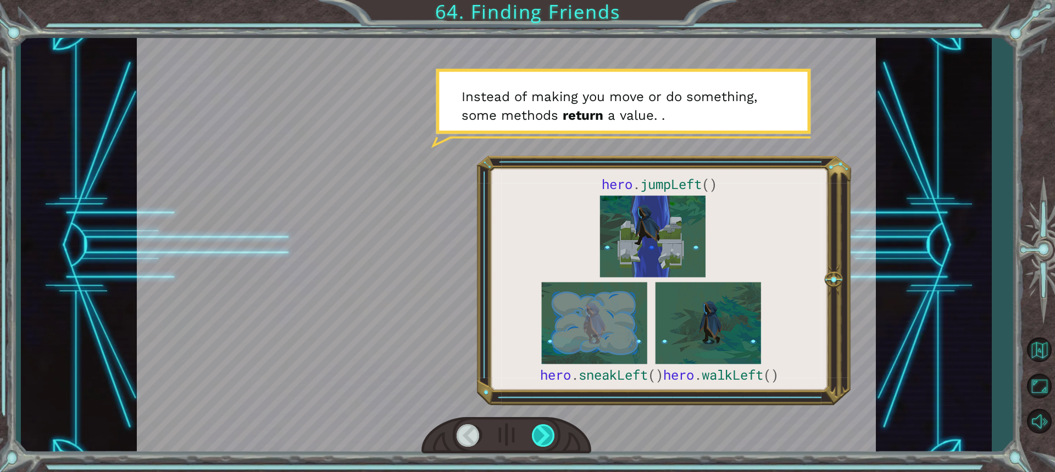
click at [544, 437] on div at bounding box center [544, 435] width 24 height 23
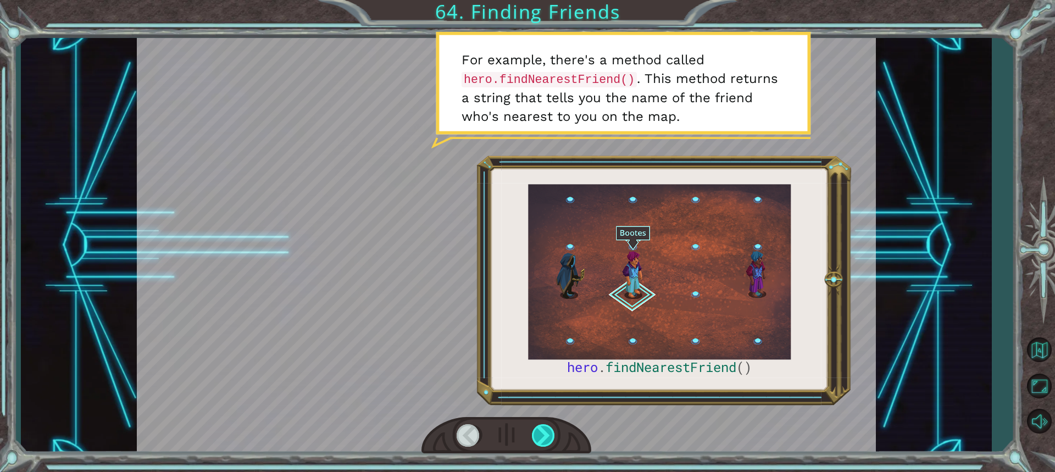
click at [541, 440] on div at bounding box center [544, 435] width 24 height 23
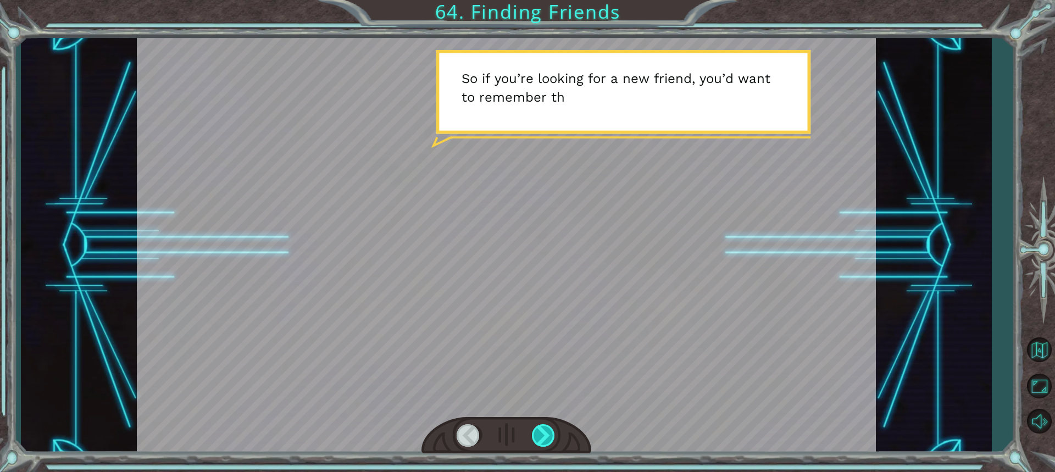
click at [551, 438] on div at bounding box center [544, 435] width 24 height 23
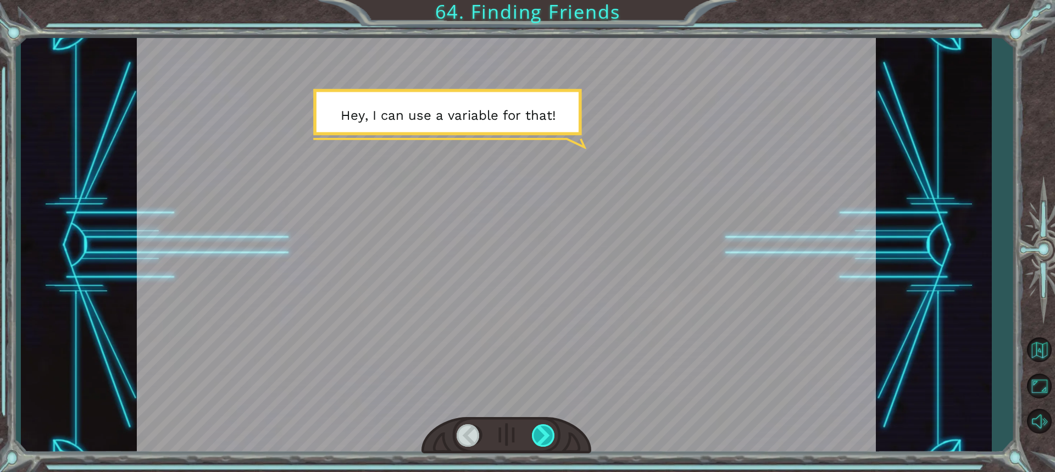
click at [542, 441] on div at bounding box center [544, 435] width 24 height 23
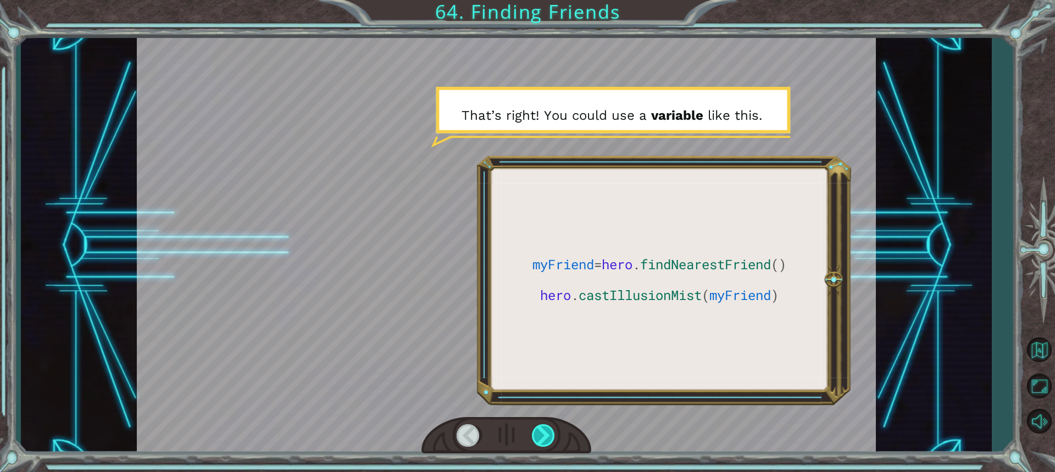
click at [550, 441] on div at bounding box center [544, 435] width 24 height 23
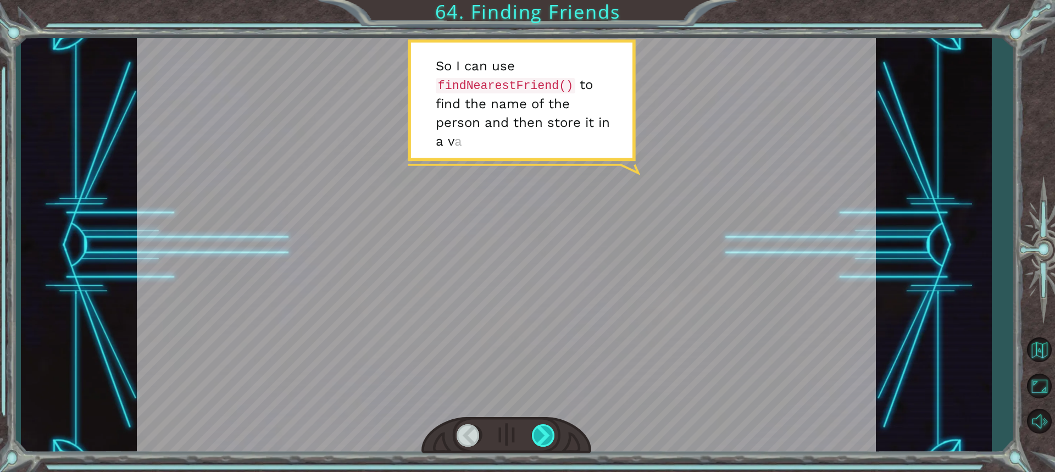
click at [545, 434] on div at bounding box center [544, 435] width 24 height 23
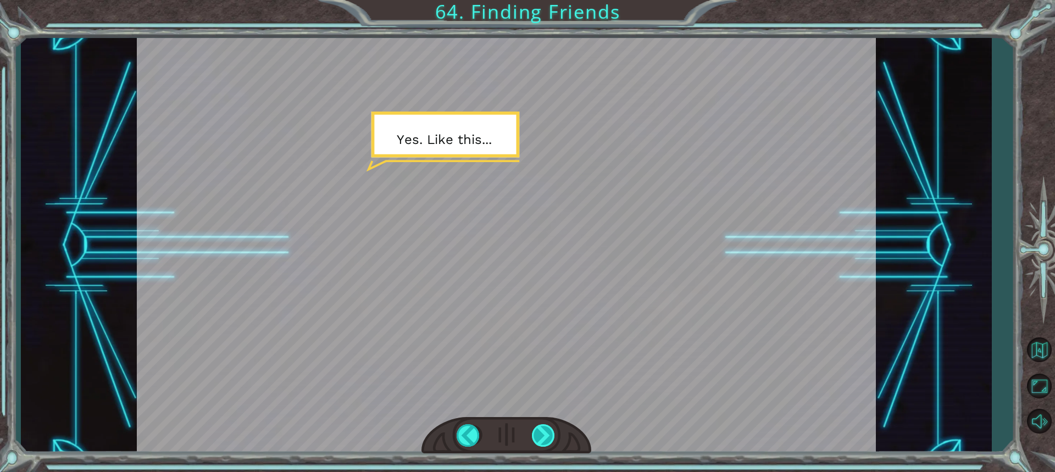
click at [539, 434] on div at bounding box center [544, 435] width 24 height 23
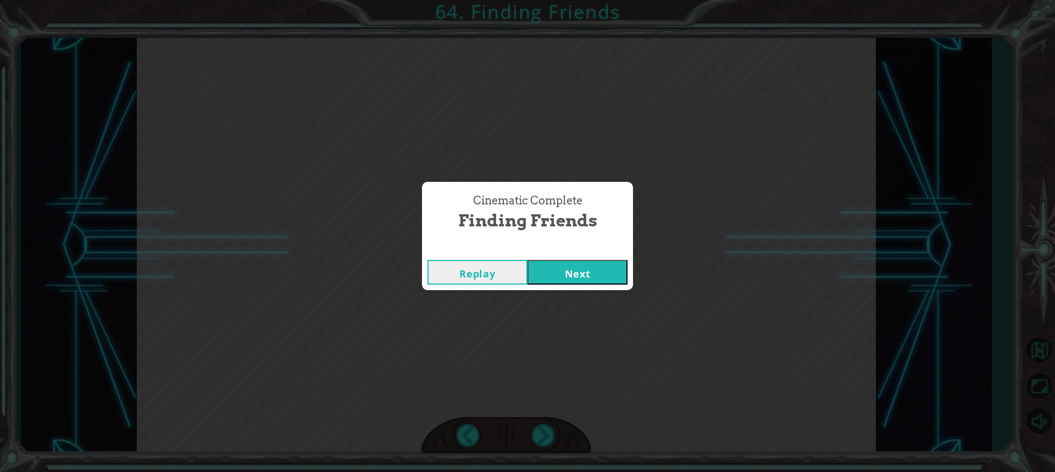
click at [561, 279] on button "Next" at bounding box center [578, 272] width 100 height 25
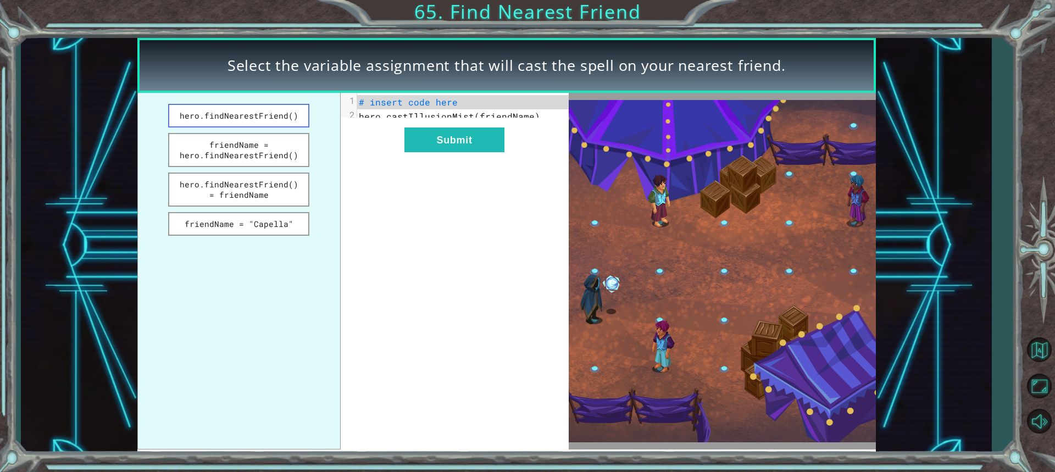
click at [263, 114] on button "hero.findNearestFriend()" at bounding box center [239, 116] width 142 height 24
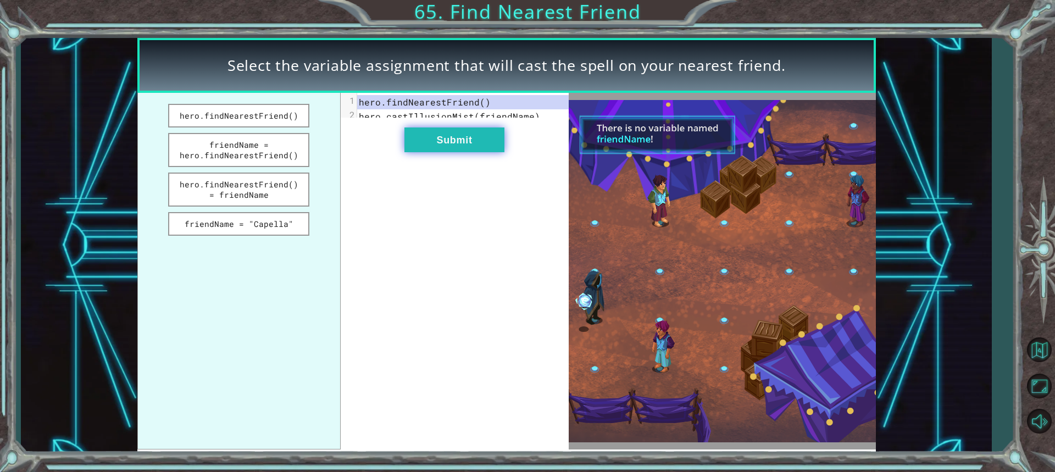
click at [461, 152] on button "Submit" at bounding box center [455, 140] width 100 height 25
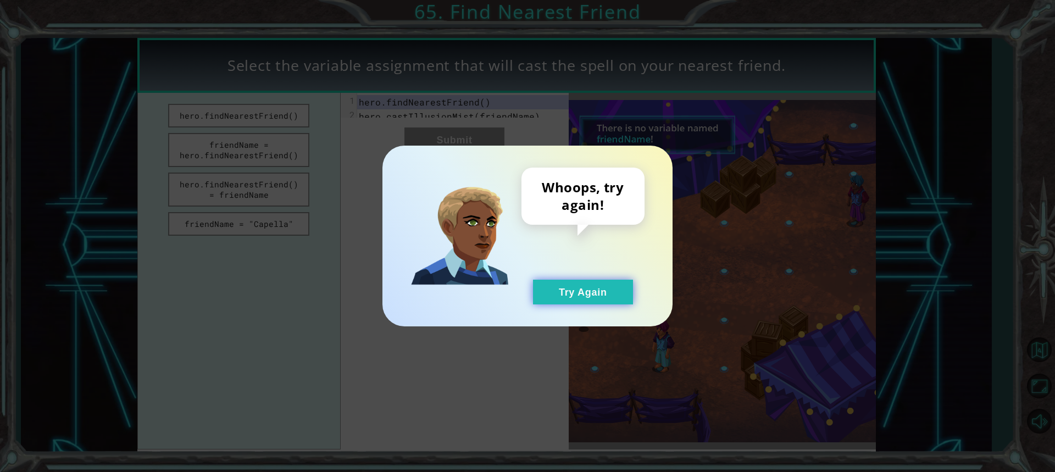
click at [557, 289] on button "Try Again" at bounding box center [583, 292] width 100 height 25
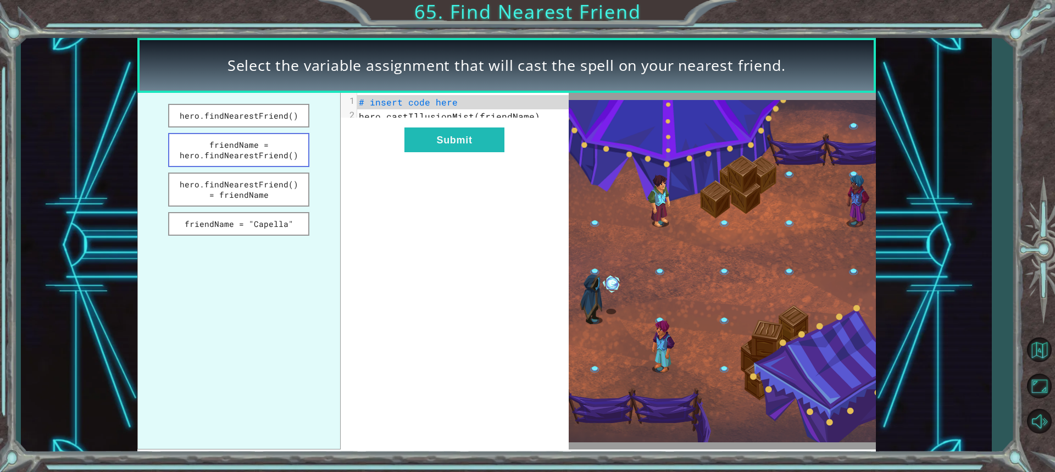
click at [245, 148] on button "friendName = hero.findNearestFriend()" at bounding box center [239, 150] width 142 height 34
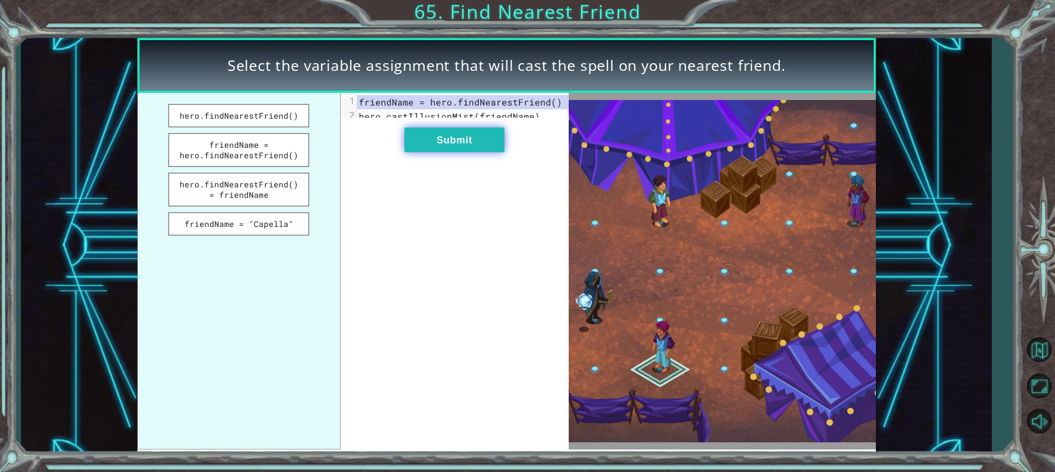
click at [452, 149] on button "Submit" at bounding box center [455, 140] width 100 height 25
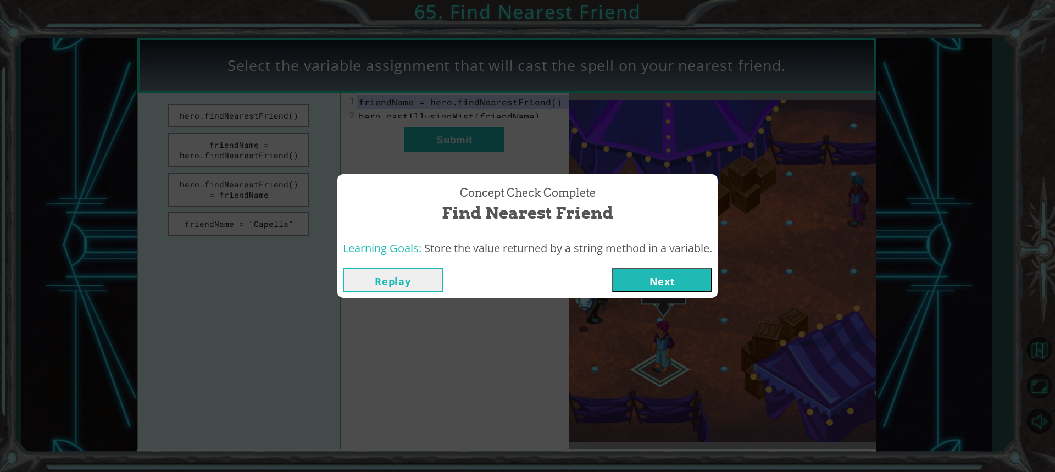
click at [662, 279] on button "Next" at bounding box center [662, 280] width 100 height 25
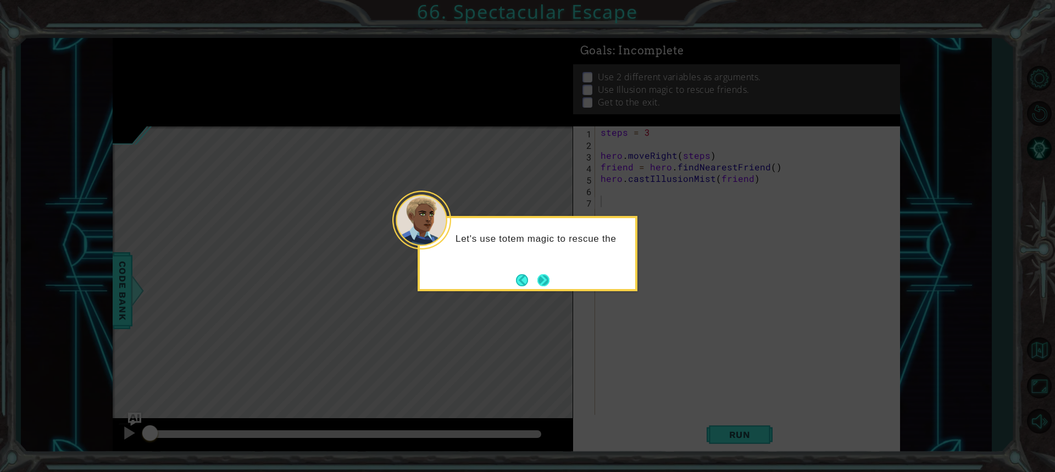
click at [546, 274] on button "Next" at bounding box center [544, 280] width 12 height 12
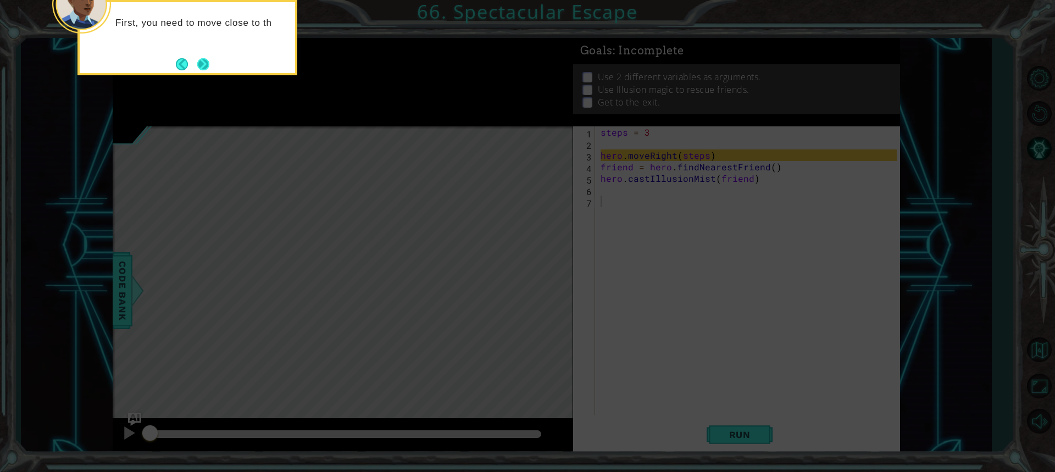
click at [206, 64] on button "Next" at bounding box center [203, 64] width 12 height 12
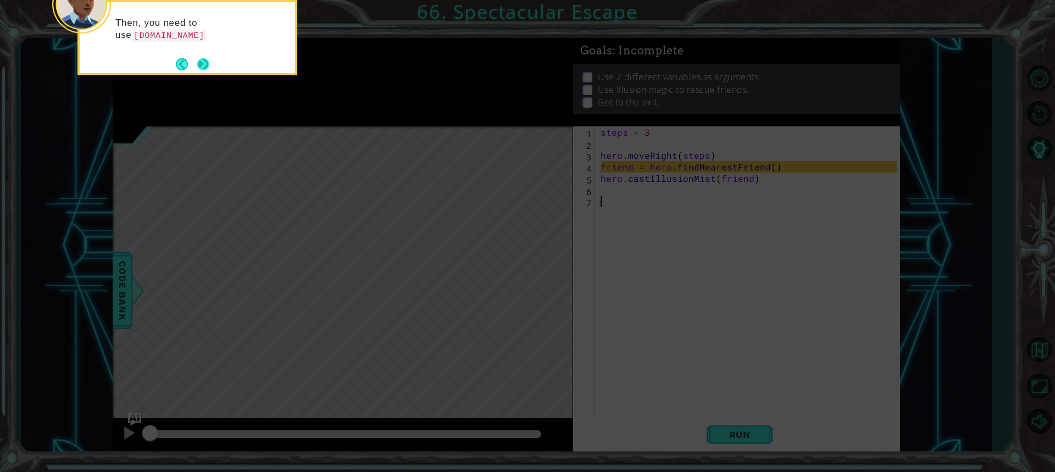
click at [201, 64] on button "Next" at bounding box center [203, 64] width 14 height 14
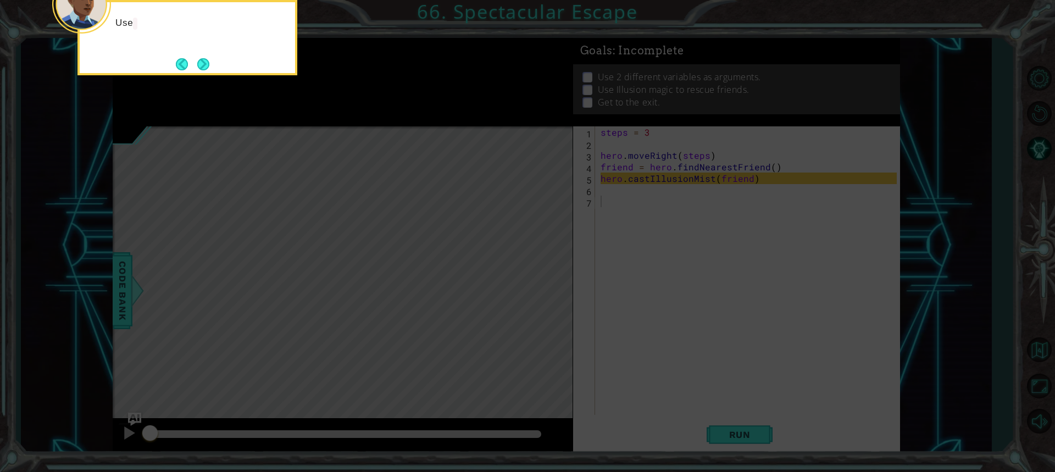
click at [201, 64] on button "Next" at bounding box center [203, 64] width 12 height 12
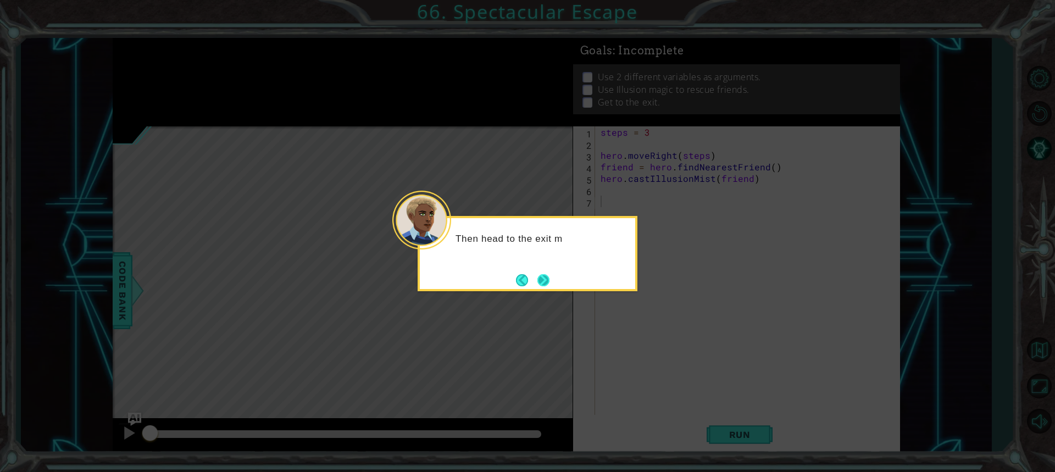
click at [540, 274] on button "Next" at bounding box center [544, 280] width 12 height 12
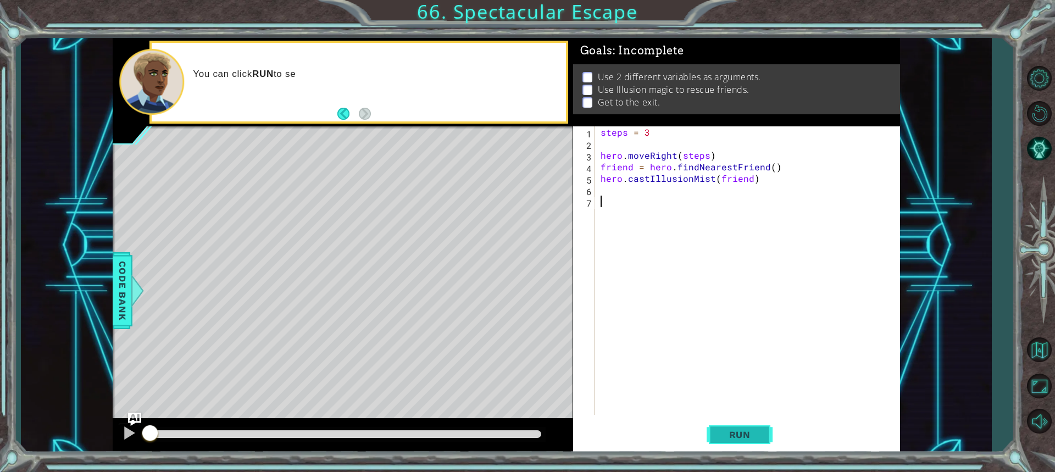
click at [762, 439] on button "Run" at bounding box center [740, 434] width 66 height 32
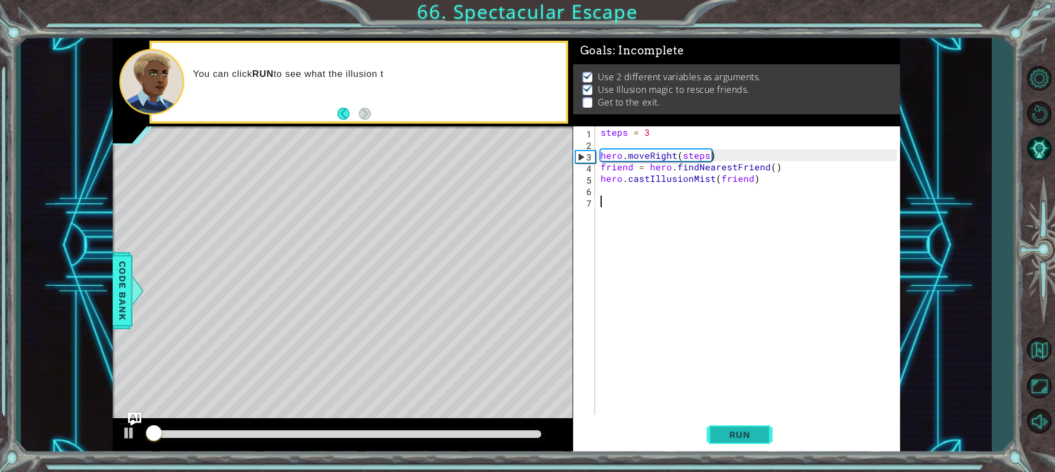
scroll to position [1, 0]
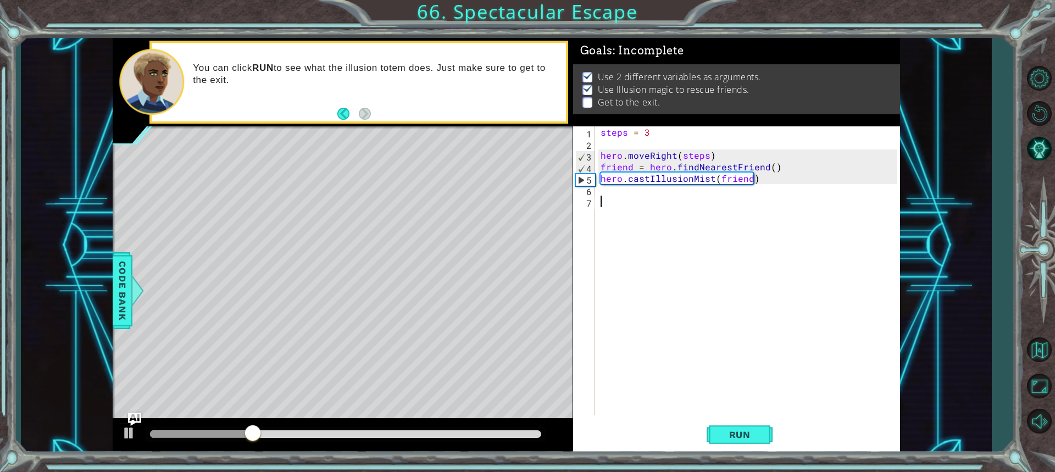
click at [608, 191] on div "steps = 3 hero . moveRight ( steps ) friend = hero . findNearestFriend ( ) hero…" at bounding box center [751, 282] width 304 height 312
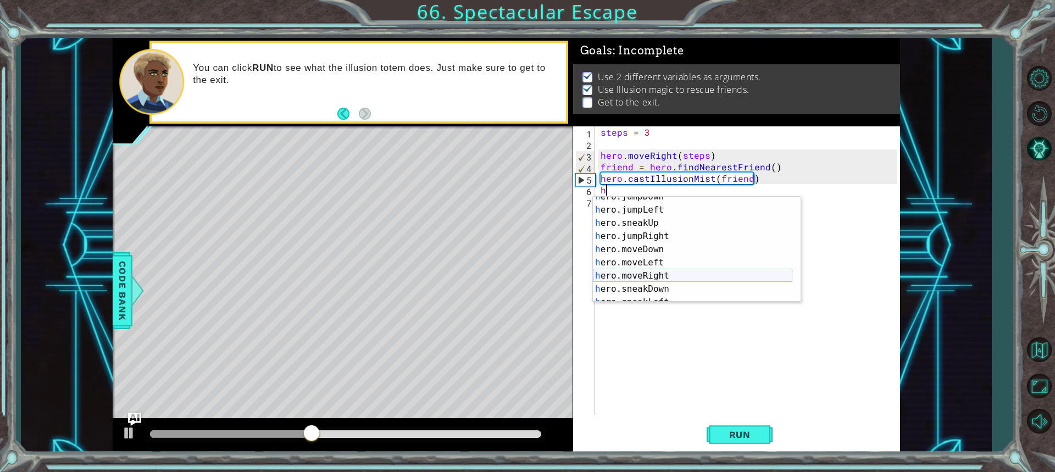
scroll to position [33, 0]
click at [672, 275] on div "h ero.jumpDown press enter h ero.jumpLeft press enter h ero.sneakUp press enter…" at bounding box center [693, 256] width 200 height 132
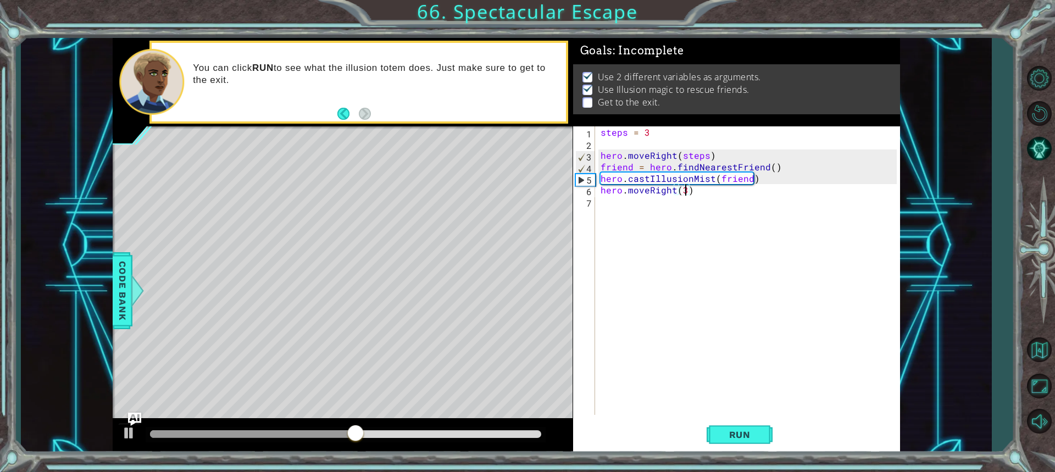
scroll to position [0, 5]
type textarea "hero.moveRight(3)"
click at [731, 436] on span "Run" at bounding box center [739, 434] width 43 height 11
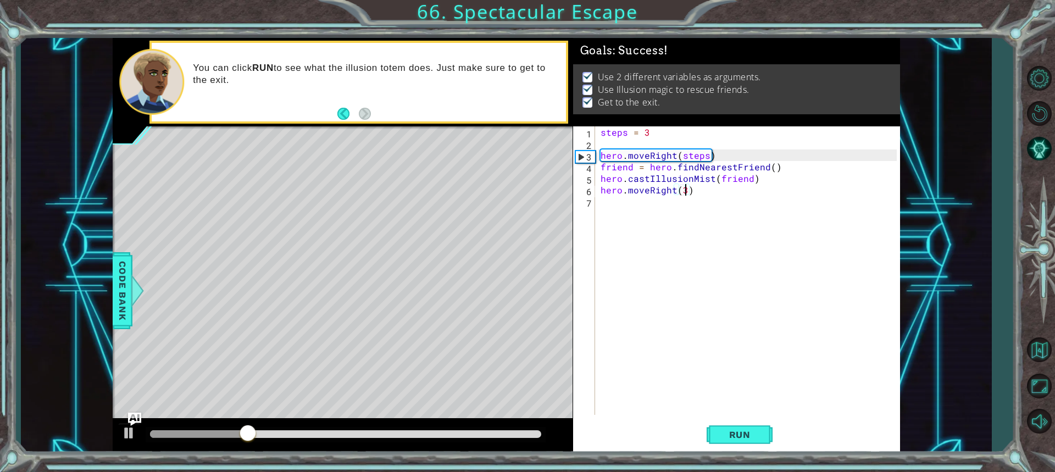
click at [680, 266] on div "steps = 3 hero . moveRight ( steps ) friend = hero . findNearestFriend ( ) hero…" at bounding box center [751, 282] width 304 height 312
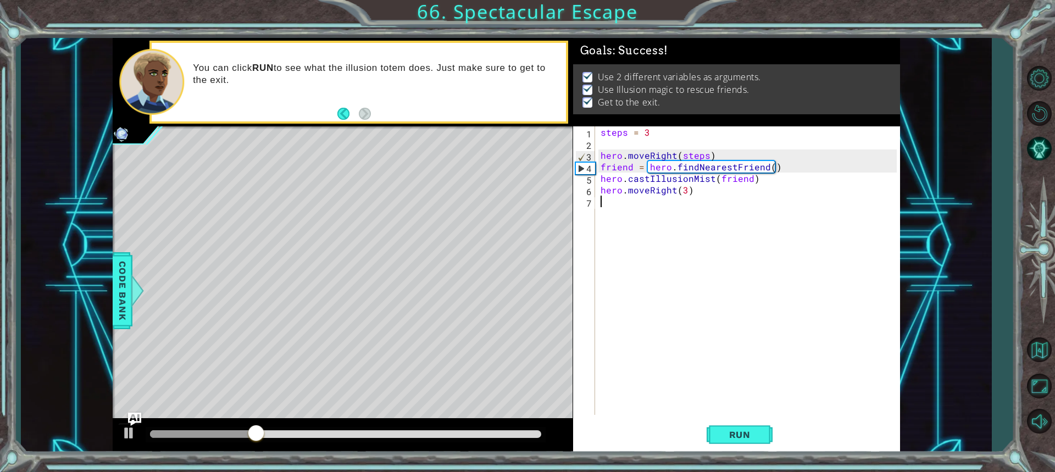
scroll to position [0, 0]
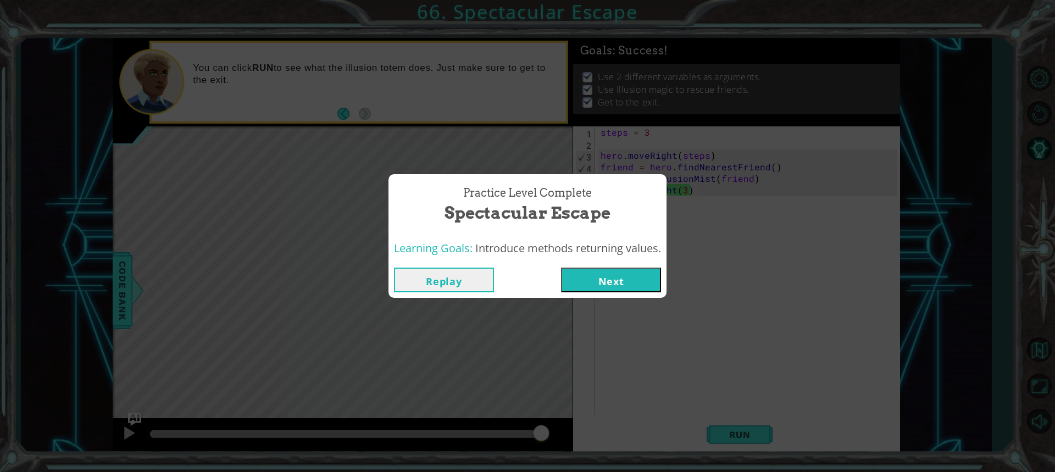
click at [596, 276] on button "Next" at bounding box center [611, 280] width 100 height 25
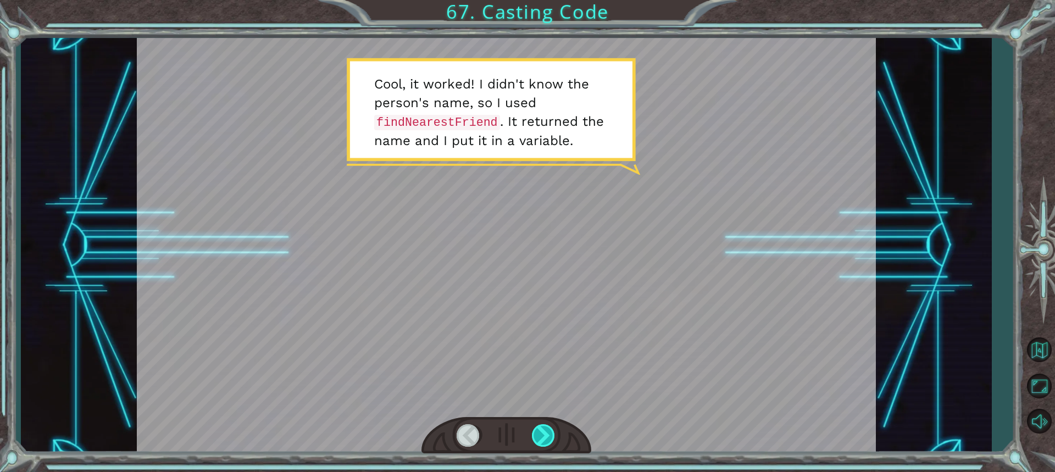
click at [552, 434] on div at bounding box center [544, 435] width 24 height 23
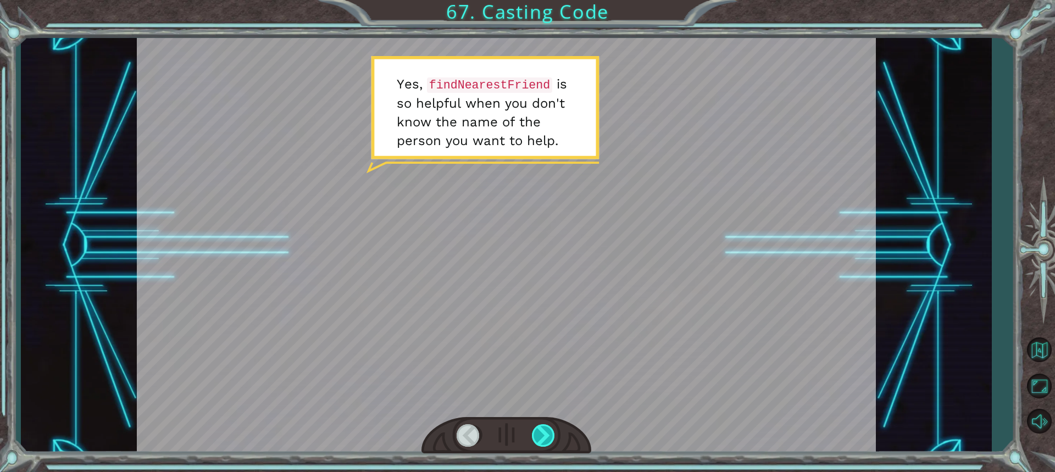
click at [544, 429] on div at bounding box center [544, 435] width 24 height 23
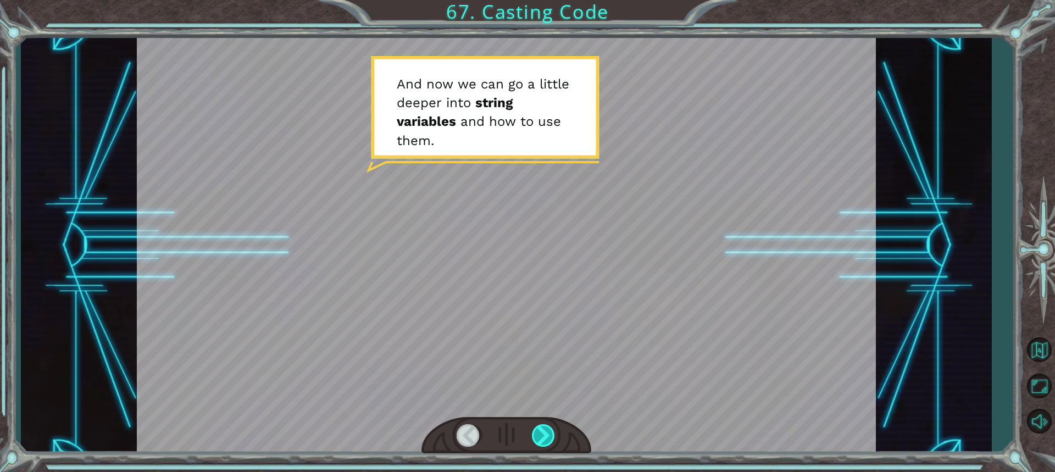
click at [543, 429] on div at bounding box center [544, 435] width 24 height 23
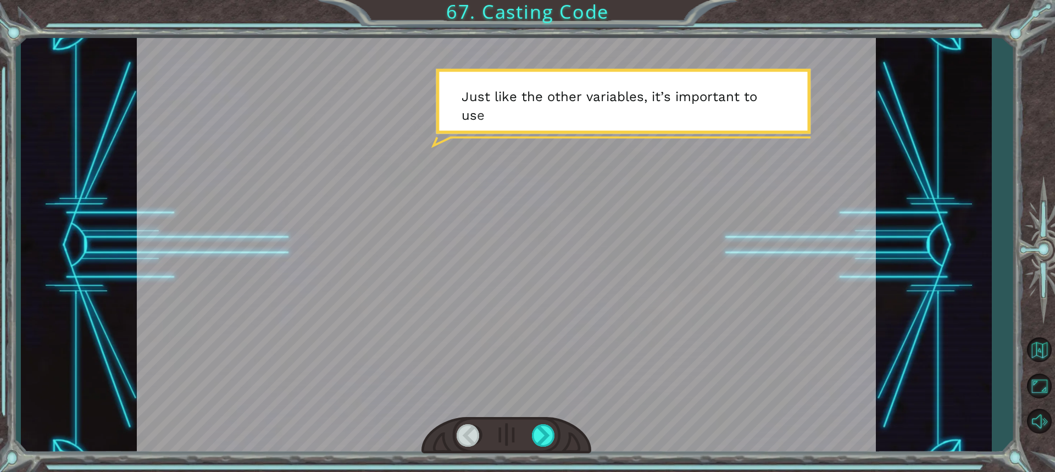
click at [521, 439] on div at bounding box center [507, 435] width 170 height 37
click at [530, 433] on div at bounding box center [507, 435] width 170 height 37
click at [562, 433] on div at bounding box center [507, 435] width 170 height 37
click at [544, 434] on div at bounding box center [544, 435] width 24 height 23
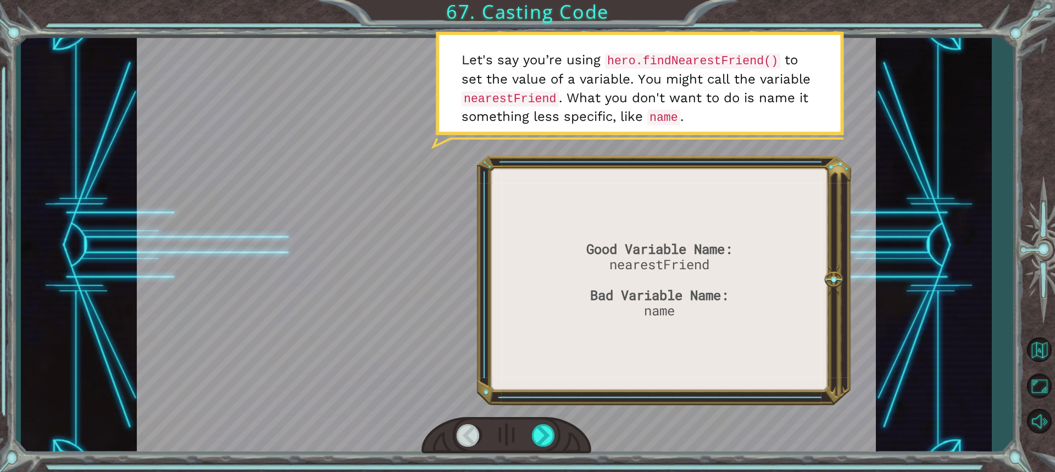
click at [543, 455] on div "Good Variable Name: nearestFriend Bad Variable Name: name C o o l , i t w o r k…" at bounding box center [527, 236] width 1055 height 472
click at [543, 438] on div at bounding box center [544, 435] width 24 height 23
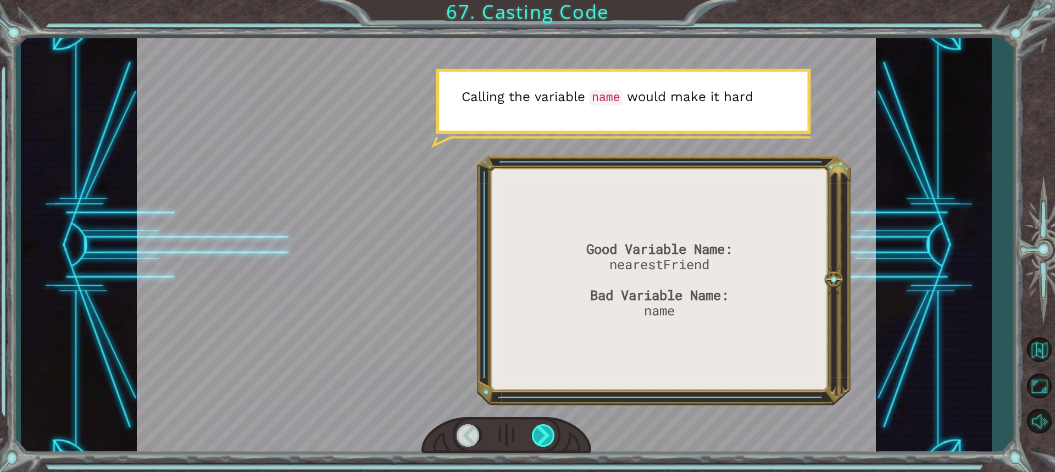
click at [539, 439] on div at bounding box center [544, 435] width 24 height 23
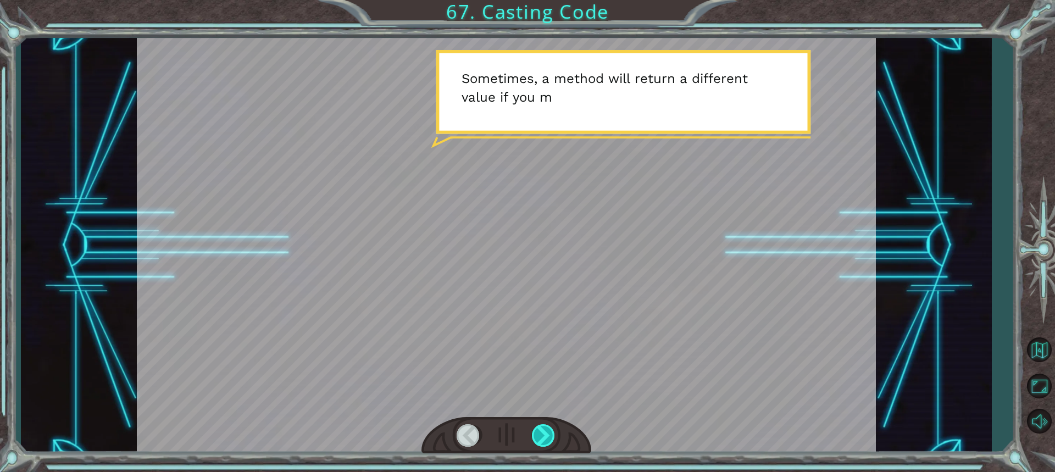
click at [541, 433] on div at bounding box center [544, 435] width 24 height 23
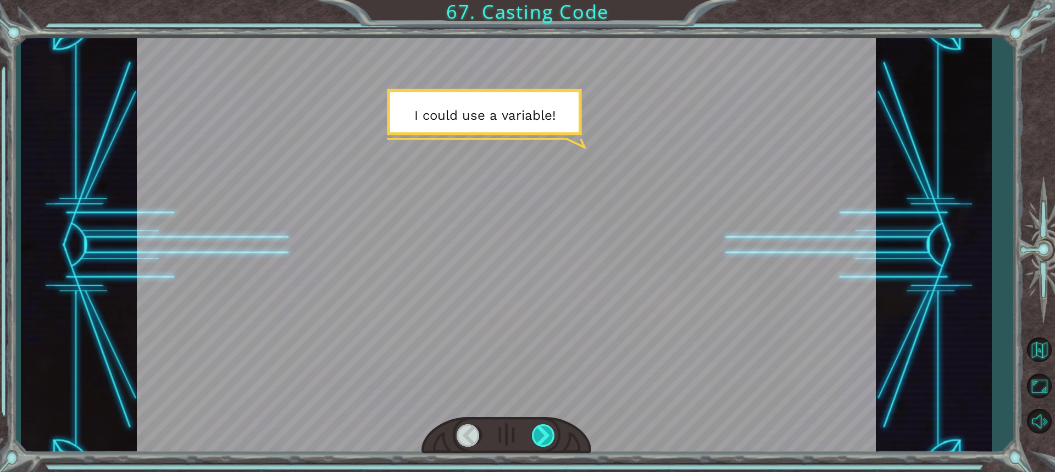
click at [541, 433] on div at bounding box center [544, 435] width 24 height 23
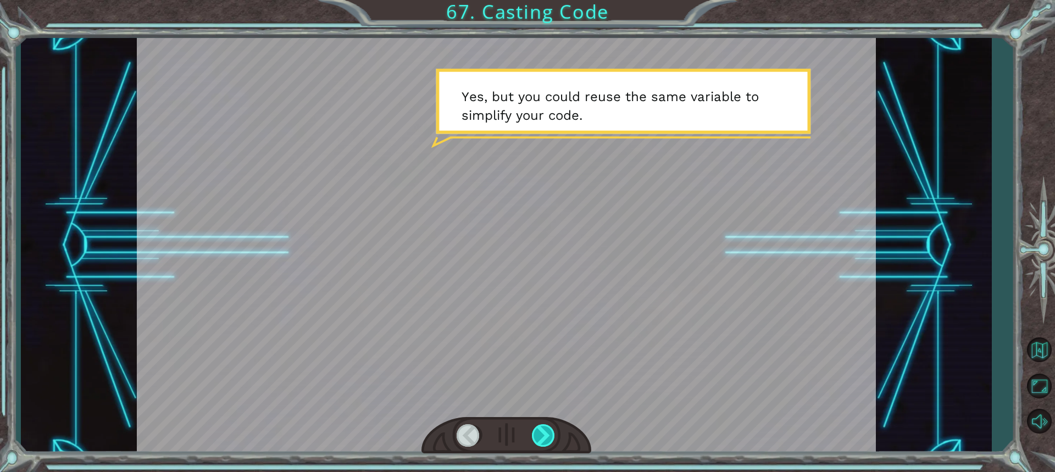
click at [541, 433] on div at bounding box center [544, 435] width 24 height 23
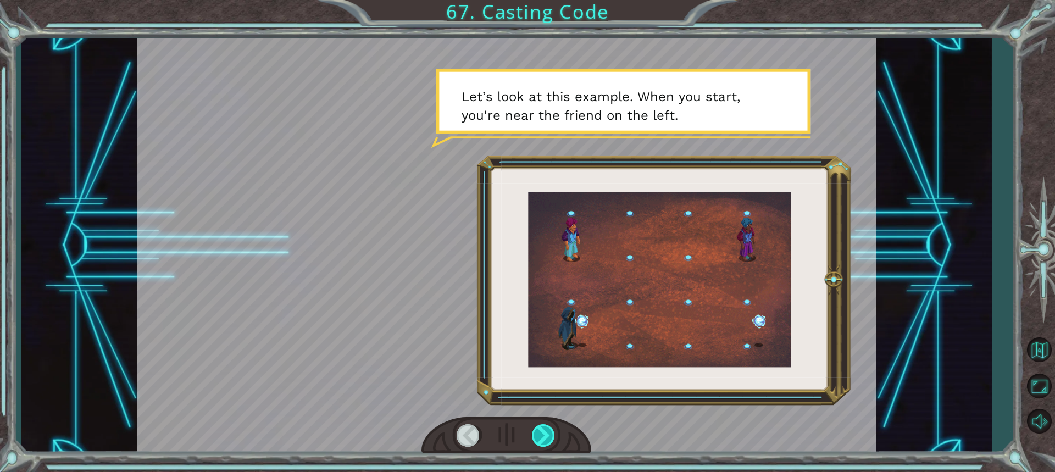
click at [539, 425] on div at bounding box center [544, 435] width 24 height 23
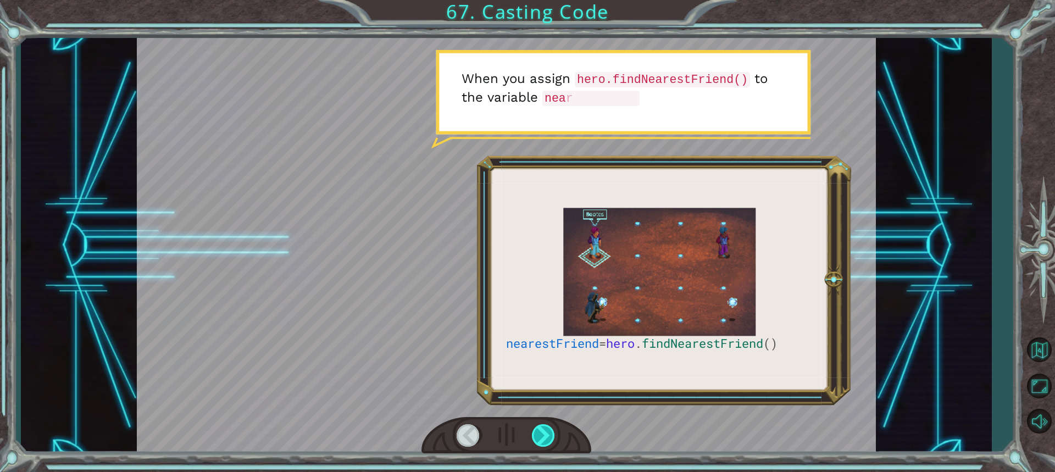
click at [539, 425] on div at bounding box center [544, 435] width 24 height 23
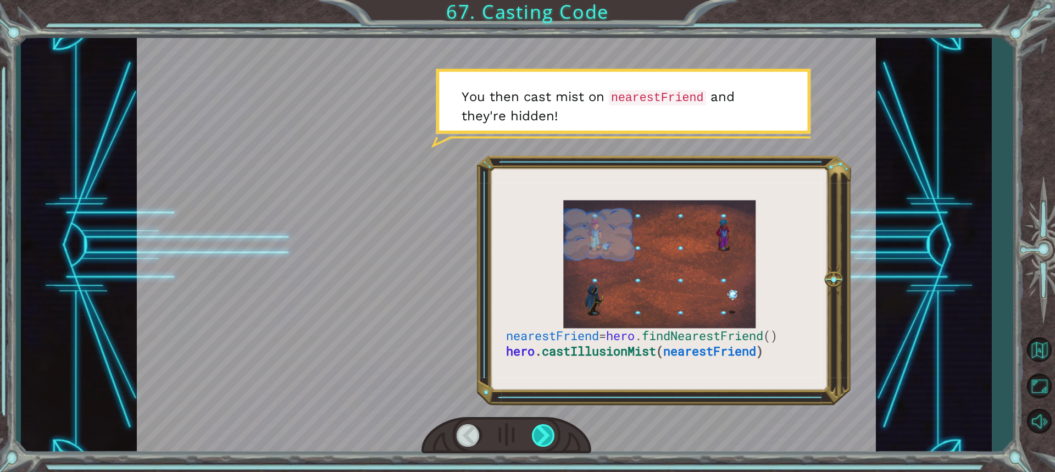
click at [534, 431] on div at bounding box center [544, 435] width 24 height 23
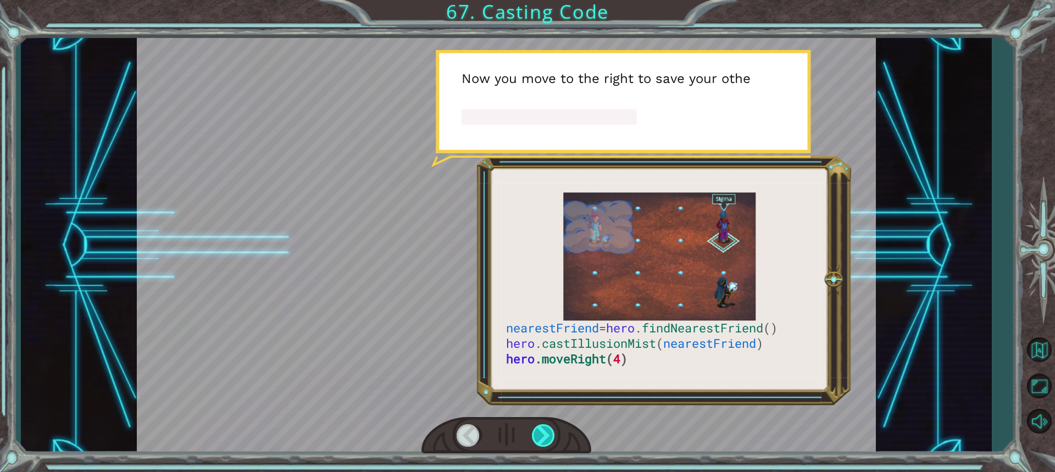
click at [534, 431] on div at bounding box center [544, 435] width 24 height 23
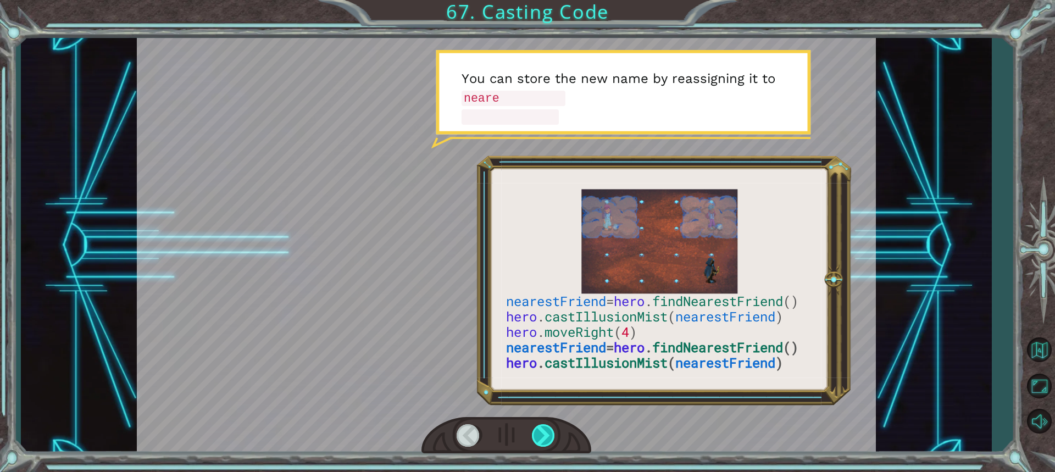
click at [534, 431] on div at bounding box center [544, 435] width 24 height 23
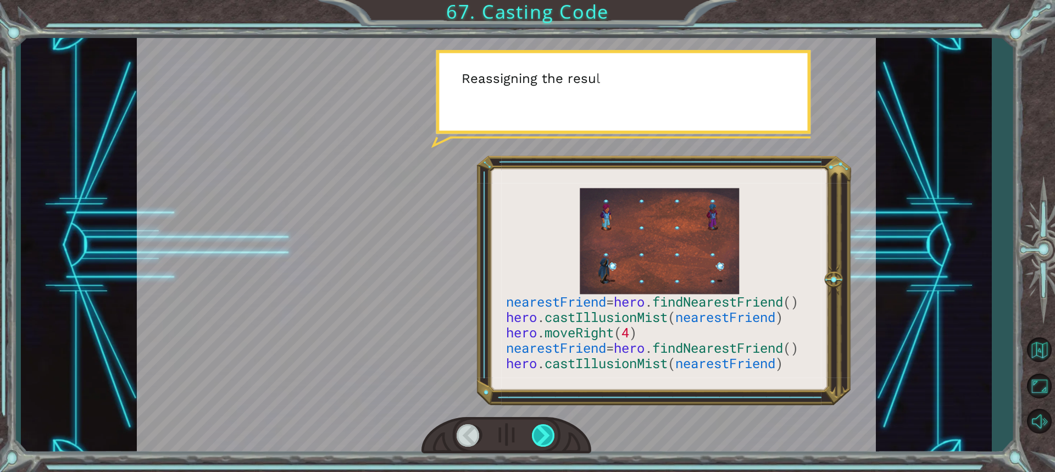
click at [534, 431] on div at bounding box center [544, 435] width 24 height 23
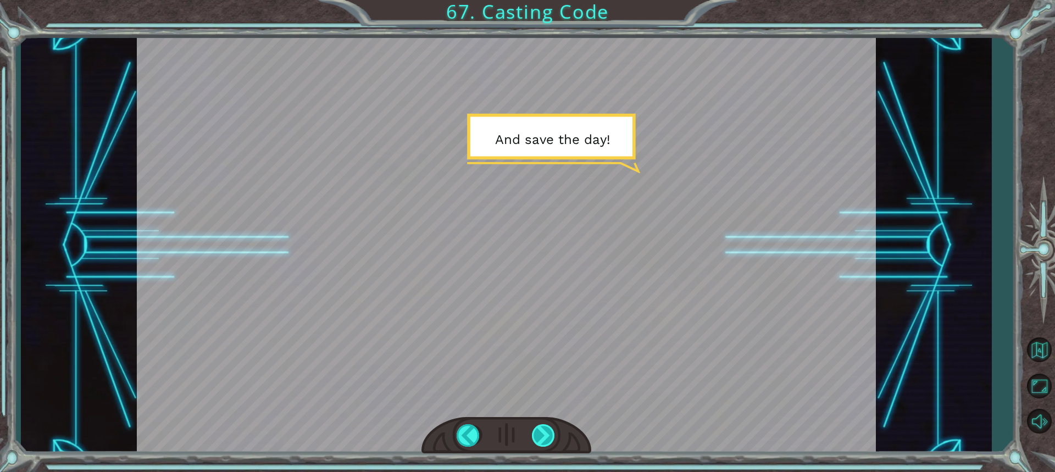
click at [554, 439] on div at bounding box center [544, 435] width 24 height 23
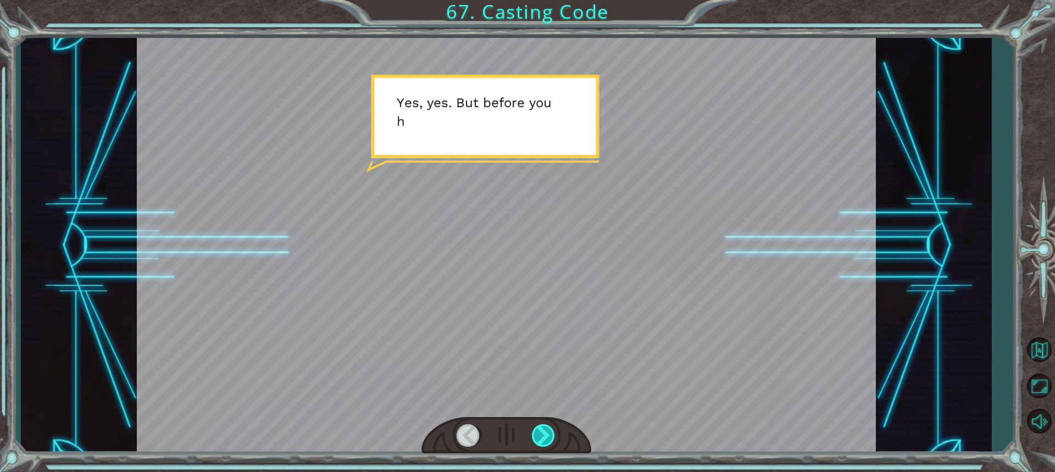
click at [551, 438] on div at bounding box center [544, 435] width 24 height 23
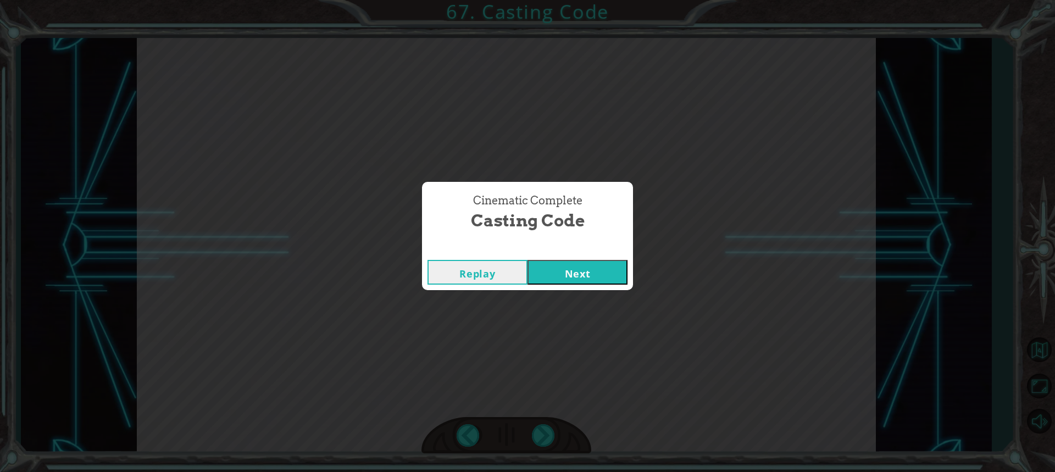
click at [567, 267] on button "Next" at bounding box center [578, 272] width 100 height 25
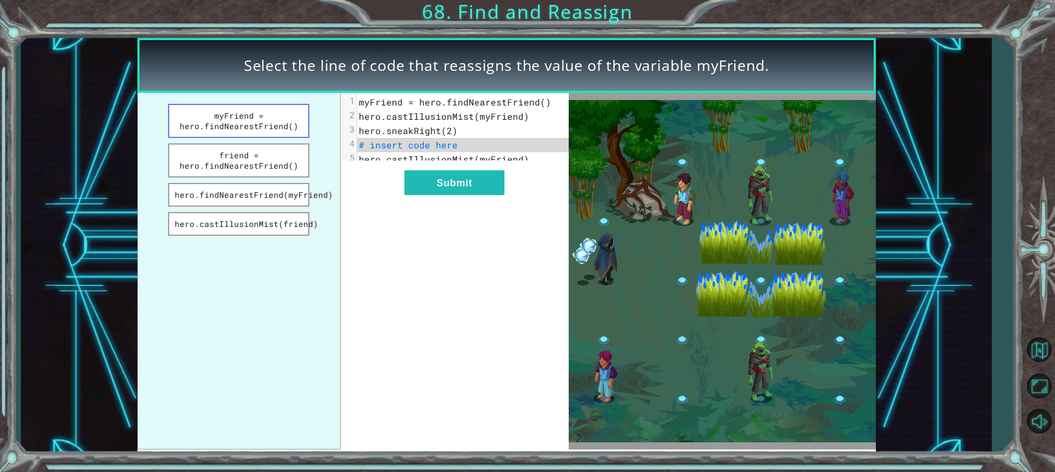
click at [257, 121] on button "myFriend = hero.findNearestFriend()" at bounding box center [239, 121] width 142 height 34
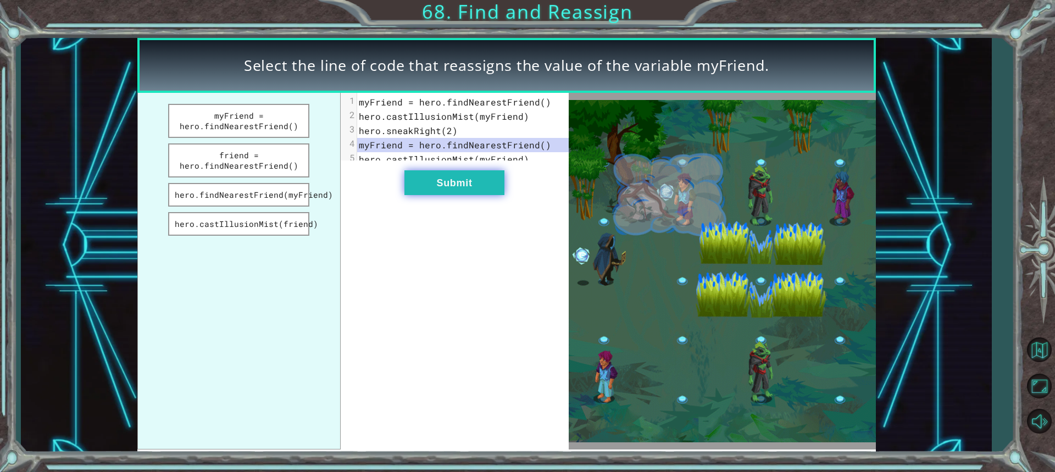
click at [440, 193] on button "Submit" at bounding box center [455, 182] width 100 height 25
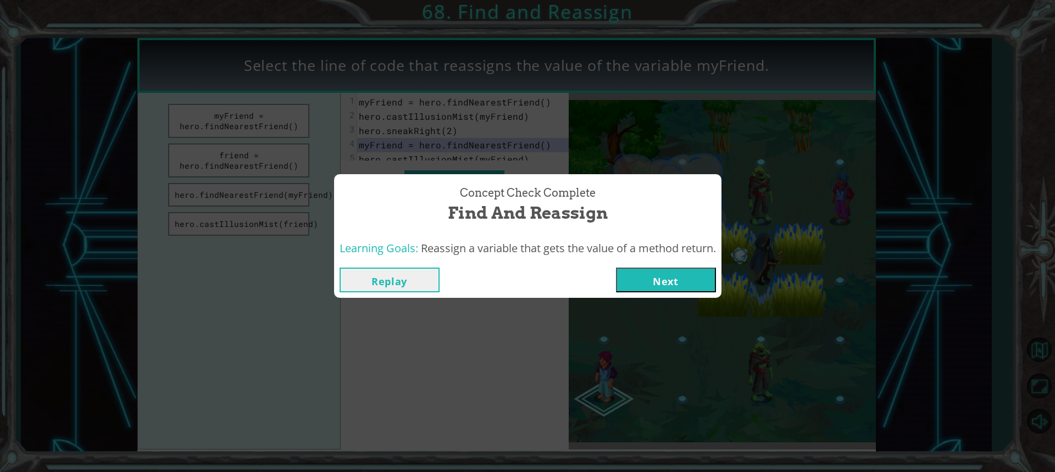
click at [663, 277] on button "Next" at bounding box center [666, 280] width 100 height 25
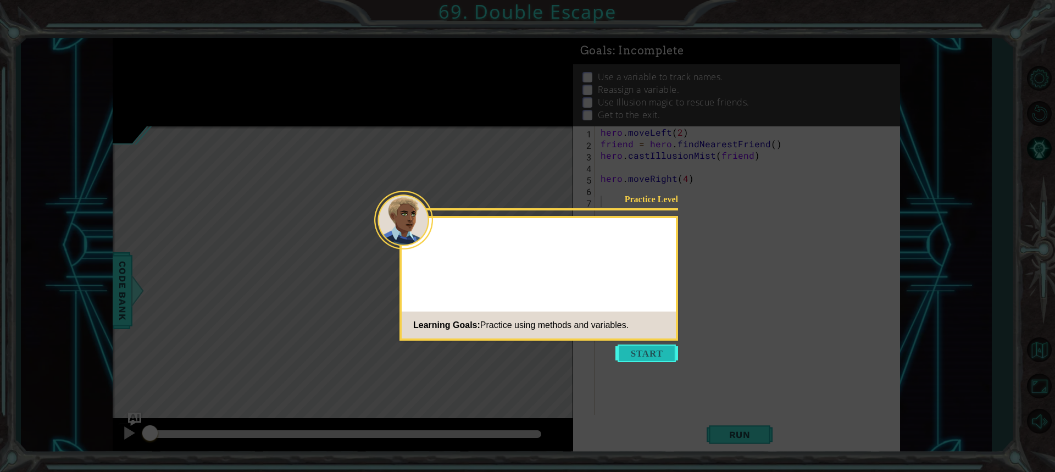
click at [650, 353] on button "Start" at bounding box center [647, 354] width 63 height 18
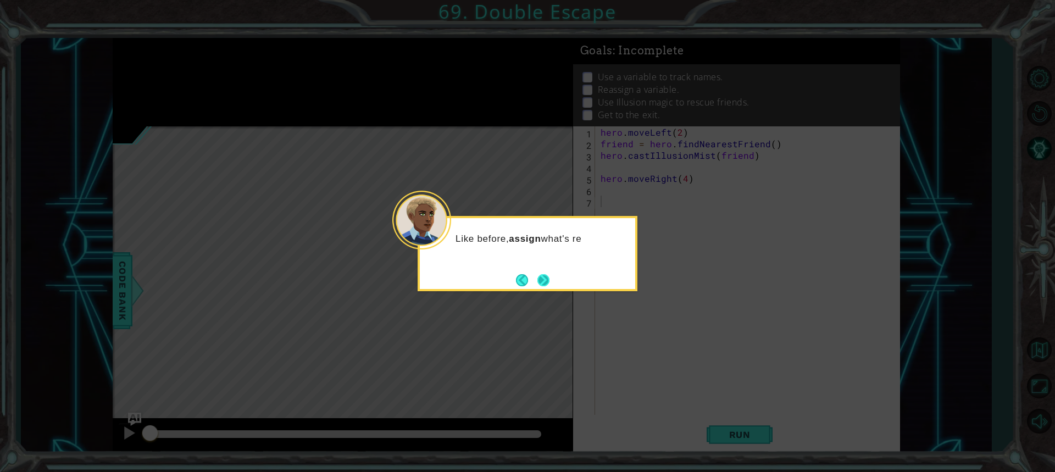
click at [547, 277] on button "Next" at bounding box center [544, 280] width 12 height 12
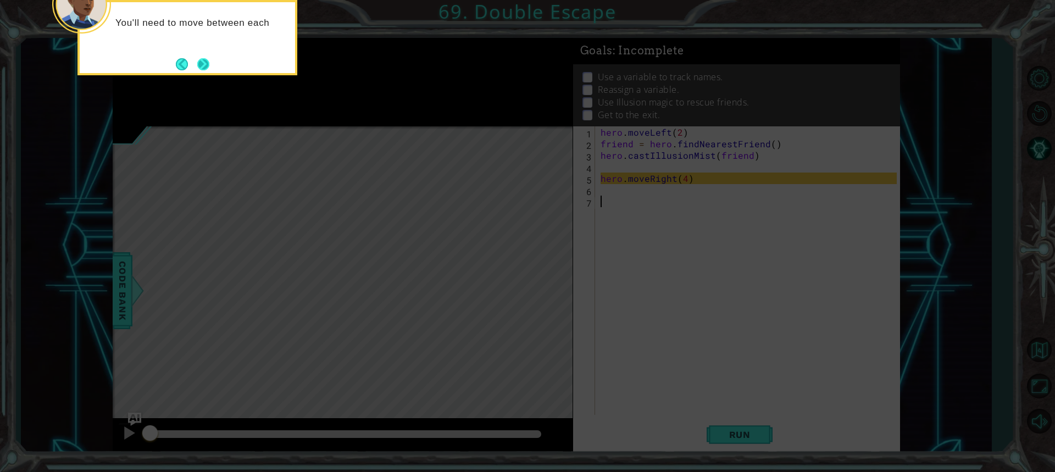
click at [202, 64] on button "Next" at bounding box center [203, 64] width 12 height 12
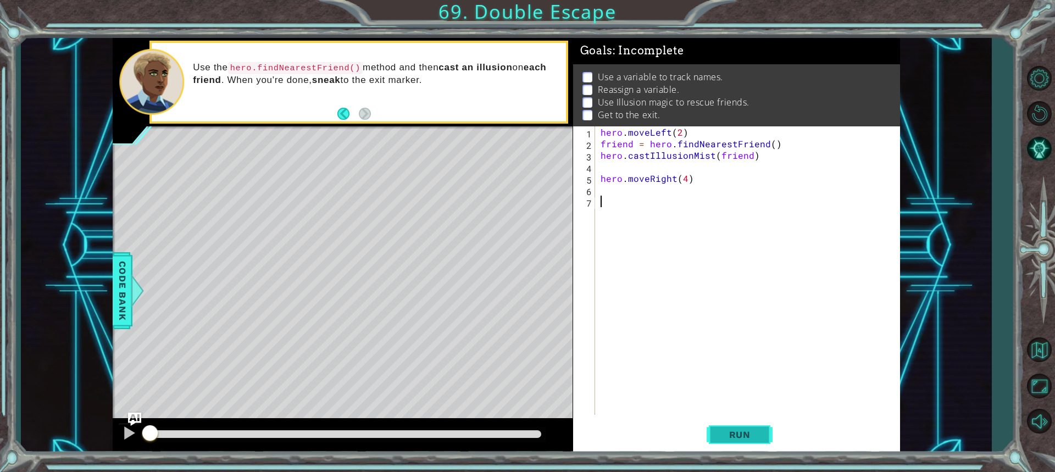
click at [729, 430] on span "Run" at bounding box center [739, 434] width 43 height 11
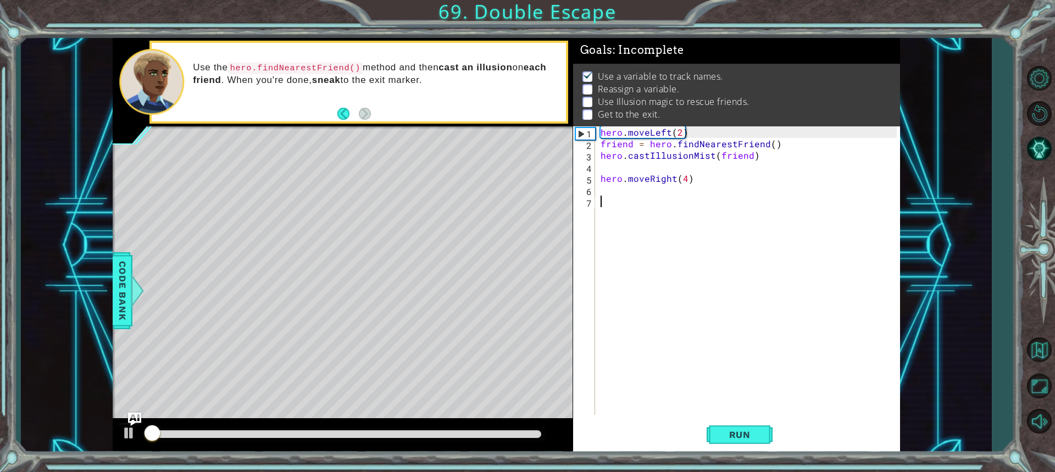
scroll to position [7, 0]
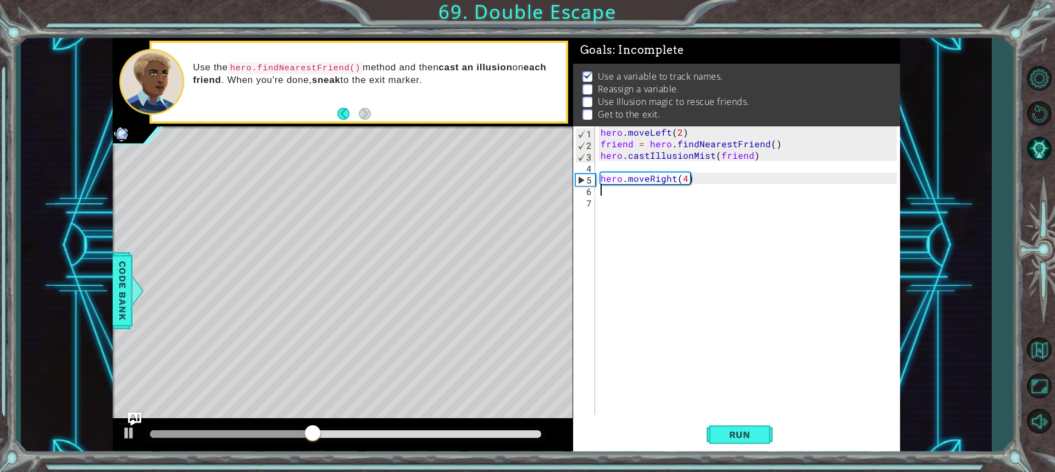
click at [624, 193] on div "hero . moveLeft ( 2 ) friend = hero . findNearestFriend ( ) hero . castIllusion…" at bounding box center [751, 282] width 304 height 312
type textarea "h"
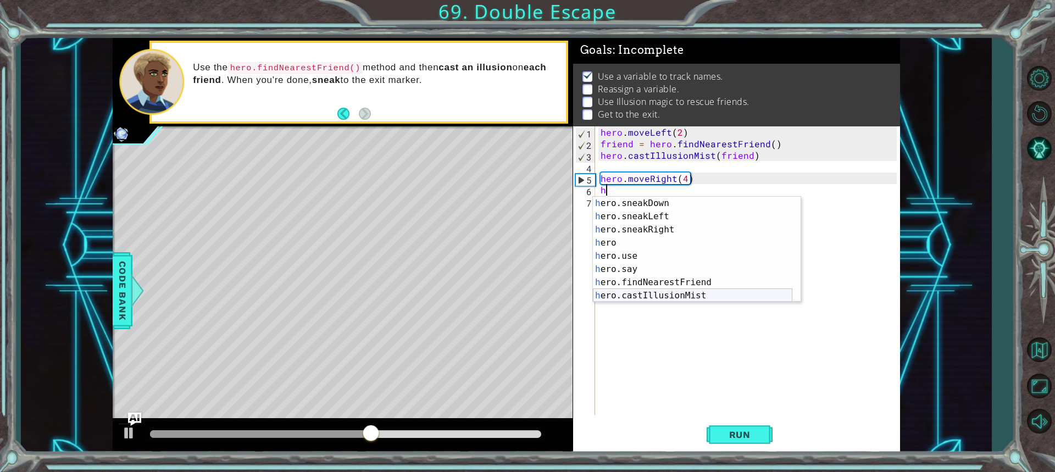
scroll to position [119, 0]
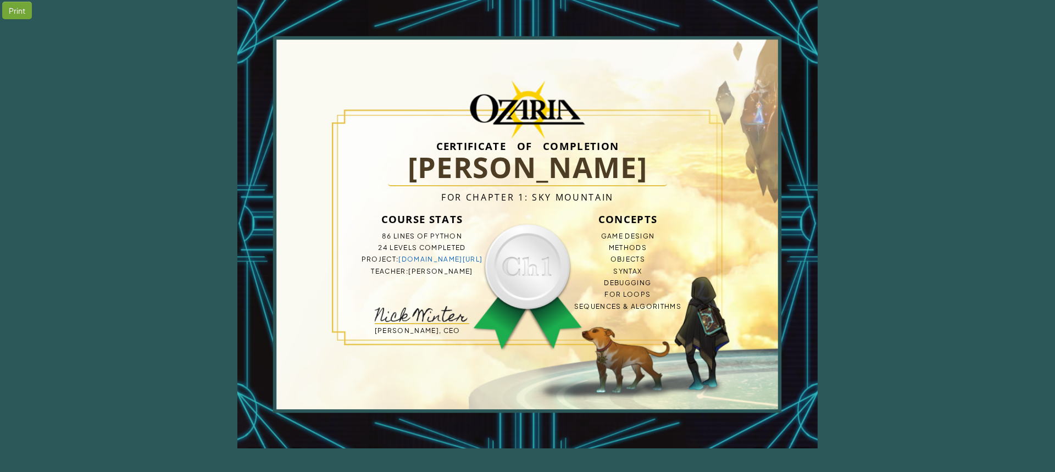
click at [800, 209] on div "Certificate of Completion Antoine l For Chapter 1: Sky Mountain Course Stats 86…" at bounding box center [527, 224] width 580 height 449
